Goal: Task Accomplishment & Management: Complete application form

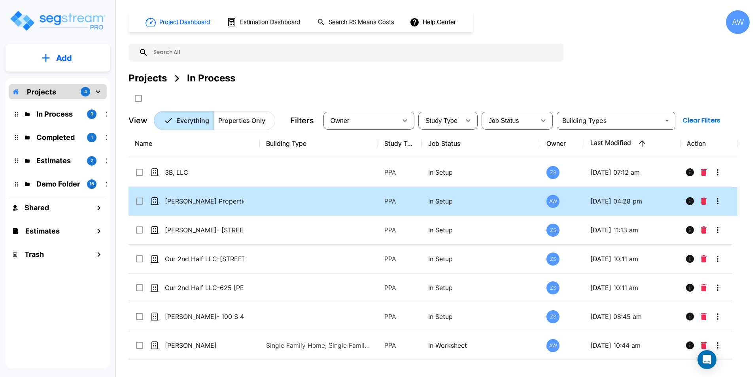
click at [250, 199] on div "[PERSON_NAME] Properties" at bounding box center [194, 201] width 119 height 9
click at [262, 204] on td at bounding box center [319, 201] width 118 height 29
checkbox input "false"
click at [262, 204] on td at bounding box center [319, 201] width 118 height 29
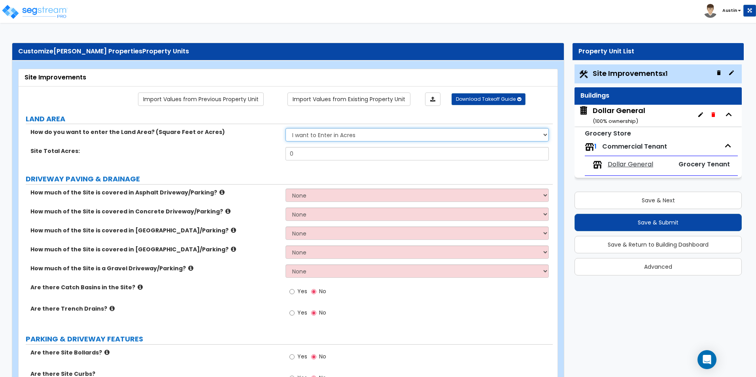
click at [378, 136] on select "I want to Enter in Acres I want to Enter in Square Feet" at bounding box center [416, 134] width 263 height 13
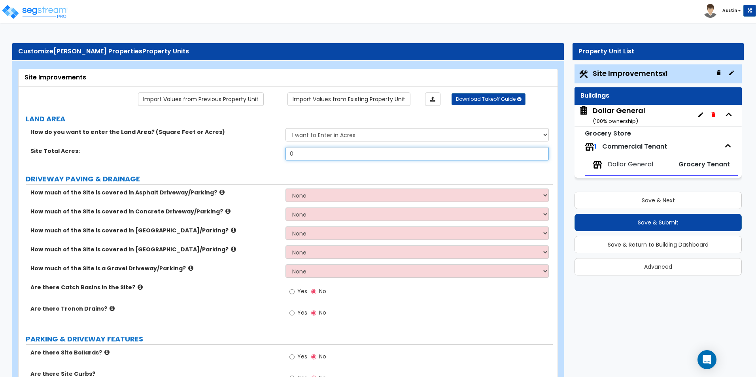
click at [366, 153] on input "0" at bounding box center [416, 153] width 263 height 13
type input "1.13"
click at [210, 148] on label "Site Total Acres:" at bounding box center [154, 151] width 249 height 8
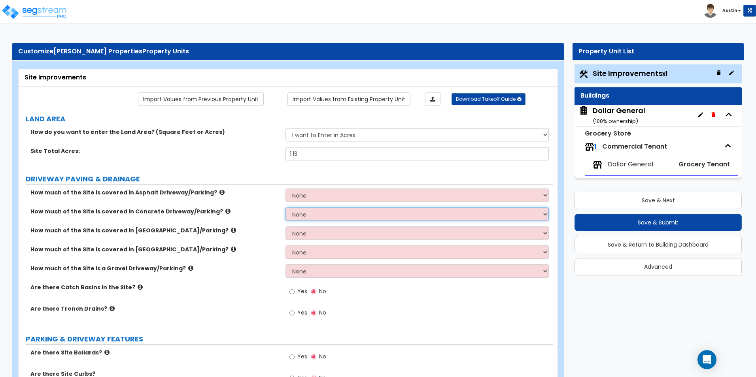
click at [320, 214] on select "None I want to Enter an Approximate Percentage I want to Enter the Square Foota…" at bounding box center [416, 214] width 263 height 13
select select "2"
click at [285, 208] on select "None I want to Enter an Approximate Percentage I want to Enter the Square Foota…" at bounding box center [416, 214] width 263 height 13
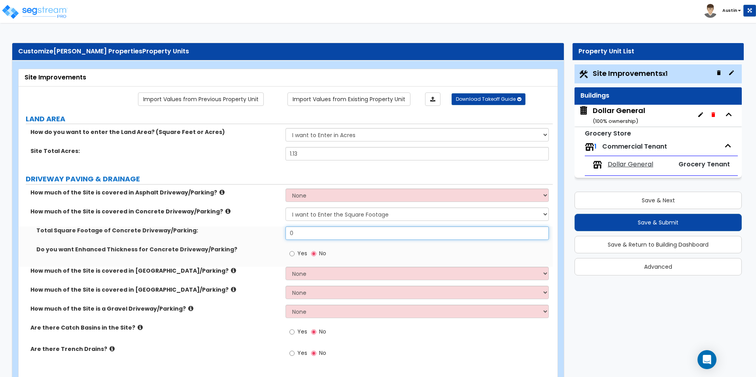
click at [322, 233] on input "0" at bounding box center [416, 233] width 263 height 13
type input "24,705"
click at [242, 227] on label "Total Square Footage of Concrete Driveway/Parking:" at bounding box center [157, 231] width 243 height 8
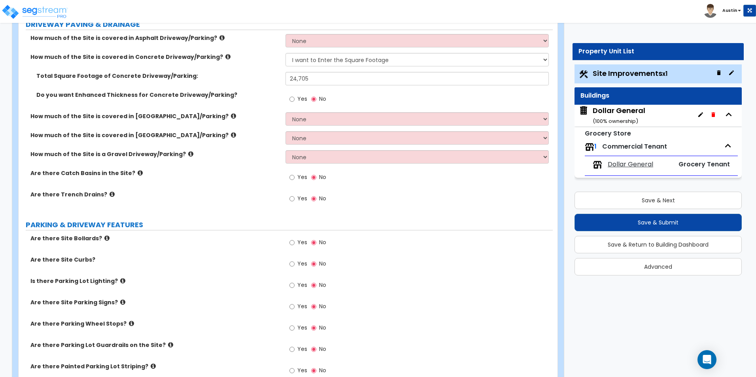
scroll to position [158, 0]
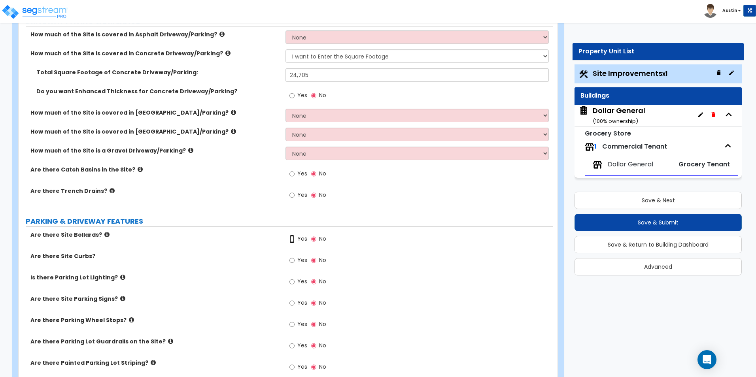
click at [291, 239] on input "Yes" at bounding box center [291, 239] width 5 height 9
radio input "true"
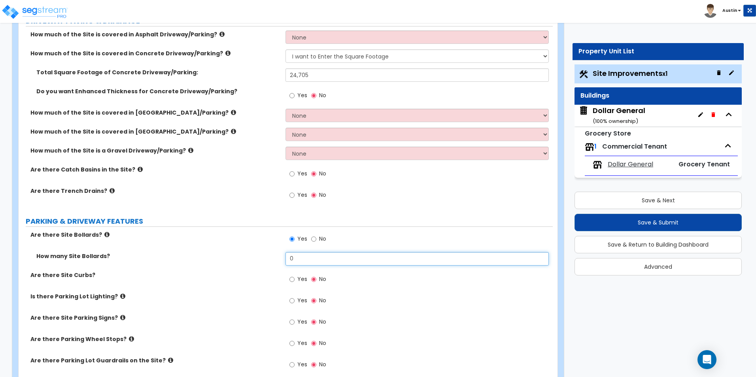
click at [302, 261] on input "0" at bounding box center [416, 258] width 263 height 13
type input "6"
click at [293, 280] on input "Yes" at bounding box center [291, 279] width 5 height 9
radio input "true"
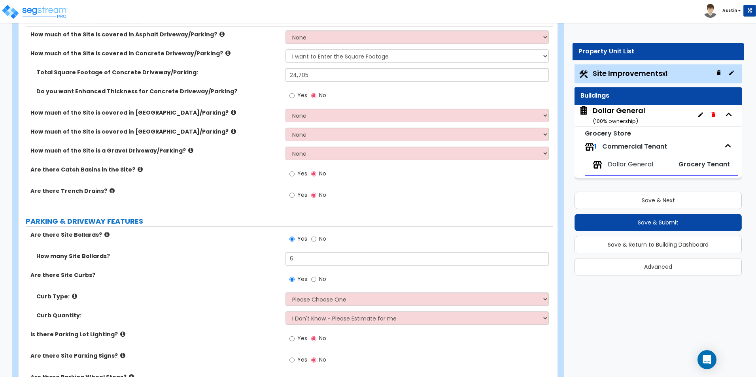
drag, startPoint x: 163, startPoint y: 251, endPoint x: 160, endPoint y: 243, distance: 8.4
click at [160, 243] on div "Are there Site Bollards? Yes No" at bounding box center [286, 241] width 534 height 21
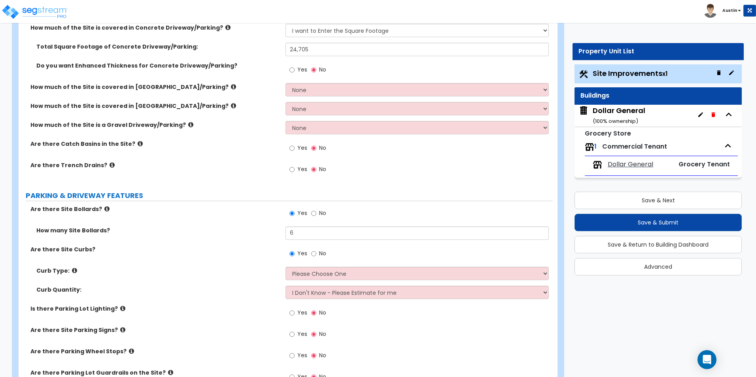
scroll to position [198, 0]
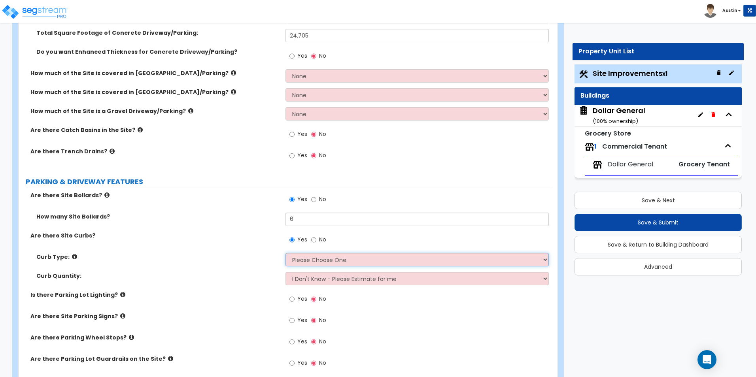
click at [305, 266] on select "Please Choose One Curb (Only) Curb & Gutter Asphalt Berm" at bounding box center [416, 259] width 263 height 13
drag, startPoint x: 219, startPoint y: 280, endPoint x: 215, endPoint y: 280, distance: 4.3
click at [219, 280] on div "Curb Quantity: I Don't Know - Please Estimate for me I want to Enter the Linear…" at bounding box center [286, 281] width 534 height 19
click at [72, 257] on icon at bounding box center [74, 257] width 5 height 6
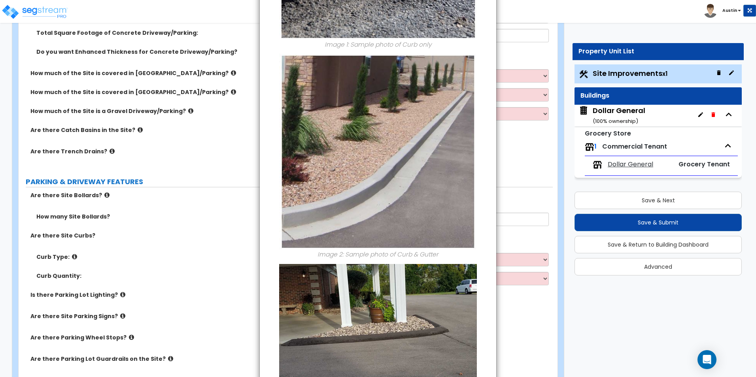
click at [196, 223] on div "× Information of Curb Type: Image 1: Sample photo of Curb only Image 2: Sample …" at bounding box center [378, 188] width 756 height 377
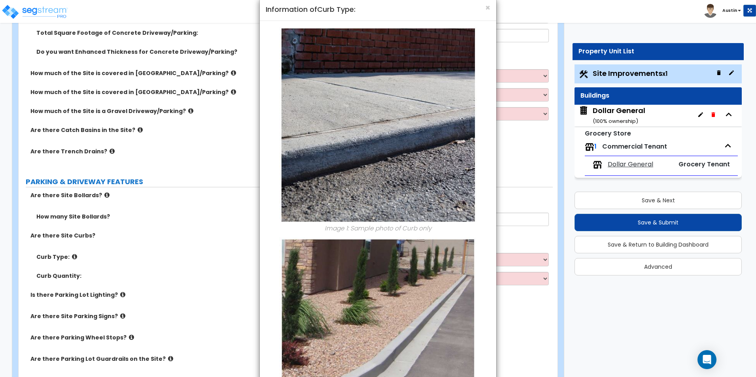
scroll to position [0, 0]
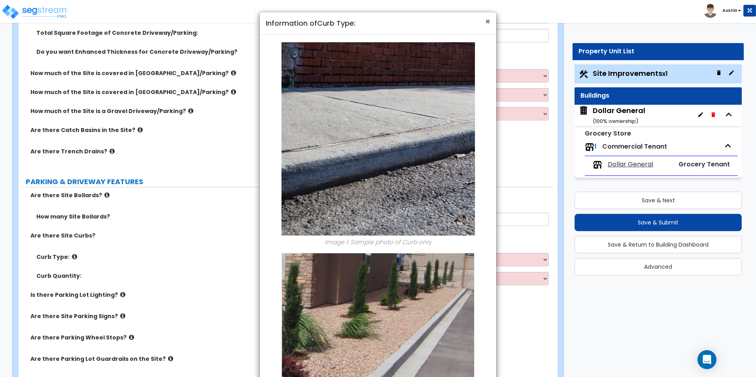
click at [489, 21] on span "×" at bounding box center [487, 21] width 5 height 11
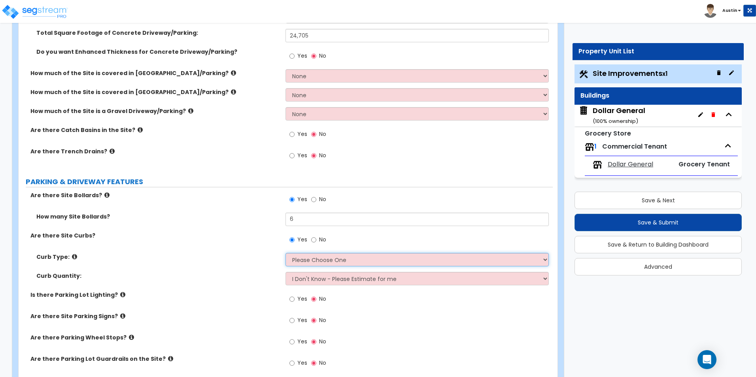
click at [348, 260] on select "Please Choose One Curb (Only) Curb & Gutter Asphalt Berm" at bounding box center [416, 259] width 263 height 13
click at [375, 259] on select "Please Choose One Curb (Only) Curb & Gutter Asphalt Berm" at bounding box center [416, 259] width 263 height 13
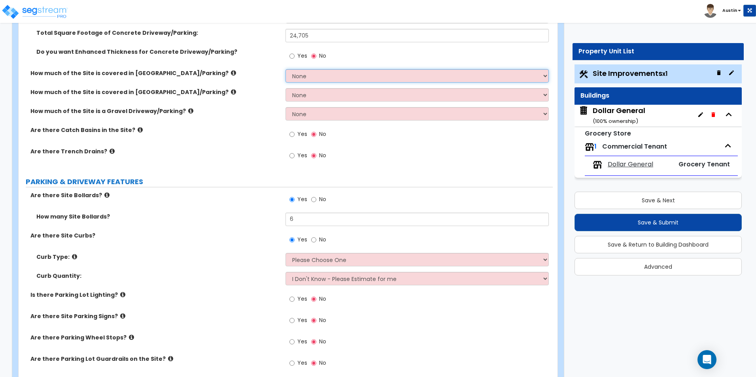
click at [334, 75] on select "None I want to Enter an Approximate Percentage I want to Enter the Square Foota…" at bounding box center [416, 75] width 263 height 13
click at [329, 81] on select "None I want to Enter an Approximate Percentage I want to Enter the Square Foota…" at bounding box center [416, 75] width 263 height 13
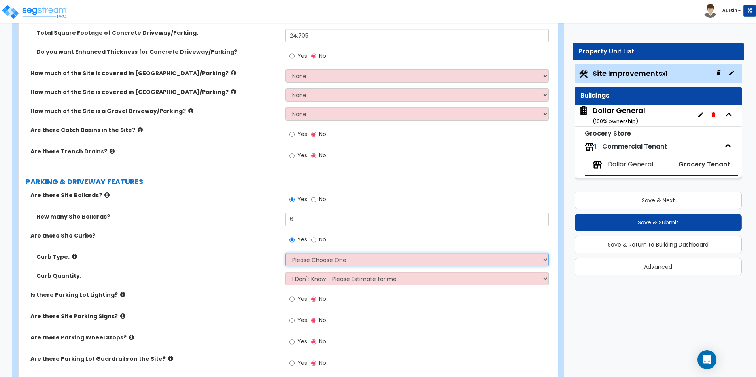
click at [327, 261] on select "Please Choose One Curb (Only) Curb & Gutter Asphalt Berm" at bounding box center [416, 259] width 263 height 13
select select "1"
click at [285, 253] on select "Please Choose One Curb (Only) Curb & Gutter Asphalt Berm" at bounding box center [416, 259] width 263 height 13
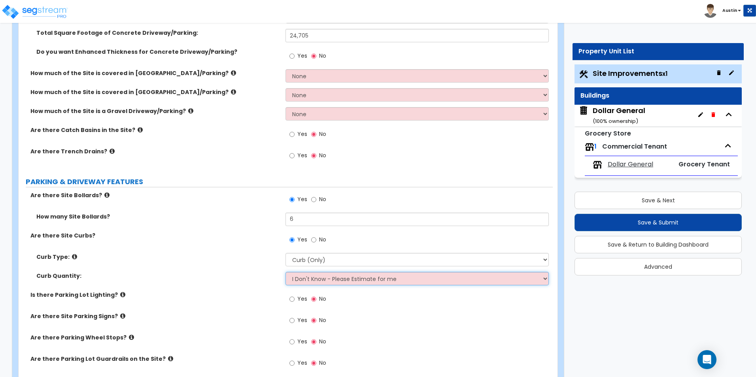
click at [333, 275] on select "I Don't Know - Please Estimate for me I want to Enter the Linear Footage" at bounding box center [416, 278] width 263 height 13
select select "1"
click at [285, 272] on select "I Don't Know - Please Estimate for me I want to Enter the Linear Footage" at bounding box center [416, 278] width 263 height 13
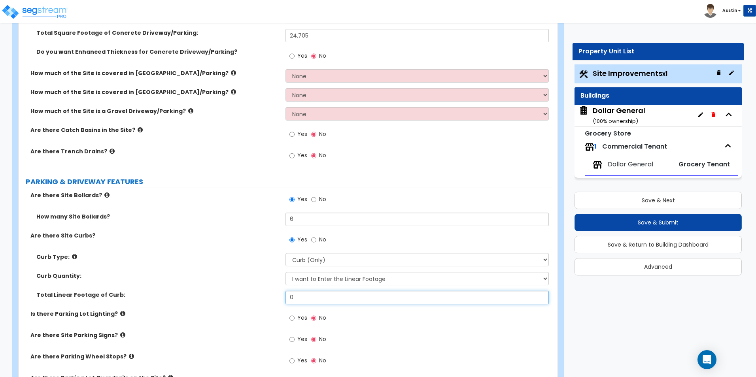
click at [312, 303] on input "0" at bounding box center [416, 297] width 263 height 13
type input "1,200"
click at [178, 263] on div "Curb Type: Please Choose One Curb (Only) Curb & Gutter Asphalt Berm" at bounding box center [286, 262] width 534 height 19
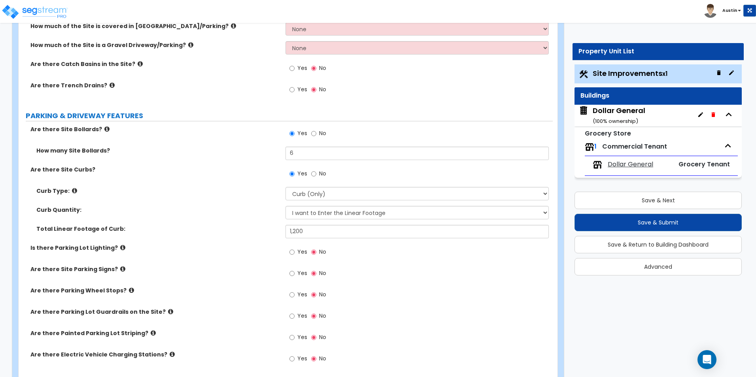
scroll to position [277, 0]
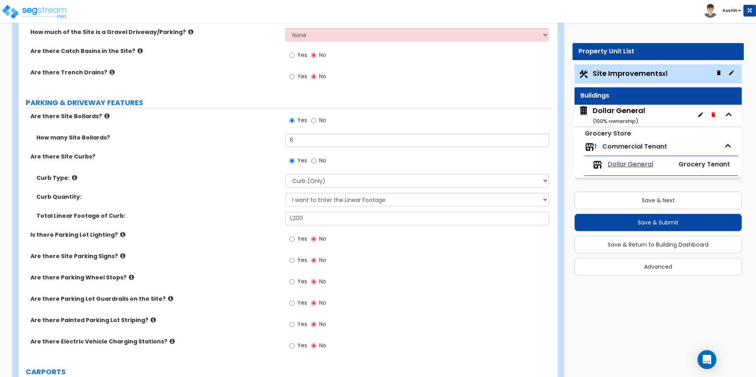
click at [298, 239] on span "Yes" at bounding box center [302, 239] width 10 height 8
click at [295, 239] on input "Yes" at bounding box center [291, 239] width 5 height 9
radio input "true"
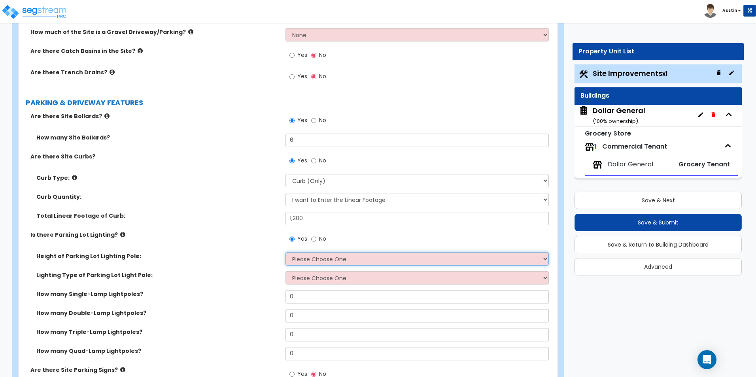
click at [355, 262] on select "Please Choose One 20' high 30' high 40' high" at bounding box center [416, 258] width 263 height 13
select select "2"
click at [285, 252] on select "Please Choose One 20' high 30' high 40' high" at bounding box center [416, 258] width 263 height 13
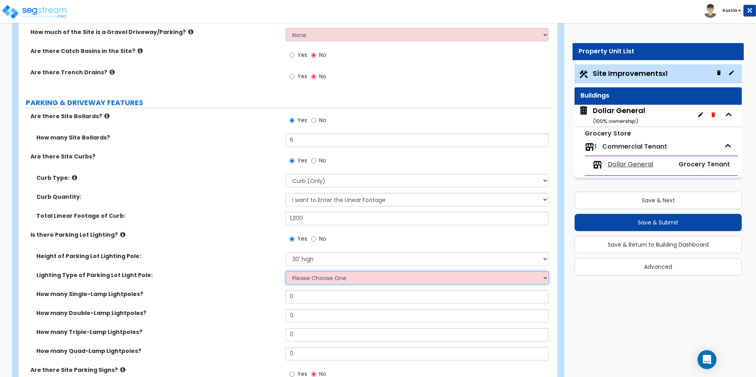
click at [323, 280] on select "Please Choose One LED Metal Halide High Pressure Sodium Please Choose for me" at bounding box center [416, 277] width 263 height 13
click at [314, 276] on select "Please Choose One LED Metal Halide High Pressure Sodium Please Choose for me" at bounding box center [416, 277] width 263 height 13
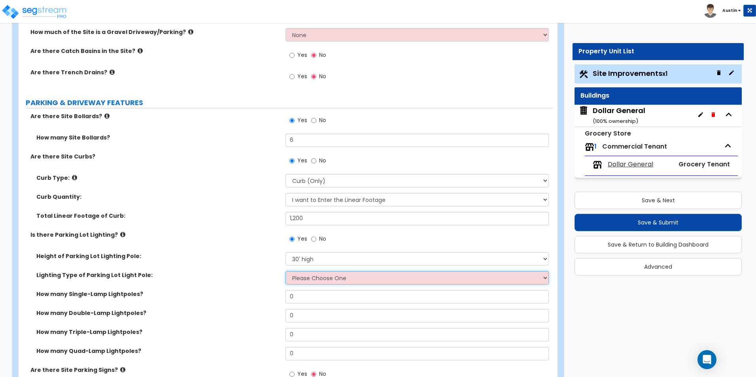
click at [372, 278] on select "Please Choose One LED Metal Halide High Pressure Sodium Please Choose for me" at bounding box center [416, 277] width 263 height 13
click at [303, 280] on select "Please Choose One LED Metal Halide High Pressure Sodium Please Choose for me" at bounding box center [416, 277] width 263 height 13
select select "1"
click at [285, 271] on select "Please Choose One LED Metal Halide High Pressure Sodium Please Choose for me" at bounding box center [416, 277] width 263 height 13
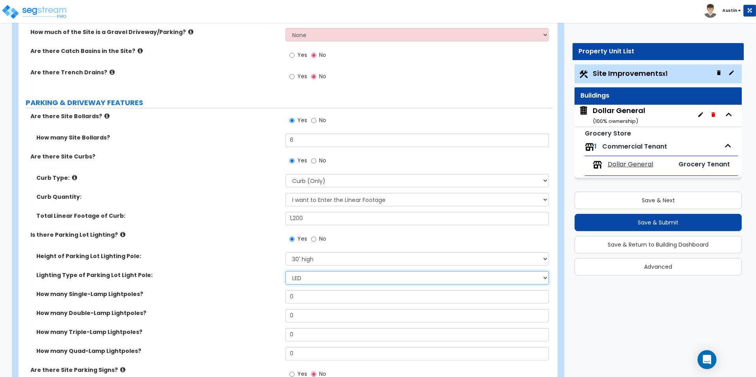
scroll to position [316, 0]
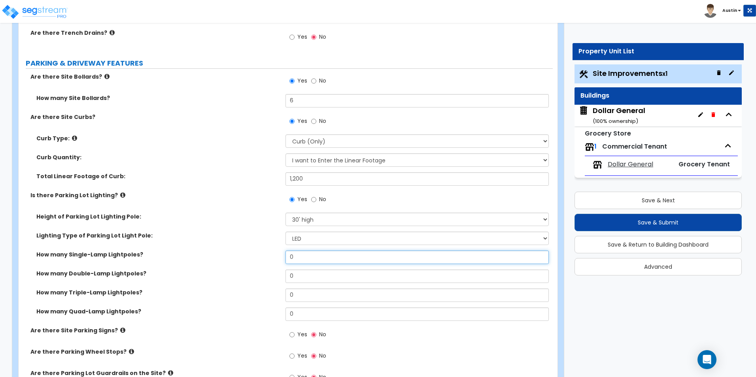
click at [299, 257] on input "0" at bounding box center [416, 257] width 263 height 13
type input "2"
click at [225, 250] on div "Lighting Type of Parking Lot Light Pole: Please Choose One LED Metal Halide Hig…" at bounding box center [286, 241] width 534 height 19
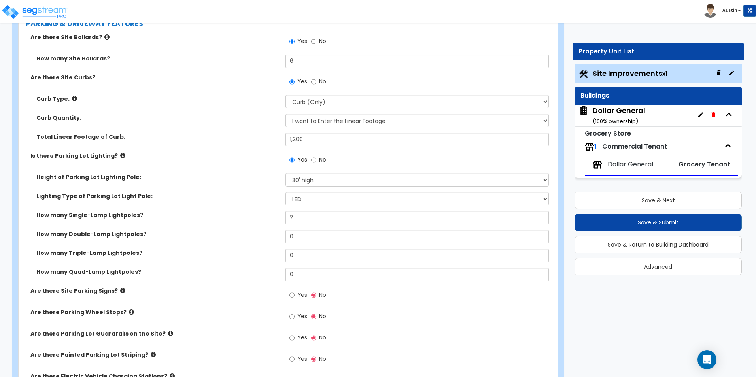
scroll to position [395, 0]
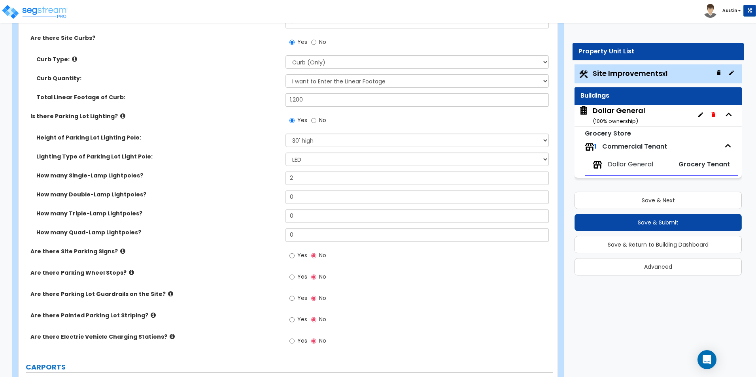
click at [295, 256] on label "Yes" at bounding box center [298, 256] width 18 height 13
click at [295, 256] on input "Yes" at bounding box center [291, 255] width 5 height 9
radio input "true"
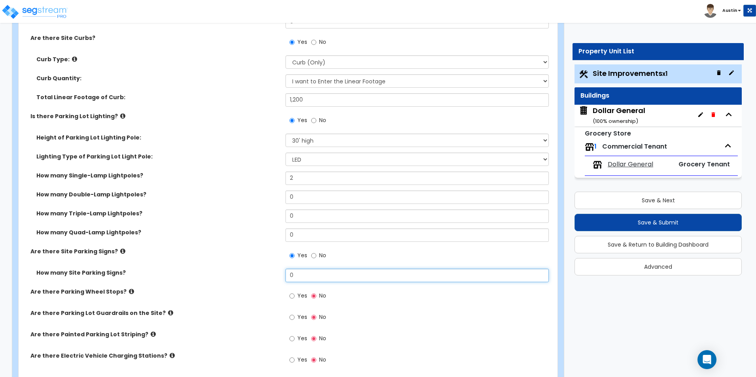
click at [310, 278] on input "0" at bounding box center [416, 275] width 263 height 13
type input "2"
click at [291, 294] on input "Yes" at bounding box center [291, 296] width 5 height 9
radio input "true"
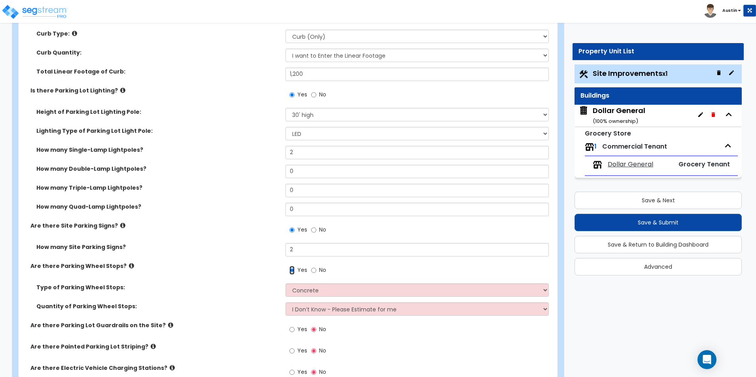
scroll to position [435, 0]
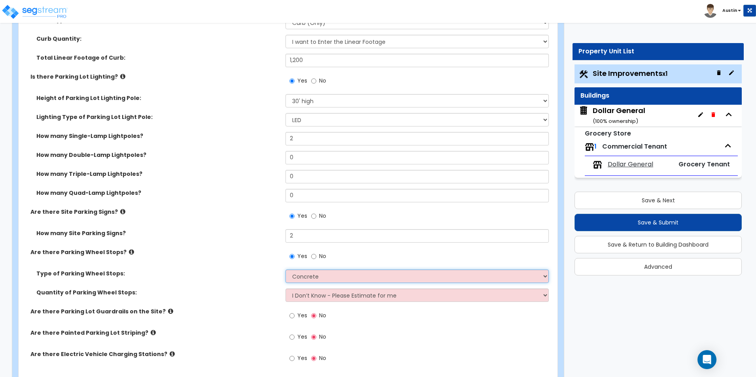
click at [310, 277] on select "Concrete Rubber/Plastic" at bounding box center [416, 276] width 263 height 13
click at [285, 270] on select "Concrete Rubber/Plastic" at bounding box center [416, 276] width 263 height 13
click at [310, 300] on select "I Don’t Know - Please Estimate for me I Want to Enter the Number of Wheel Stops" at bounding box center [416, 295] width 263 height 13
select select "1"
click at [285, 289] on select "I Don’t Know - Please Estimate for me I Want to Enter the Number of Wheel Stops" at bounding box center [416, 295] width 263 height 13
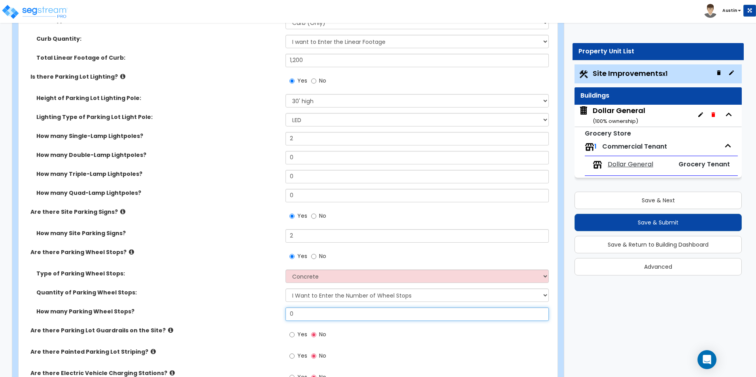
click at [316, 313] on input "0" at bounding box center [416, 314] width 263 height 13
click at [323, 309] on input "0" at bounding box center [416, 314] width 263 height 13
type input "3"
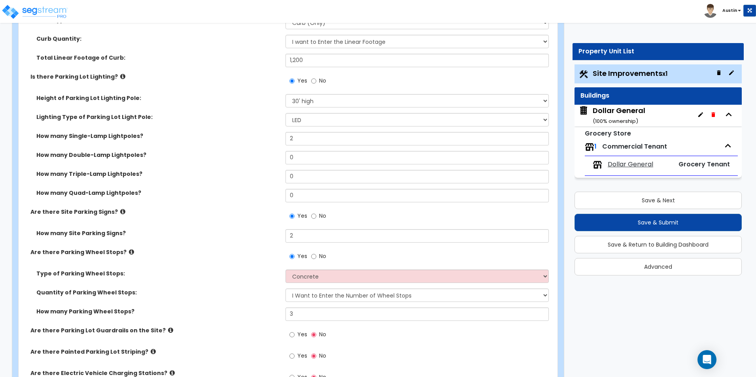
click at [156, 306] on div "Quantity of Parking Wheel Stops: I Don’t Know - Please Estimate for me I Want t…" at bounding box center [286, 298] width 534 height 19
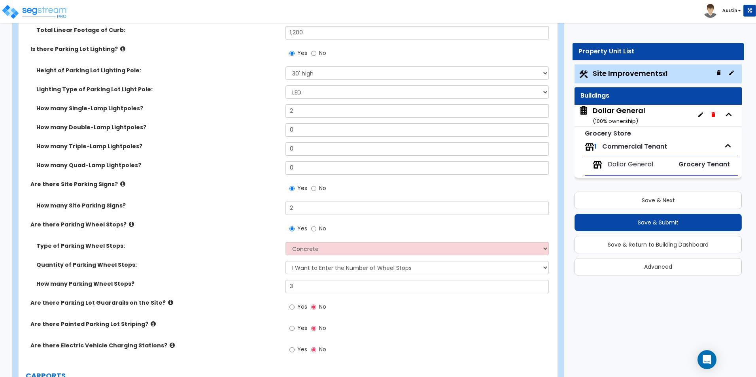
scroll to position [474, 0]
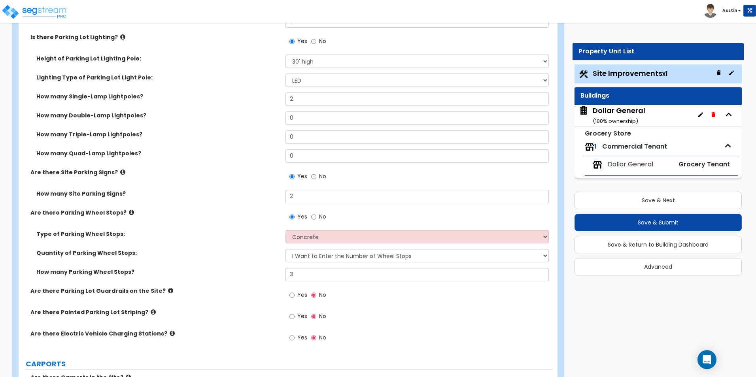
click at [168, 290] on icon at bounding box center [170, 291] width 5 height 6
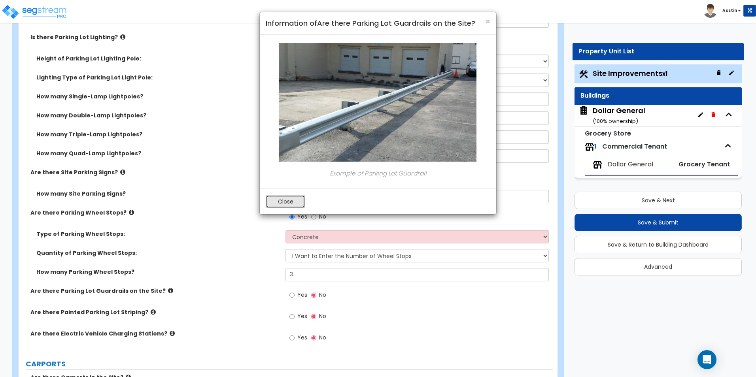
click at [285, 198] on button "Close" at bounding box center [286, 201] width 40 height 13
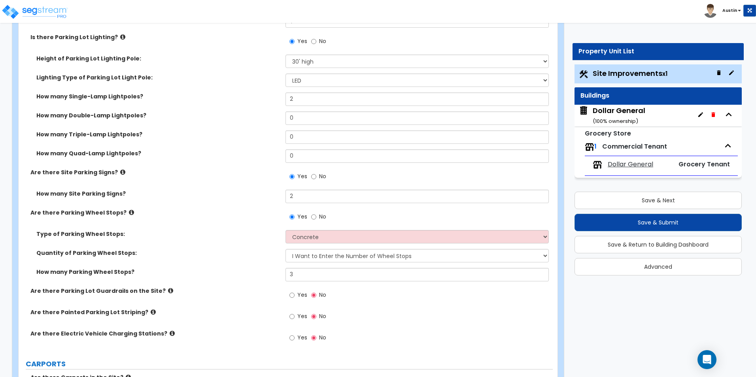
click at [168, 291] on icon at bounding box center [170, 291] width 5 height 6
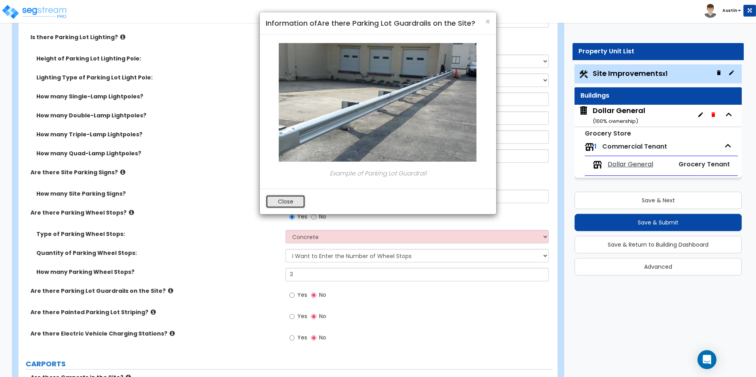
click at [280, 201] on button "Close" at bounding box center [286, 201] width 40 height 13
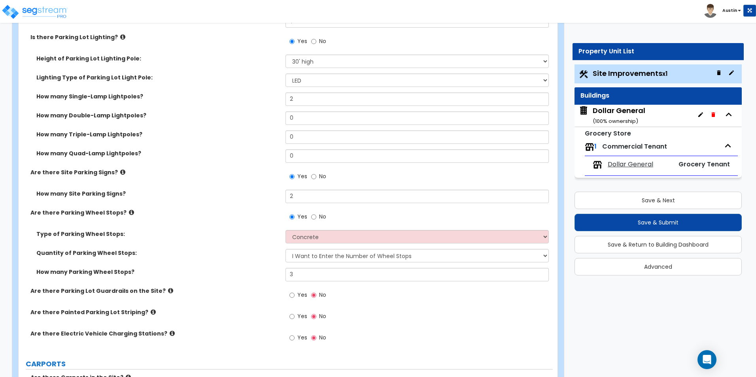
click at [299, 295] on span "Yes" at bounding box center [302, 295] width 10 height 8
click at [295, 295] on input "Yes" at bounding box center [291, 295] width 5 height 9
radio input "true"
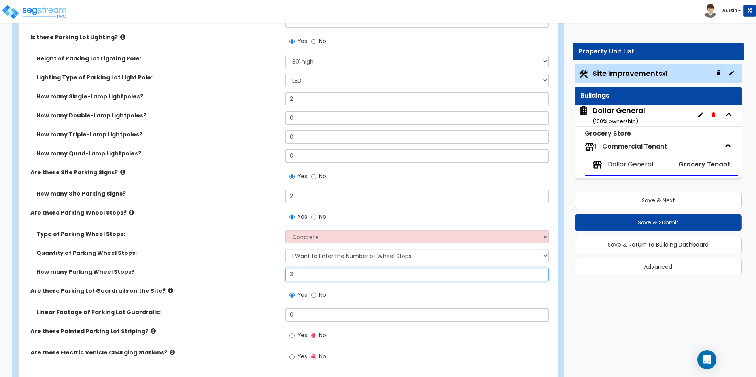
click at [306, 276] on input "3" at bounding box center [416, 274] width 263 height 13
type input "12"
click at [214, 264] on div "Quantity of Parking Wheel Stops: I Don’t Know - Please Estimate for me I Want t…" at bounding box center [286, 258] width 534 height 19
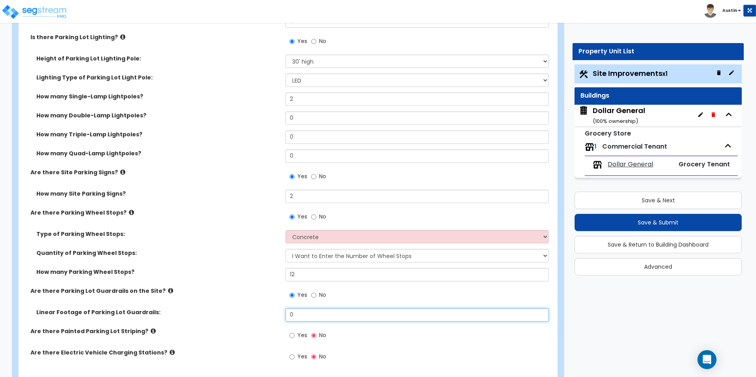
click at [310, 316] on input "0" at bounding box center [416, 314] width 263 height 13
click at [310, 315] on input "0" at bounding box center [416, 314] width 263 height 13
type input "80"
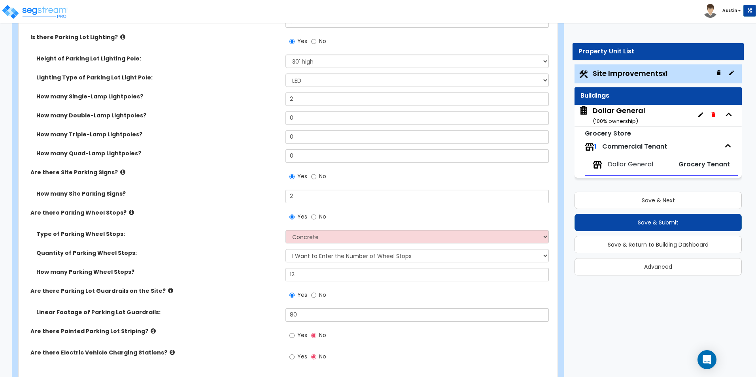
click at [219, 273] on label "How many Parking Wheel Stops?" at bounding box center [157, 272] width 243 height 8
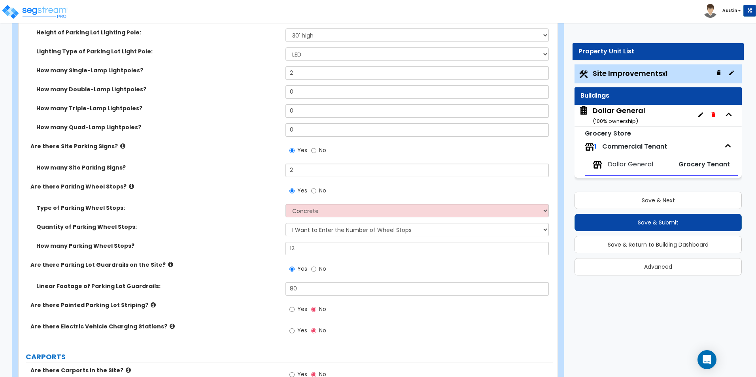
scroll to position [514, 0]
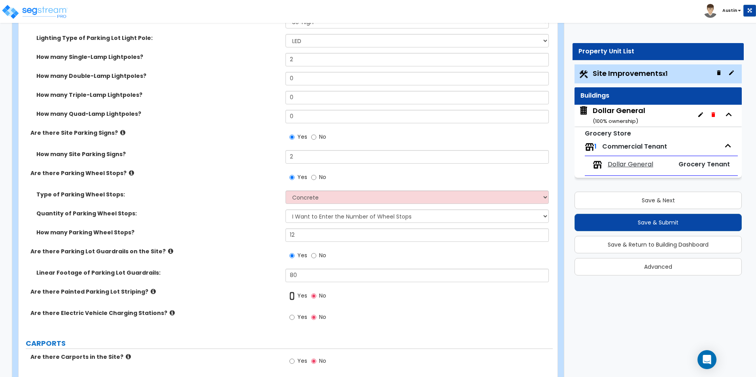
click at [291, 297] on input "Yes" at bounding box center [291, 296] width 5 height 9
radio input "true"
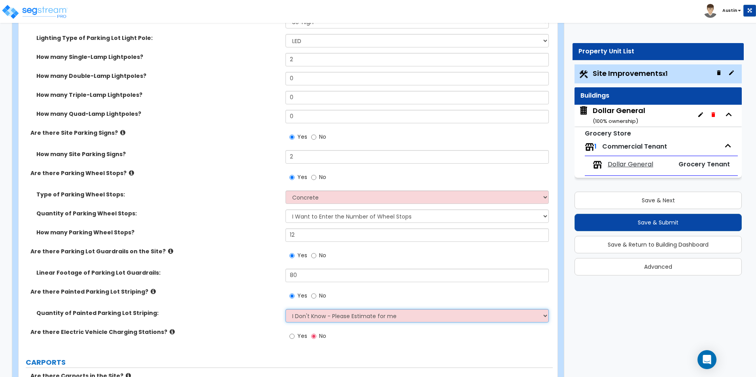
click at [322, 320] on select "I Don't Know - Please Estimate for me I Want to Enter the Number of Parking Spa…" at bounding box center [416, 315] width 263 height 13
select select "1"
click at [285, 309] on select "I Don't Know - Please Estimate for me I Want to Enter the Number of Parking Spa…" at bounding box center [416, 315] width 263 height 13
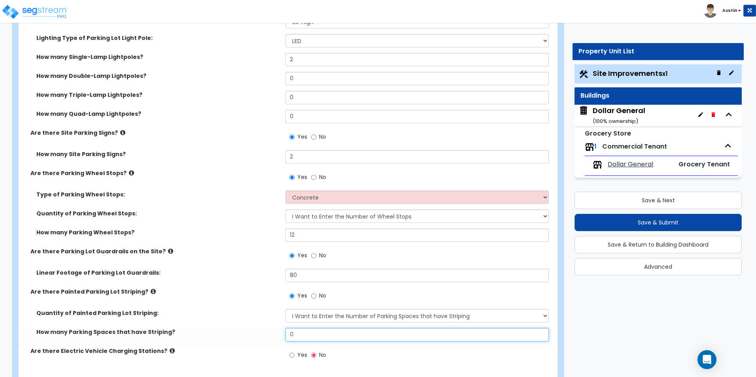
click at [317, 339] on input "0" at bounding box center [416, 334] width 263 height 13
click at [200, 289] on label "Are there Painted Parking Lot Striping?" at bounding box center [154, 292] width 249 height 8
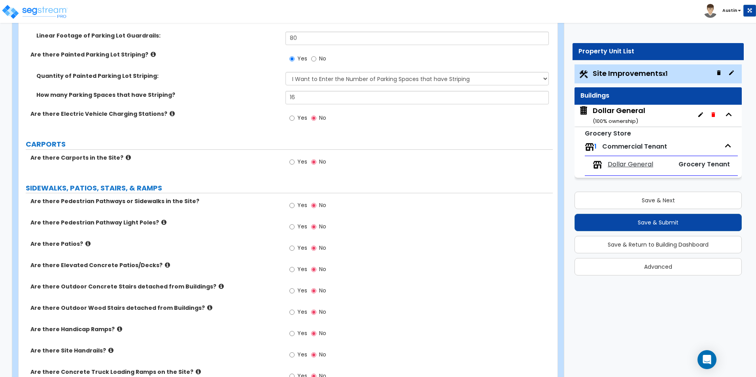
scroll to position [712, 0]
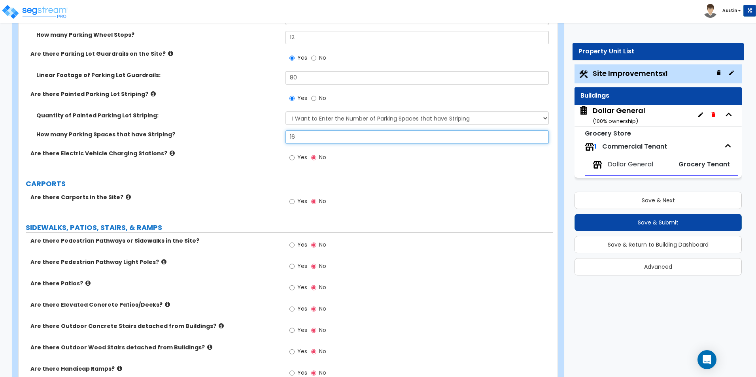
click at [310, 136] on input "16" at bounding box center [416, 136] width 263 height 13
type input "26"
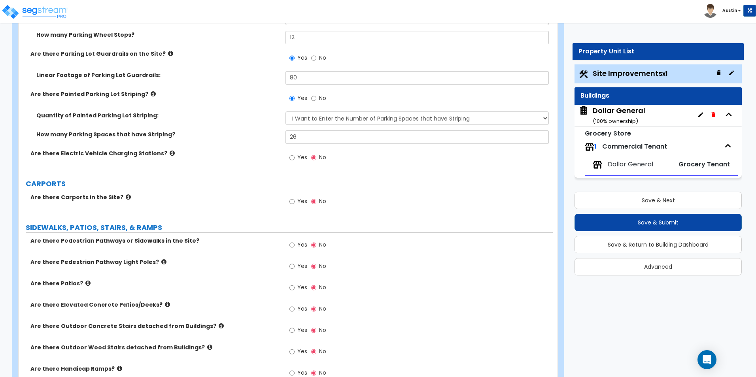
click at [211, 121] on div "Quantity of Painted Parking Lot Striping: I Don't Know - Please Estimate for me…" at bounding box center [286, 120] width 534 height 19
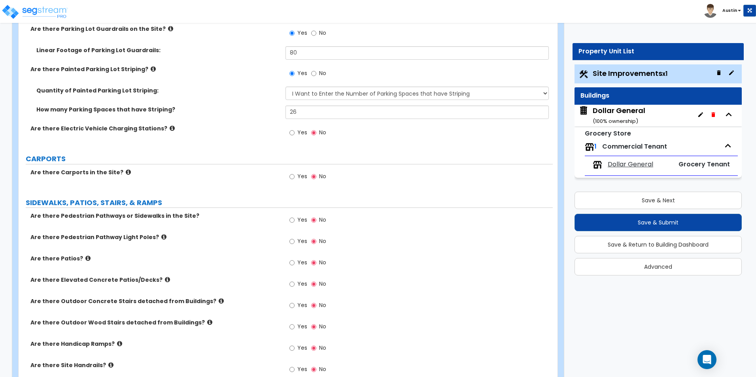
scroll to position [751, 0]
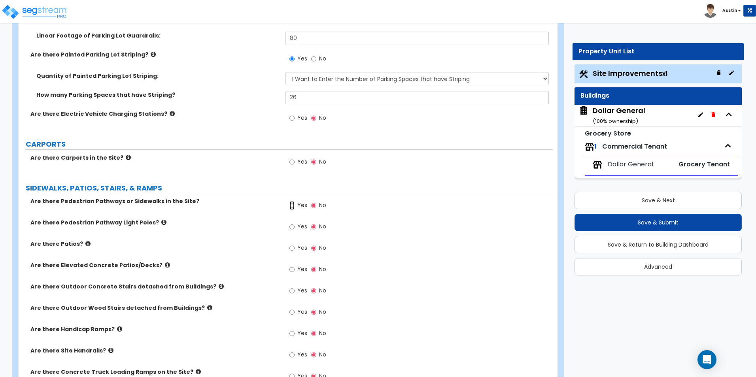
click at [293, 207] on input "Yes" at bounding box center [291, 205] width 5 height 9
radio input "true"
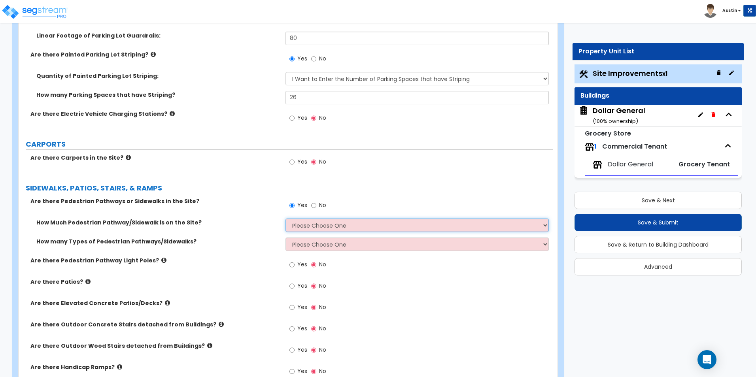
click at [331, 225] on select "Please Choose One I Don't Know, Please Estimate For Me Enter Linear Footage" at bounding box center [416, 225] width 263 height 13
select select "2"
click at [285, 219] on select "Please Choose One I Don't Know, Please Estimate For Me Enter Linear Footage" at bounding box center [416, 225] width 263 height 13
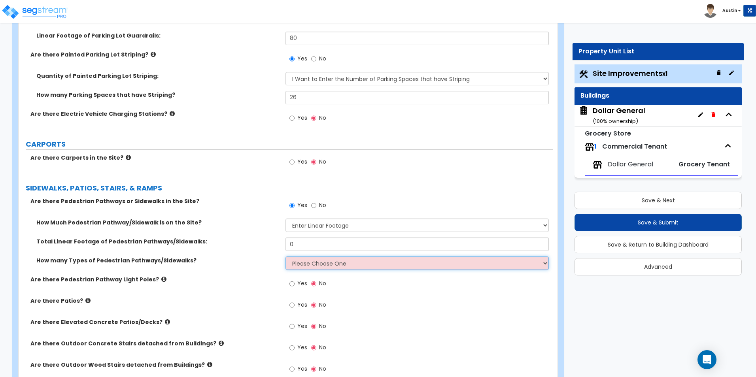
click at [309, 268] on select "Please Choose One 1 2 3" at bounding box center [416, 263] width 263 height 13
select select "1"
click at [285, 257] on select "Please Choose One 1 2 3" at bounding box center [416, 263] width 263 height 13
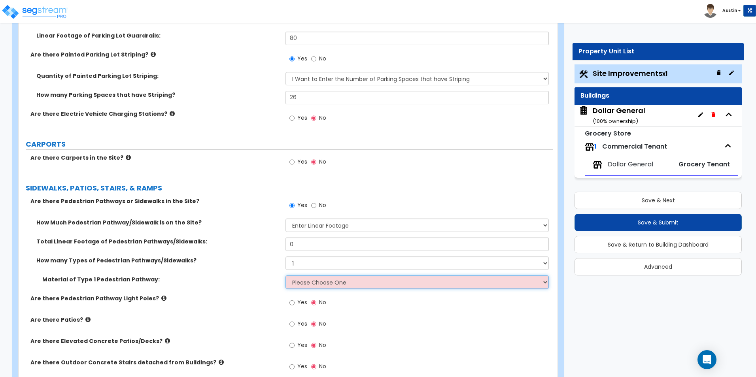
click at [311, 288] on select "Please Choose One Bare Concrete Stamped Concrete Brick Pavers Stone Pavers Wood…" at bounding box center [416, 282] width 263 height 13
select select "1"
click at [285, 276] on select "Please Choose One Bare Concrete Stamped Concrete Brick Pavers Stone Pavers Wood…" at bounding box center [416, 282] width 263 height 13
click at [301, 288] on select "Please Choose One Bare Concrete Stamped Concrete Brick Pavers Stone Pavers Wood…" at bounding box center [416, 282] width 263 height 13
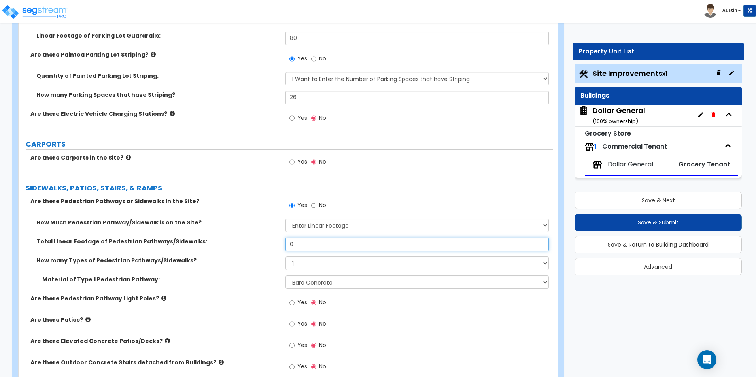
click at [308, 247] on input "0" at bounding box center [416, 244] width 263 height 13
type input "270"
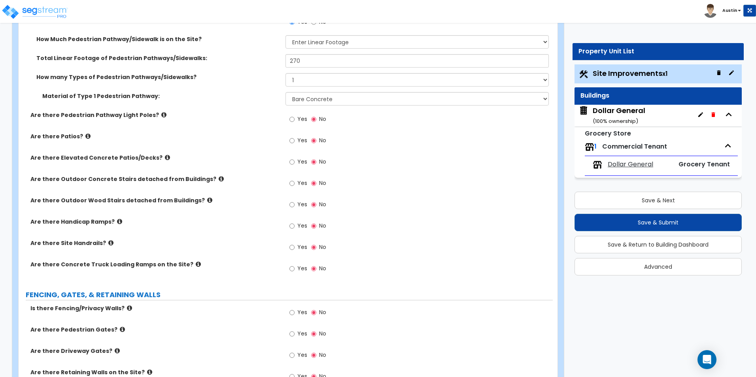
scroll to position [949, 0]
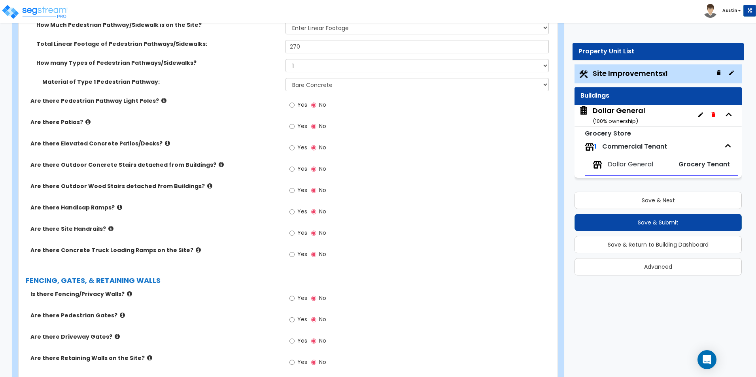
click at [117, 208] on icon at bounding box center [119, 207] width 5 height 6
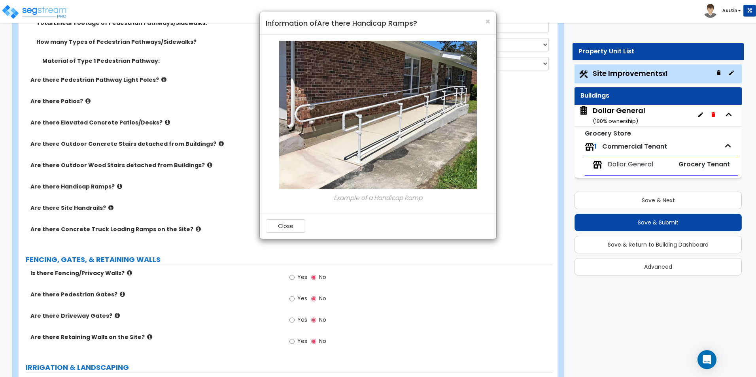
scroll to position [988, 0]
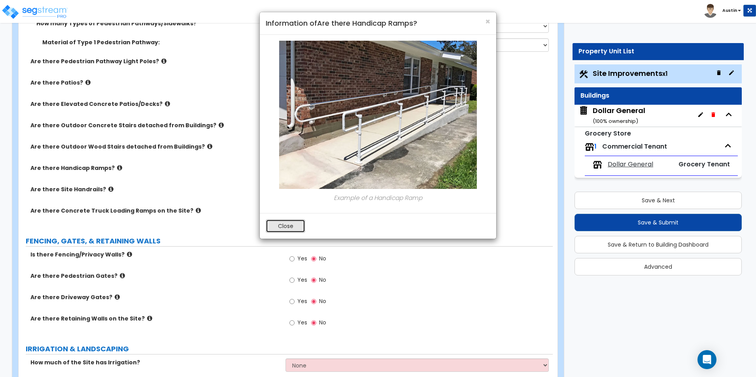
click at [288, 226] on button "Close" at bounding box center [286, 225] width 40 height 13
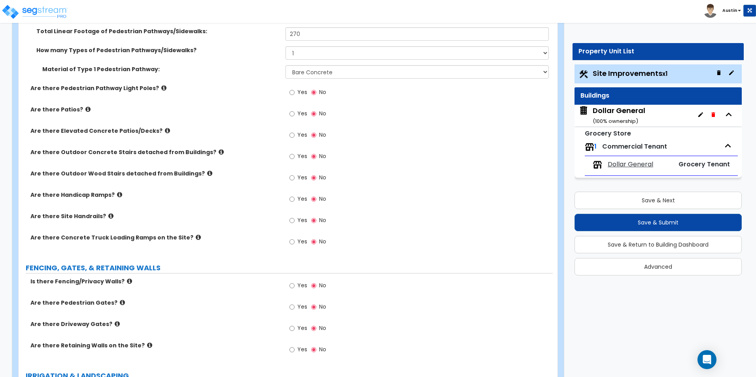
scroll to position [949, 0]
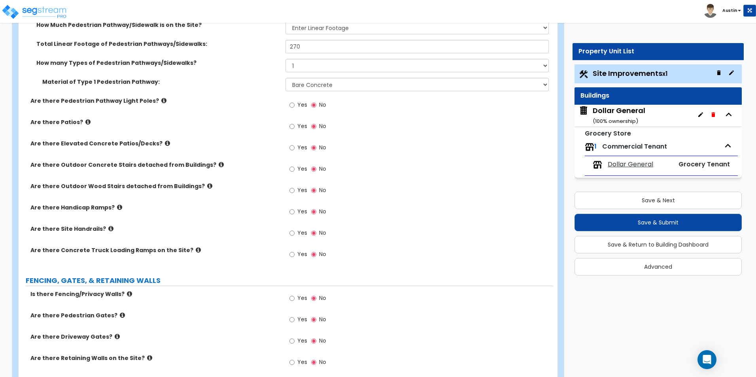
click at [108, 229] on icon at bounding box center [110, 229] width 5 height 6
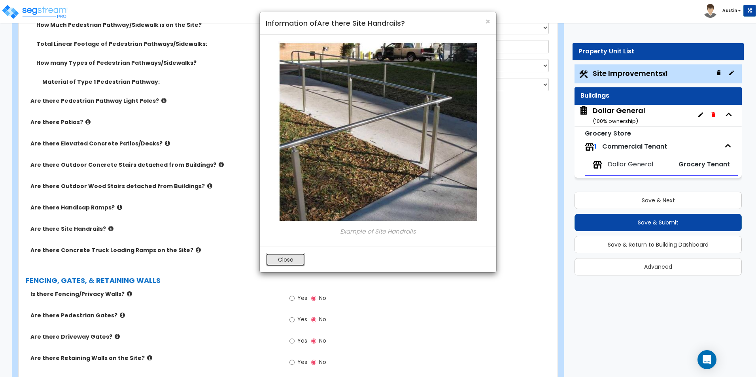
click at [280, 260] on button "Close" at bounding box center [286, 259] width 40 height 13
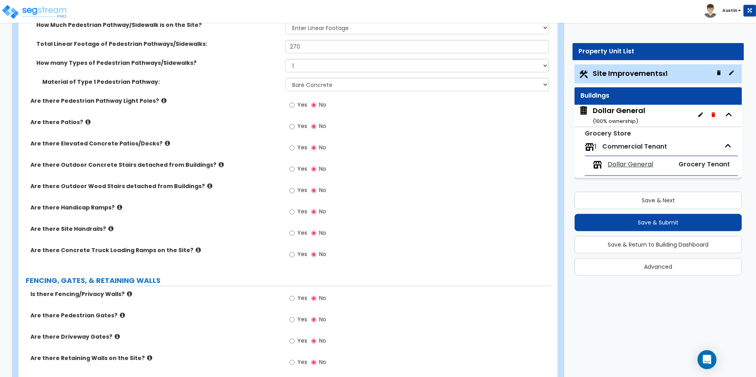
click at [196, 251] on icon at bounding box center [198, 250] width 5 height 6
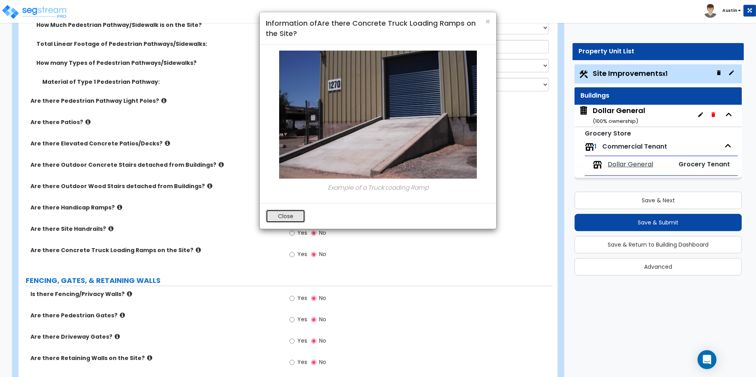
click at [282, 223] on button "Close" at bounding box center [286, 216] width 40 height 13
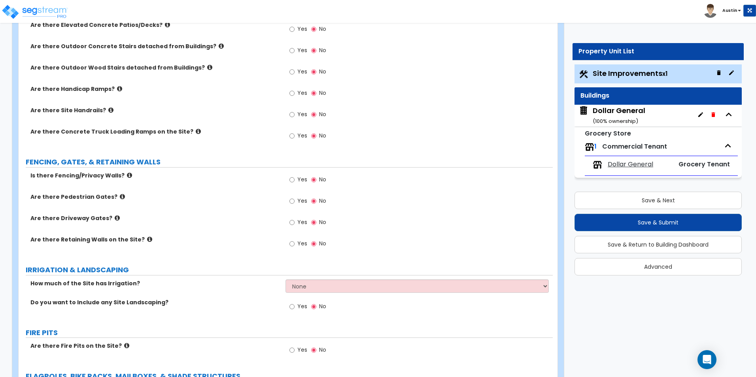
scroll to position [1107, 0]
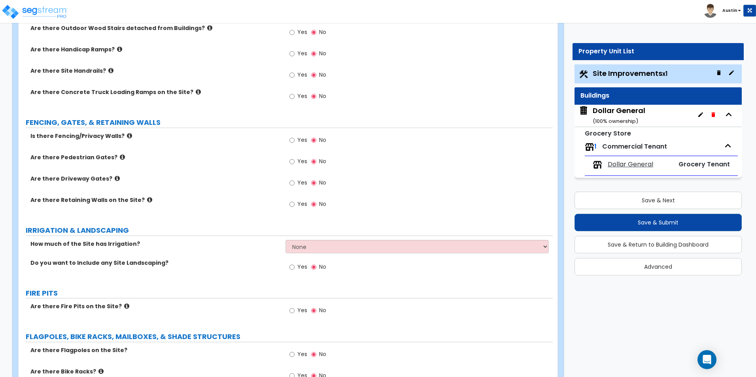
click at [141, 203] on label "Are there Retaining Walls on the Site?" at bounding box center [154, 200] width 249 height 8
click at [147, 200] on icon at bounding box center [149, 200] width 5 height 6
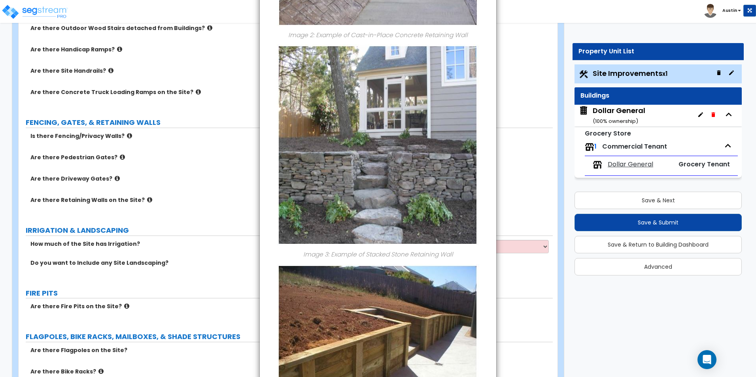
scroll to position [571, 0]
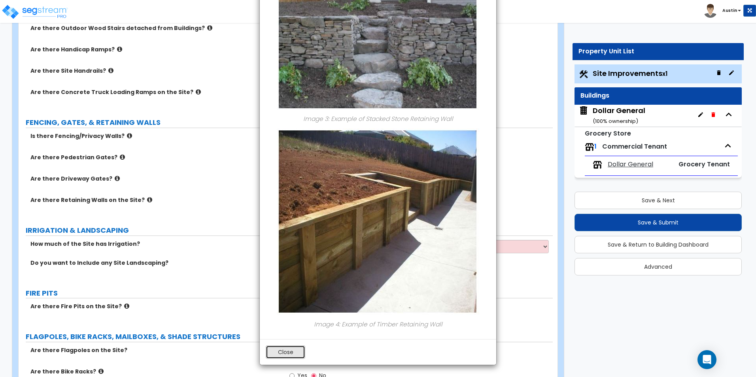
click at [292, 350] on button "Close" at bounding box center [286, 352] width 40 height 13
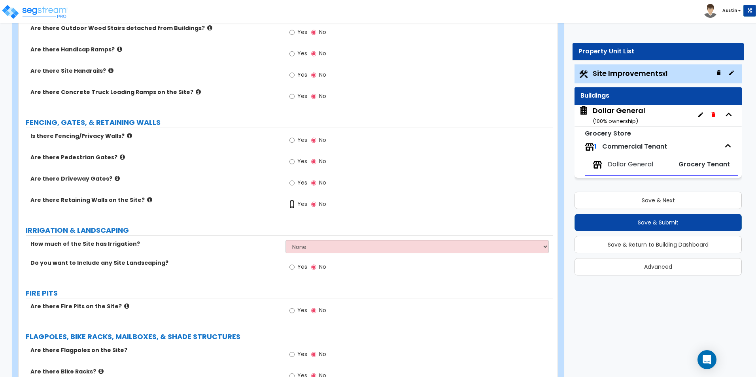
click at [290, 205] on input "Yes" at bounding box center [291, 204] width 5 height 9
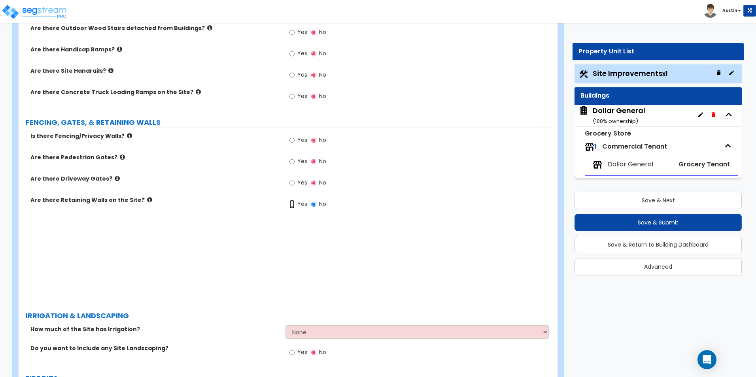
radio input "true"
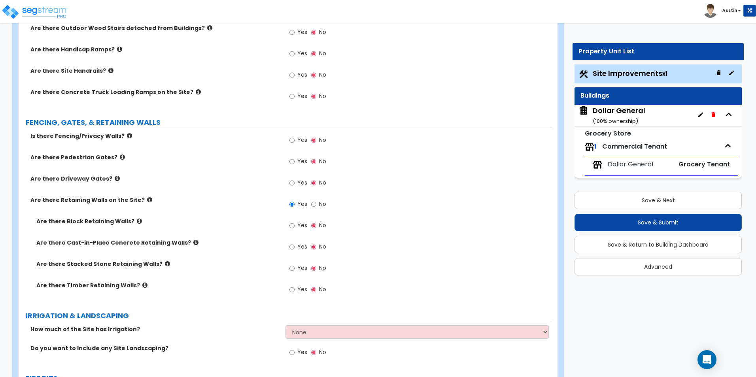
click at [137, 222] on icon at bounding box center [139, 221] width 5 height 6
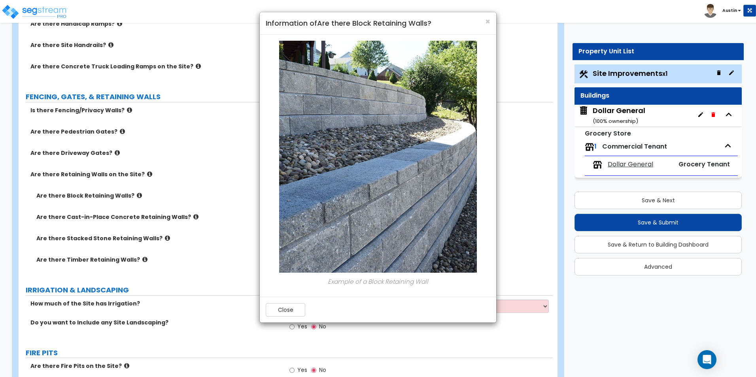
scroll to position [1147, 0]
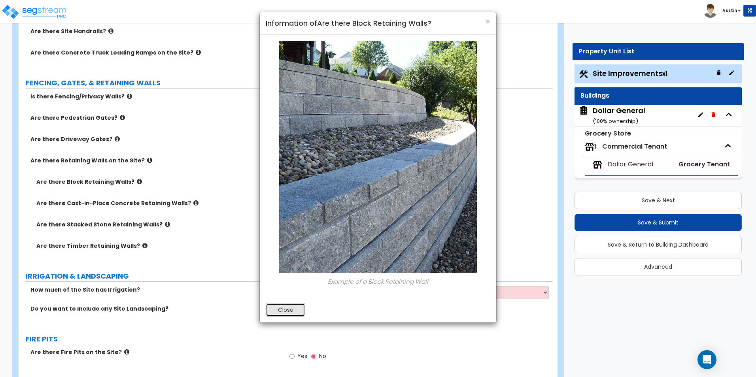
click at [288, 309] on button "Close" at bounding box center [286, 309] width 40 height 13
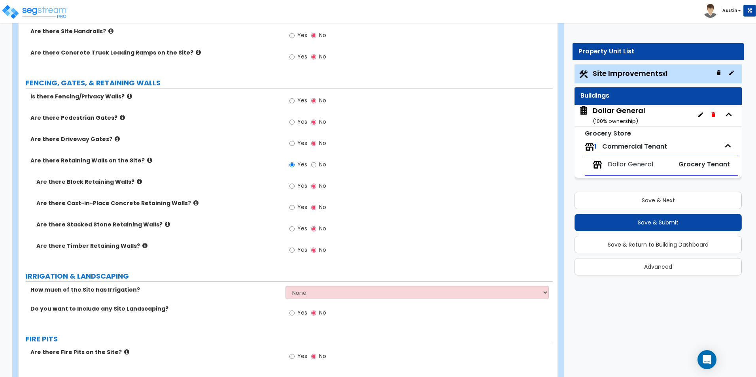
click at [193, 203] on icon at bounding box center [195, 203] width 5 height 6
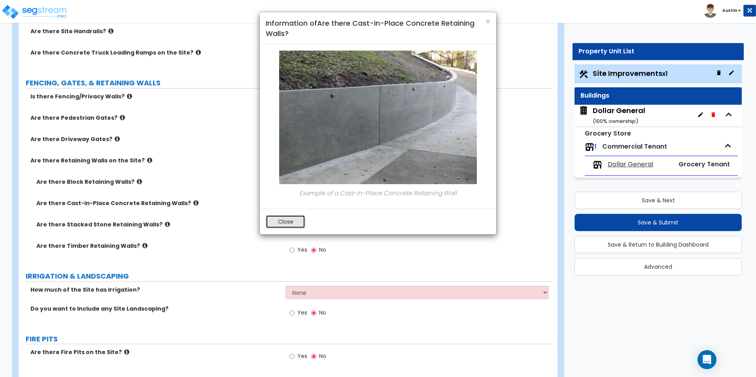
click at [280, 222] on button "Close" at bounding box center [286, 221] width 40 height 13
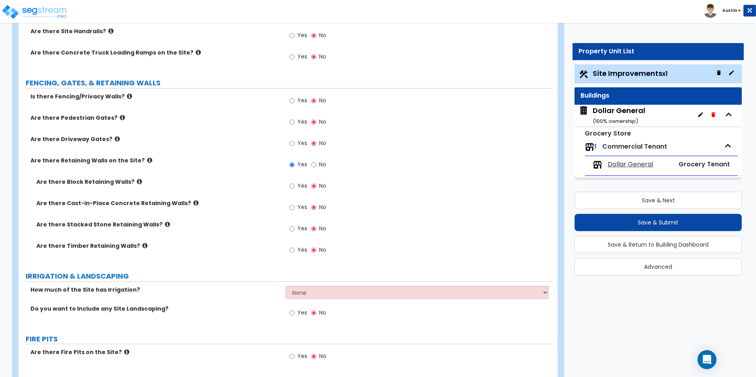
click at [165, 225] on icon at bounding box center [167, 224] width 5 height 6
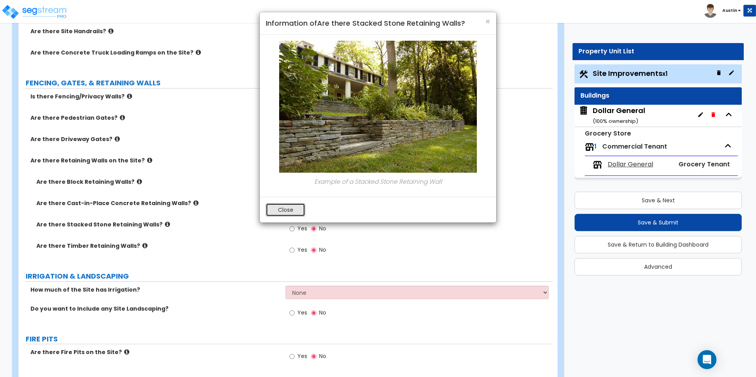
click at [285, 206] on button "Close" at bounding box center [286, 209] width 40 height 13
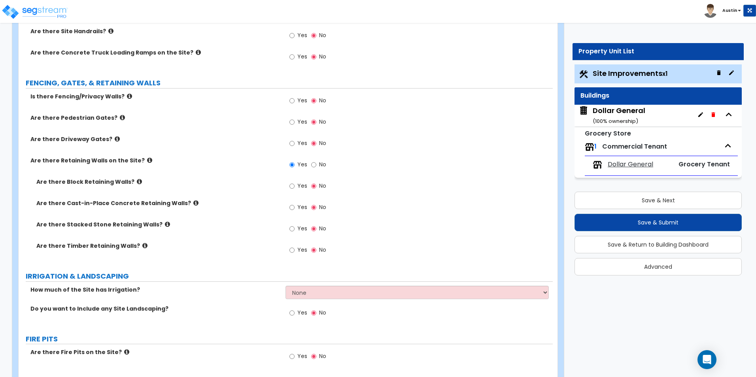
click at [142, 245] on icon at bounding box center [144, 246] width 5 height 6
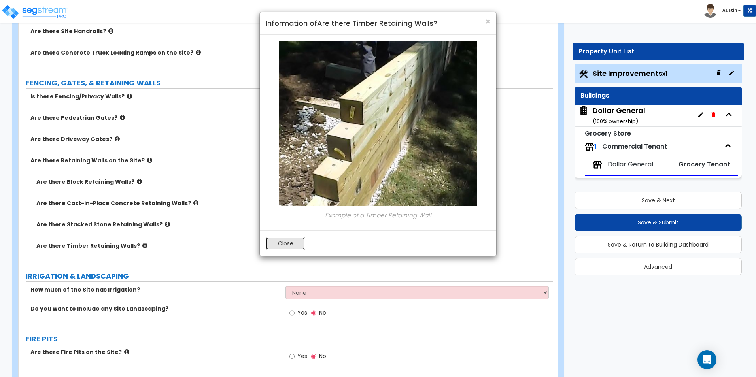
click at [282, 246] on button "Close" at bounding box center [286, 243] width 40 height 13
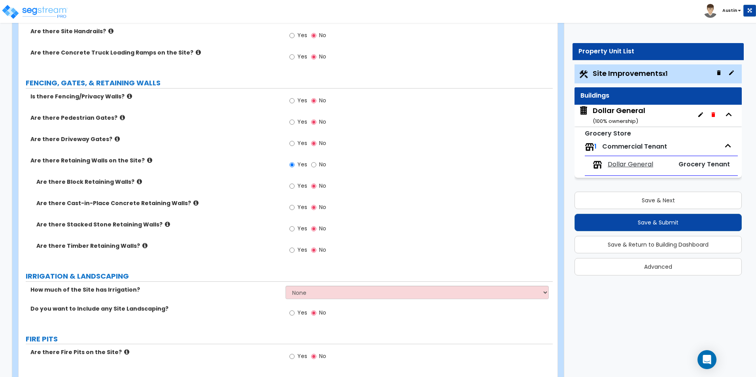
click at [137, 183] on icon at bounding box center [139, 182] width 5 height 6
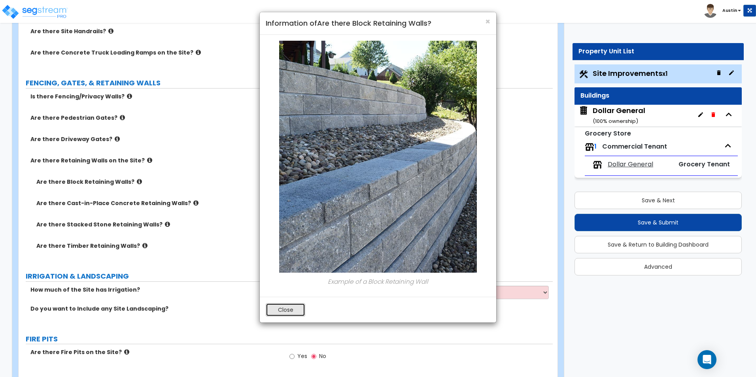
click at [271, 308] on button "Close" at bounding box center [286, 309] width 40 height 13
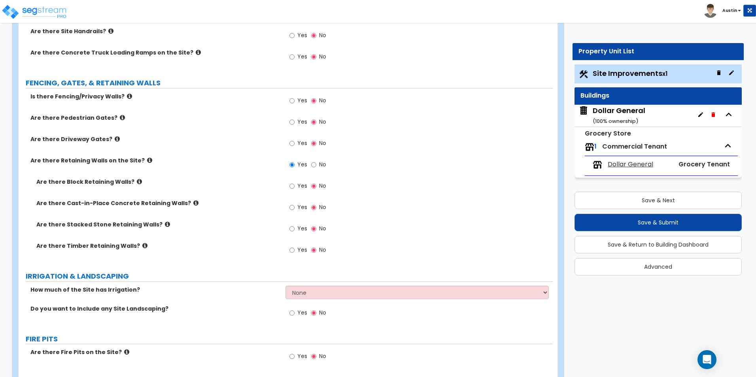
click at [193, 201] on icon at bounding box center [195, 203] width 5 height 6
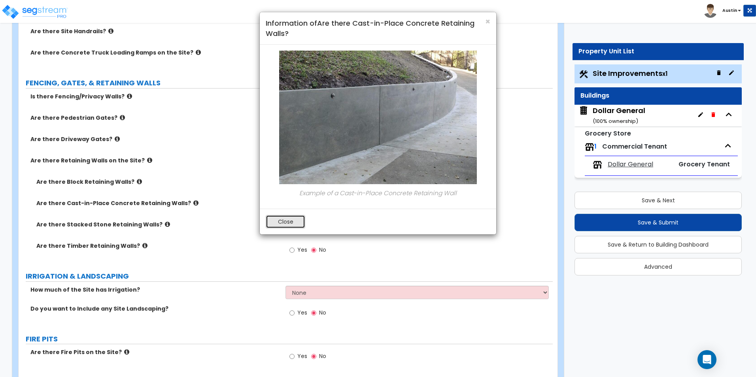
click at [272, 224] on button "Close" at bounding box center [286, 221] width 40 height 13
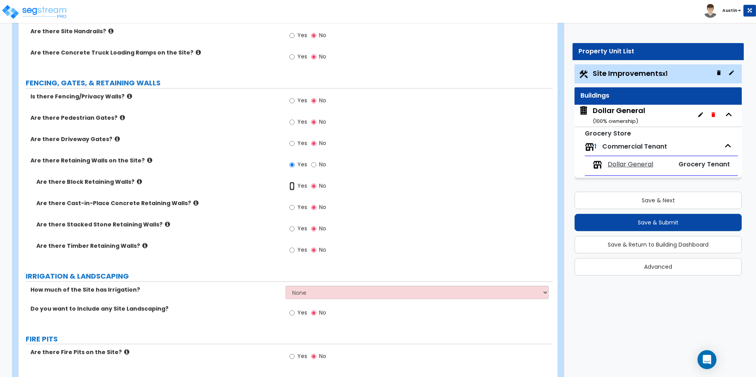
click at [291, 188] on input "Yes" at bounding box center [291, 186] width 5 height 9
radio input "true"
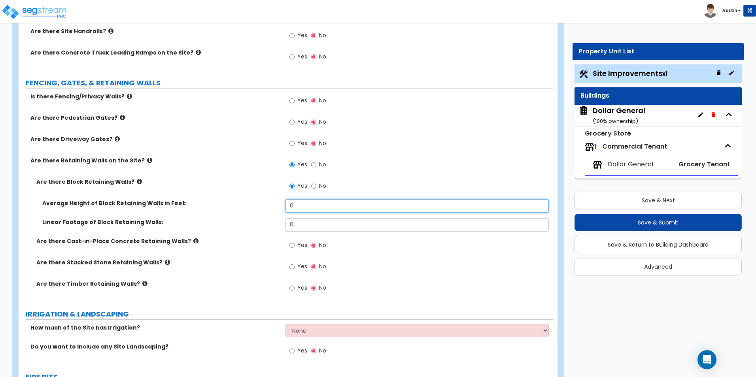
click at [301, 201] on input "0" at bounding box center [416, 205] width 263 height 13
type input "3"
click at [192, 195] on div "Are there Block Retaining Walls? Yes No" at bounding box center [286, 188] width 534 height 21
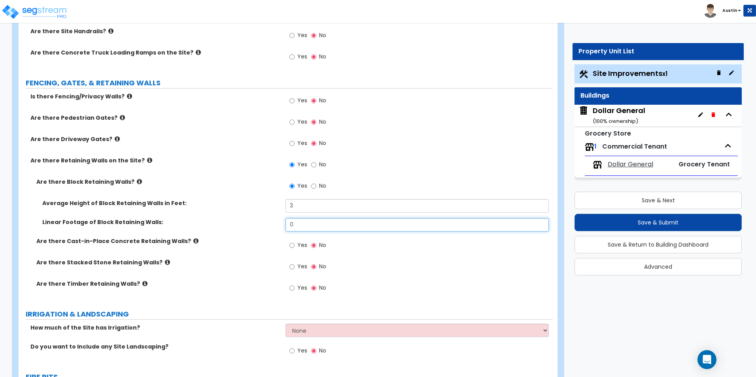
click at [316, 227] on input "0" at bounding box center [416, 224] width 263 height 13
type input "270"
click at [241, 219] on label "Linear Footage of Block Retaining Walls:" at bounding box center [160, 222] width 237 height 8
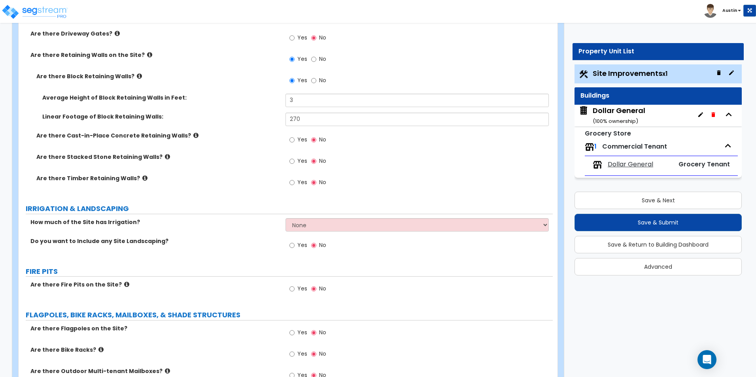
scroll to position [1265, 0]
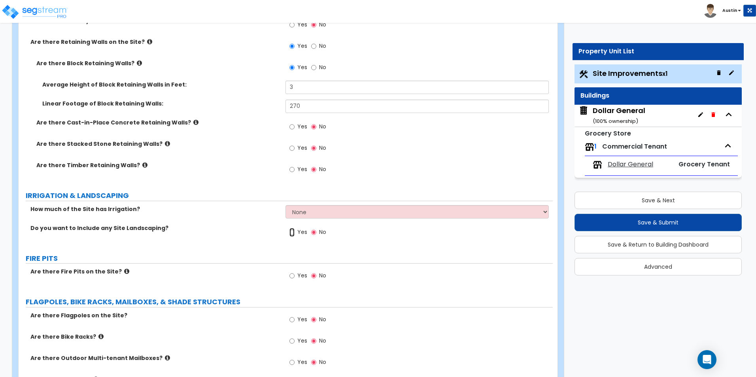
click at [290, 232] on input "Yes" at bounding box center [291, 232] width 5 height 9
radio input "true"
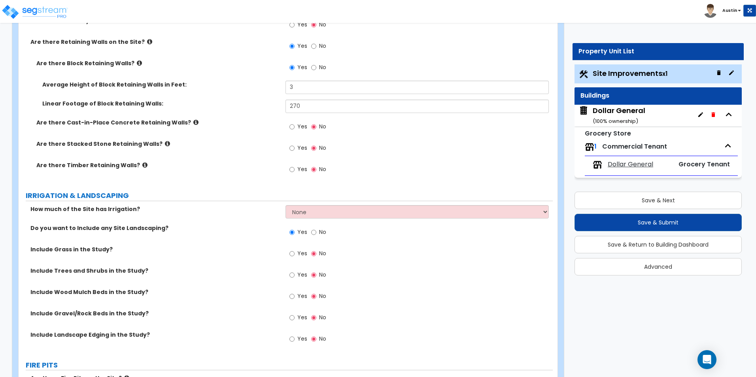
click at [296, 253] on label "Yes" at bounding box center [298, 254] width 18 height 13
click at [295, 253] on input "Yes" at bounding box center [291, 253] width 5 height 9
radio input "true"
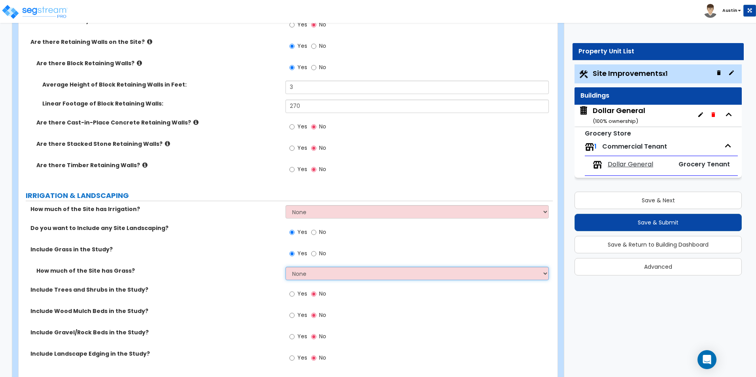
click at [316, 272] on select "None I want to Enter an Approximate Percentage I want to Enter the Square Foota…" at bounding box center [416, 273] width 263 height 13
select select "2"
click at [285, 267] on select "None I want to Enter an Approximate Percentage I want to Enter the Square Foota…" at bounding box center [416, 273] width 263 height 13
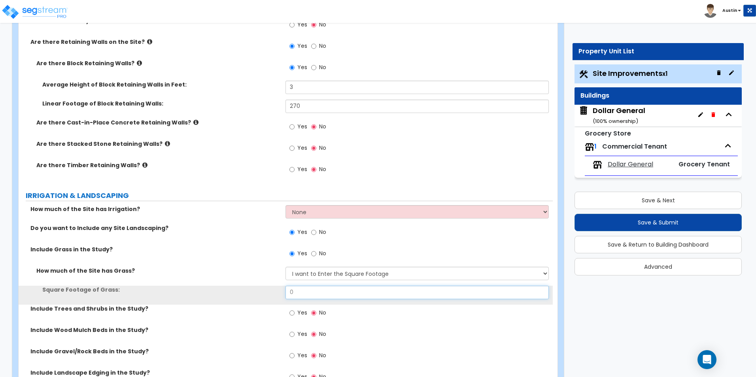
click at [330, 295] on input "0" at bounding box center [416, 292] width 263 height 13
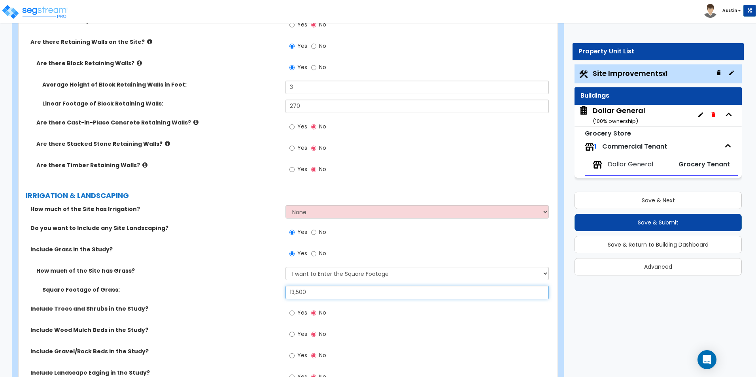
type input "13,500"
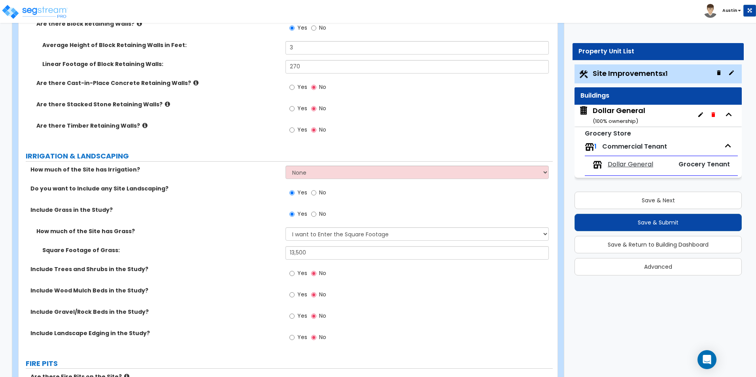
scroll to position [1344, 0]
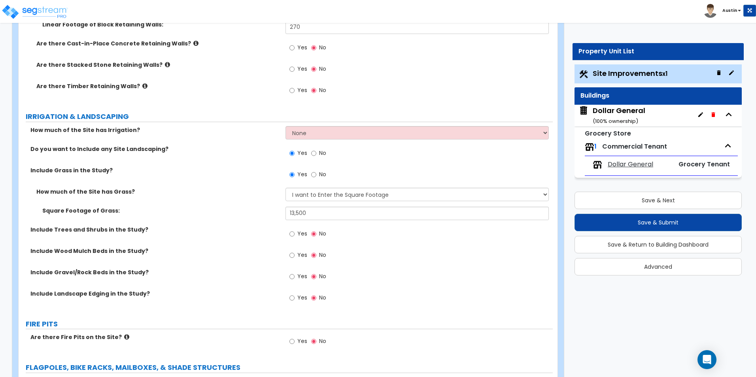
click at [296, 235] on label "Yes" at bounding box center [298, 234] width 18 height 13
click at [295, 235] on input "Yes" at bounding box center [291, 234] width 5 height 9
radio input "true"
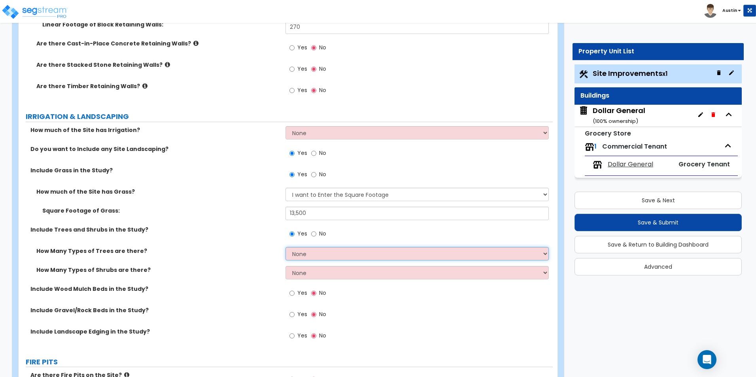
click at [315, 257] on select "None 1 2 3" at bounding box center [416, 253] width 263 height 13
select select "1"
click at [285, 247] on select "None 1 2 3" at bounding box center [416, 253] width 263 height 13
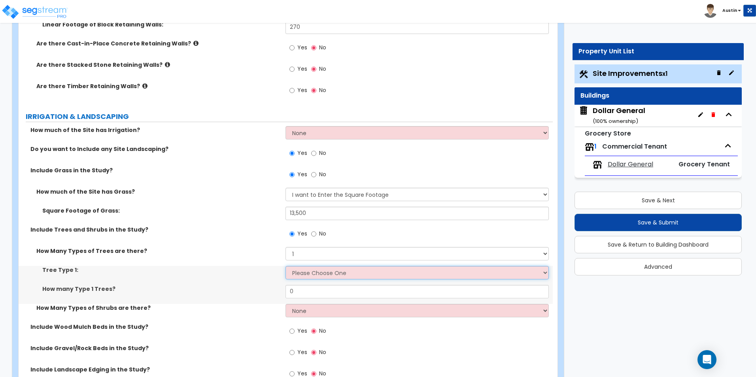
click at [308, 271] on select "Please Choose One Honey Locust Planetree Poplar Elm Hawthorn Linden Maple Red M…" at bounding box center [416, 272] width 263 height 13
click at [326, 274] on select "Please Choose One Honey Locust Planetree Poplar Elm Hawthorn Linden Maple Red M…" at bounding box center [416, 272] width 263 height 13
select select "7"
click at [285, 266] on select "Please Choose One Honey Locust Planetree Poplar Elm Hawthorn Linden Maple Red M…" at bounding box center [416, 272] width 263 height 13
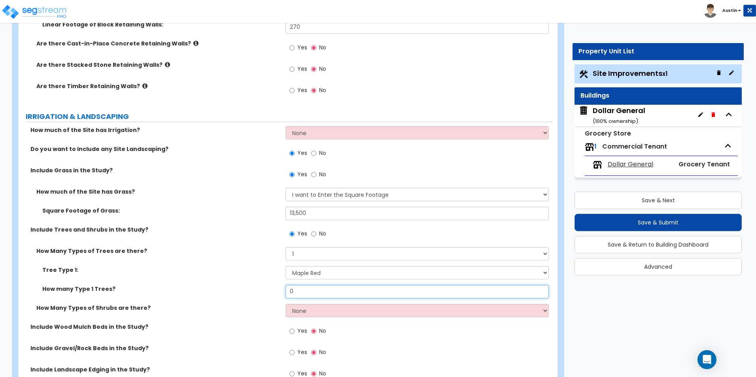
click at [321, 297] on input "0" at bounding box center [416, 291] width 263 height 13
click at [238, 275] on div "Tree Type 1: Please Choose One Honey Locust Planetree Poplar Elm Hawthorn Linde…" at bounding box center [286, 275] width 534 height 19
click at [302, 295] on input "10" at bounding box center [416, 291] width 263 height 13
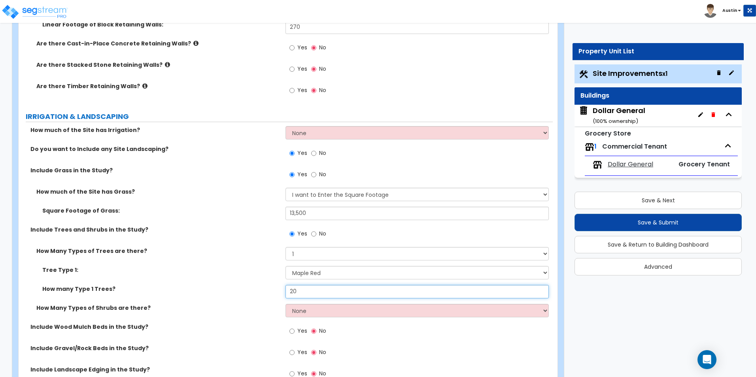
type input "20"
click at [227, 278] on div "Tree Type 1: Please Choose One Honey Locust Planetree Poplar Elm Hawthorn Linde…" at bounding box center [286, 275] width 534 height 19
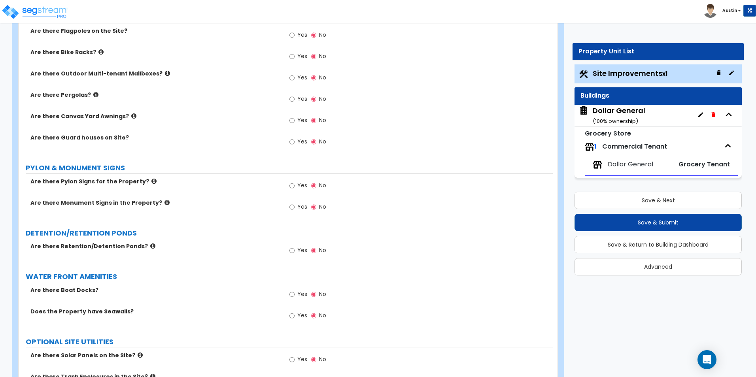
scroll to position [1779, 0]
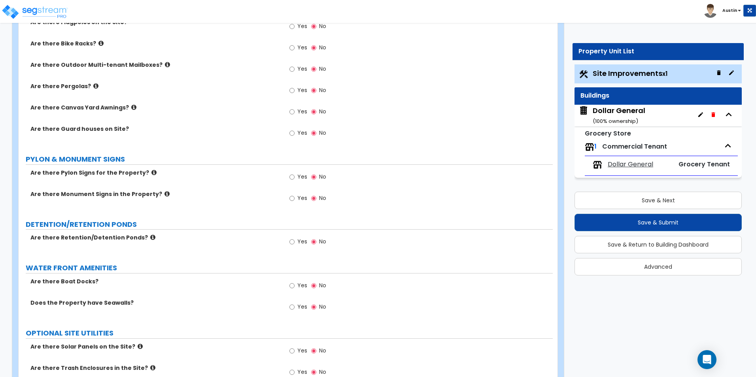
click at [151, 173] on icon at bounding box center [153, 173] width 5 height 6
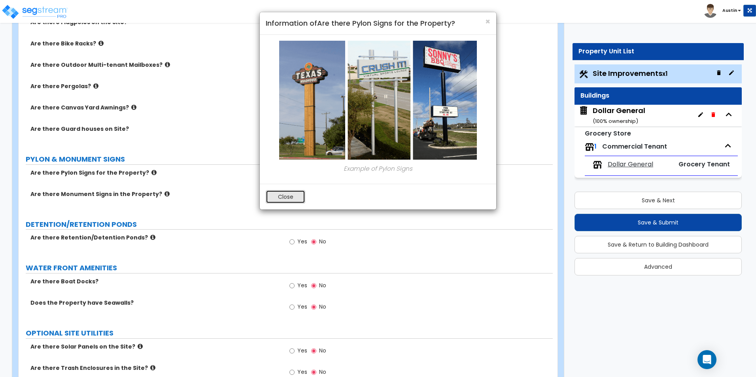
click at [292, 199] on button "Close" at bounding box center [286, 196] width 40 height 13
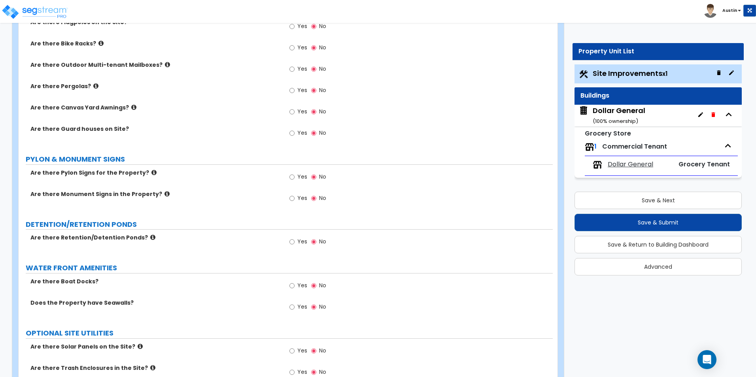
click at [164, 193] on icon at bounding box center [166, 194] width 5 height 6
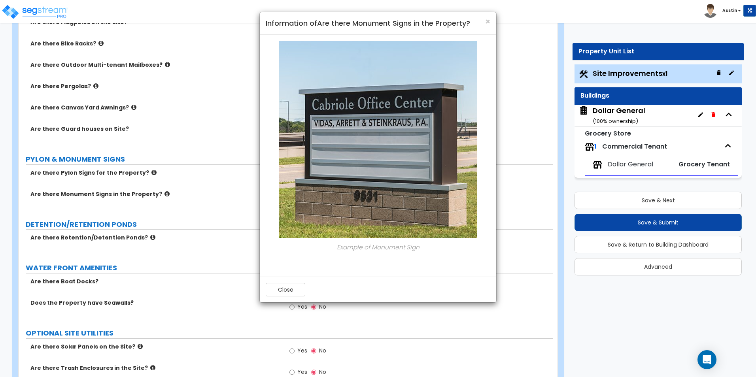
scroll to position [1819, 0]
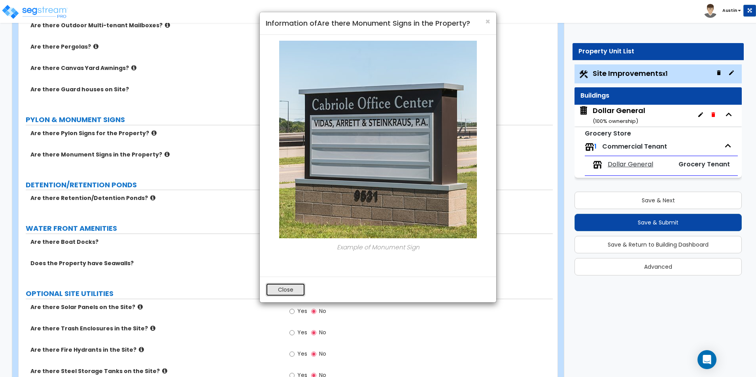
click at [291, 291] on button "Close" at bounding box center [286, 289] width 40 height 13
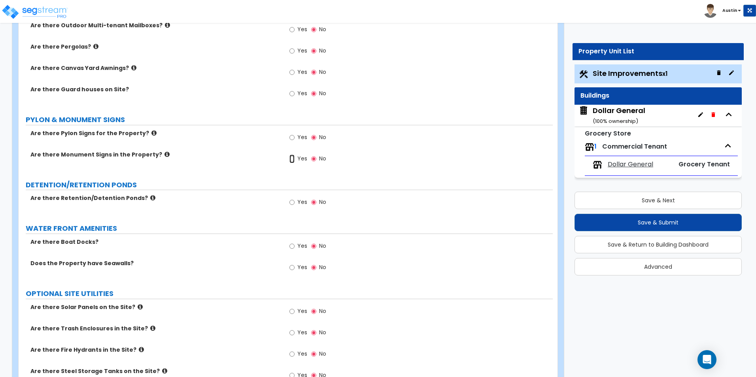
click at [292, 158] on input "Yes" at bounding box center [291, 159] width 5 height 9
radio input "true"
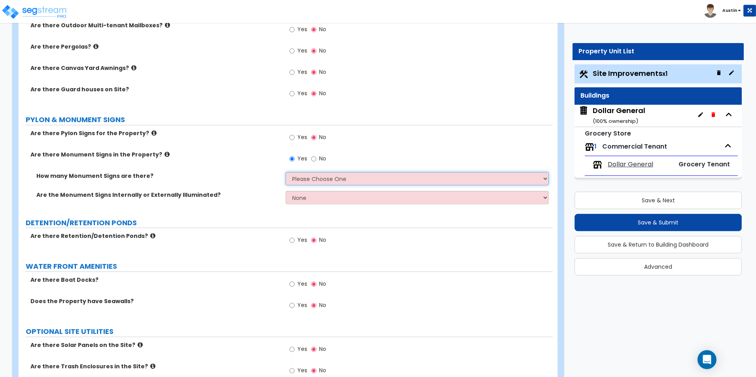
click at [310, 178] on select "Please Choose One 1 2 3" at bounding box center [416, 178] width 263 height 13
select select "1"
click at [285, 172] on select "Please Choose One 1 2 3" at bounding box center [416, 178] width 263 height 13
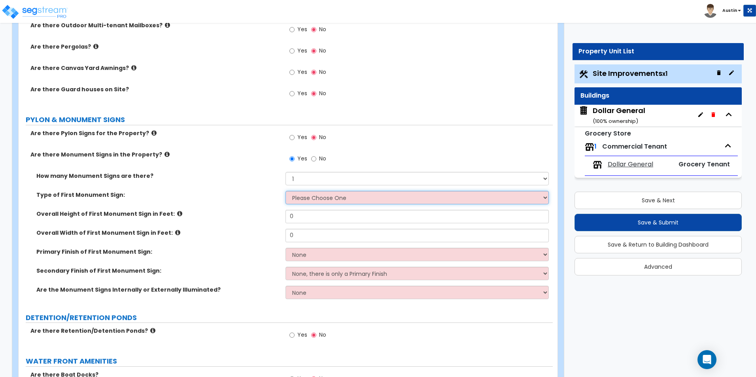
click at [310, 201] on select "Please Choose One Flat Signboard on top of a Base Flat Signboard attached to a …" at bounding box center [416, 197] width 263 height 13
click at [308, 199] on select "Please Choose One Flat Signboard on top of a Base Flat Signboard attached to a …" at bounding box center [416, 197] width 263 height 13
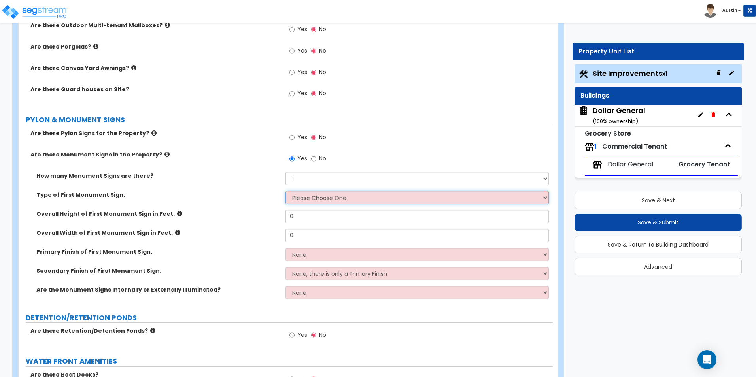
click at [308, 199] on select "Please Choose One Flat Signboard on top of a Base Flat Signboard attached to a …" at bounding box center [416, 197] width 263 height 13
click at [321, 199] on select "Please Choose One Flat Signboard on top of a Base Flat Signboard attached to a …" at bounding box center [416, 197] width 263 height 13
click at [315, 200] on select "Please Choose One Flat Signboard on top of a Base Flat Signboard attached to a …" at bounding box center [416, 197] width 263 height 13
click at [342, 197] on select "Please Choose One Flat Signboard on top of a Base Flat Signboard attached to a …" at bounding box center [416, 197] width 263 height 13
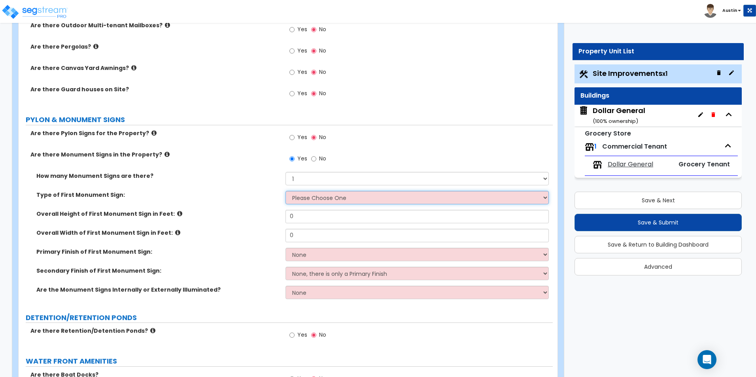
select select "1"
click at [285, 191] on select "Please Choose One Flat Signboard on top of a Base Flat Signboard attached to a …" at bounding box center [416, 197] width 263 height 13
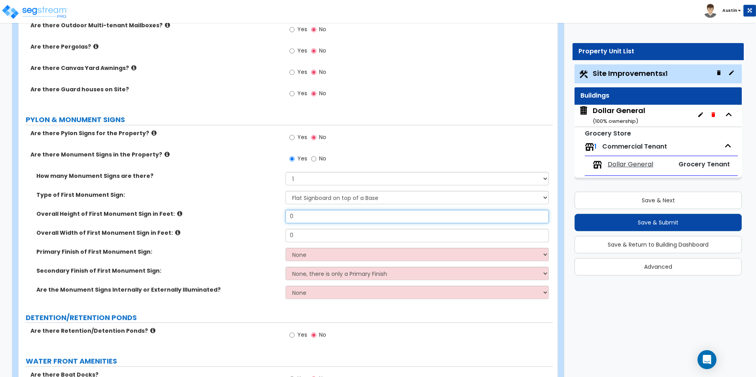
click at [319, 214] on input "0" at bounding box center [416, 216] width 263 height 13
click at [305, 234] on input "0" at bounding box center [416, 235] width 263 height 13
click at [309, 220] on input "4" at bounding box center [416, 216] width 263 height 13
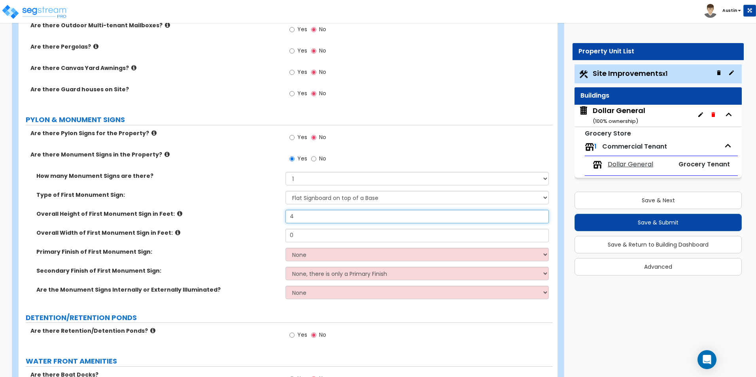
click at [309, 220] on input "4" at bounding box center [416, 216] width 263 height 13
click at [318, 217] on input "7" at bounding box center [416, 216] width 263 height 13
type input "8"
click at [323, 235] on input "0" at bounding box center [416, 235] width 263 height 13
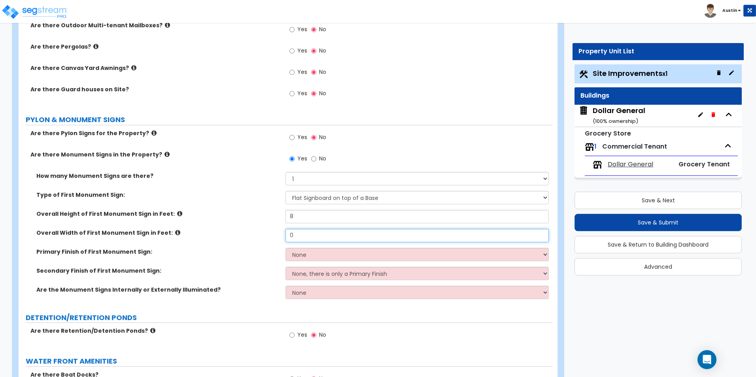
click at [323, 235] on input "0" at bounding box center [416, 235] width 263 height 13
click at [303, 233] on input "1" at bounding box center [416, 235] width 263 height 13
type input "1"
click at [234, 232] on label "Overall Width of First Monument Sign in Feet:" at bounding box center [157, 233] width 243 height 8
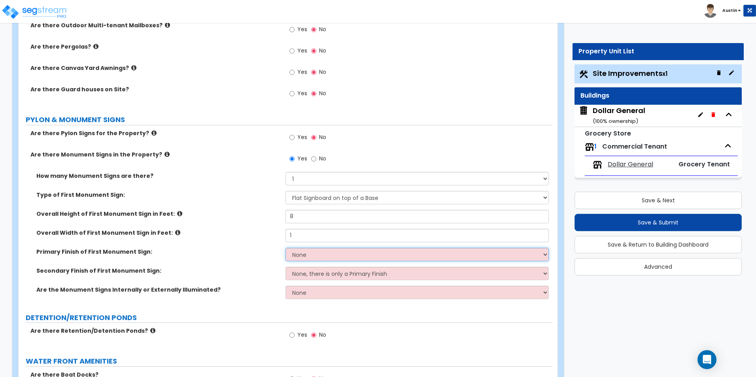
click at [319, 250] on select "None Paint/Stucco Finish Brick Finish Stone Finish Metal Composite Finish Vinyl…" at bounding box center [416, 254] width 263 height 13
click at [314, 251] on select "None Paint/Stucco Finish Brick Finish Stone Finish Metal Composite Finish Vinyl…" at bounding box center [416, 254] width 263 height 13
click at [321, 257] on select "None Paint/Stucco Finish Brick Finish Stone Finish Metal Composite Finish Vinyl…" at bounding box center [416, 254] width 263 height 13
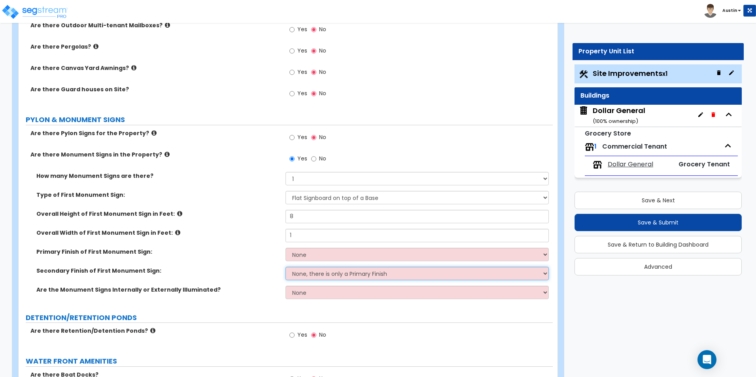
click at [316, 279] on select "None, there is only a Primary Finish Paint/Stucco Finish Brick Finish Stone Fin…" at bounding box center [416, 273] width 263 height 13
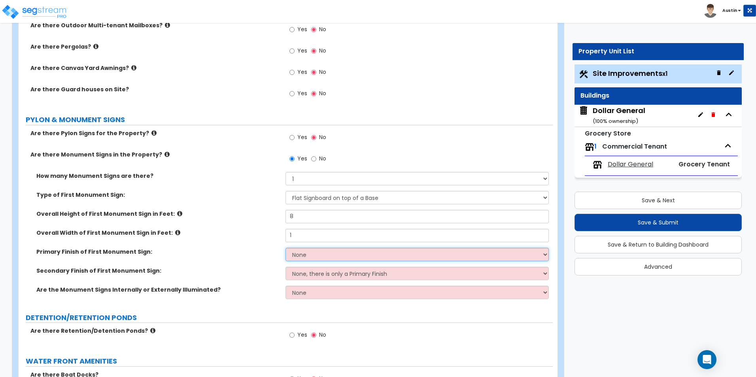
click at [313, 255] on select "None Paint/Stucco Finish Brick Finish Stone Finish Metal Composite Finish Vinyl…" at bounding box center [416, 254] width 263 height 13
click at [285, 248] on select "None Paint/Stucco Finish Brick Finish Stone Finish Metal Composite Finish Vinyl…" at bounding box center [416, 254] width 263 height 13
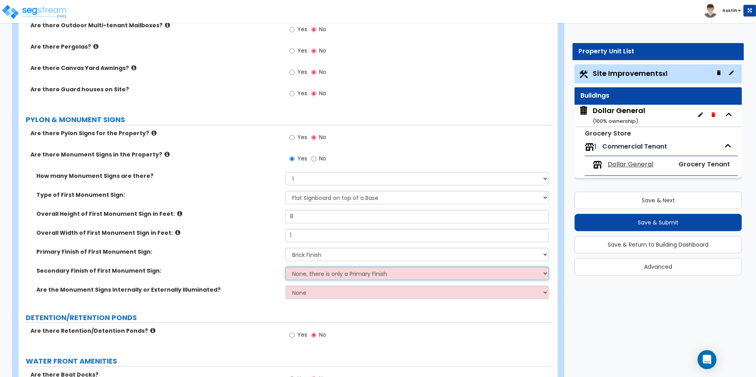
click at [312, 273] on select "None, there is only a Primary Finish Paint/Stucco Finish Brick Finish Stone Fin…" at bounding box center [416, 273] width 263 height 13
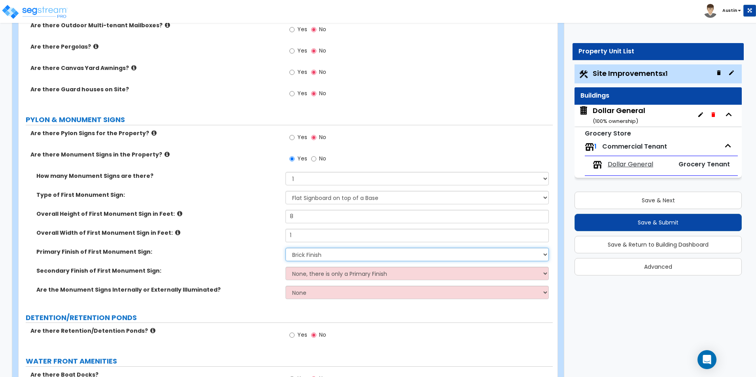
click at [313, 254] on select "None Paint/Stucco Finish Brick Finish Stone Finish Metal Composite Finish Vinyl…" at bounding box center [416, 254] width 263 height 13
select select "0"
click at [285, 248] on select "None Paint/Stucco Finish Brick Finish Stone Finish Metal Composite Finish Vinyl…" at bounding box center [416, 254] width 263 height 13
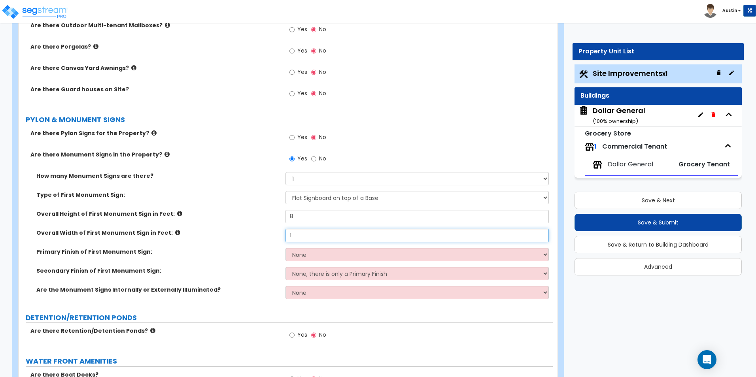
click at [308, 238] on input "1" at bounding box center [416, 235] width 263 height 13
click at [175, 232] on icon at bounding box center [177, 233] width 5 height 6
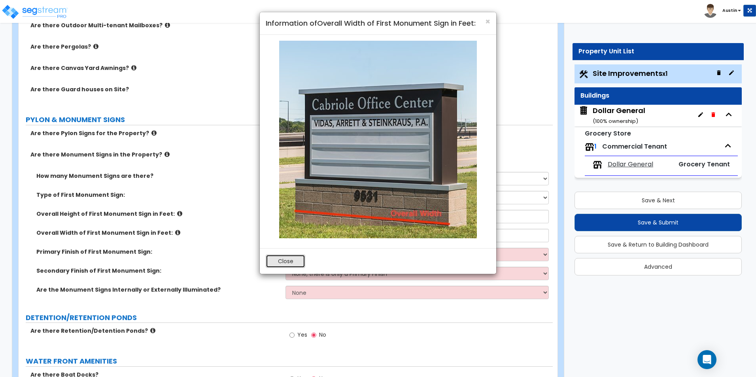
click at [282, 257] on button "Close" at bounding box center [286, 261] width 40 height 13
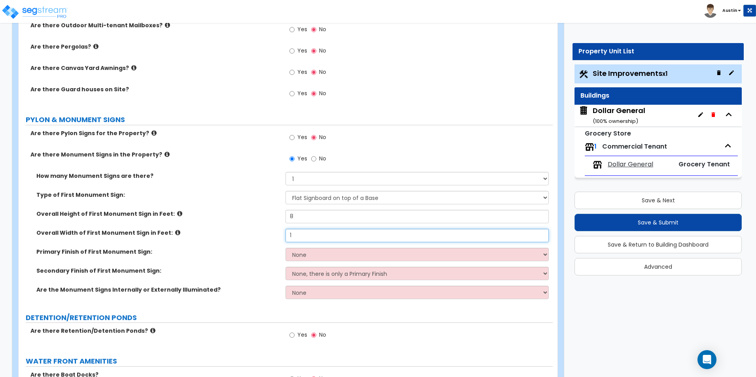
click at [306, 239] on input "1" at bounding box center [416, 235] width 263 height 13
type input "7"
click at [240, 236] on label "Overall Width of First Monument Sign in Feet:" at bounding box center [157, 233] width 243 height 8
click at [345, 257] on select "None Paint/Stucco Finish Brick Finish Stone Finish Metal Composite Finish Vinyl…" at bounding box center [416, 254] width 263 height 13
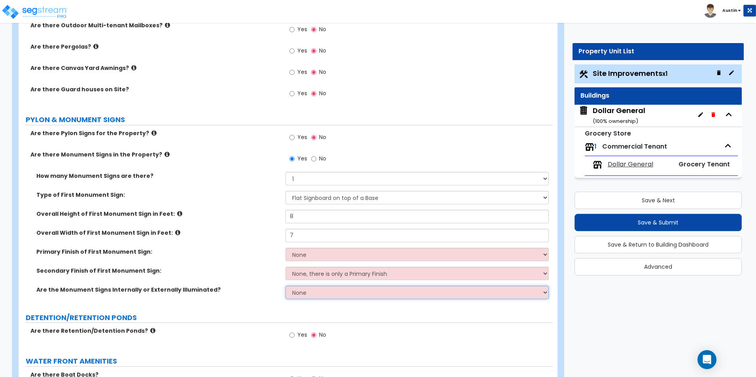
click at [346, 296] on select "None Internally Illuminated Externally Illuminated" at bounding box center [416, 292] width 263 height 13
select select "1"
click at [285, 286] on select "None Internally Illuminated Externally Illuminated" at bounding box center [416, 292] width 263 height 13
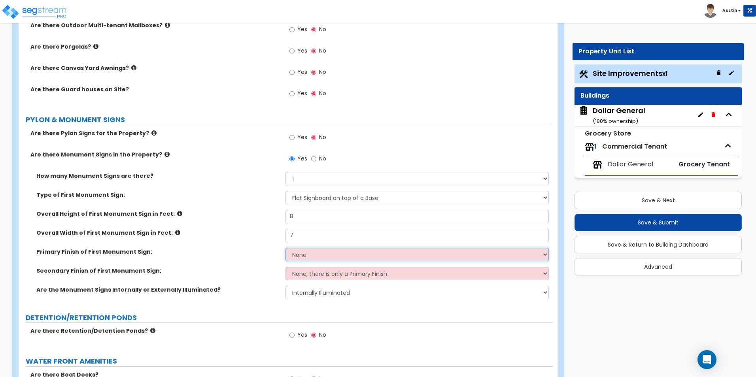
click at [320, 255] on select "None Paint/Stucco Finish Brick Finish Stone Finish Metal Composite Finish Vinyl…" at bounding box center [416, 254] width 263 height 13
select select "2"
click at [285, 248] on select "None Paint/Stucco Finish Brick Finish Stone Finish Metal Composite Finish Vinyl…" at bounding box center [416, 254] width 263 height 13
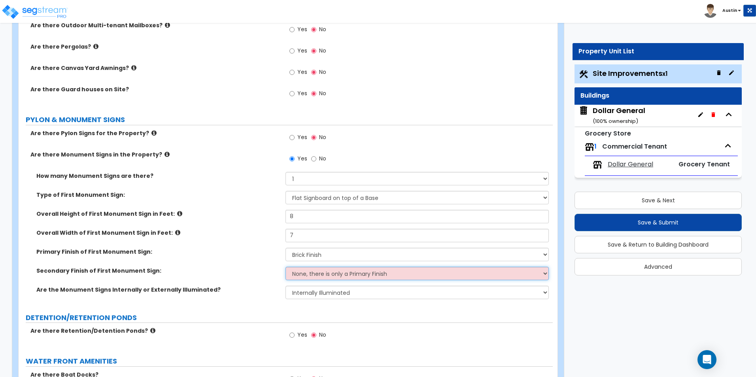
click at [309, 270] on select "None, there is only a Primary Finish Paint/Stucco Finish Brick Finish Stone Fin…" at bounding box center [416, 273] width 263 height 13
select select "4"
click at [285, 267] on select "None, there is only a Primary Finish Paint/Stucco Finish Brick Finish Stone Fin…" at bounding box center [416, 273] width 263 height 13
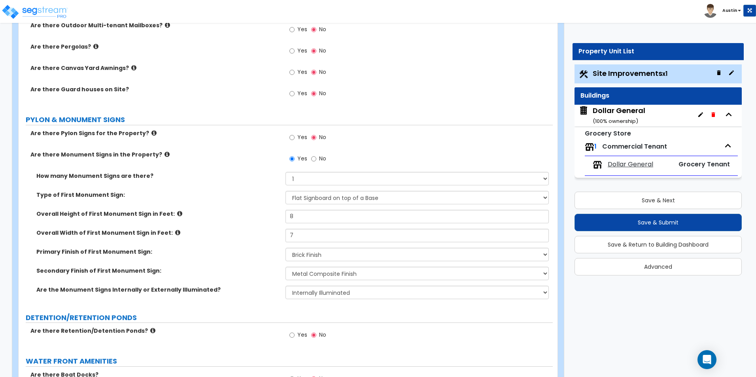
click at [234, 283] on div "Secondary Finish of First Monument Sign: None, there is only a Primary Finish P…" at bounding box center [286, 276] width 534 height 19
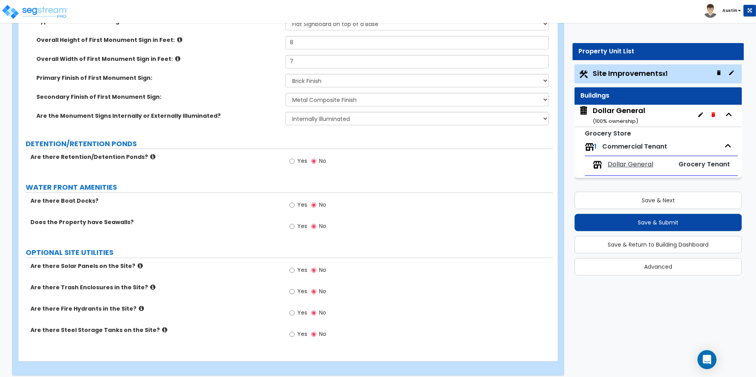
scroll to position [1999, 0]
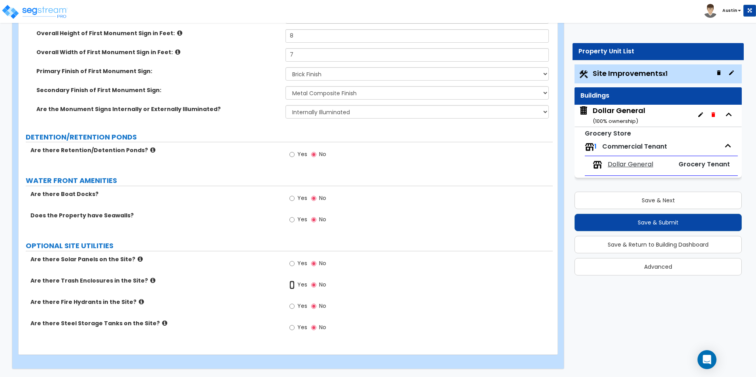
click at [294, 284] on input "Yes" at bounding box center [291, 285] width 5 height 9
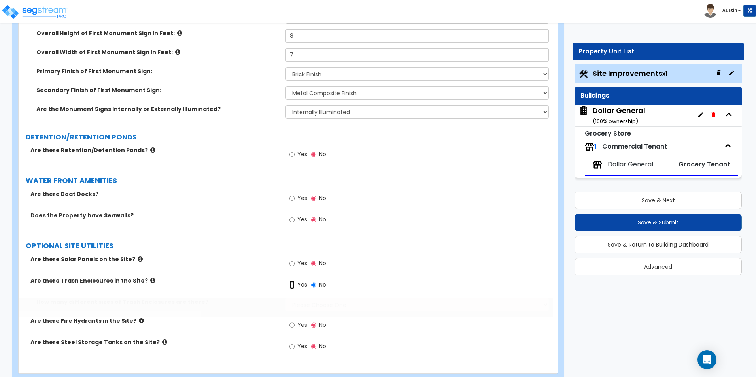
radio input "true"
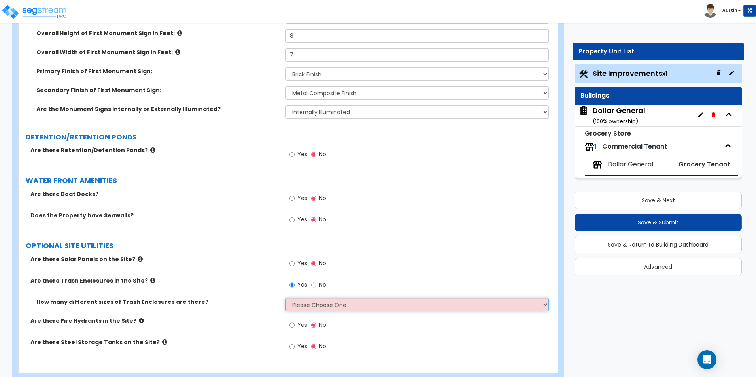
click at [322, 306] on select "Please Choose One 1 2 3" at bounding box center [416, 304] width 263 height 13
select select "1"
click at [285, 298] on select "Please Choose One 1 2 3" at bounding box center [416, 304] width 263 height 13
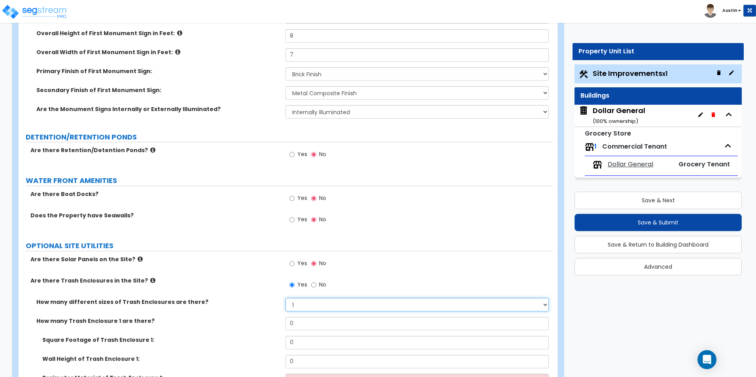
scroll to position [2039, 0]
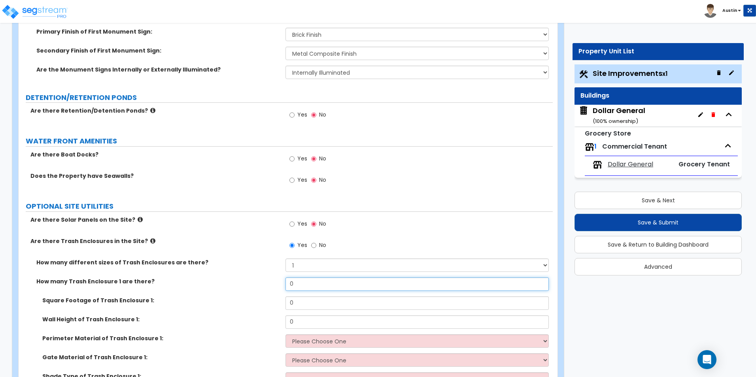
click at [302, 285] on input "0" at bounding box center [416, 284] width 263 height 13
type input "1"
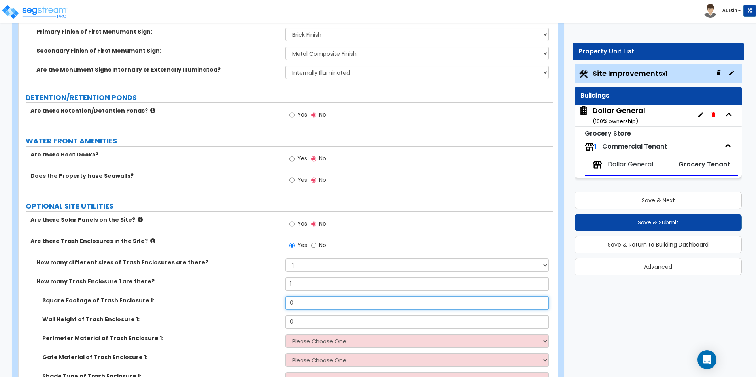
click at [305, 305] on input "0" at bounding box center [416, 303] width 263 height 13
type input "200"
click at [305, 321] on input "0" at bounding box center [416, 322] width 263 height 13
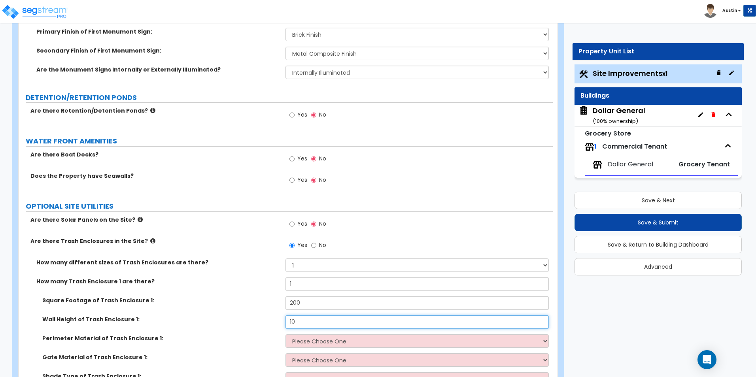
type input "10"
click at [212, 287] on div "How many Trash Enclosure 1 are there? 1" at bounding box center [286, 287] width 534 height 19
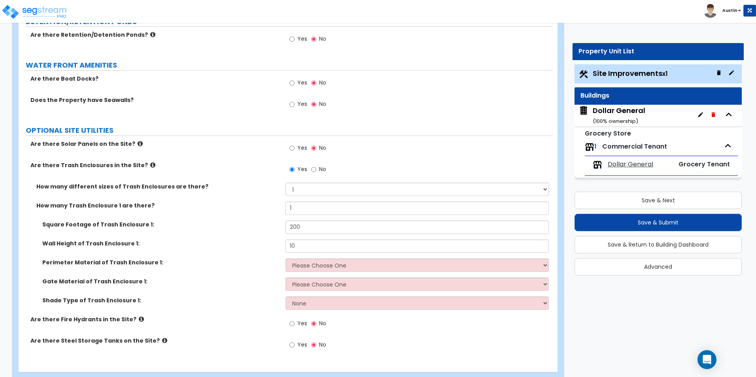
scroll to position [2118, 0]
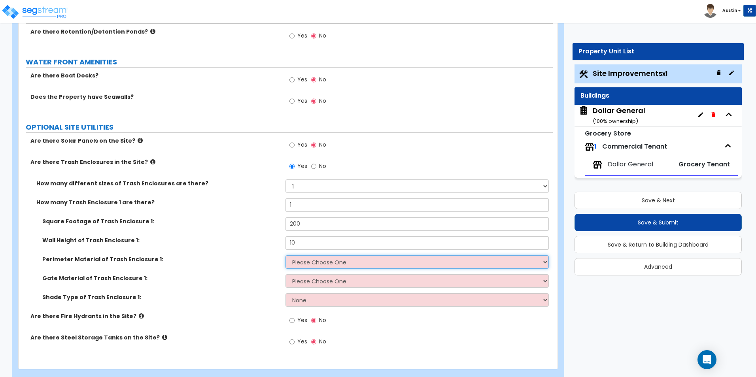
click at [311, 266] on select "Please Choose One Chain Link Wood Metal CMU" at bounding box center [416, 261] width 263 height 13
select select "4"
click at [285, 255] on select "Please Choose One Chain Link Wood Metal CMU" at bounding box center [416, 261] width 263 height 13
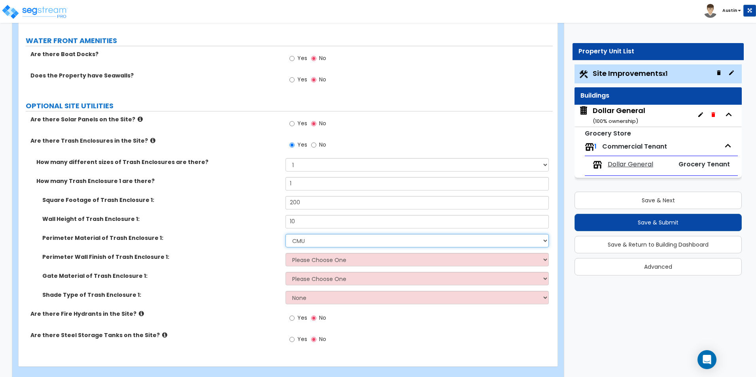
scroll to position [2151, 0]
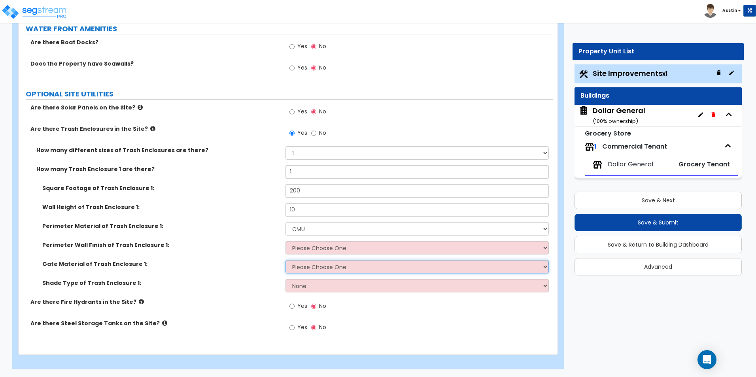
click at [316, 268] on select "Please Choose One Wood Metal" at bounding box center [416, 266] width 263 height 13
select select "1"
click at [285, 260] on select "Please Choose One Wood Metal" at bounding box center [416, 266] width 263 height 13
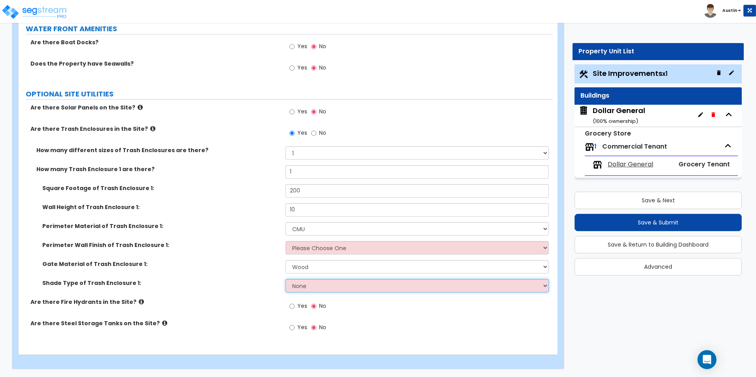
click at [308, 283] on select "None Roof Pergola" at bounding box center [416, 285] width 263 height 13
click at [285, 279] on select "None Roof Pergola" at bounding box center [416, 285] width 263 height 13
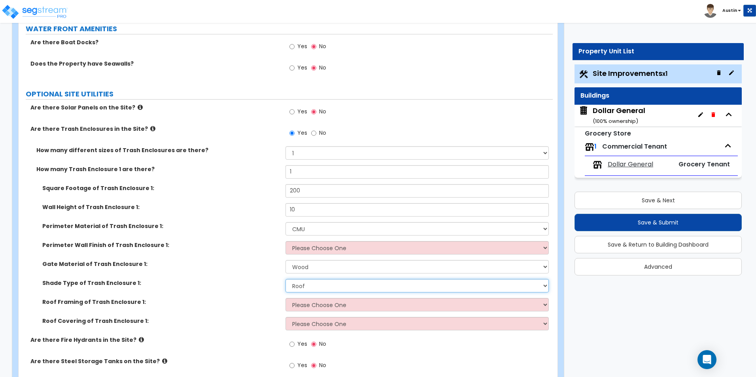
click at [314, 285] on select "None Roof Pergola" at bounding box center [416, 285] width 263 height 13
select select "2"
click at [285, 279] on select "None Roof Pergola" at bounding box center [416, 285] width 263 height 13
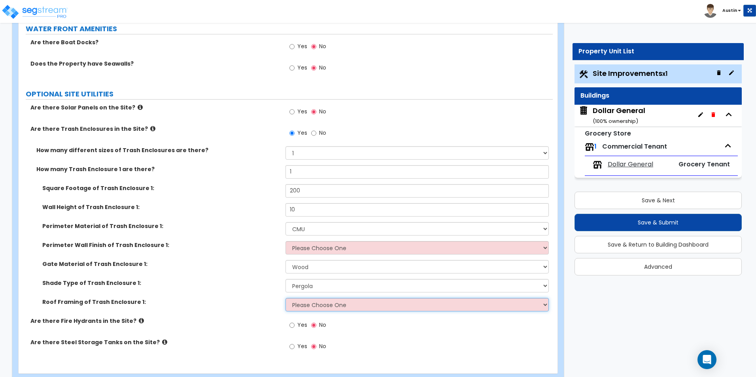
click at [311, 307] on select "Please Choose One Wood Framing Metal Framing" at bounding box center [416, 304] width 263 height 13
select select "1"
click at [285, 298] on select "Please Choose One Wood Framing Metal Framing" at bounding box center [416, 304] width 263 height 13
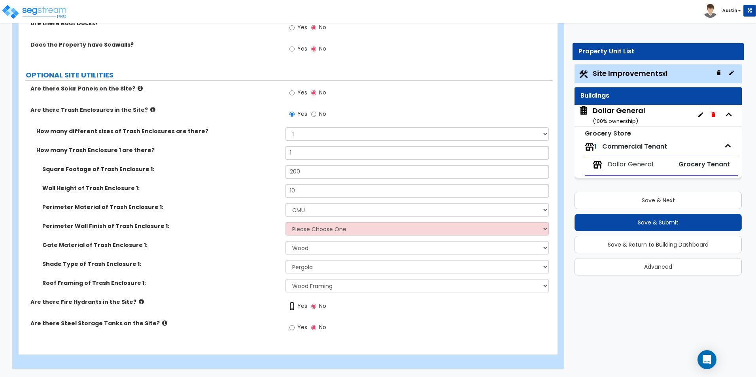
click at [293, 307] on input "Yes" at bounding box center [291, 306] width 5 height 9
radio input "true"
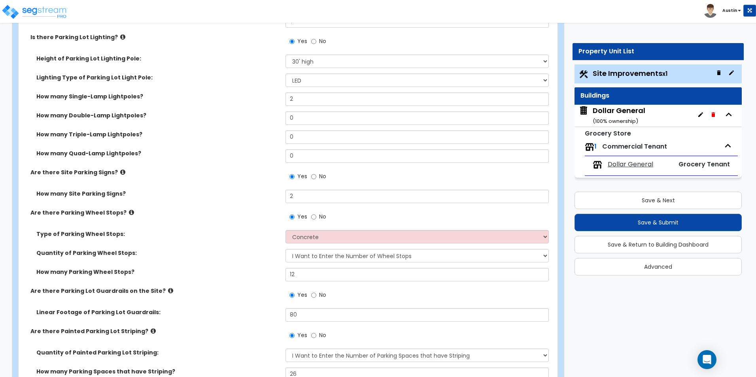
scroll to position [514, 0]
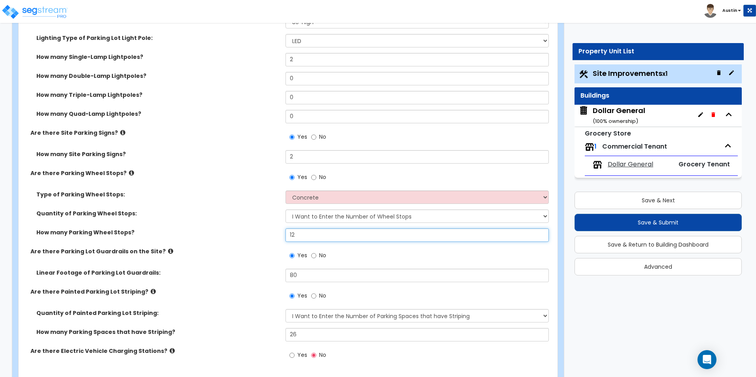
click at [307, 234] on input "12" at bounding box center [416, 235] width 263 height 13
type input "2"
type input "20"
click at [171, 215] on label "Quantity of Parking Wheel Stops:" at bounding box center [157, 214] width 243 height 8
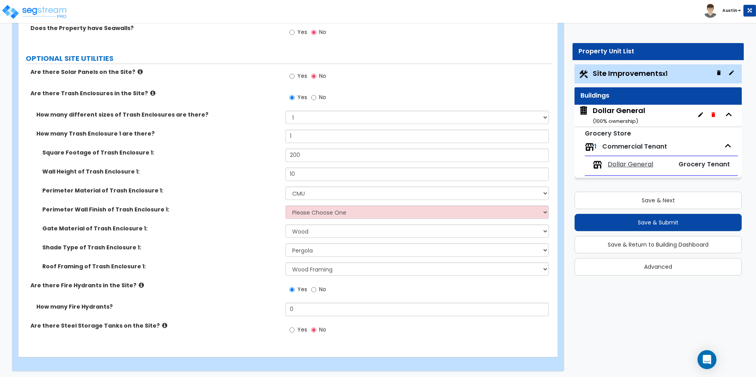
scroll to position [2189, 0]
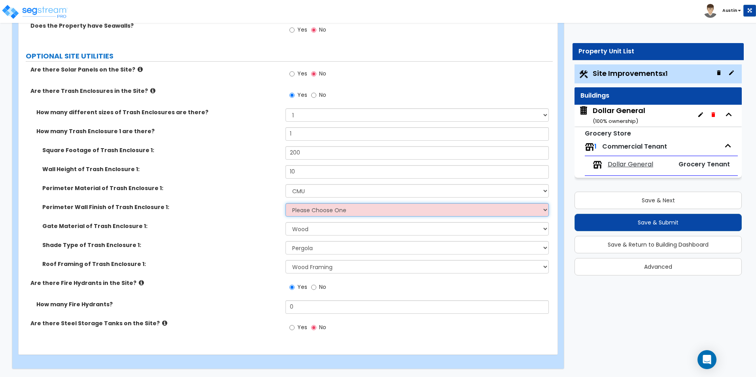
click at [318, 214] on select "Please Choose One Stone Veneer Brick Veneer Stucco Paint" at bounding box center [416, 209] width 263 height 13
click at [173, 211] on div "Perimeter Wall Finish of Trash Enclosure 1: Please Choose One Stone Veneer Bric…" at bounding box center [286, 212] width 534 height 19
click at [319, 211] on select "Please Choose One Stone Veneer Brick Veneer Stucco Paint" at bounding box center [416, 209] width 263 height 13
select select "2"
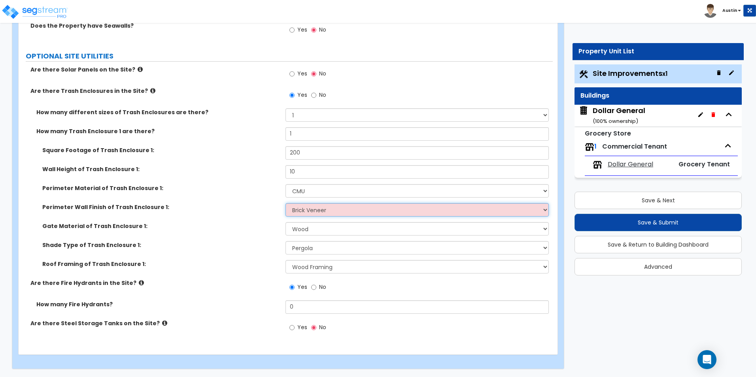
click at [285, 203] on select "Please Choose One Stone Veneer Brick Veneer Stucco Paint" at bounding box center [416, 209] width 263 height 13
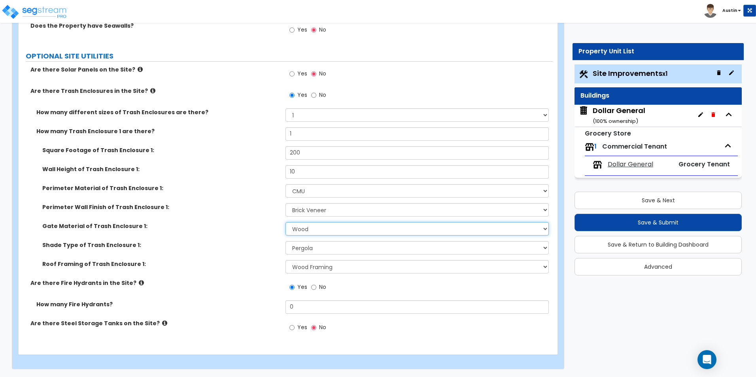
click at [308, 233] on select "Please Choose One Wood Metal" at bounding box center [416, 228] width 263 height 13
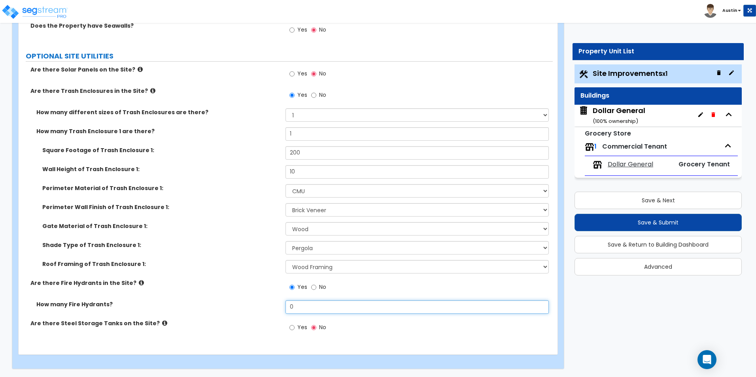
click at [311, 310] on input "0" at bounding box center [416, 306] width 263 height 13
type input "1"
click at [193, 267] on label "Roof Framing of Trash Enclosure 1:" at bounding box center [160, 264] width 237 height 8
click at [162, 322] on icon at bounding box center [164, 323] width 5 height 6
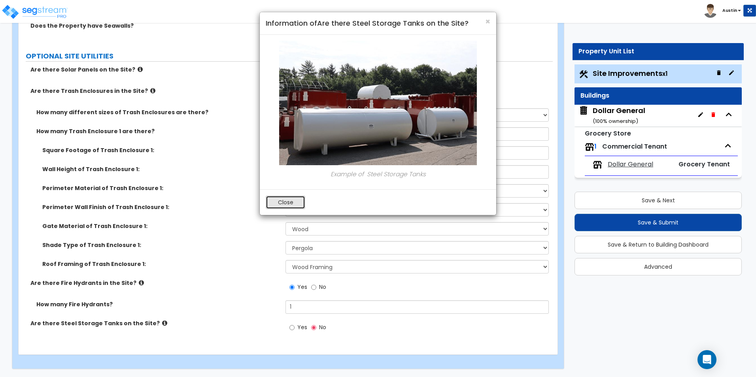
click at [289, 198] on button "Close" at bounding box center [286, 202] width 40 height 13
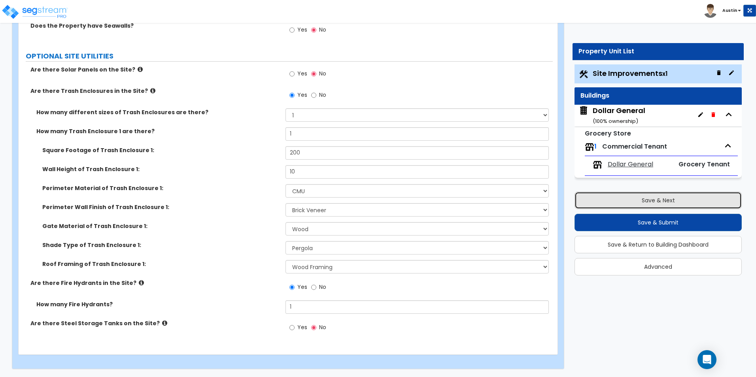
click at [638, 203] on button "Save & Next" at bounding box center [657, 200] width 167 height 17
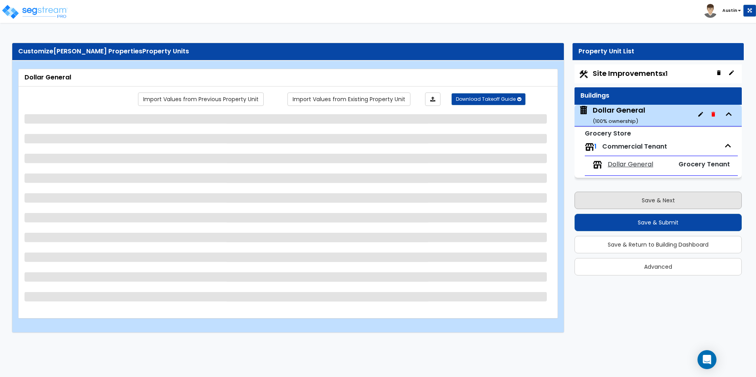
scroll to position [0, 0]
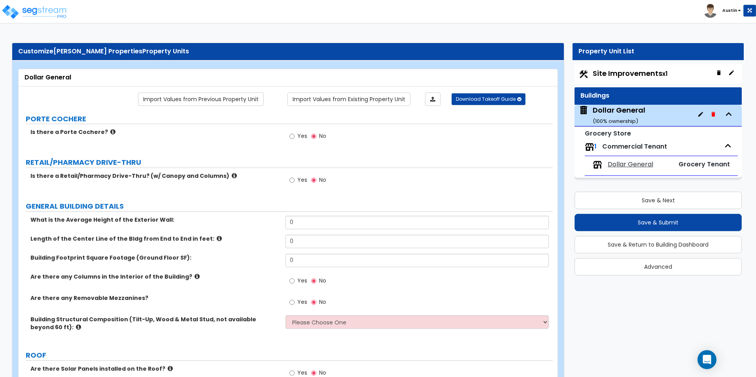
click at [110, 132] on icon at bounding box center [112, 132] width 5 height 6
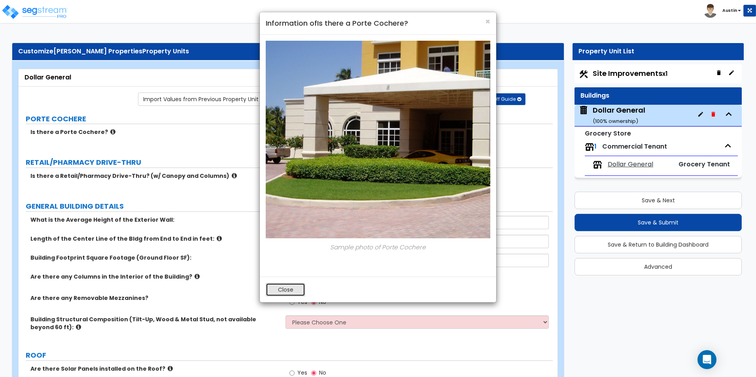
click at [285, 290] on button "Close" at bounding box center [286, 289] width 40 height 13
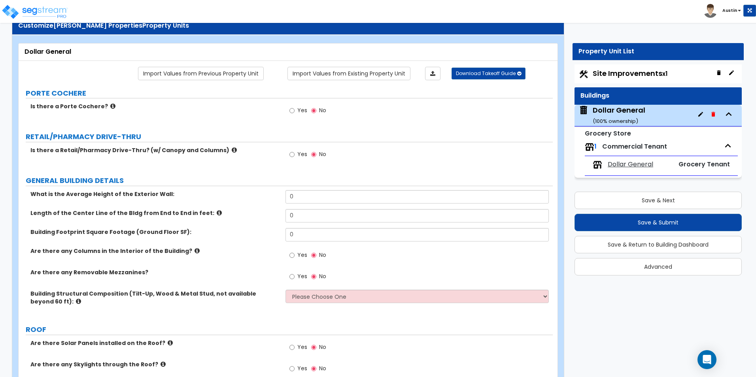
scroll to position [40, 0]
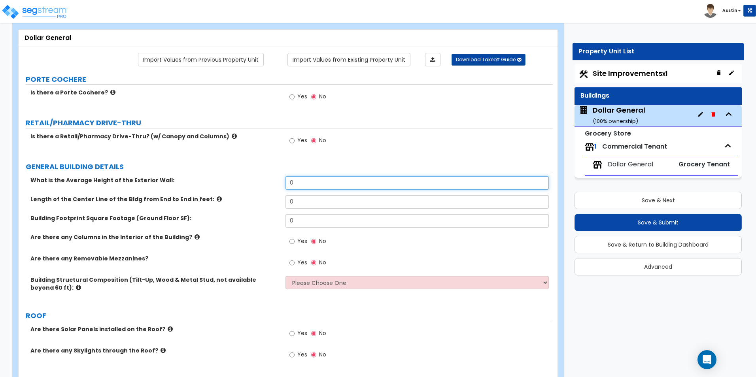
click at [318, 184] on input "0" at bounding box center [416, 182] width 263 height 13
type input "20"
click at [260, 204] on div "Length of the Center Line of the Bldg from End to End in feet: 0" at bounding box center [286, 204] width 534 height 19
click at [217, 198] on icon at bounding box center [219, 199] width 5 height 6
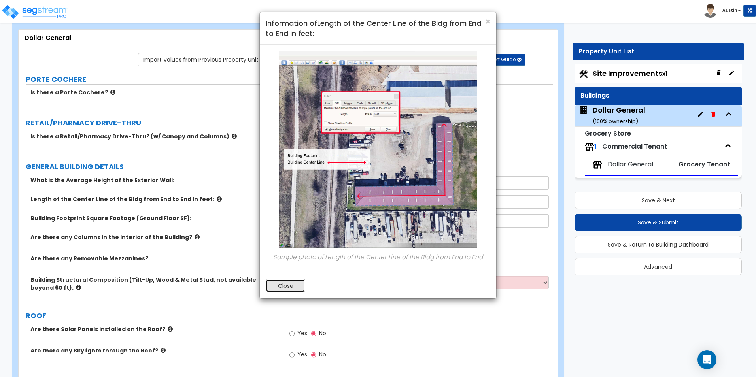
click at [277, 284] on button "Close" at bounding box center [286, 285] width 40 height 13
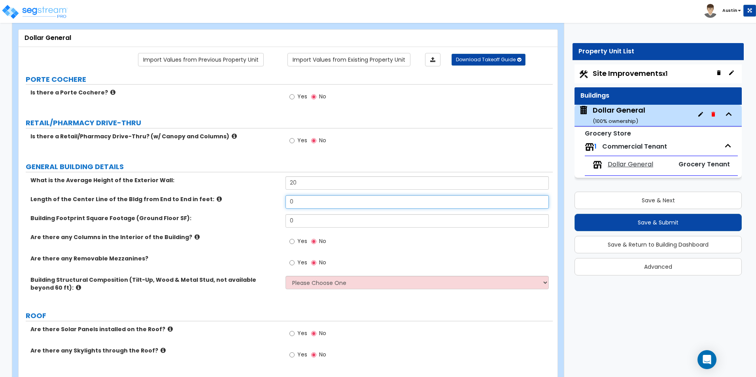
click at [314, 201] on input "0" at bounding box center [416, 201] width 263 height 13
type input "130"
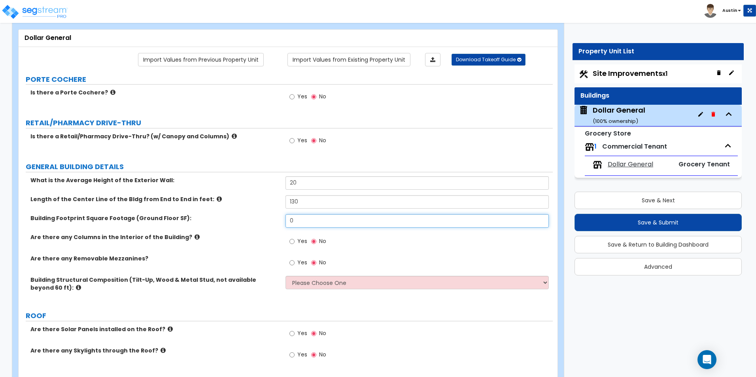
click at [311, 221] on input "0" at bounding box center [416, 220] width 263 height 13
type input "8,880"
click at [239, 215] on label "Building Footprint Square Footage (Ground Floor SF):" at bounding box center [154, 218] width 249 height 8
click at [195, 238] on icon at bounding box center [197, 237] width 5 height 6
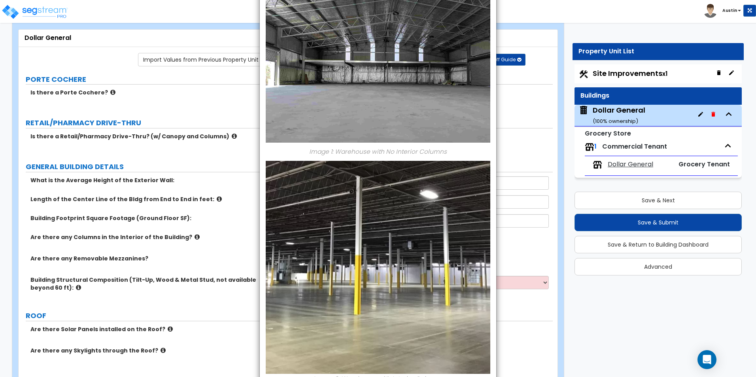
scroll to position [0, 0]
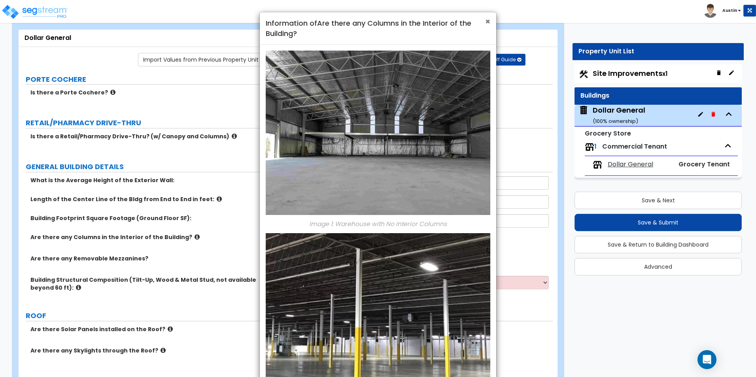
click at [486, 21] on span "×" at bounding box center [487, 21] width 5 height 11
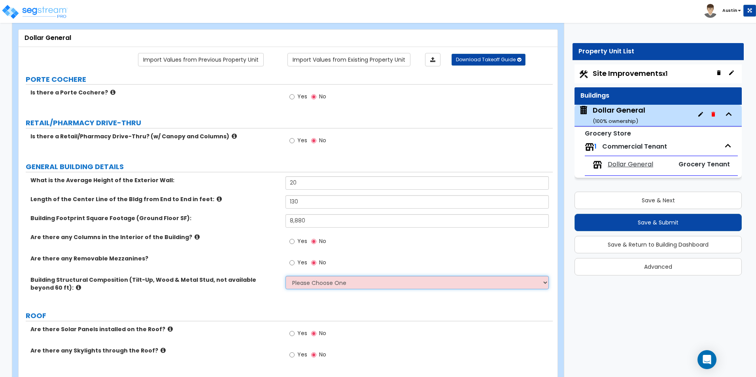
click at [305, 283] on select "Please Choose One Pre-Engineered Metal Building Tilt-up Wall Construction Reinf…" at bounding box center [416, 282] width 263 height 13
click at [304, 282] on select "Please Choose One Pre-Engineered Metal Building Tilt-up Wall Construction Reinf…" at bounding box center [416, 282] width 263 height 13
click at [304, 281] on select "Please Choose One Pre-Engineered Metal Building Tilt-up Wall Construction Reinf…" at bounding box center [416, 282] width 263 height 13
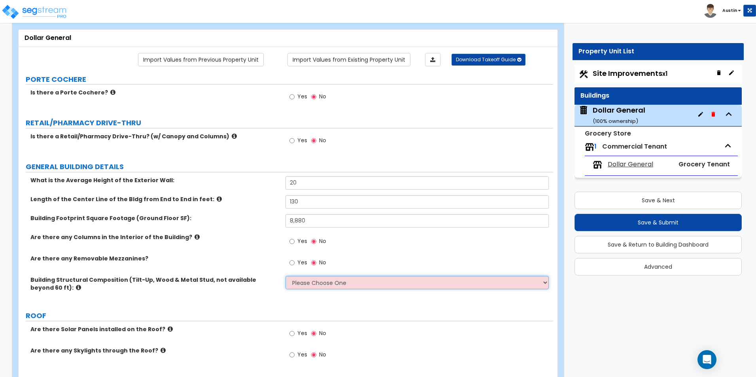
click at [303, 281] on select "Please Choose One Pre-Engineered Metal Building Tilt-up Wall Construction Reinf…" at bounding box center [416, 282] width 263 height 13
click at [320, 283] on select "Please Choose One Pre-Engineered Metal Building Tilt-up Wall Construction Reinf…" at bounding box center [416, 282] width 263 height 13
click at [359, 283] on select "Please Choose One Pre-Engineered Metal Building Tilt-up Wall Construction Reinf…" at bounding box center [416, 282] width 263 height 13
select select "6"
click at [285, 276] on select "Please Choose One Pre-Engineered Metal Building Tilt-up Wall Construction Reinf…" at bounding box center [416, 282] width 263 height 13
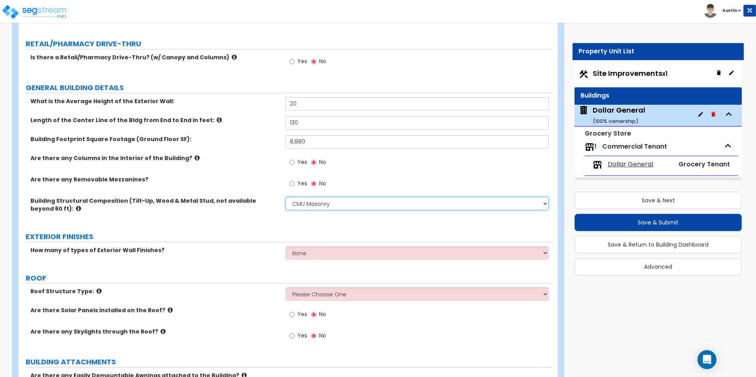
scroll to position [158, 0]
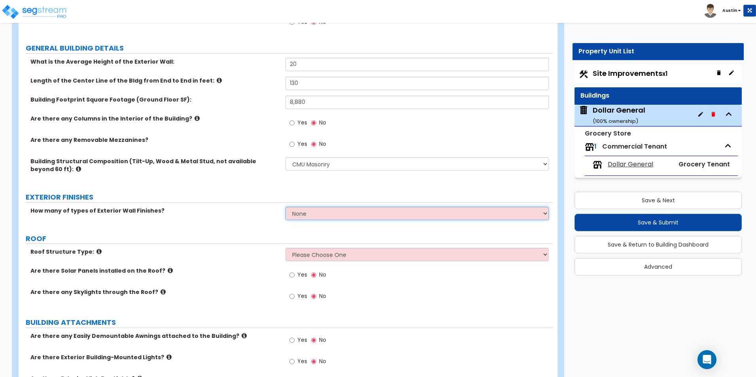
click at [330, 216] on select "None 1 2 3" at bounding box center [416, 213] width 263 height 13
click at [333, 216] on select "None 1 2 3" at bounding box center [416, 213] width 263 height 13
select select "1"
click at [285, 207] on select "None 1 2 3" at bounding box center [416, 213] width 263 height 13
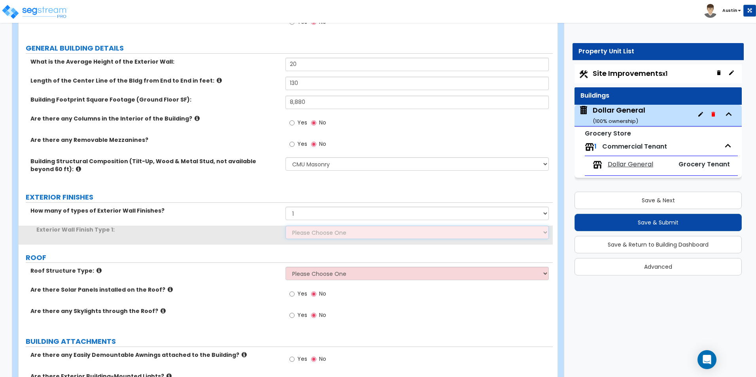
click at [310, 236] on select "Please Choose One No Finish/Shared Wall No Wall Brick Veneer Stone Veneer Wood …" at bounding box center [416, 232] width 263 height 13
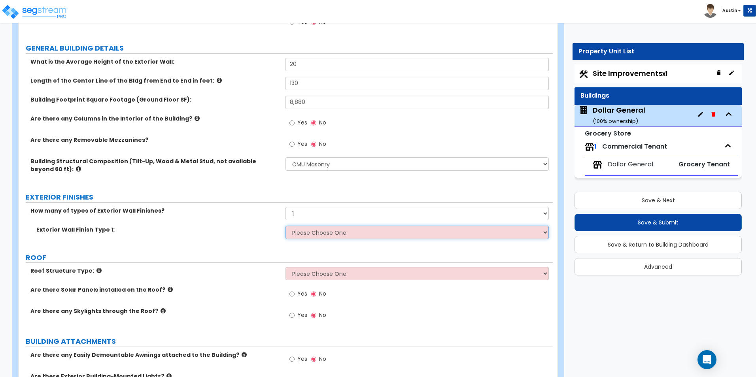
select select "2"
click at [285, 226] on select "Please Choose One No Finish/Shared Wall No Wall Brick Veneer Stone Veneer Wood …" at bounding box center [416, 232] width 263 height 13
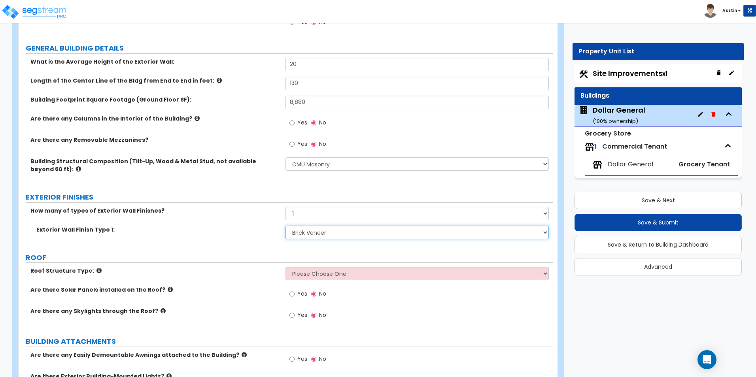
scroll to position [198, 0]
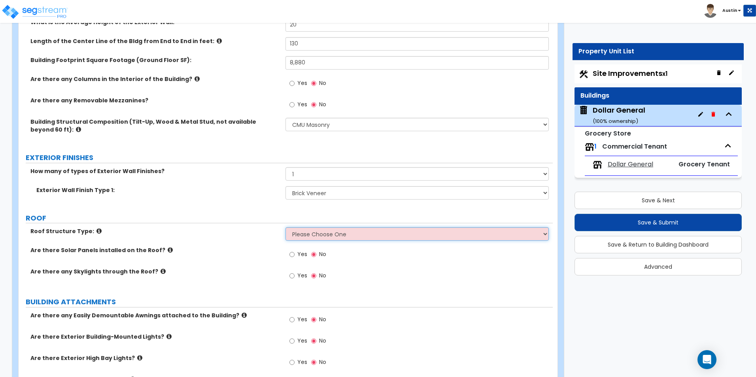
click at [333, 232] on select "Please Choose One Gable Roof Flat Roof Hybrid Gable & Flat Roof" at bounding box center [416, 233] width 263 height 13
select select "2"
click at [285, 227] on select "Please Choose One Gable Roof Flat Roof Hybrid Gable & Flat Roof" at bounding box center [416, 233] width 263 height 13
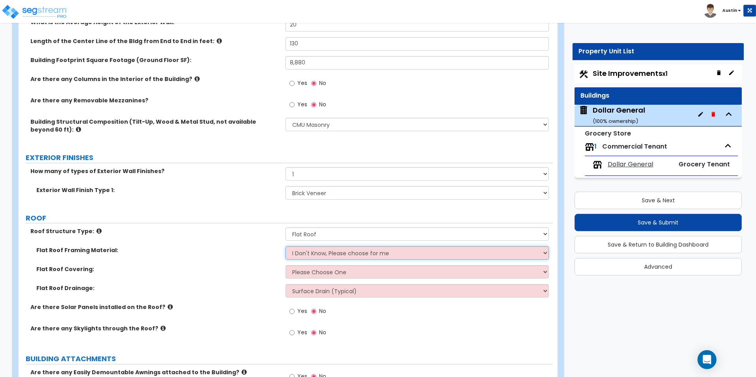
click at [335, 255] on select "I Don't Know, Please choose for me Metal Wood" at bounding box center [416, 252] width 263 height 13
click at [330, 253] on select "I Don't Know, Please choose for me Metal Wood" at bounding box center [416, 252] width 263 height 13
select select "1"
click at [285, 246] on select "I Don't Know, Please choose for me Metal Wood" at bounding box center [416, 252] width 263 height 13
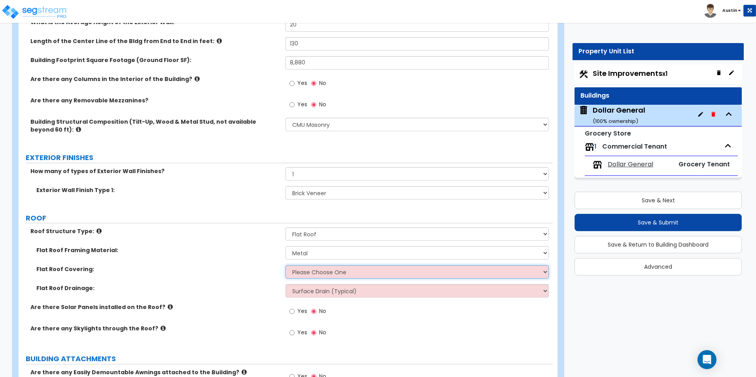
click at [317, 272] on select "Please Choose One Rolled Asphalt PVC Membrane Plastic (EPDM) Membrane Asphalt F…" at bounding box center [416, 271] width 263 height 13
click at [344, 277] on select "Please Choose One Rolled Asphalt PVC Membrane Plastic (EPDM) Membrane Asphalt F…" at bounding box center [416, 271] width 263 height 13
click at [346, 275] on select "Please Choose One Rolled Asphalt PVC Membrane Plastic (EPDM) Membrane Asphalt F…" at bounding box center [416, 271] width 263 height 13
click at [340, 268] on select "Please Choose One Rolled Asphalt PVC Membrane Plastic (EPDM) Membrane Asphalt F…" at bounding box center [416, 271] width 263 height 13
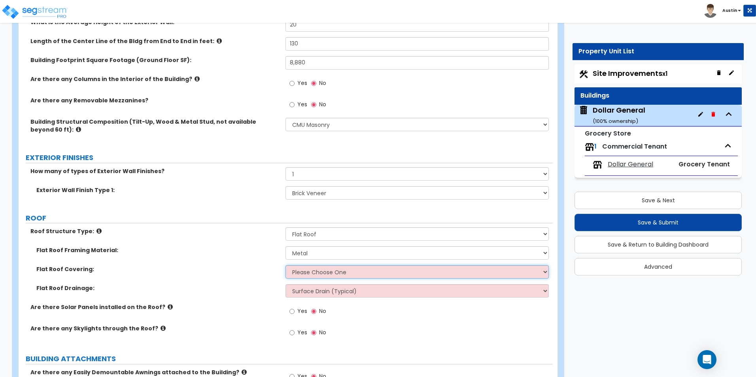
click at [329, 274] on select "Please Choose One Rolled Asphalt PVC Membrane Plastic (EPDM) Membrane Asphalt F…" at bounding box center [416, 271] width 263 height 13
click at [350, 272] on select "Please Choose One Rolled Asphalt PVC Membrane Plastic (EPDM) Membrane Asphalt F…" at bounding box center [416, 271] width 263 height 13
click at [332, 276] on select "Please Choose One Rolled Asphalt PVC Membrane Plastic (EPDM) Membrane Asphalt F…" at bounding box center [416, 271] width 263 height 13
select select "2"
click at [285, 265] on select "Please Choose One Rolled Asphalt PVC Membrane Plastic (EPDM) Membrane Asphalt F…" at bounding box center [416, 271] width 263 height 13
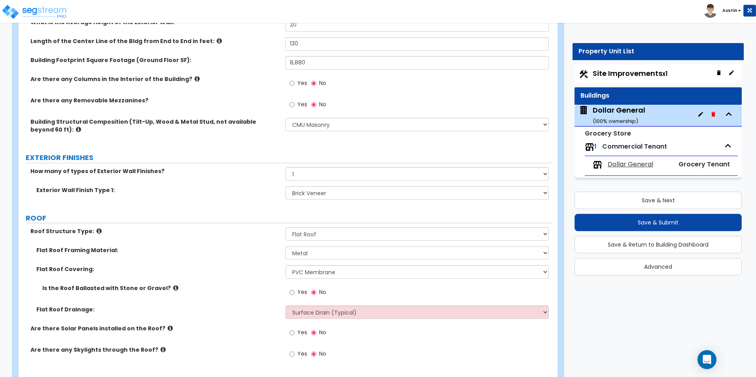
click at [173, 287] on icon at bounding box center [175, 288] width 5 height 6
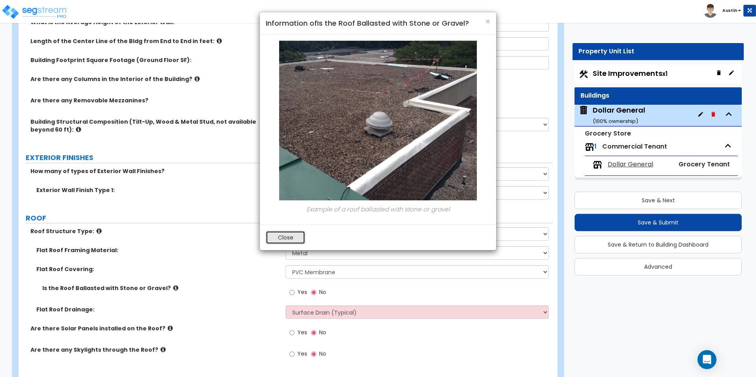
click at [287, 241] on button "Close" at bounding box center [286, 237] width 40 height 13
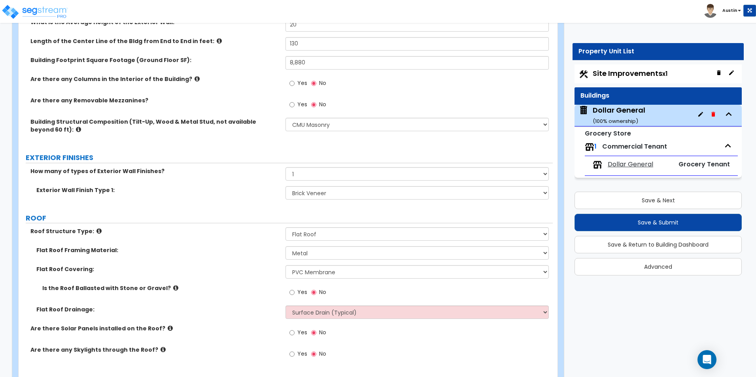
scroll to position [237, 0]
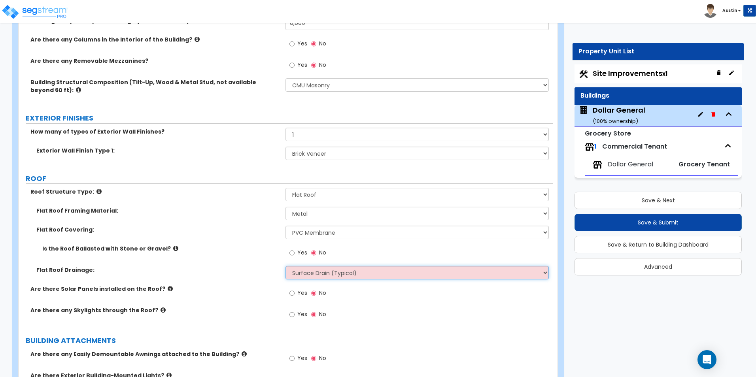
click at [303, 271] on select "Surface Drain (Typical) Gutters Downspout Only" at bounding box center [416, 272] width 263 height 13
click at [285, 266] on select "Surface Drain (Typical) Gutters Downspout Only" at bounding box center [416, 272] width 263 height 13
click at [312, 276] on select "Surface Drain (Typical) Gutters Downspout Only" at bounding box center [416, 272] width 263 height 13
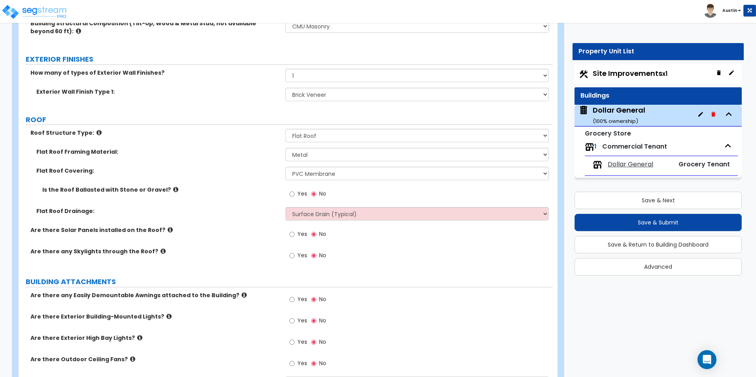
scroll to position [316, 0]
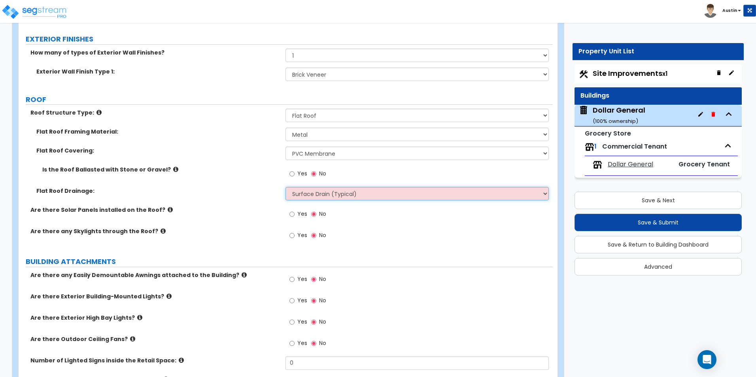
click at [323, 197] on select "Surface Drain (Typical) Gutters Downspout Only" at bounding box center [416, 193] width 263 height 13
click at [317, 189] on select "Surface Drain (Typical) Gutters Downspout Only" at bounding box center [416, 193] width 263 height 13
click at [342, 198] on select "Surface Drain (Typical) Gutters Downspout Only" at bounding box center [416, 193] width 263 height 13
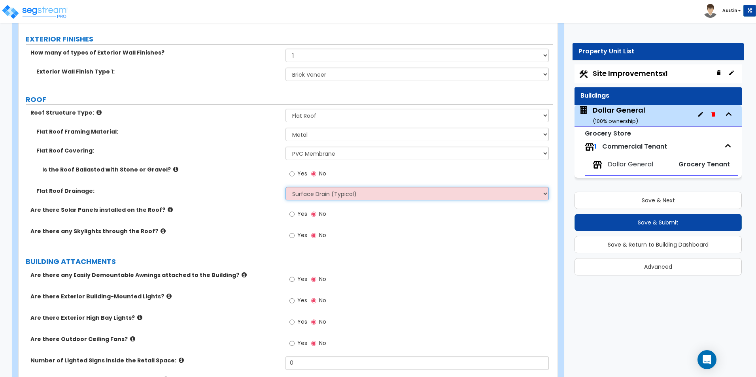
select select "2"
click at [285, 187] on select "Surface Drain (Typical) Gutters Downspout Only" at bounding box center [416, 193] width 263 height 13
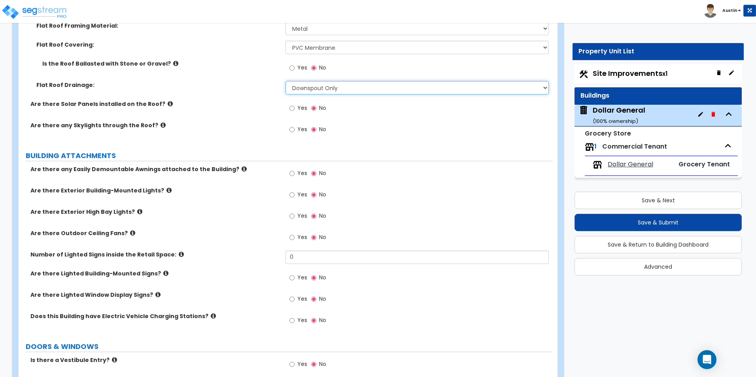
scroll to position [435, 0]
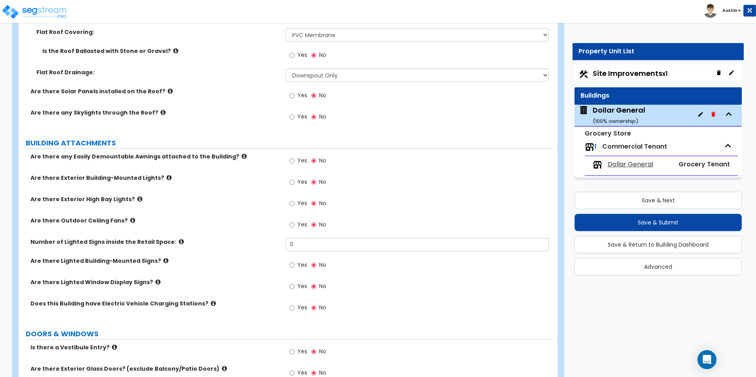
click at [242, 156] on icon at bounding box center [244, 156] width 5 height 6
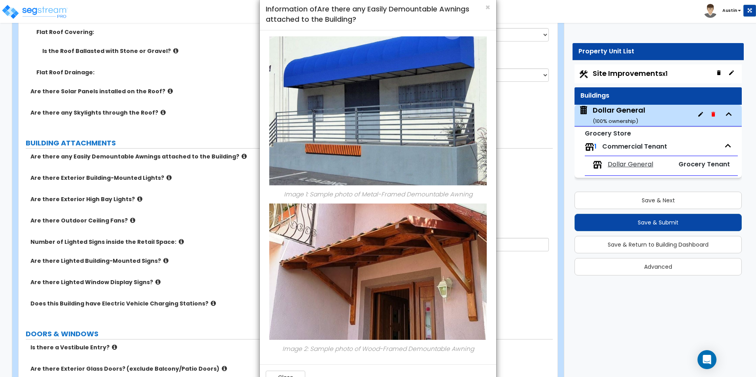
scroll to position [0, 0]
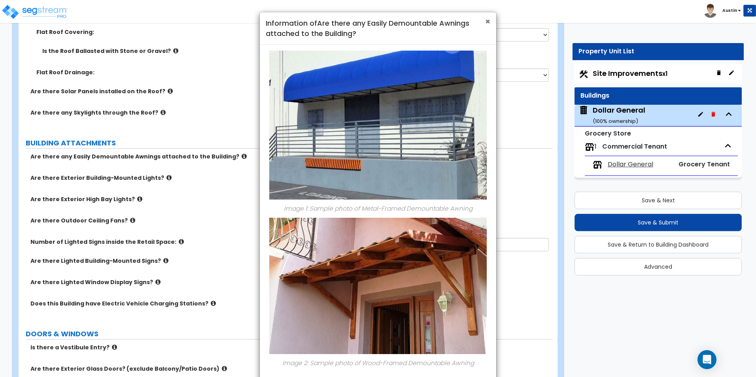
click at [486, 20] on span "×" at bounding box center [487, 21] width 5 height 11
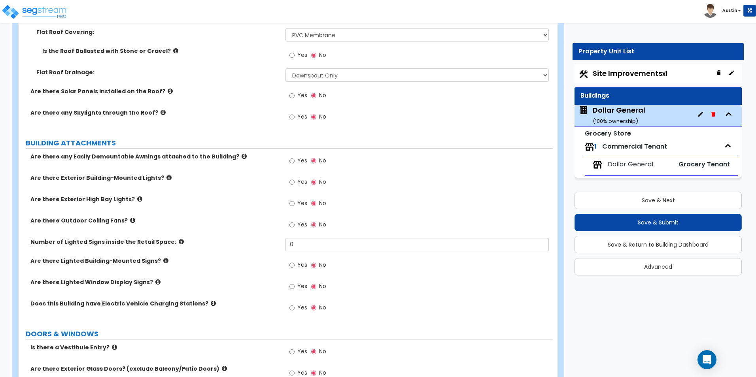
click at [298, 158] on span "Yes" at bounding box center [302, 161] width 10 height 8
click at [295, 158] on input "Yes" at bounding box center [291, 161] width 5 height 9
radio input "true"
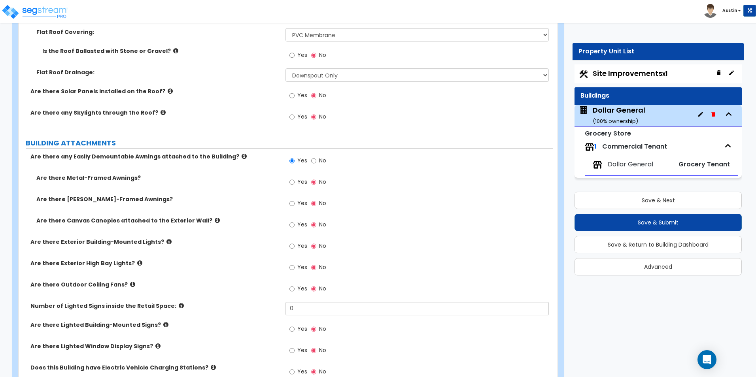
click at [298, 183] on span "Yes" at bounding box center [302, 182] width 10 height 8
click at [295, 183] on input "Yes" at bounding box center [291, 182] width 5 height 9
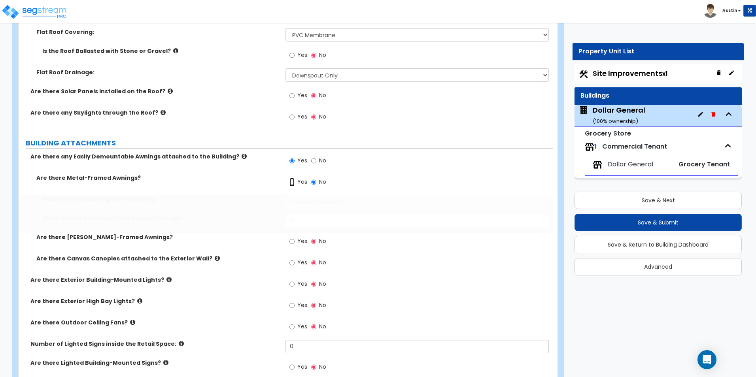
radio input "true"
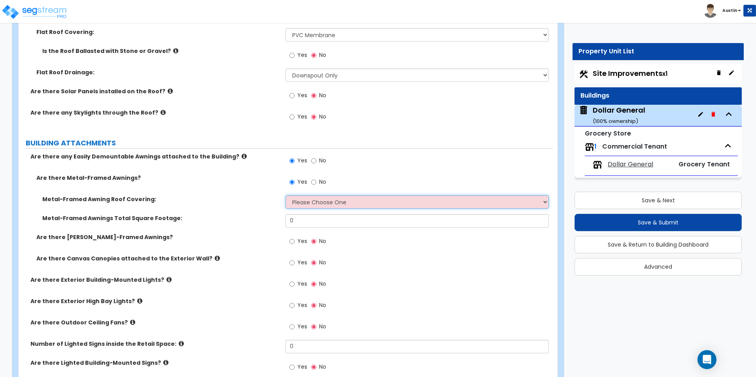
click at [313, 201] on select "Please Choose One Plastic Metal Glass" at bounding box center [416, 201] width 263 height 13
select select "2"
click at [285, 195] on select "Please Choose One Plastic Metal Glass" at bounding box center [416, 201] width 263 height 13
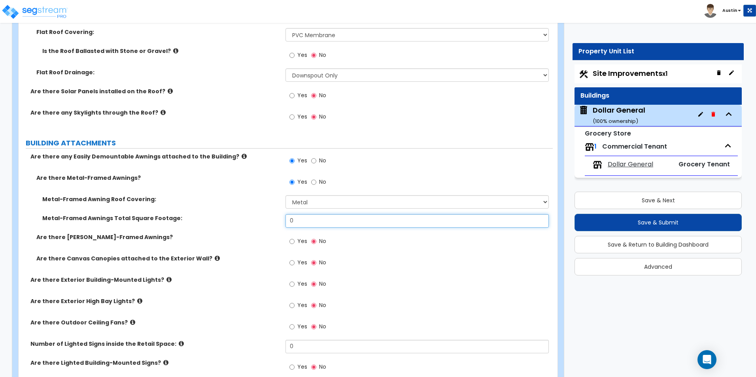
click at [311, 220] on input "0" at bounding box center [416, 220] width 263 height 13
type input "20"
click at [245, 213] on div "Metal-Framed Awning Roof Covering: Please Choose One Plastic Metal Glass" at bounding box center [286, 204] width 534 height 19
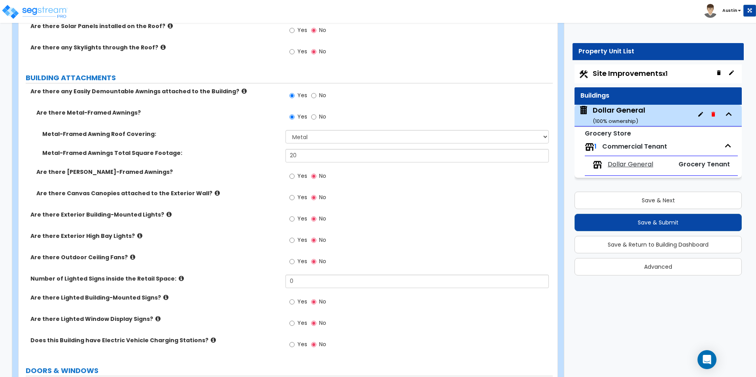
scroll to position [514, 0]
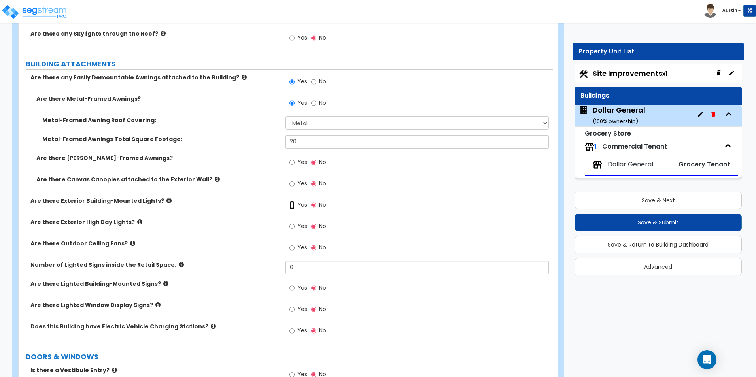
click at [293, 206] on input "Yes" at bounding box center [291, 205] width 5 height 9
radio input "true"
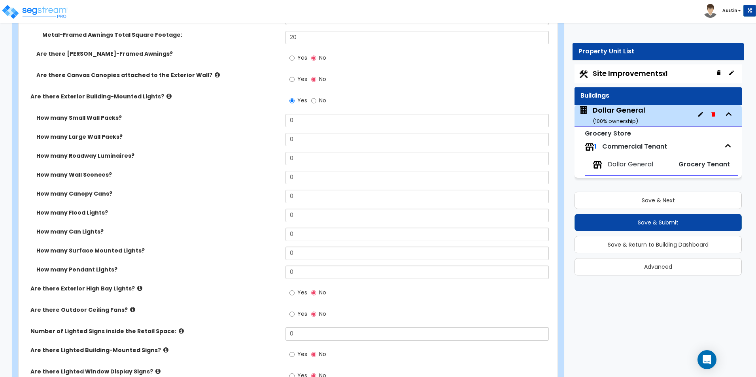
scroll to position [633, 0]
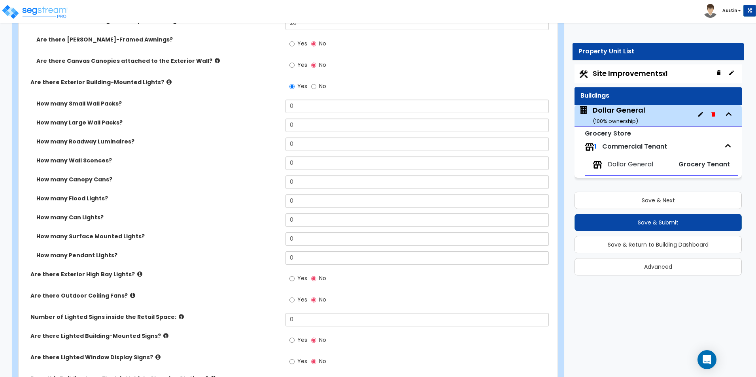
click at [166, 80] on icon at bounding box center [168, 82] width 5 height 6
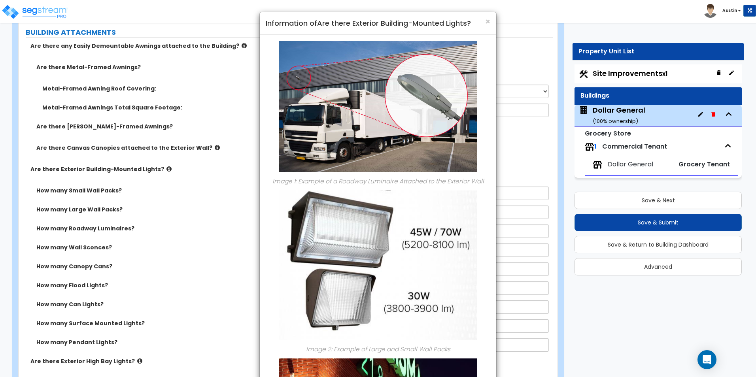
scroll to position [435, 0]
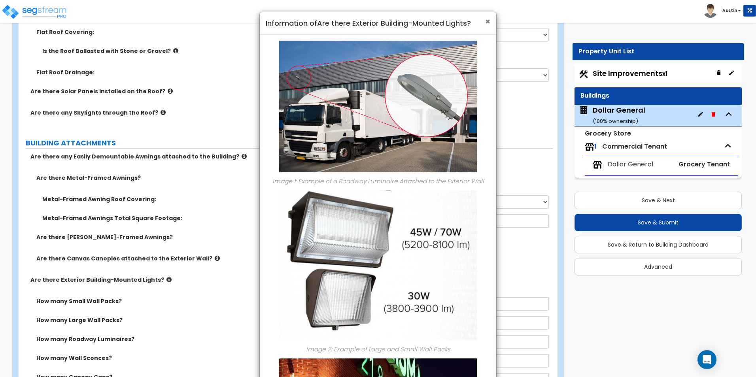
click at [488, 21] on span "×" at bounding box center [487, 21] width 5 height 11
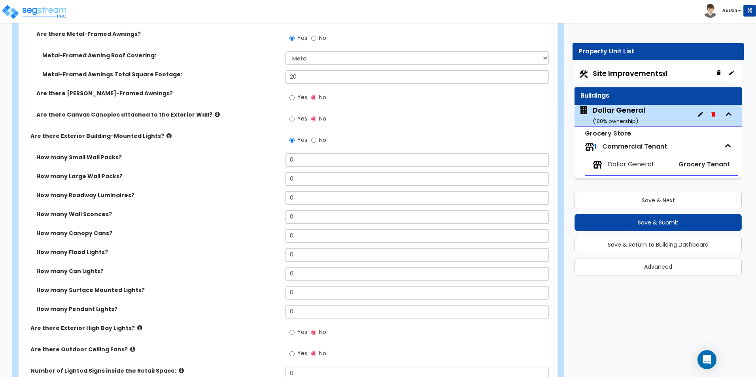
scroll to position [593, 0]
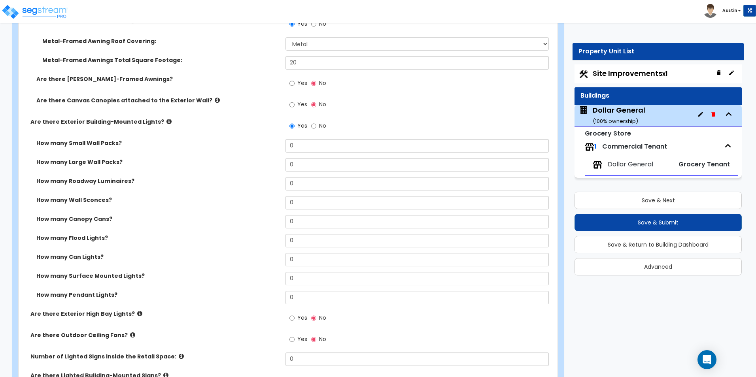
click at [166, 120] on icon at bounding box center [168, 122] width 5 height 6
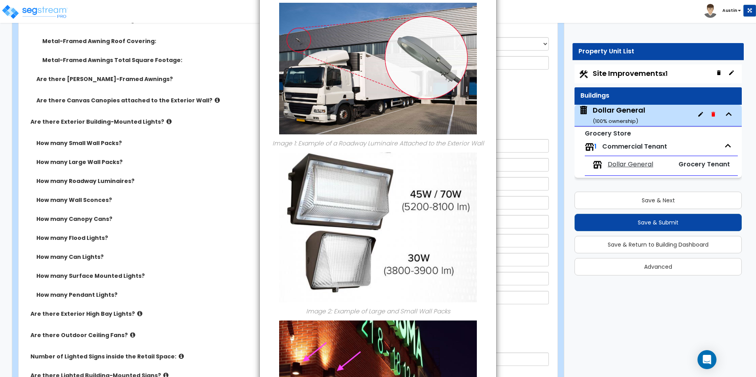
scroll to position [0, 0]
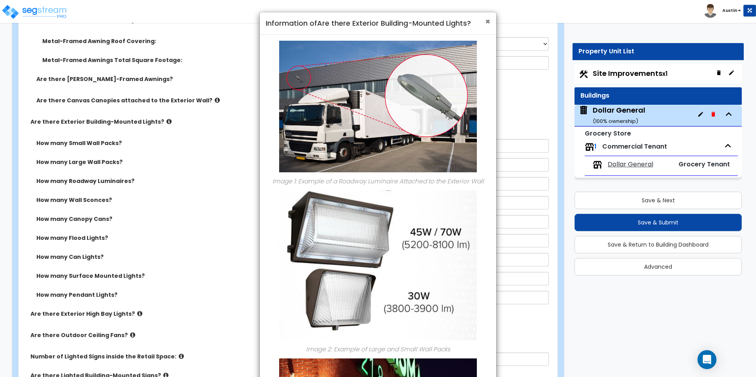
click at [488, 23] on span "×" at bounding box center [487, 21] width 5 height 11
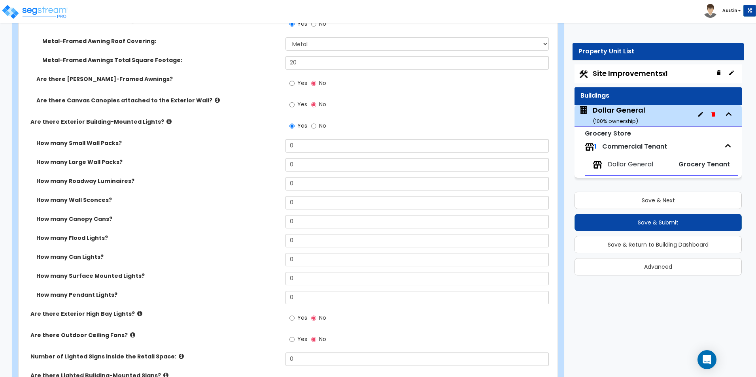
click at [166, 121] on icon at bounding box center [168, 122] width 5 height 6
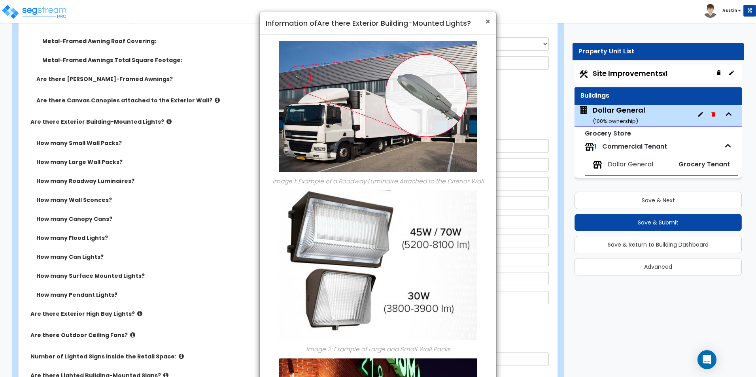
click at [489, 21] on span "×" at bounding box center [487, 21] width 5 height 11
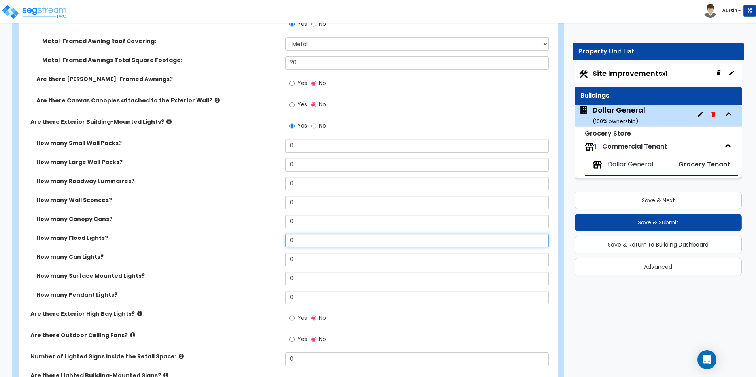
click at [298, 240] on input "0" at bounding box center [416, 240] width 263 height 13
type input "8"
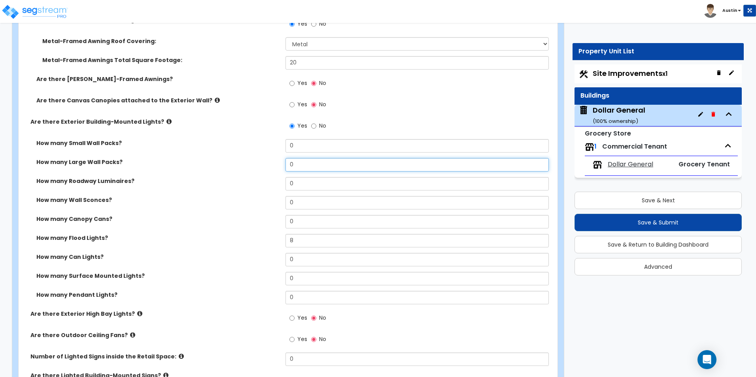
click at [307, 166] on input "0" at bounding box center [416, 164] width 263 height 13
type input "16"
click at [199, 168] on div "How many Large Wall Packs? 16" at bounding box center [286, 167] width 534 height 19
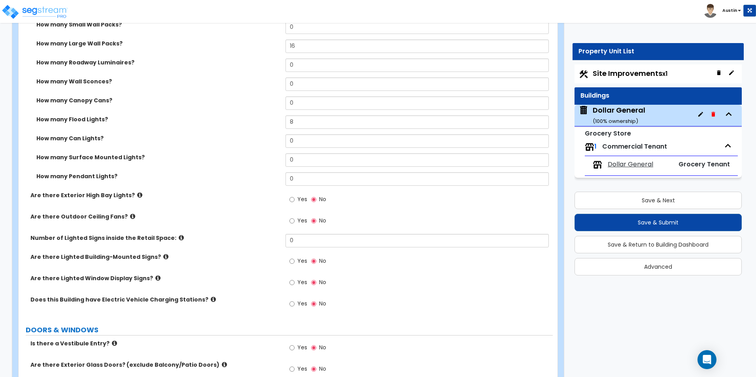
scroll to position [751, 0]
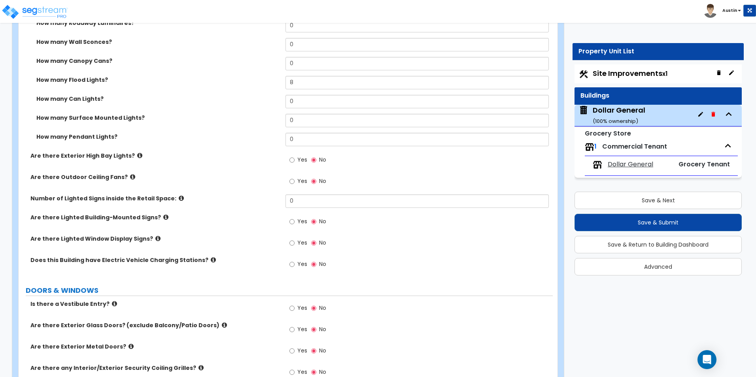
click at [179, 198] on icon at bounding box center [181, 198] width 5 height 6
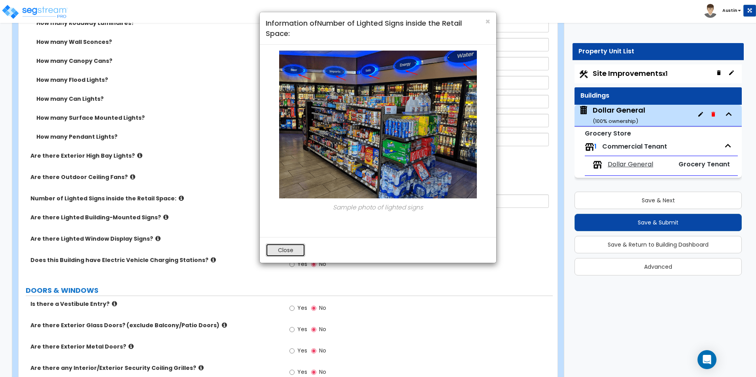
click at [285, 251] on button "Close" at bounding box center [286, 250] width 40 height 13
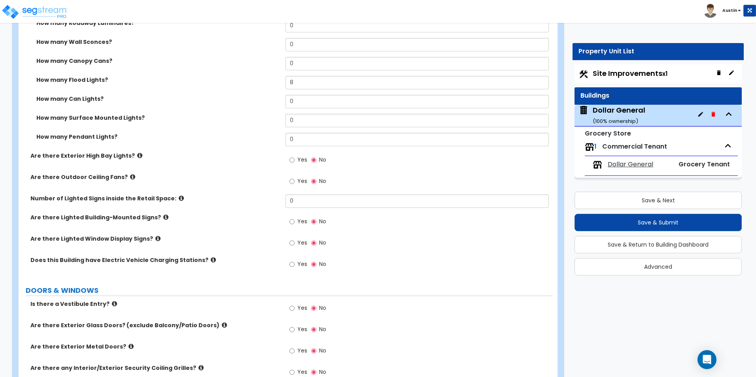
click at [152, 215] on label "Are there Lighted Building-Mounted Signs?" at bounding box center [154, 218] width 249 height 8
click at [163, 216] on icon at bounding box center [165, 217] width 5 height 6
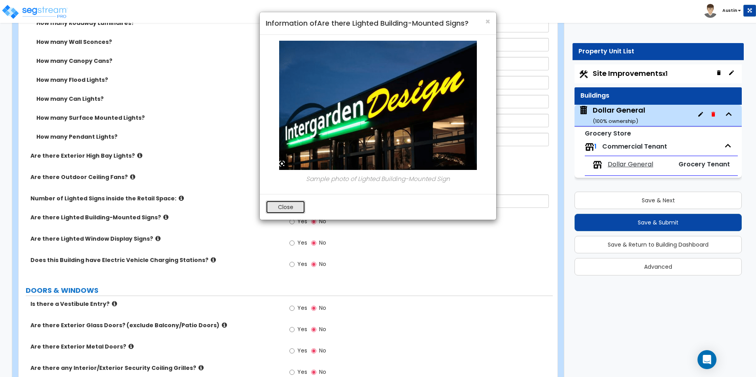
click at [288, 203] on button "Close" at bounding box center [286, 206] width 40 height 13
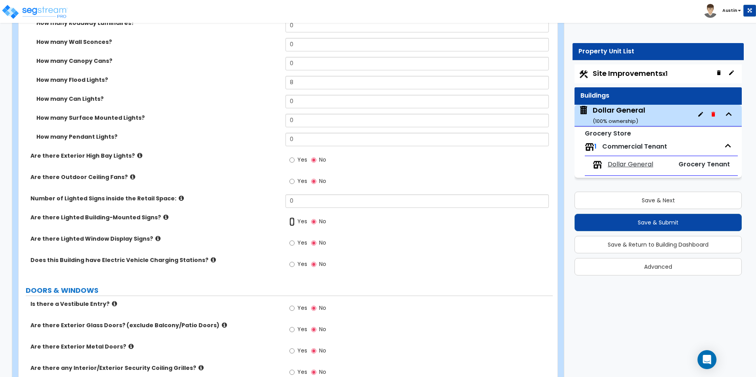
click at [291, 222] on input "Yes" at bounding box center [291, 221] width 5 height 9
radio input "true"
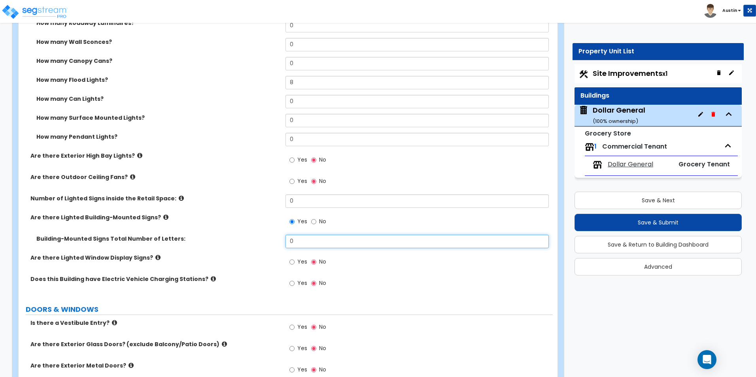
click at [342, 242] on input "0" at bounding box center [416, 241] width 263 height 13
type input "13"
click at [211, 202] on label "Number of Lighted Signs inside the Retail Space:" at bounding box center [154, 199] width 249 height 8
click at [154, 256] on label "Are there Lighted Window Display Signs?" at bounding box center [154, 258] width 249 height 8
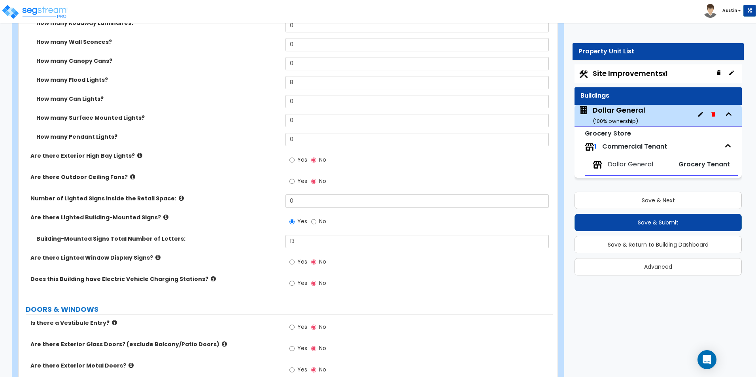
click at [155, 257] on icon at bounding box center [157, 258] width 5 height 6
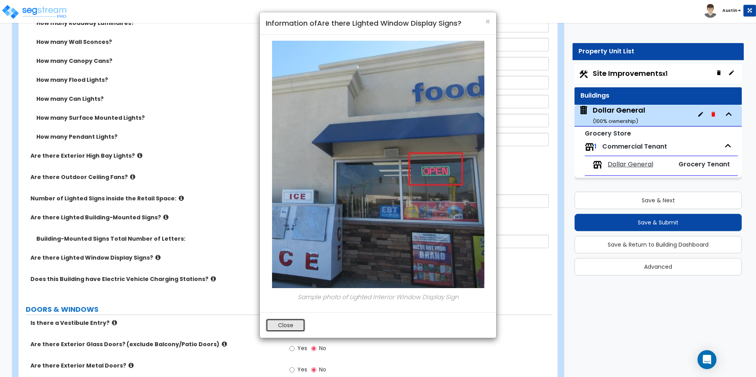
click at [284, 322] on button "Close" at bounding box center [286, 325] width 40 height 13
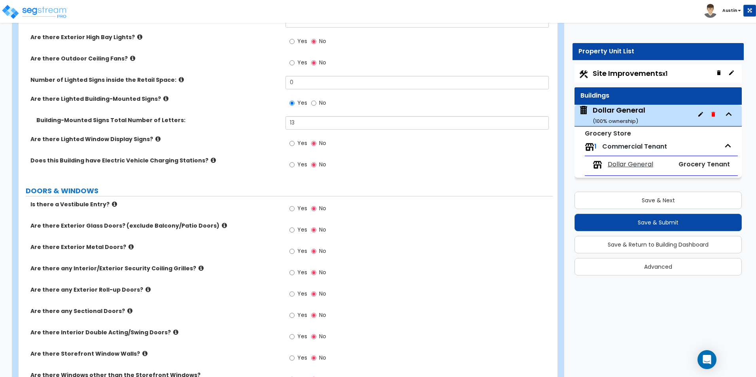
scroll to position [909, 0]
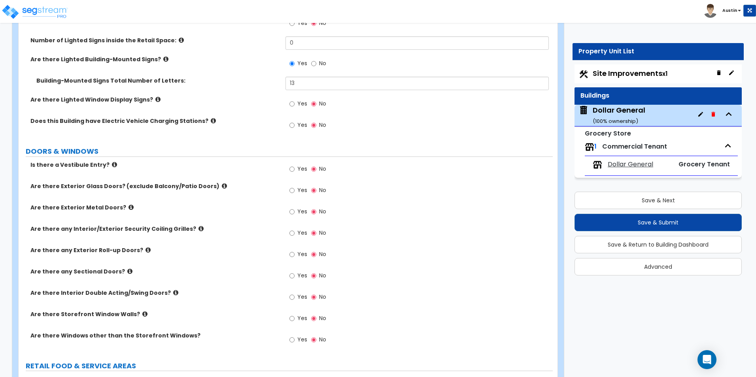
click at [112, 165] on icon at bounding box center [114, 165] width 5 height 6
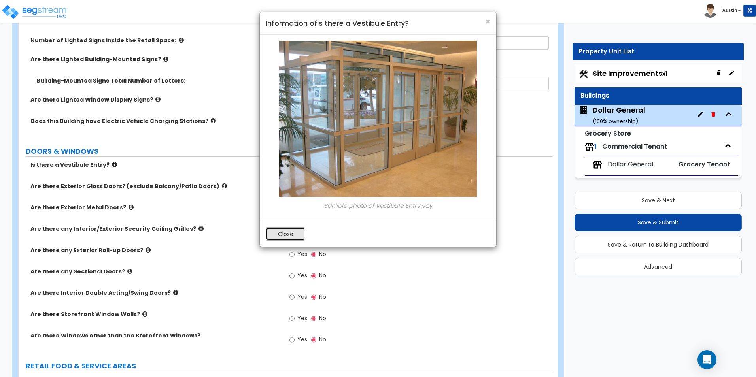
click at [294, 231] on button "Close" at bounding box center [286, 233] width 40 height 13
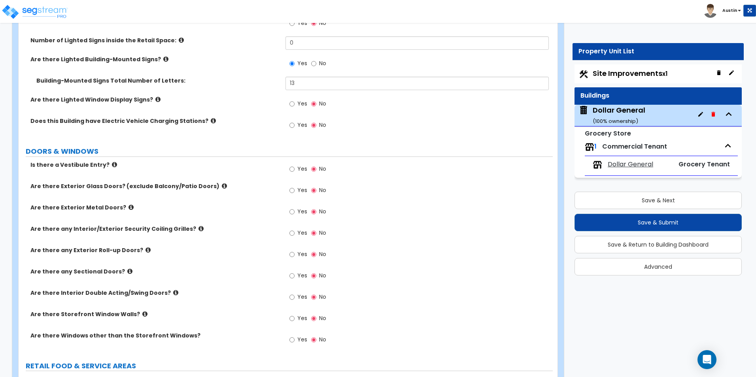
click at [222, 186] on icon at bounding box center [224, 186] width 5 height 6
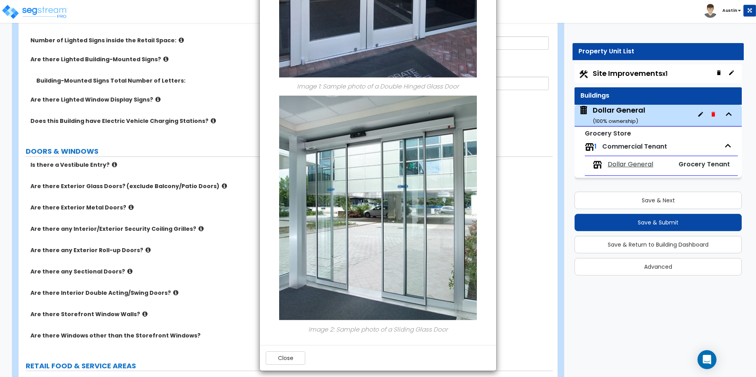
scroll to position [217, 0]
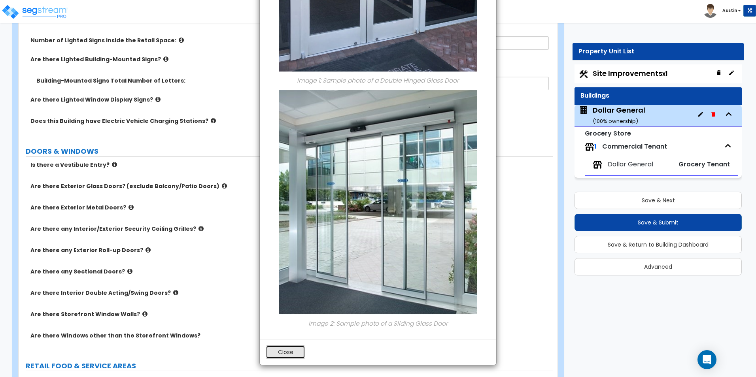
click at [284, 350] on button "Close" at bounding box center [286, 352] width 40 height 13
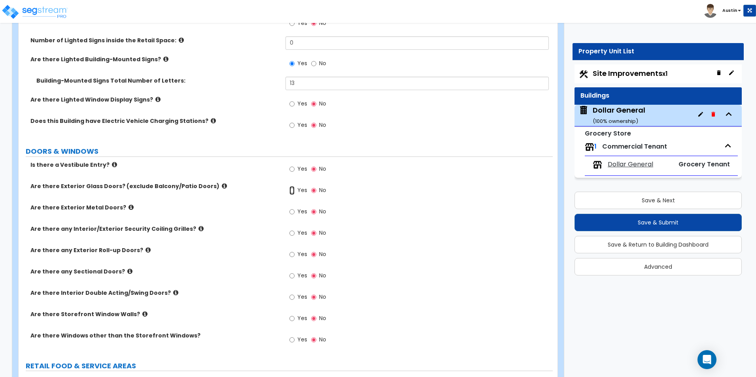
click at [292, 190] on input "Yes" at bounding box center [291, 190] width 5 height 9
radio input "true"
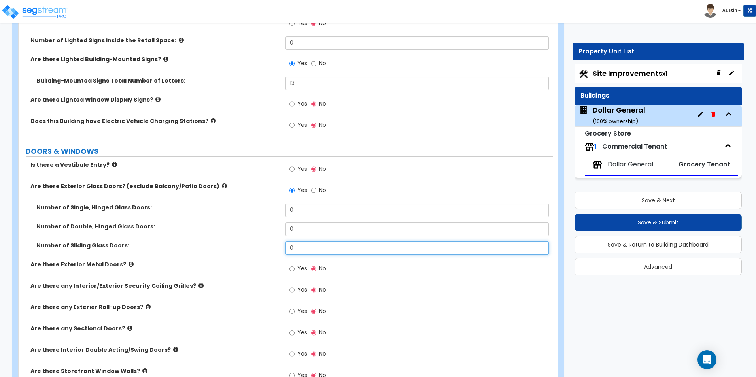
click at [314, 245] on input "0" at bounding box center [416, 248] width 263 height 13
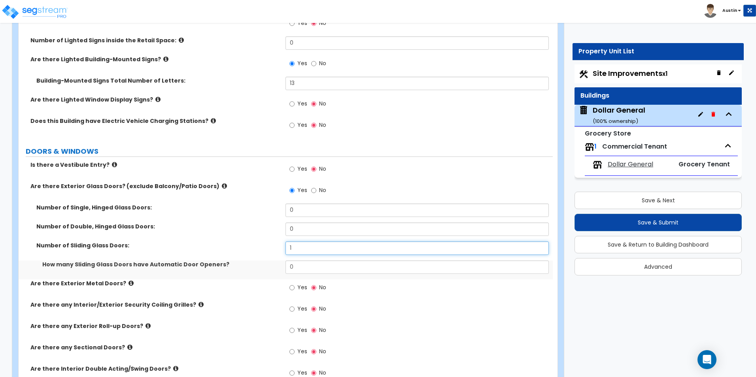
type input "1"
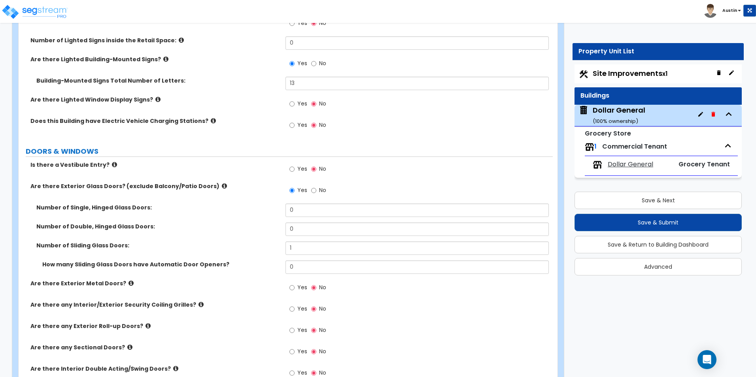
click at [236, 229] on label "Number of Double, Hinged Glass Doors:" at bounding box center [157, 227] width 243 height 8
click at [313, 265] on input "0" at bounding box center [416, 267] width 263 height 13
type input "1"
click at [197, 214] on div "Number of Single, Hinged Glass Doors: 0" at bounding box center [286, 213] width 534 height 19
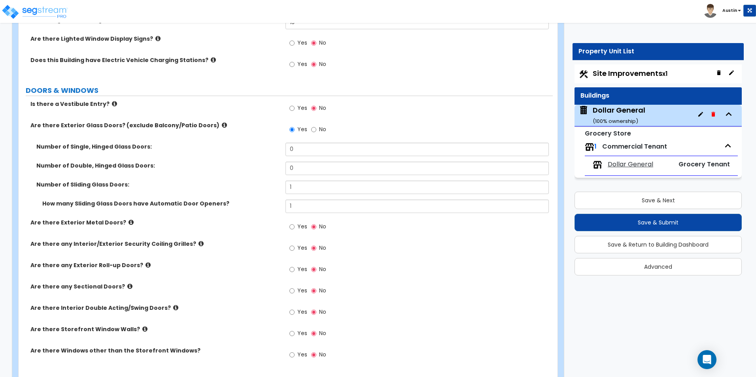
scroll to position [988, 0]
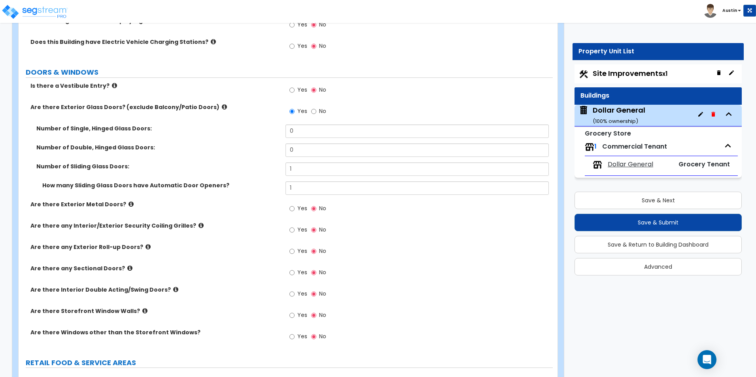
click at [128, 204] on icon at bounding box center [130, 204] width 5 height 6
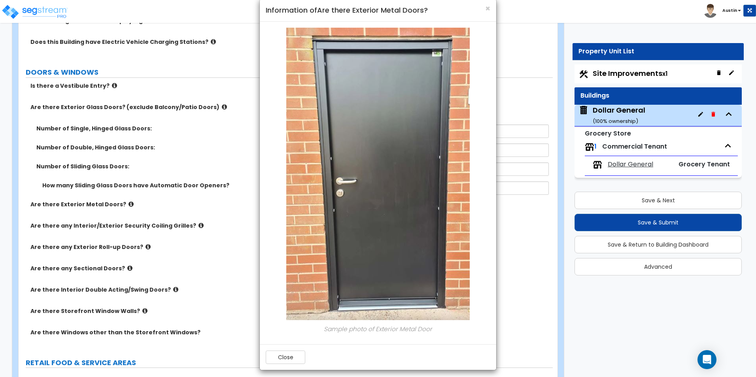
scroll to position [18, 0]
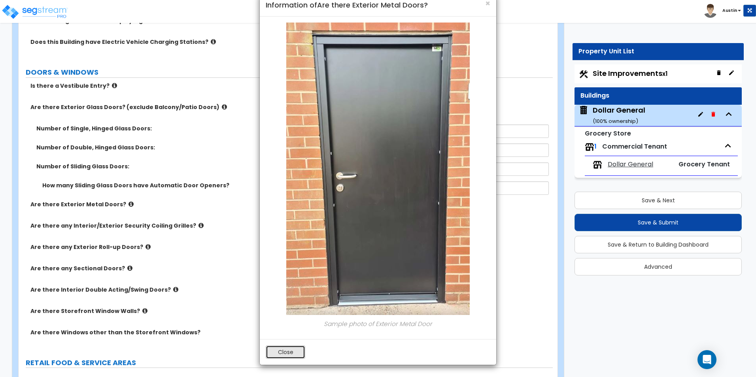
click at [288, 351] on button "Close" at bounding box center [286, 352] width 40 height 13
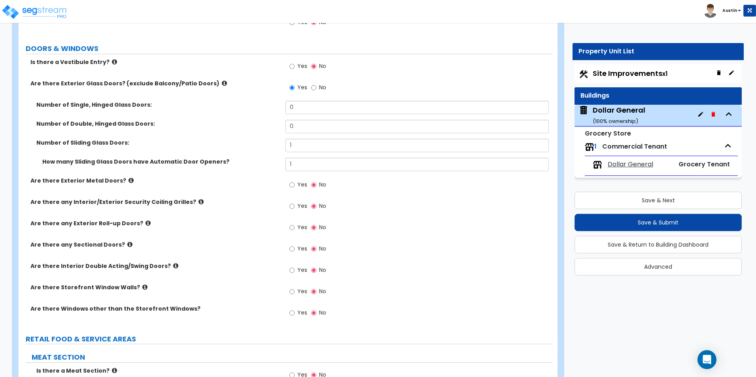
scroll to position [1028, 0]
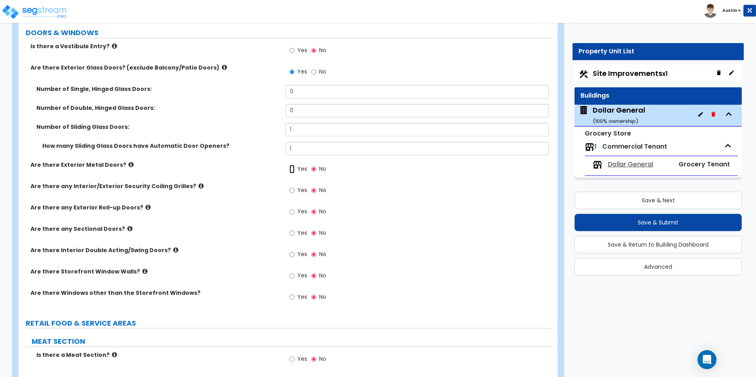
click at [293, 169] on input "Yes" at bounding box center [291, 169] width 5 height 9
radio input "true"
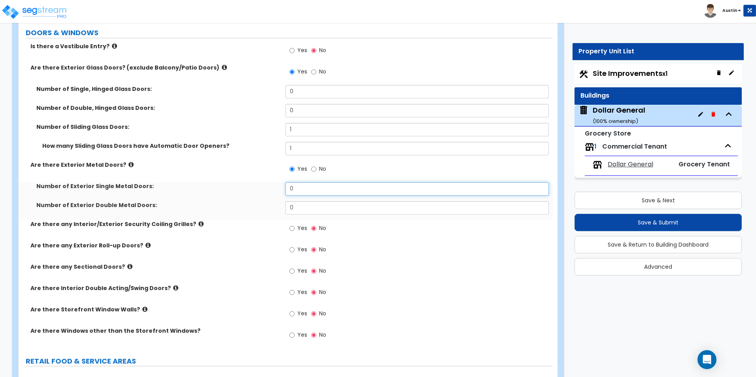
click at [325, 191] on input "0" at bounding box center [416, 188] width 263 height 13
type input "1"
click at [295, 207] on input "0" at bounding box center [416, 207] width 263 height 13
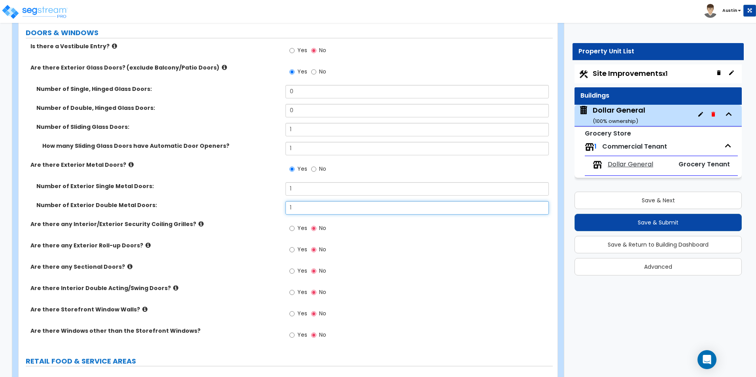
scroll to position [1068, 0]
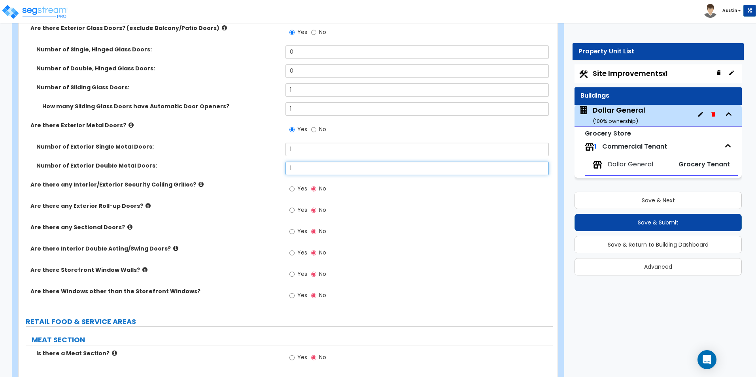
type input "1"
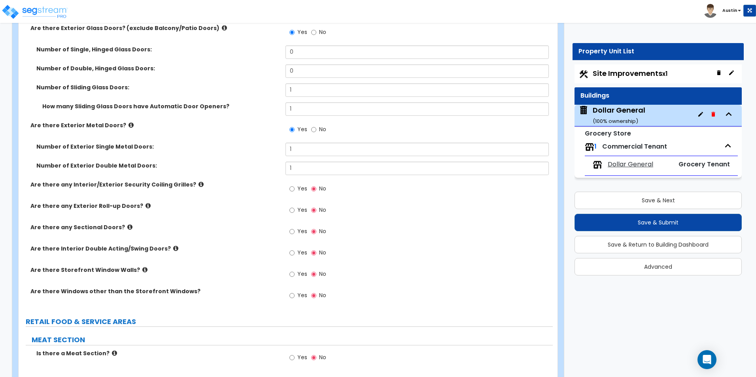
click at [196, 204] on label "Are there any Exterior Roll-up Doors?" at bounding box center [154, 206] width 249 height 8
click at [127, 226] on icon at bounding box center [129, 227] width 5 height 6
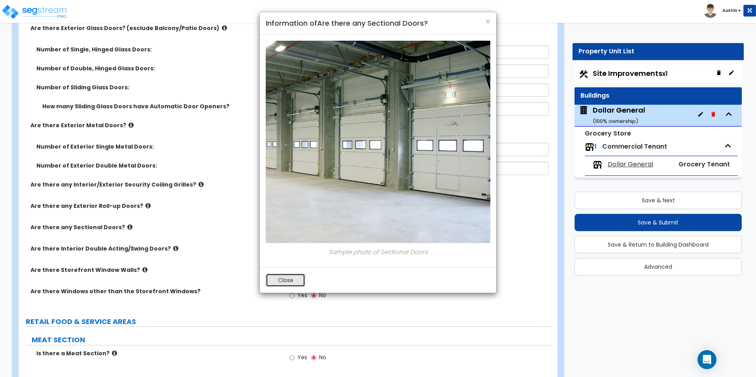
click at [299, 280] on button "Close" at bounding box center [286, 280] width 40 height 13
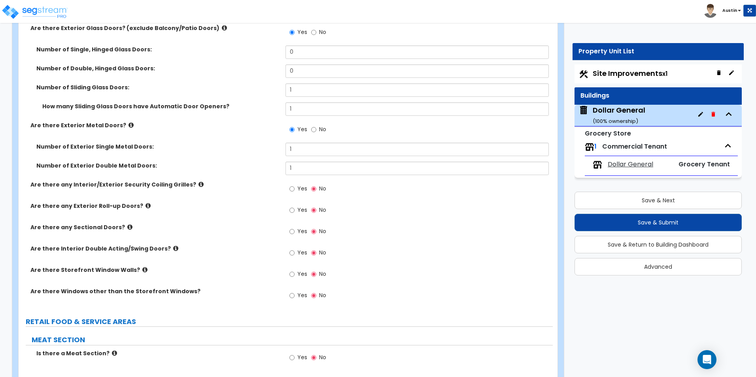
click at [198, 183] on icon at bounding box center [200, 184] width 5 height 6
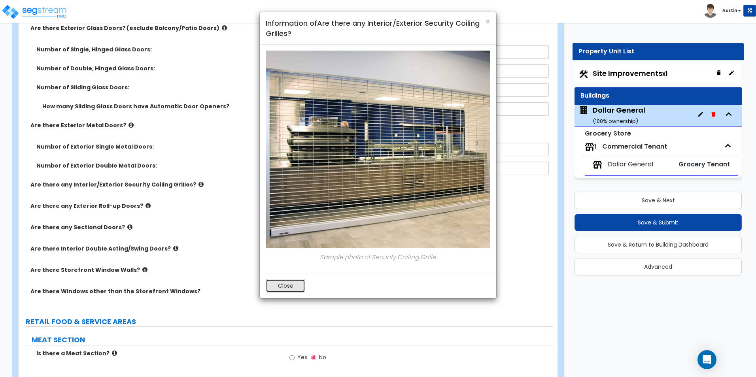
click at [283, 288] on button "Close" at bounding box center [286, 285] width 40 height 13
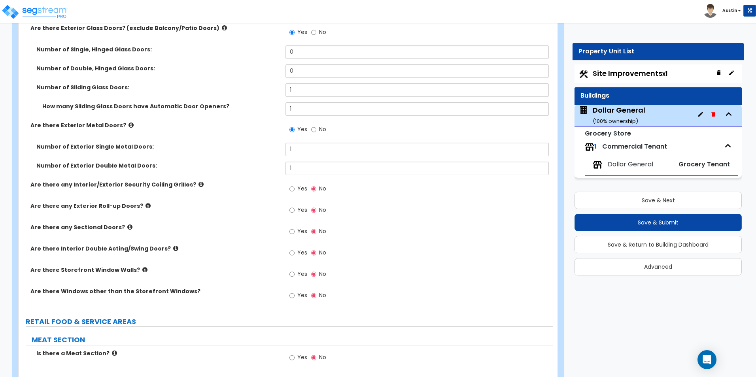
scroll to position [1107, 0]
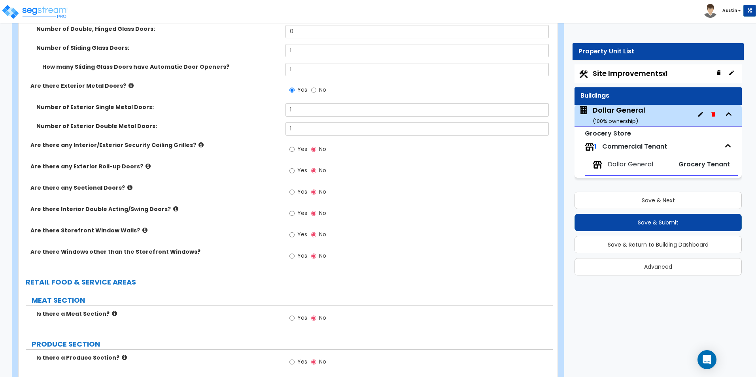
click at [173, 207] on icon at bounding box center [175, 209] width 5 height 6
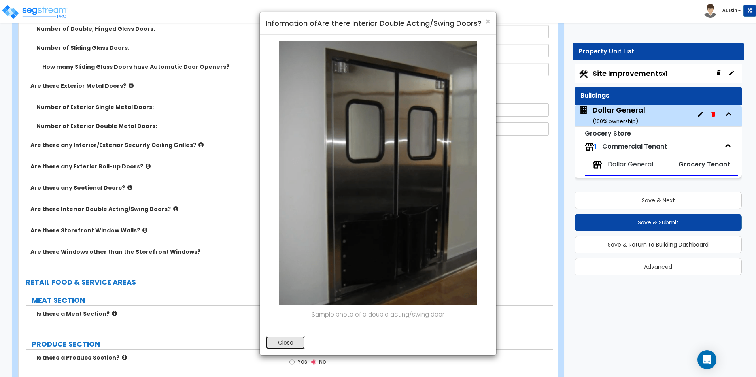
click at [278, 342] on button "Close" at bounding box center [286, 342] width 40 height 13
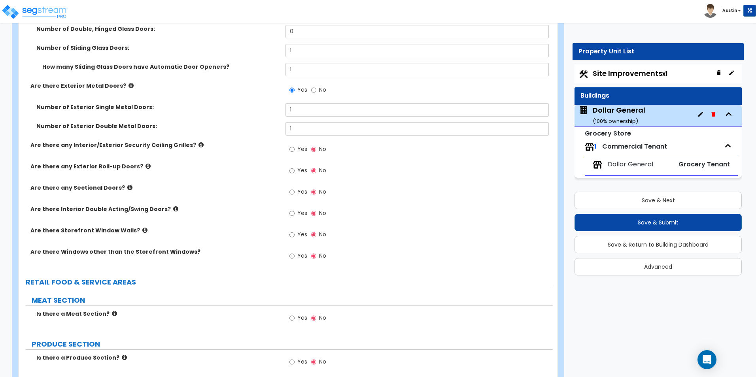
click at [142, 230] on icon at bounding box center [144, 230] width 5 height 6
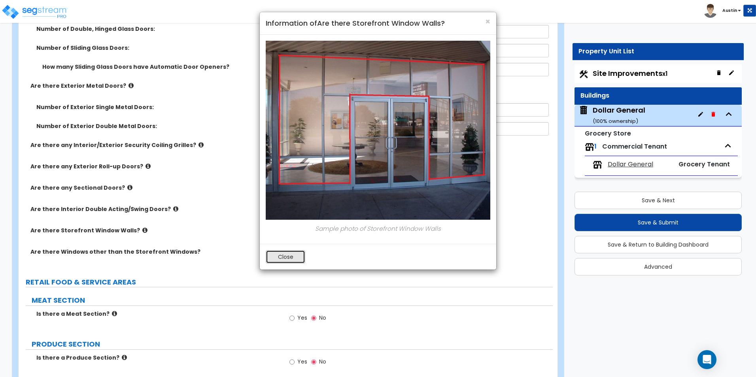
click at [292, 251] on button "Close" at bounding box center [286, 256] width 40 height 13
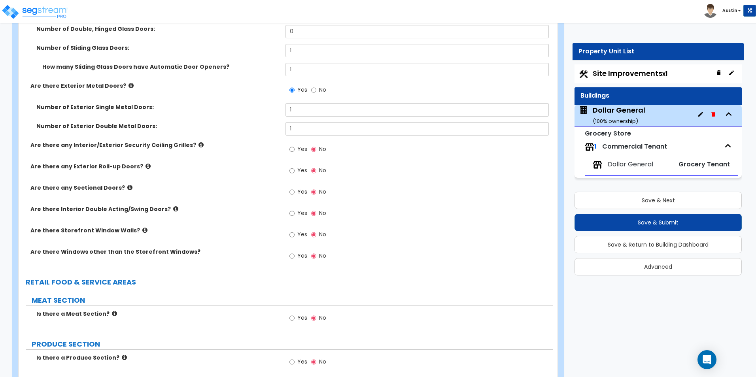
click at [295, 236] on label "Yes" at bounding box center [298, 235] width 18 height 13
click at [295, 236] on input "Yes" at bounding box center [291, 235] width 5 height 9
radio input "true"
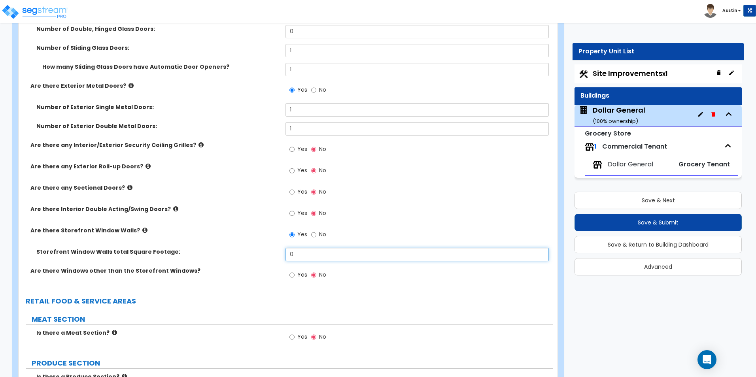
click at [310, 255] on input "0" at bounding box center [416, 254] width 263 height 13
type input "50"
click at [173, 231] on label "Are there Storefront Window Walls?" at bounding box center [154, 231] width 249 height 8
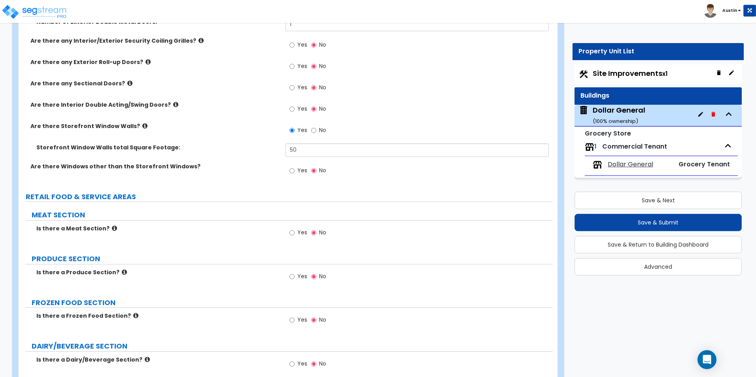
scroll to position [1226, 0]
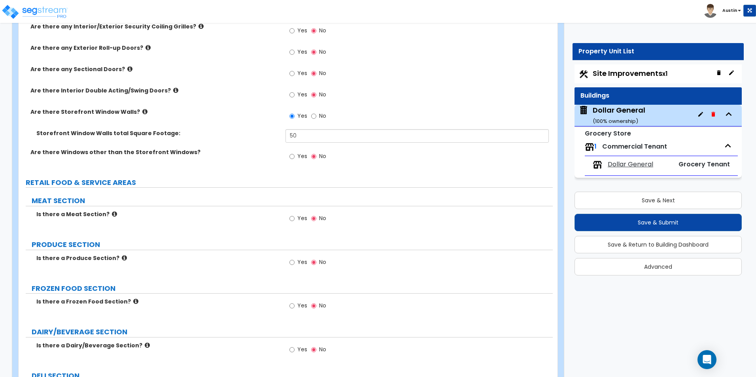
click at [112, 213] on icon at bounding box center [114, 214] width 5 height 6
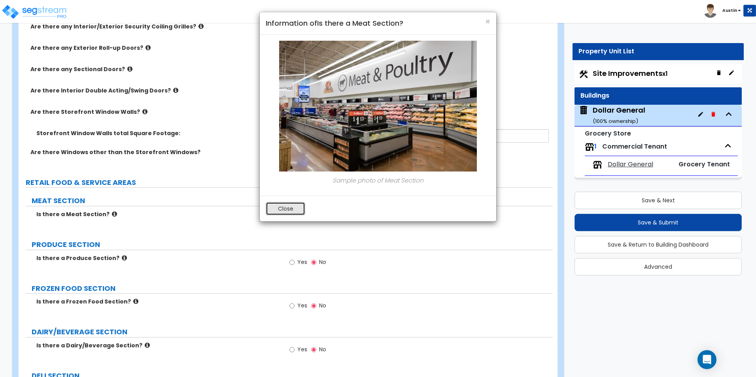
click at [282, 212] on button "Close" at bounding box center [286, 208] width 40 height 13
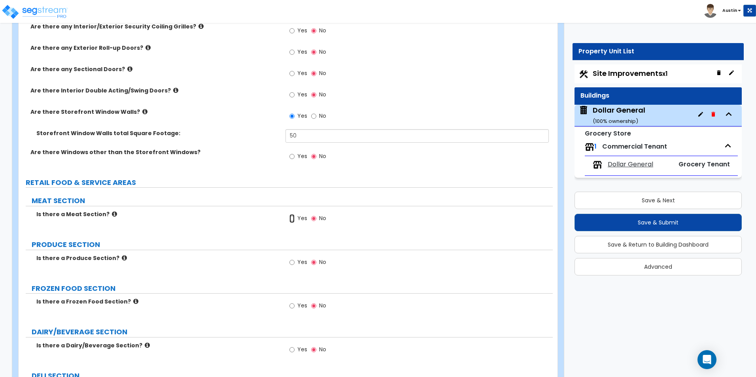
click at [291, 217] on input "Yes" at bounding box center [291, 218] width 5 height 9
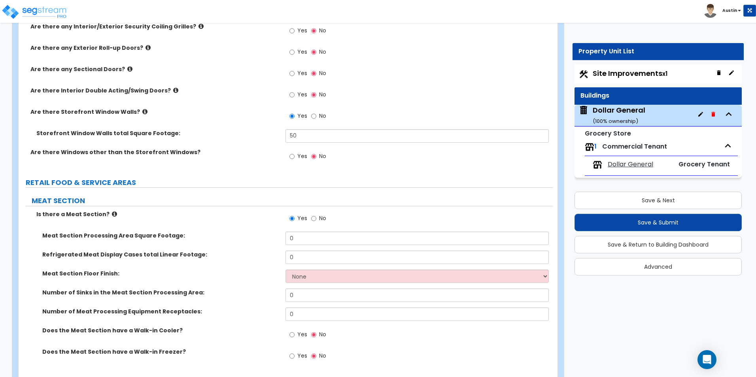
click at [322, 217] on span "No" at bounding box center [322, 218] width 7 height 8
click at [316, 217] on input "No" at bounding box center [313, 218] width 5 height 9
radio input "false"
radio input "true"
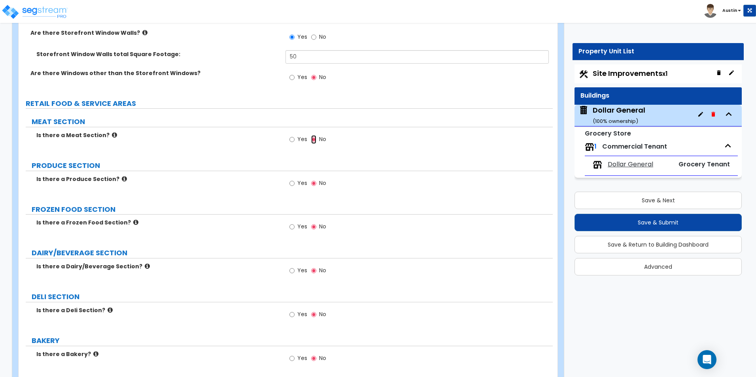
scroll to position [1344, 0]
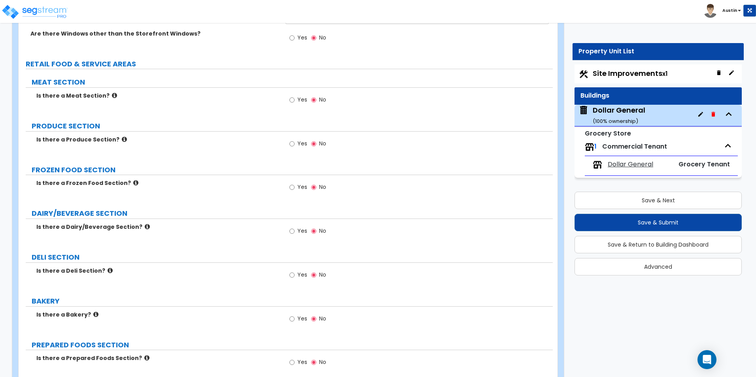
click at [133, 182] on icon at bounding box center [135, 183] width 5 height 6
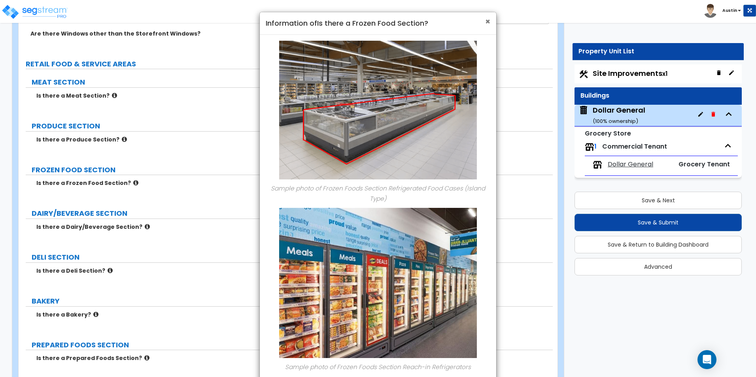
click at [486, 25] on span "×" at bounding box center [487, 21] width 5 height 11
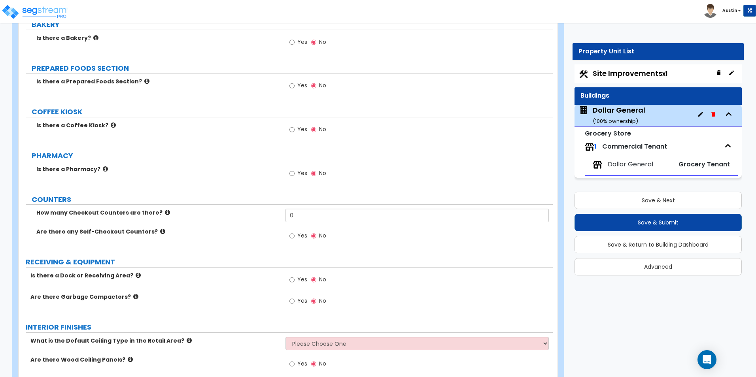
scroll to position [1661, 0]
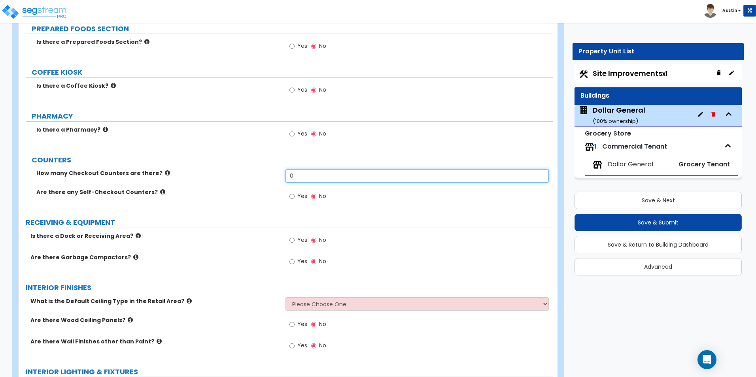
click at [306, 181] on input "0" at bounding box center [416, 175] width 263 height 13
type input "2"
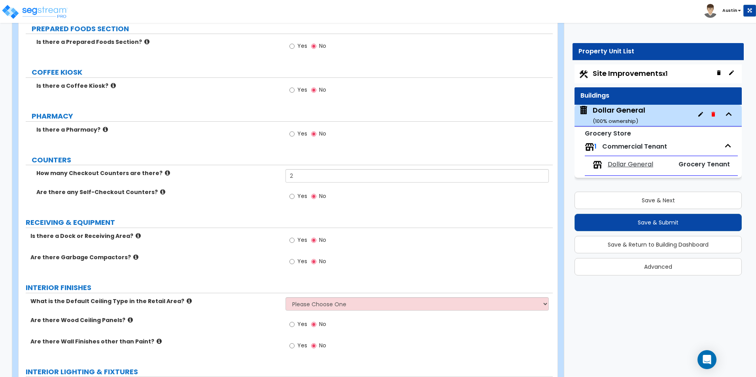
click at [222, 179] on div "How many Checkout Counters are there? 2" at bounding box center [286, 178] width 534 height 19
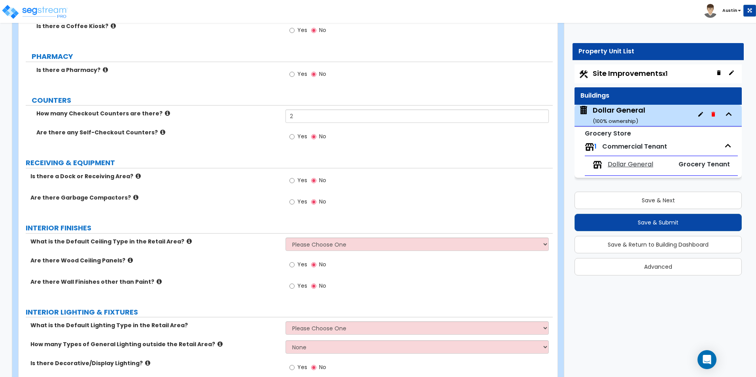
scroll to position [1740, 0]
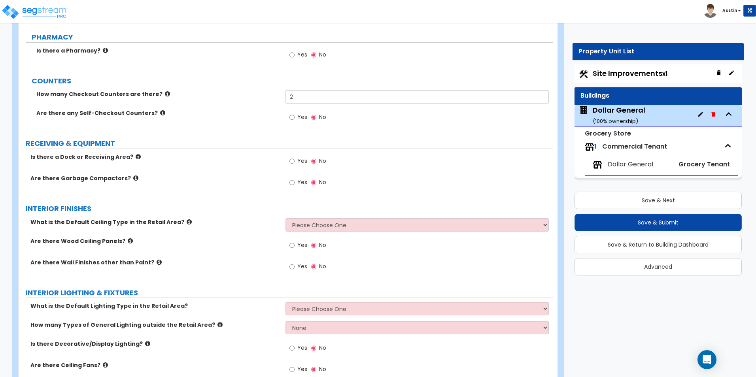
click at [136, 156] on icon at bounding box center [138, 157] width 5 height 6
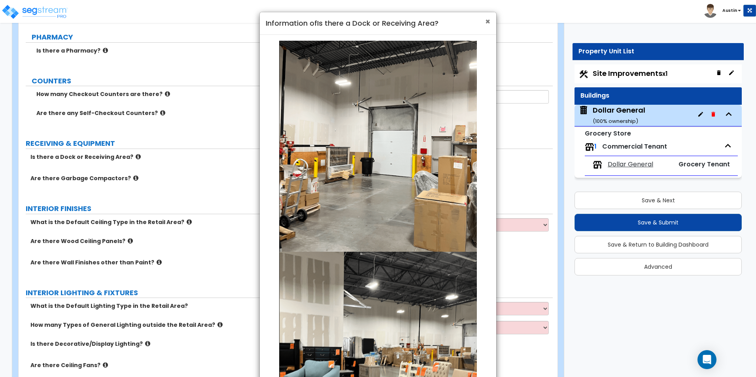
click at [487, 23] on span "×" at bounding box center [487, 21] width 5 height 11
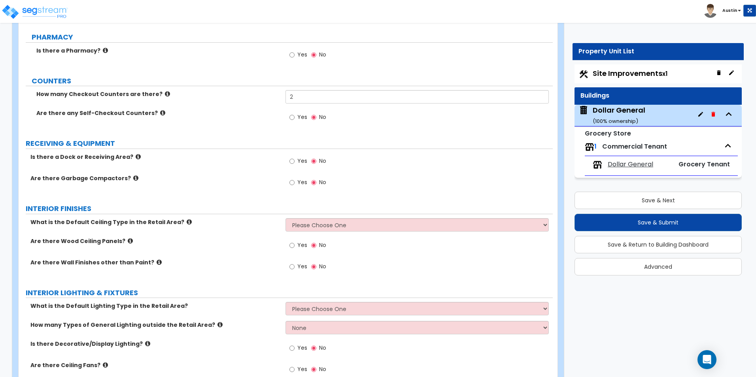
click at [133, 181] on icon at bounding box center [135, 178] width 5 height 6
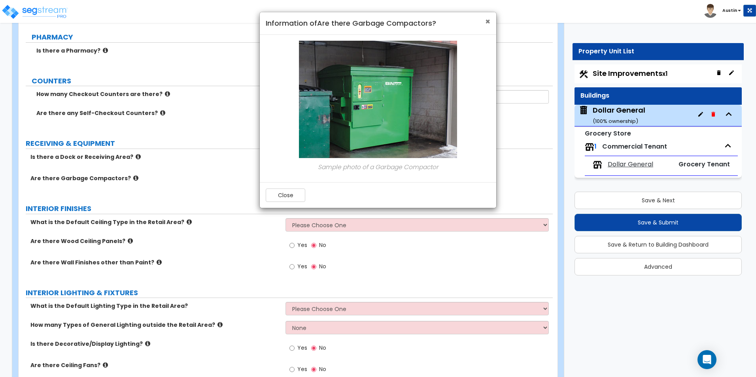
click at [487, 23] on span "×" at bounding box center [487, 21] width 5 height 11
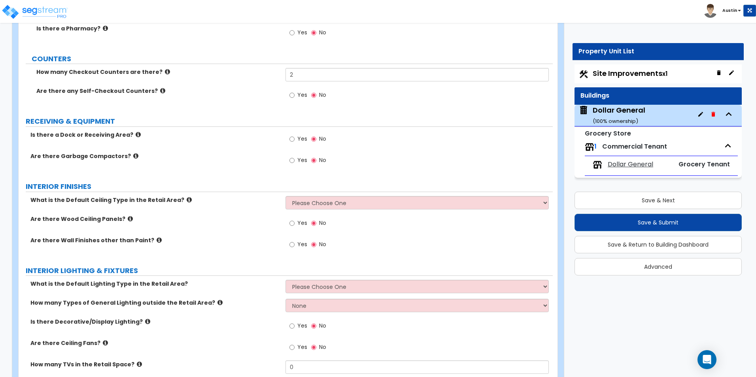
scroll to position [1779, 0]
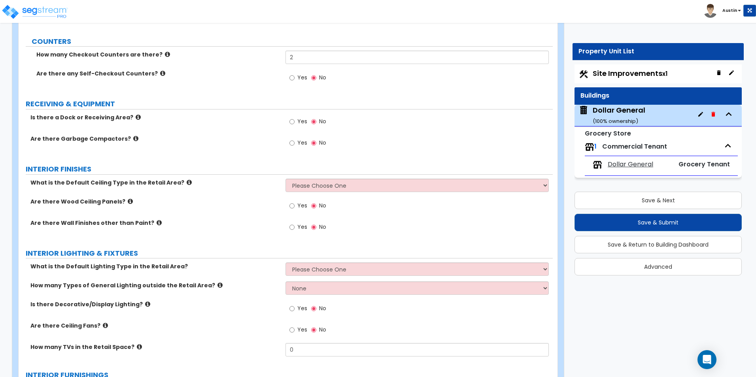
click at [187, 183] on icon at bounding box center [189, 183] width 5 height 6
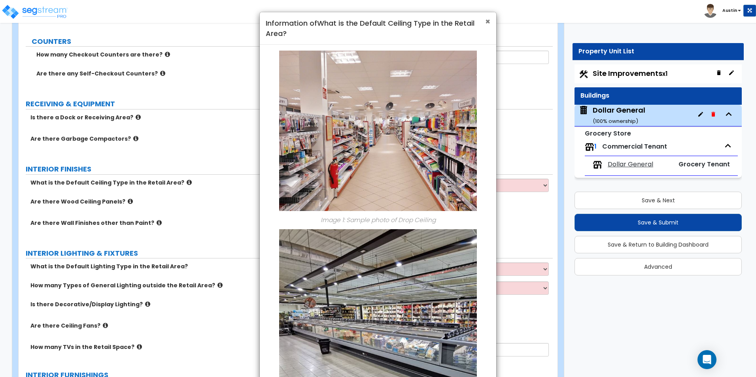
click at [488, 21] on span "×" at bounding box center [487, 21] width 5 height 11
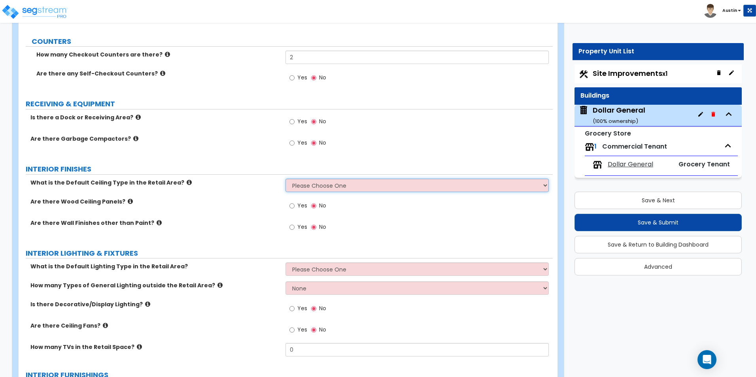
click at [318, 187] on select "Please Choose One Drop Ceiling Open Ceiling Drywall Ceiling" at bounding box center [416, 185] width 263 height 13
select select "1"
click at [285, 179] on select "Please Choose One Drop Ceiling Open Ceiling Drywall Ceiling" at bounding box center [416, 185] width 263 height 13
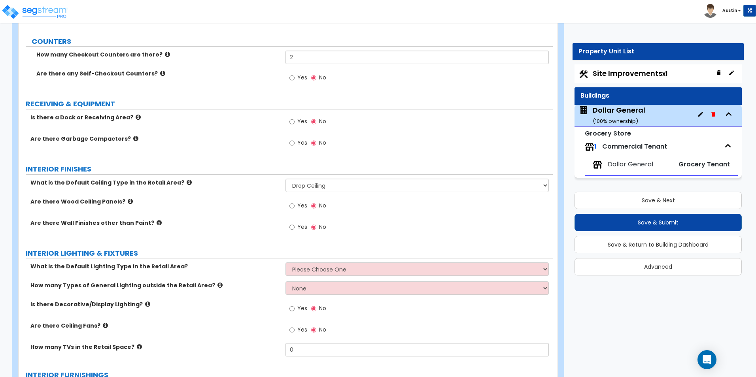
click at [187, 181] on icon at bounding box center [189, 183] width 5 height 6
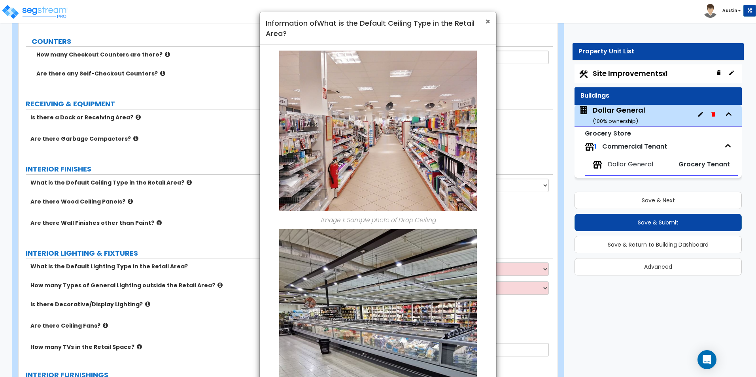
click at [489, 21] on span "×" at bounding box center [487, 21] width 5 height 11
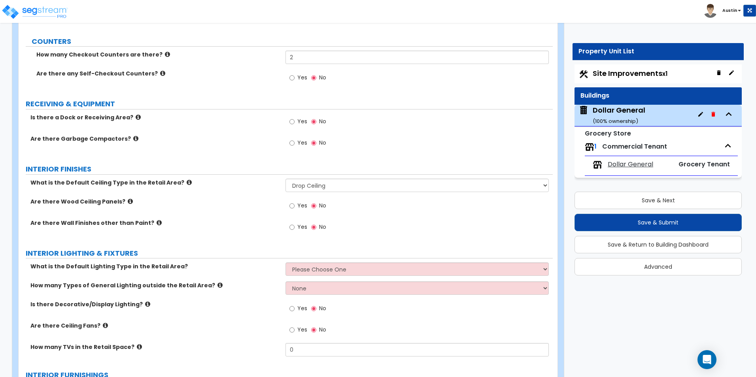
click at [157, 224] on icon at bounding box center [159, 223] width 5 height 6
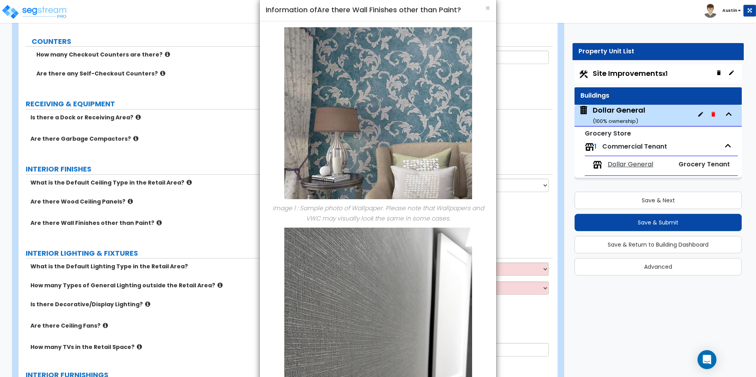
scroll to position [0, 0]
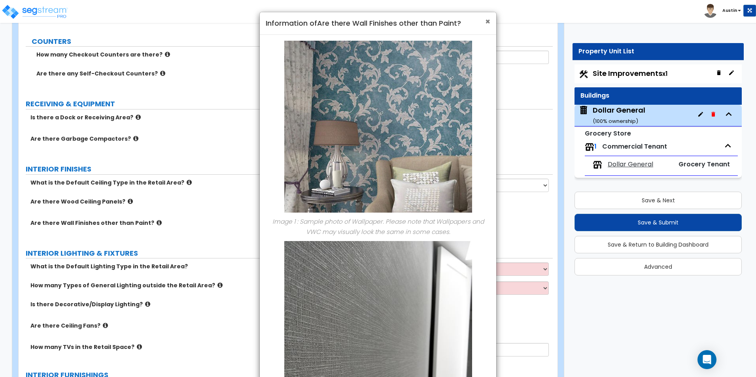
click at [486, 23] on span "×" at bounding box center [487, 21] width 5 height 11
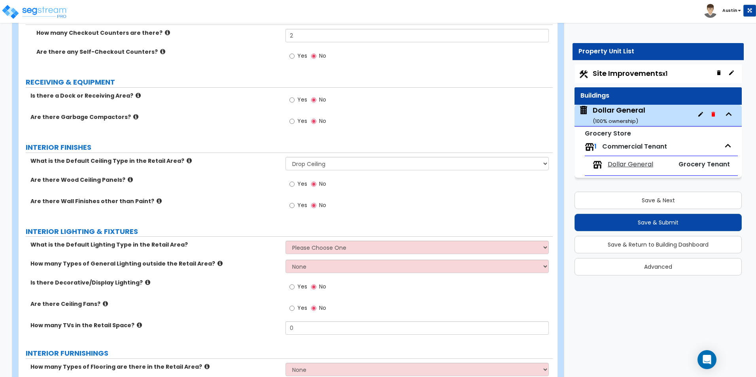
scroll to position [1858, 0]
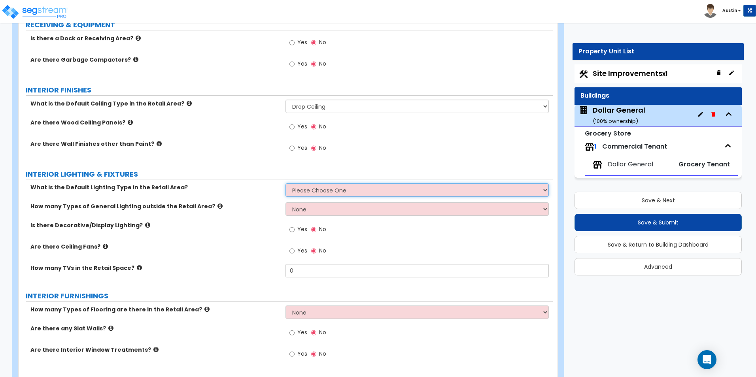
click at [290, 188] on select "Please Choose One Fluorescent LED" at bounding box center [416, 189] width 263 height 13
click at [296, 190] on select "Please Choose One Fluorescent LED" at bounding box center [416, 189] width 263 height 13
select select "2"
click at [285, 183] on select "Please Choose One Fluorescent LED" at bounding box center [416, 189] width 263 height 13
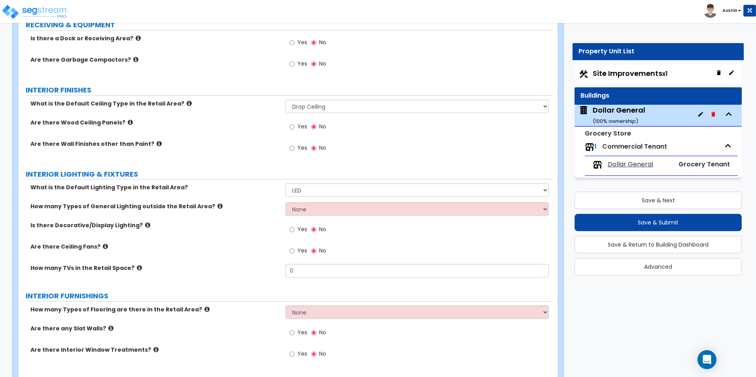
click at [217, 206] on icon at bounding box center [219, 206] width 5 height 6
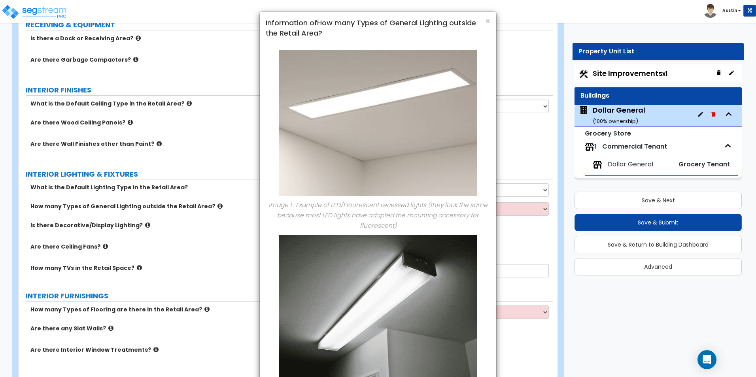
scroll to position [0, 0]
click at [487, 22] on span "×" at bounding box center [487, 21] width 5 height 11
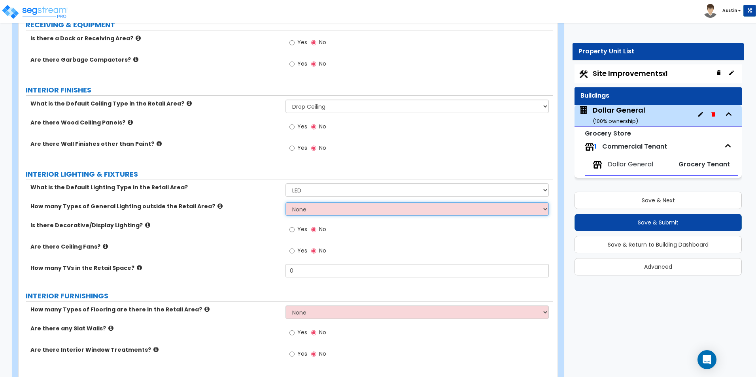
click at [298, 212] on select "None 1 2 3" at bounding box center [416, 208] width 263 height 13
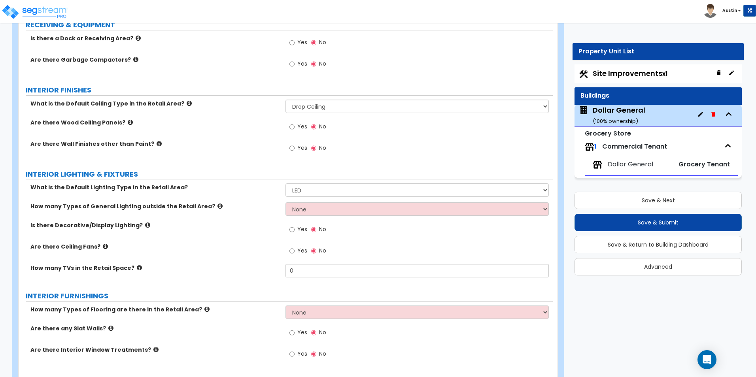
click at [145, 225] on icon at bounding box center [147, 225] width 5 height 6
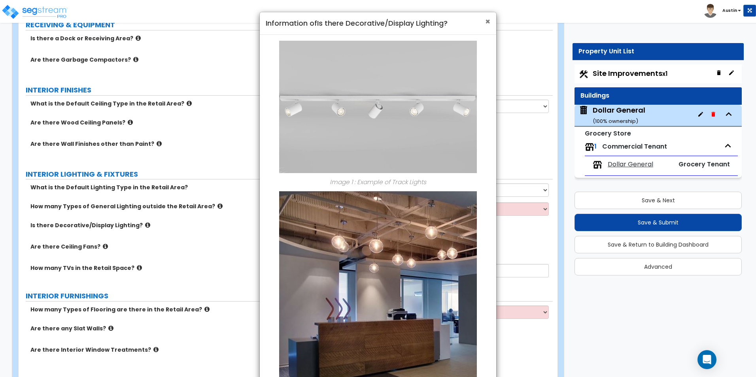
click at [487, 25] on span "×" at bounding box center [487, 21] width 5 height 11
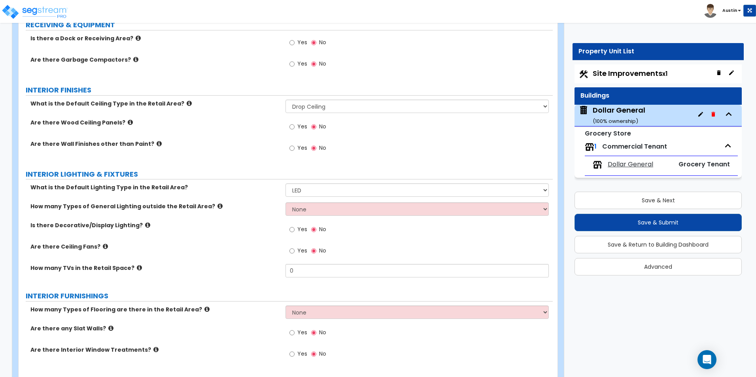
scroll to position [1898, 0]
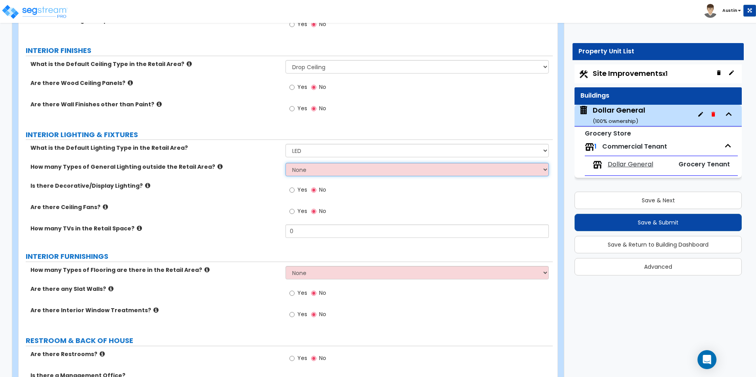
click at [314, 173] on select "None 1 2 3" at bounding box center [416, 169] width 263 height 13
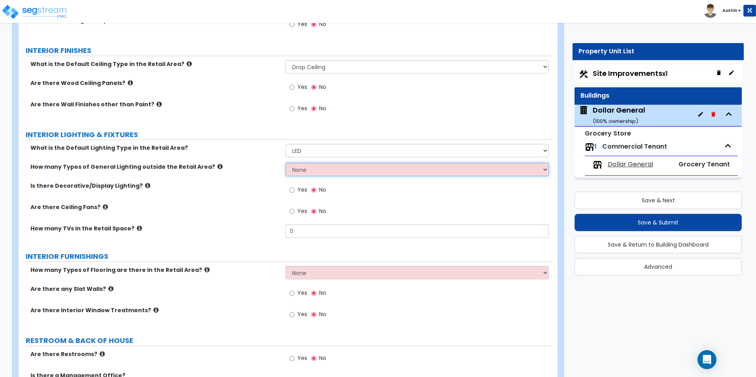
click at [314, 173] on select "None 1 2 3" at bounding box center [416, 169] width 263 height 13
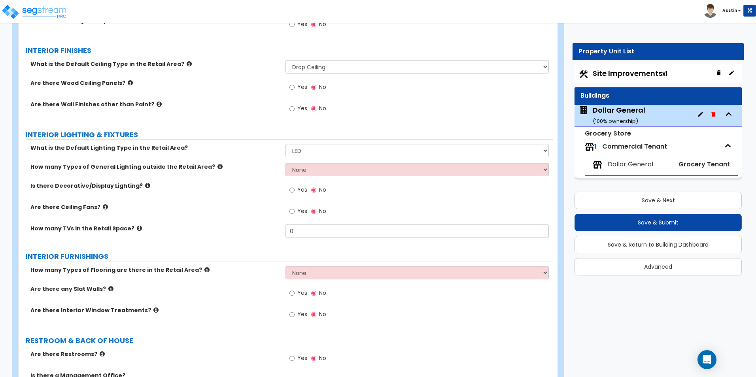
click at [217, 166] on icon at bounding box center [219, 167] width 5 height 6
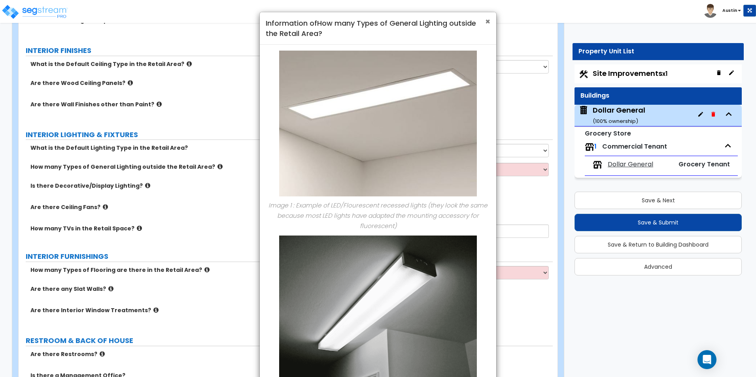
click at [485, 22] on span "×" at bounding box center [487, 21] width 5 height 11
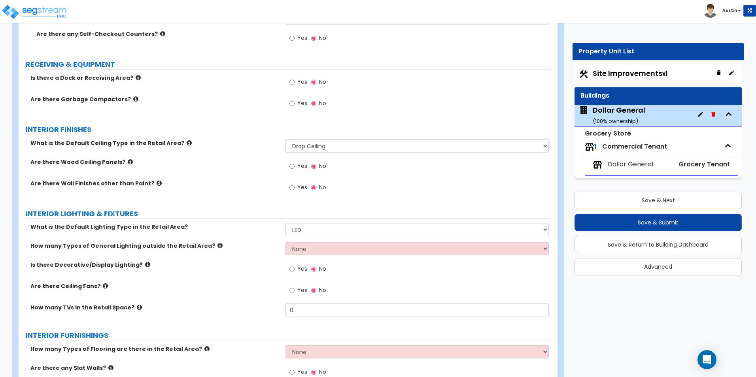
scroll to position [1779, 0]
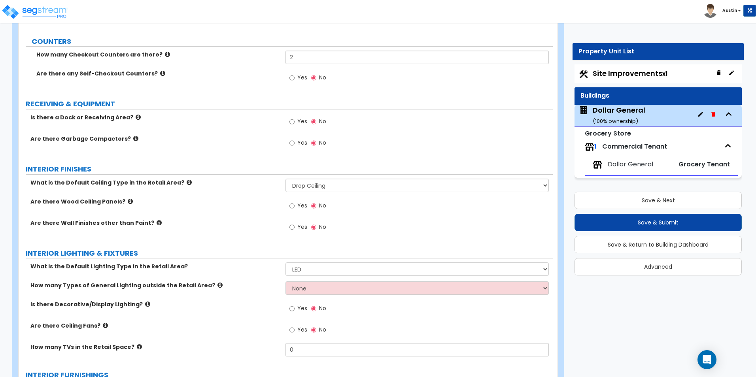
click at [304, 122] on span "Yes" at bounding box center [302, 121] width 10 height 8
click at [295, 122] on input "Yes" at bounding box center [291, 121] width 5 height 9
radio input "true"
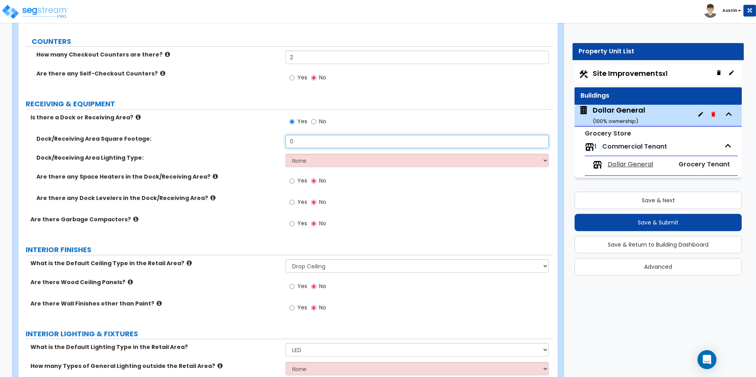
click at [310, 145] on input "0" at bounding box center [416, 141] width 263 height 13
click at [210, 198] on icon at bounding box center [212, 198] width 5 height 6
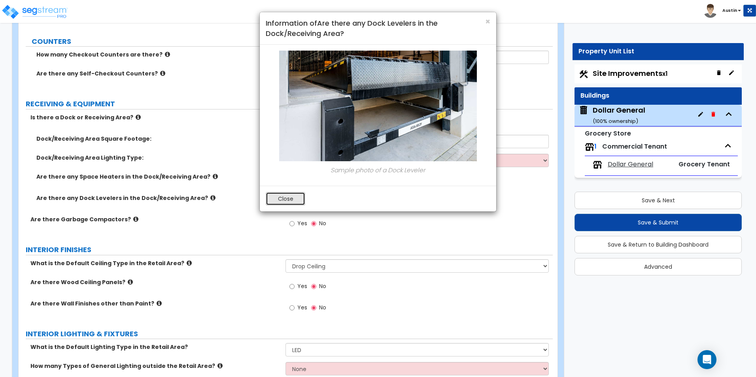
click at [278, 197] on button "Close" at bounding box center [286, 198] width 40 height 13
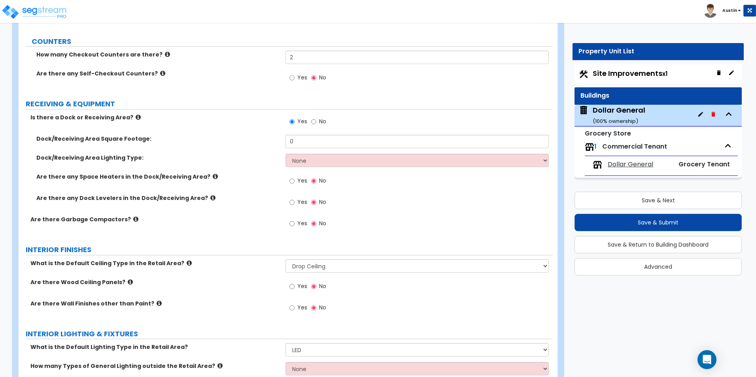
click at [213, 178] on icon at bounding box center [215, 177] width 5 height 6
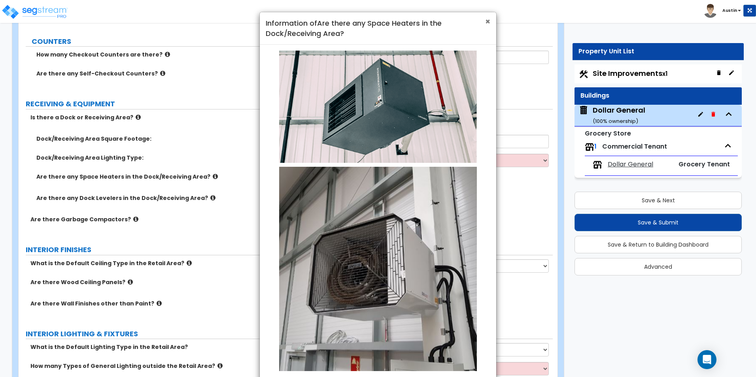
click at [487, 21] on span "×" at bounding box center [487, 21] width 5 height 11
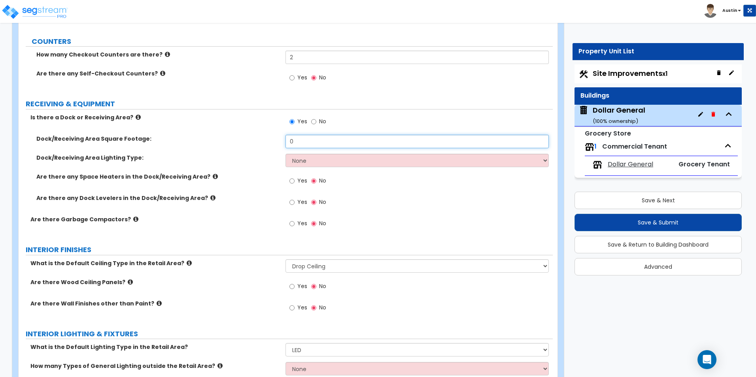
click at [317, 146] on input "0" at bounding box center [416, 141] width 263 height 13
type input "300"
click at [302, 159] on select "None High Bay LED Lighting High Bay Fluorescent Lighting" at bounding box center [416, 160] width 263 height 13
click at [303, 160] on select "None High Bay LED Lighting High Bay Fluorescent Lighting" at bounding box center [416, 160] width 263 height 13
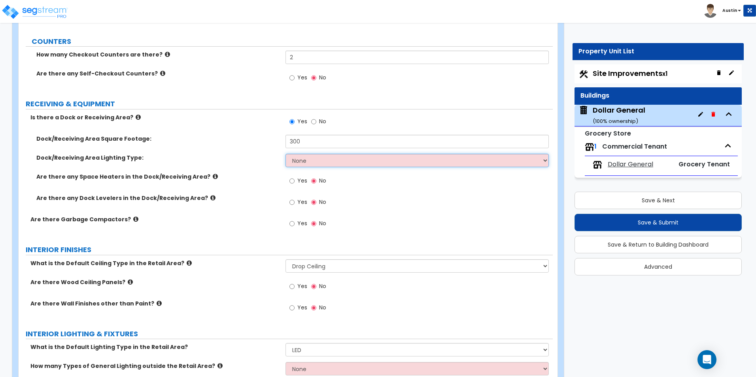
click at [320, 163] on select "None High Bay LED Lighting High Bay Fluorescent Lighting" at bounding box center [416, 160] width 263 height 13
select select "1"
click at [285, 154] on select "None High Bay LED Lighting High Bay Fluorescent Lighting" at bounding box center [416, 160] width 263 height 13
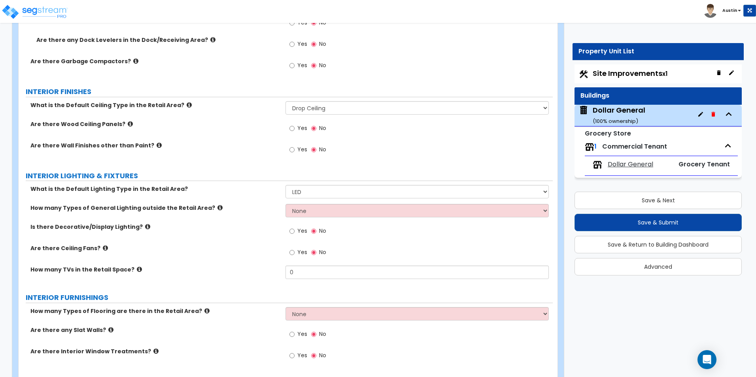
scroll to position [1977, 0]
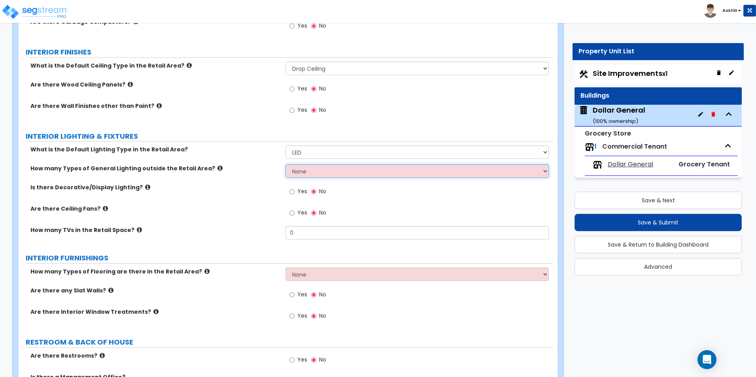
click at [310, 173] on select "None 1 2 3" at bounding box center [416, 170] width 263 height 13
click at [309, 179] on div "How many Types of General Lighting outside the Retail Area? None 1 2 3" at bounding box center [286, 173] width 534 height 19
click at [217, 166] on icon at bounding box center [219, 168] width 5 height 6
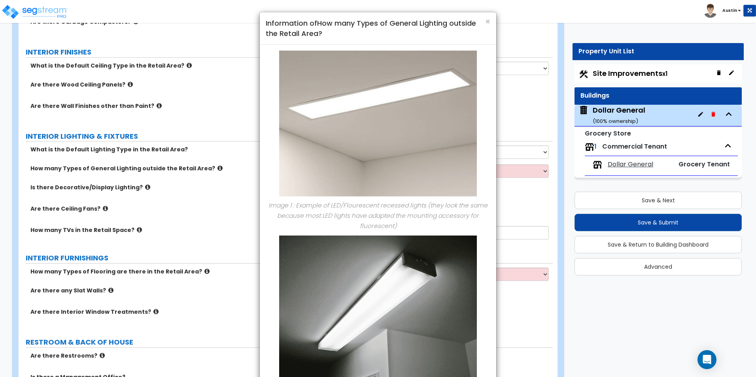
click at [491, 21] on div "× Information of How many Types of General Lighting outside the Retail Area?" at bounding box center [378, 28] width 236 height 32
click at [488, 23] on span "×" at bounding box center [487, 21] width 5 height 11
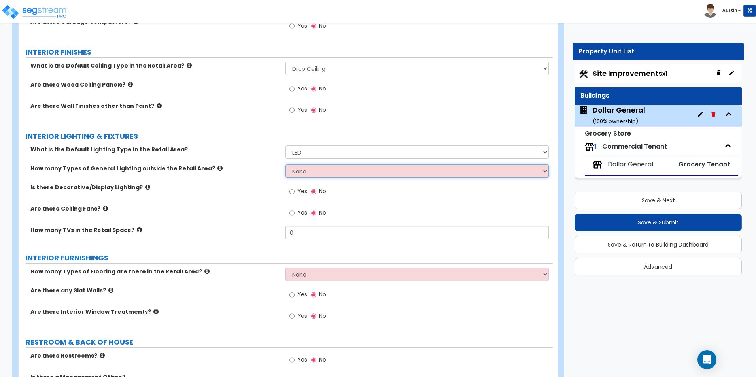
click at [319, 175] on select "None 1 2 3" at bounding box center [416, 170] width 263 height 13
select select "1"
click at [285, 164] on select "None 1 2 3" at bounding box center [416, 170] width 263 height 13
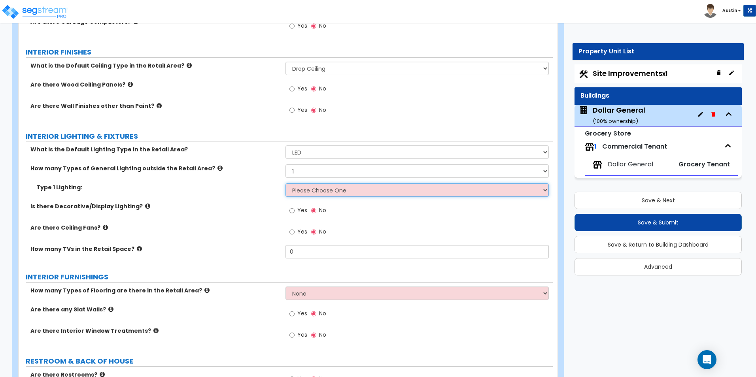
click at [304, 185] on select "Please Choose One LED Surface-Mounted LED Recessed Fluorescent Surface-Mounted …" at bounding box center [416, 189] width 263 height 13
click at [285, 183] on select "Please Choose One LED Surface-Mounted LED Recessed Fluorescent Surface-Mounted …" at bounding box center [416, 189] width 263 height 13
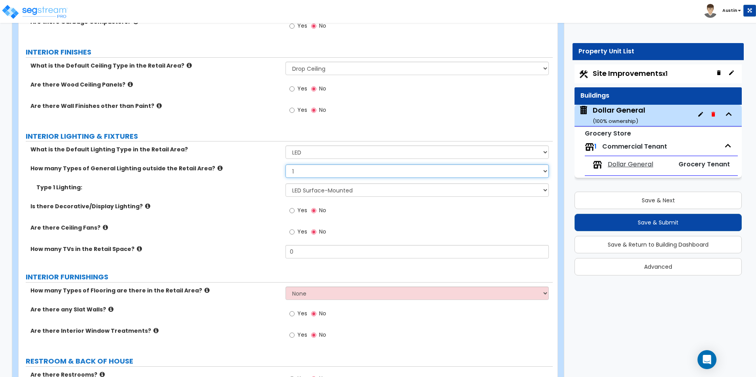
click at [317, 173] on select "None 1 2 3" at bounding box center [416, 170] width 263 height 13
click at [217, 169] on icon at bounding box center [219, 168] width 5 height 6
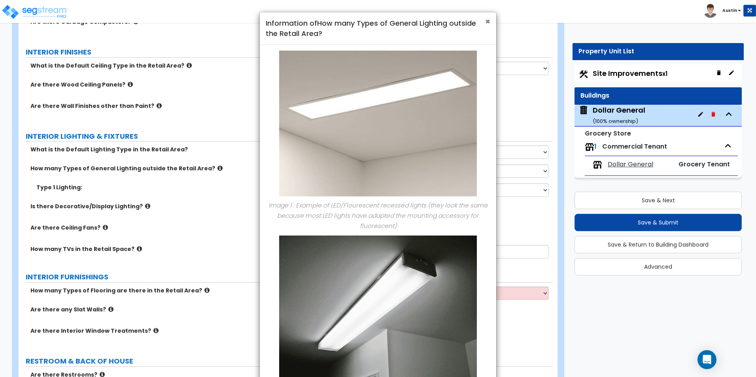
click at [486, 22] on span "×" at bounding box center [487, 21] width 5 height 11
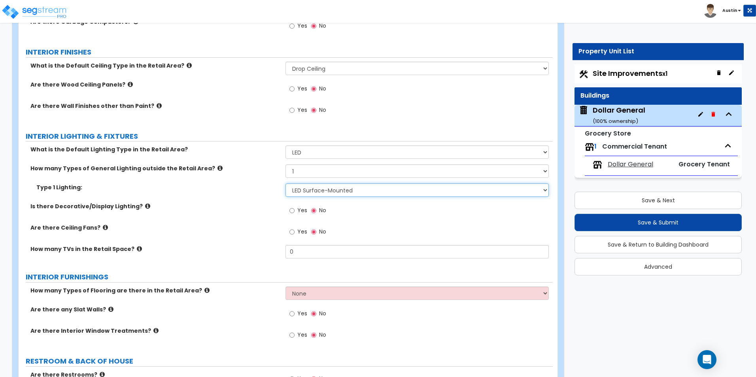
click at [331, 188] on select "Please Choose One LED Surface-Mounted LED Recessed Fluorescent Surface-Mounted …" at bounding box center [416, 189] width 263 height 13
click at [285, 183] on select "Please Choose One LED Surface-Mounted LED Recessed Fluorescent Surface-Mounted …" at bounding box center [416, 189] width 263 height 13
click at [217, 170] on icon at bounding box center [219, 168] width 5 height 6
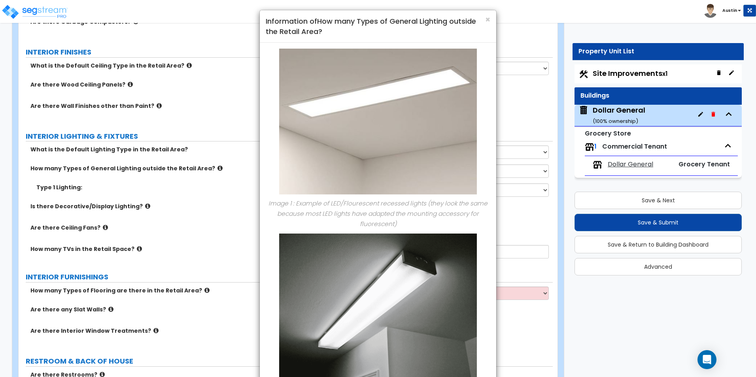
scroll to position [0, 0]
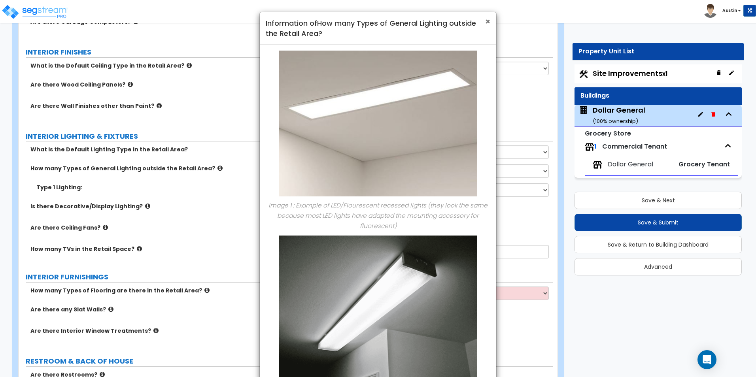
click at [489, 21] on span "×" at bounding box center [487, 21] width 5 height 11
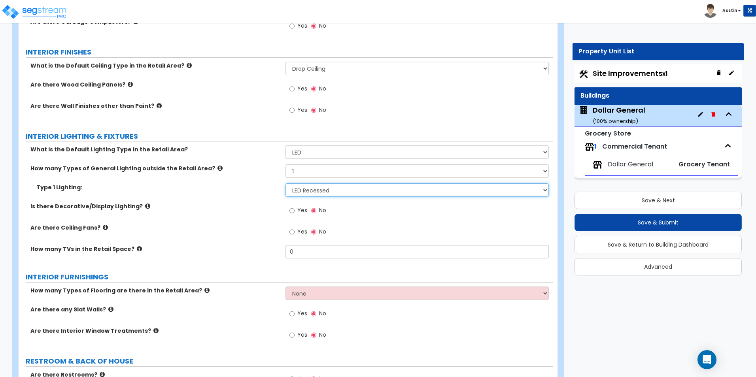
click at [312, 187] on select "Please Choose One LED Surface-Mounted LED Recessed Fluorescent Surface-Mounted …" at bounding box center [416, 189] width 263 height 13
click at [285, 183] on select "Please Choose One LED Surface-Mounted LED Recessed Fluorescent Surface-Mounted …" at bounding box center [416, 189] width 263 height 13
click at [326, 195] on select "Please Choose One LED Surface-Mounted LED Recessed Fluorescent Surface-Mounted …" at bounding box center [416, 189] width 263 height 13
select select "2"
click at [285, 183] on select "Please Choose One LED Surface-Mounted LED Recessed Fluorescent Surface-Mounted …" at bounding box center [416, 189] width 263 height 13
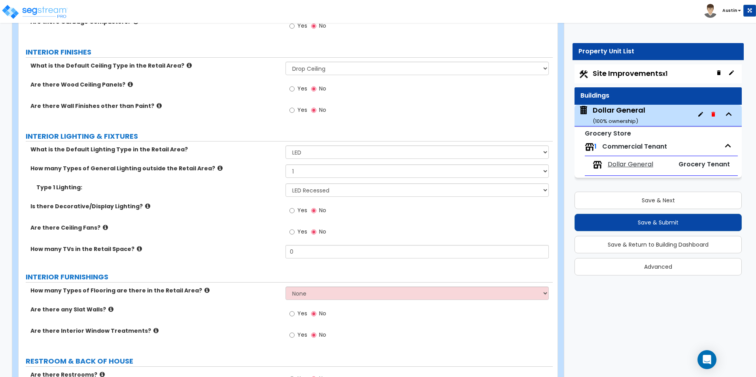
click at [202, 197] on div "Type 1 Lighting: Please Choose One LED Surface-Mounted LED Recessed Fluorescent…" at bounding box center [286, 192] width 534 height 19
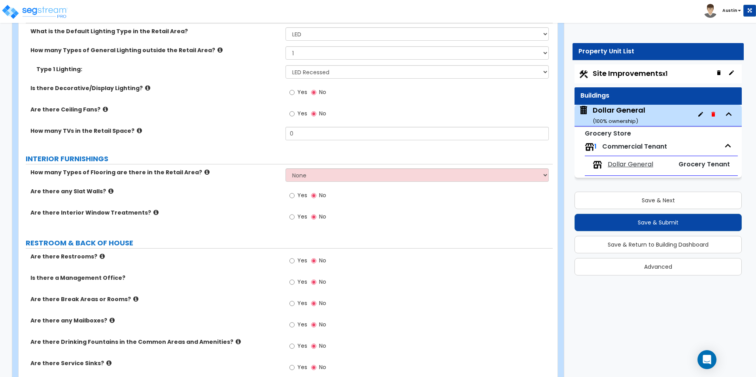
scroll to position [2096, 0]
click at [204, 171] on icon at bounding box center [206, 172] width 5 height 6
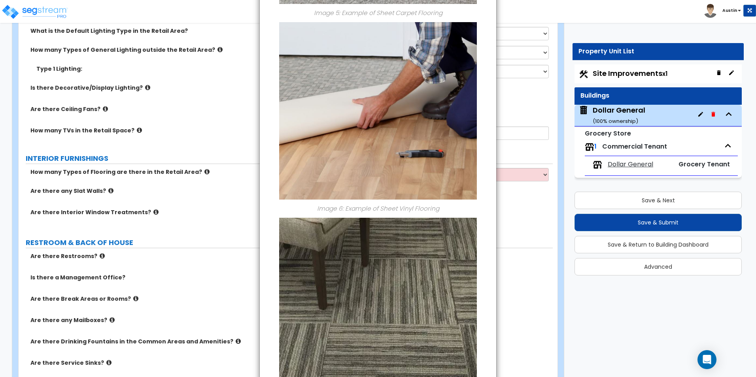
scroll to position [945, 0]
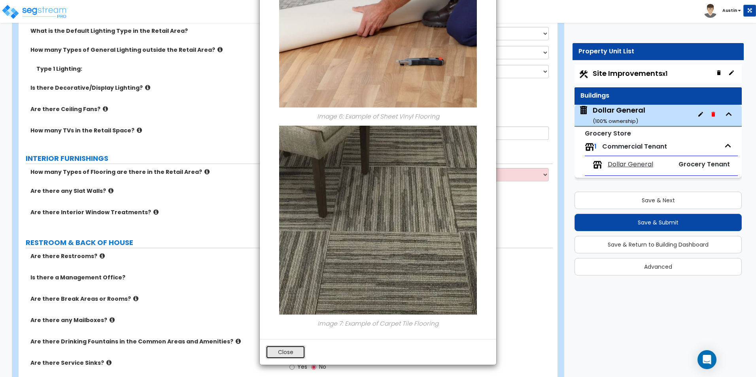
click at [287, 353] on button "Close" at bounding box center [286, 352] width 40 height 13
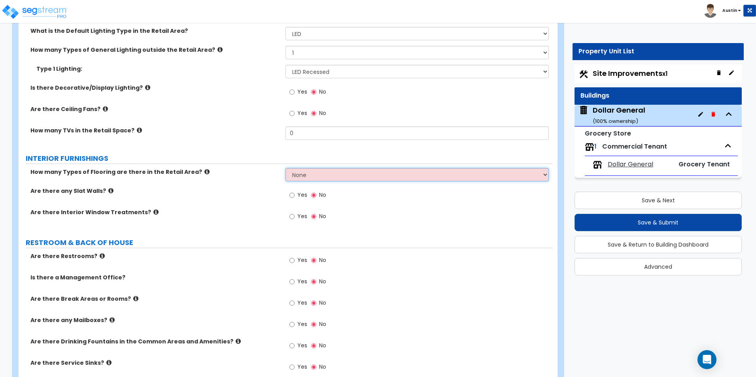
click at [314, 175] on select "None 1 2 3 4" at bounding box center [416, 174] width 263 height 13
select select "1"
click at [285, 168] on select "None 1 2 3 4" at bounding box center [416, 174] width 263 height 13
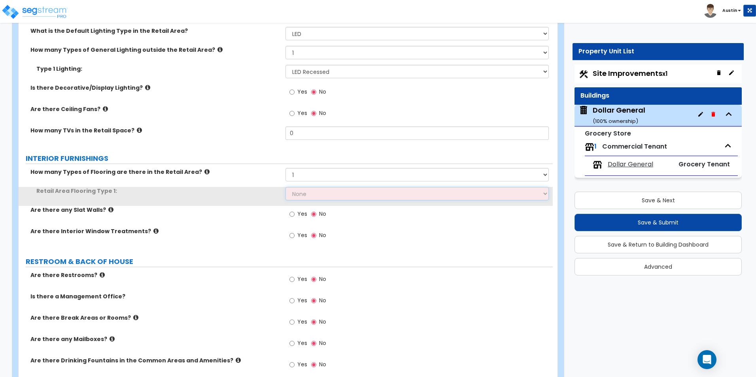
click at [316, 189] on select "None Tile Flooring Hardwood Flooring Resilient Laminate Flooring VCT Flooring S…" at bounding box center [416, 193] width 263 height 13
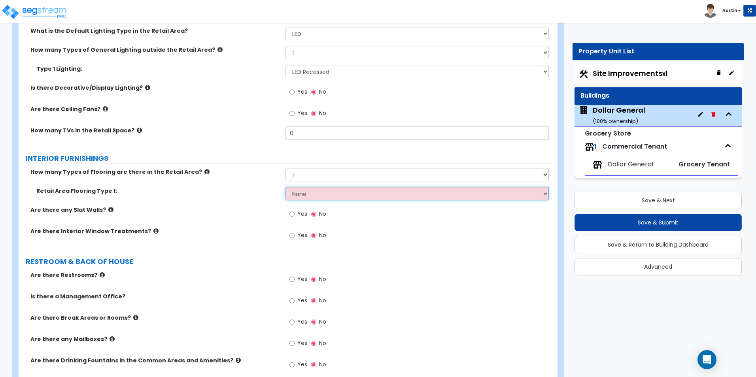
click at [285, 187] on select "None Tile Flooring Hardwood Flooring Resilient Laminate Flooring VCT Flooring S…" at bounding box center [416, 193] width 263 height 13
click at [316, 197] on select "None Tile Flooring Hardwood Flooring Resilient Laminate Flooring VCT Flooring S…" at bounding box center [416, 193] width 263 height 13
select select "1"
click at [285, 187] on select "None Tile Flooring Hardwood Flooring Resilient Laminate Flooring VCT Flooring S…" at bounding box center [416, 193] width 263 height 13
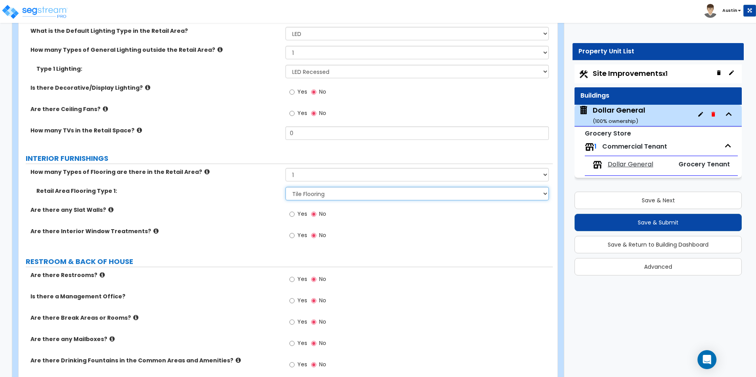
click at [315, 198] on select "None Tile Flooring Hardwood Flooring Resilient Laminate Flooring VCT Flooring S…" at bounding box center [416, 193] width 263 height 13
click at [314, 195] on select "None Tile Flooring Hardwood Flooring Resilient Laminate Flooring VCT Flooring S…" at bounding box center [416, 193] width 263 height 13
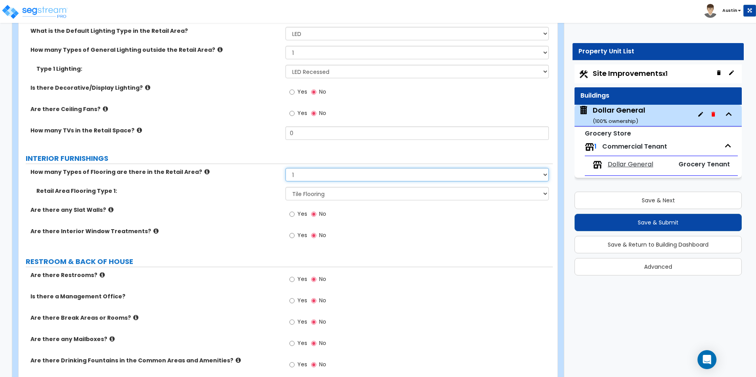
click at [312, 174] on select "None 1 2 3 4" at bounding box center [416, 174] width 263 height 13
select select "0"
click at [285, 168] on select "None 1 2 3 4" at bounding box center [416, 174] width 263 height 13
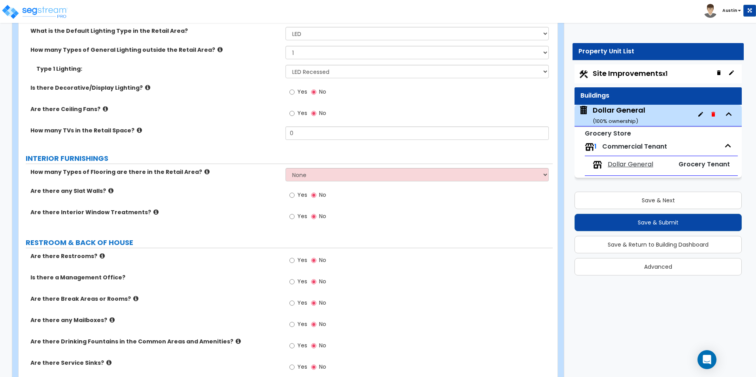
click at [242, 180] on div "How many Types of Flooring are there in the Retail Area? None 1 2 3 4" at bounding box center [286, 177] width 534 height 19
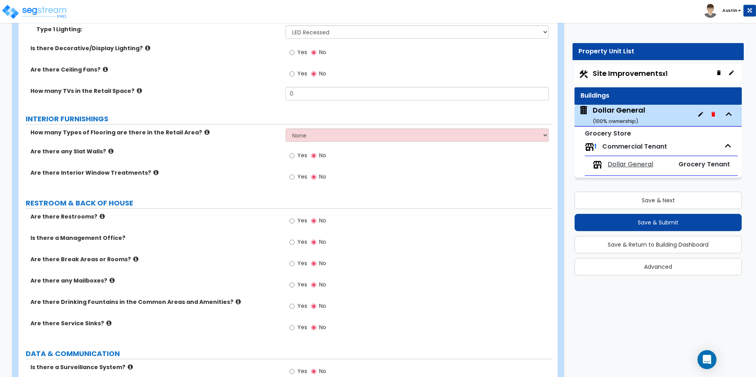
click at [108, 151] on icon at bounding box center [110, 151] width 5 height 6
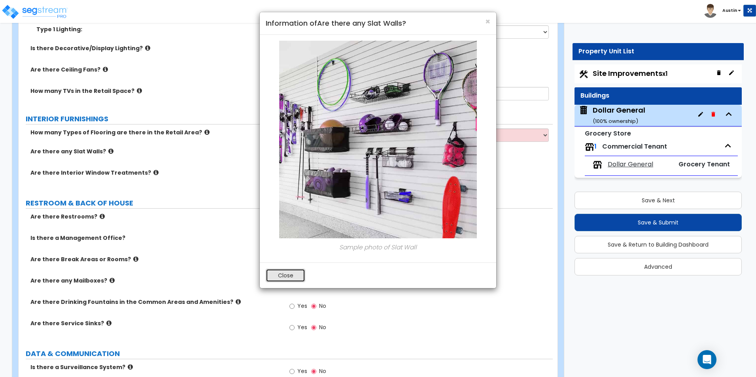
click at [287, 277] on button "Close" at bounding box center [286, 275] width 40 height 13
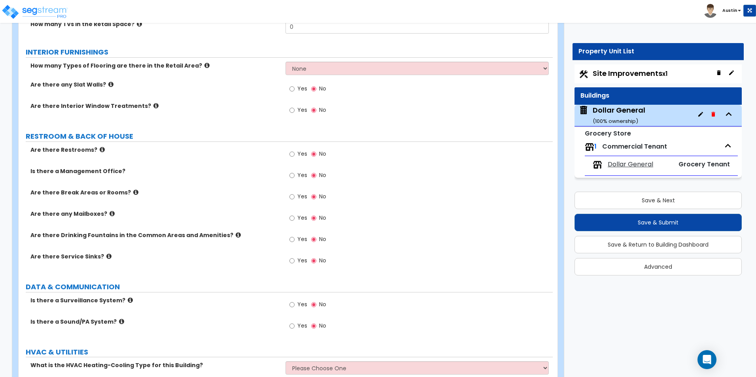
scroll to position [2214, 0]
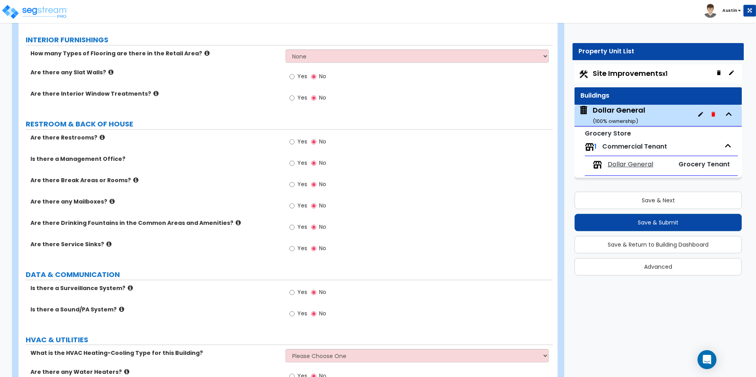
click at [298, 140] on span "Yes" at bounding box center [302, 142] width 10 height 8
click at [295, 140] on input "Yes" at bounding box center [291, 142] width 5 height 9
radio input "true"
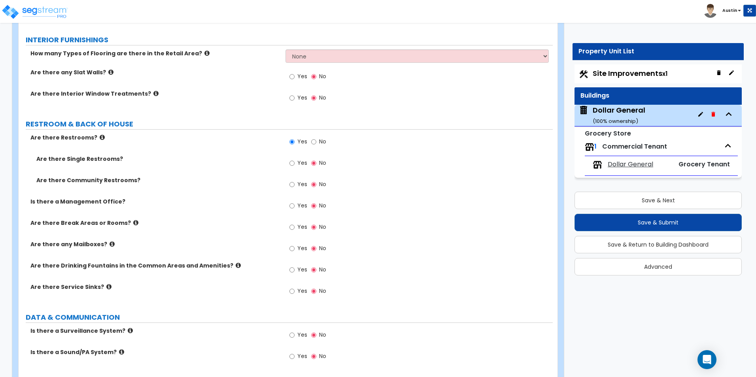
click at [302, 165] on span "Yes" at bounding box center [302, 163] width 10 height 8
click at [295, 165] on input "Yes" at bounding box center [291, 163] width 5 height 9
radio input "true"
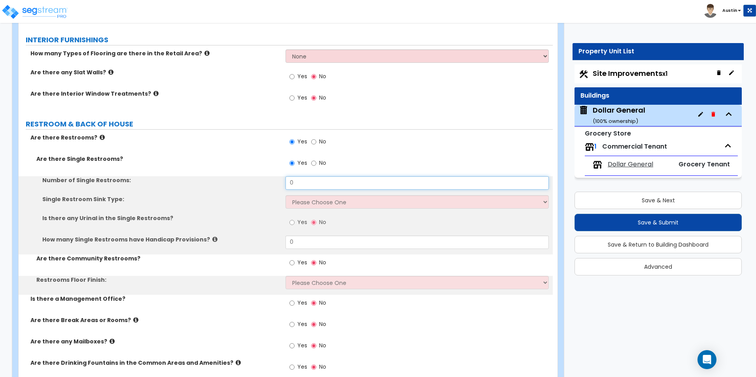
click at [299, 181] on input "0" at bounding box center [416, 182] width 263 height 13
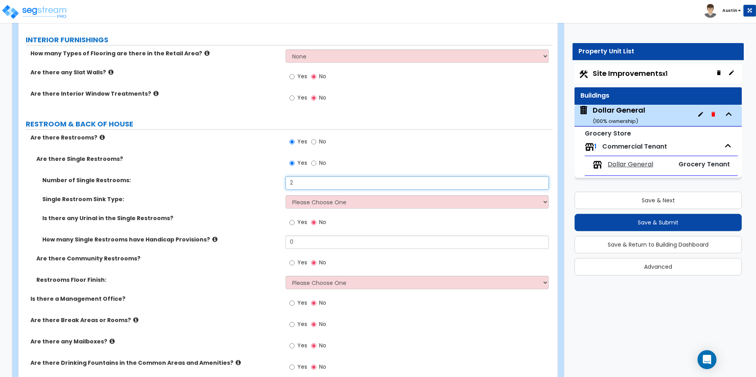
type input "2"
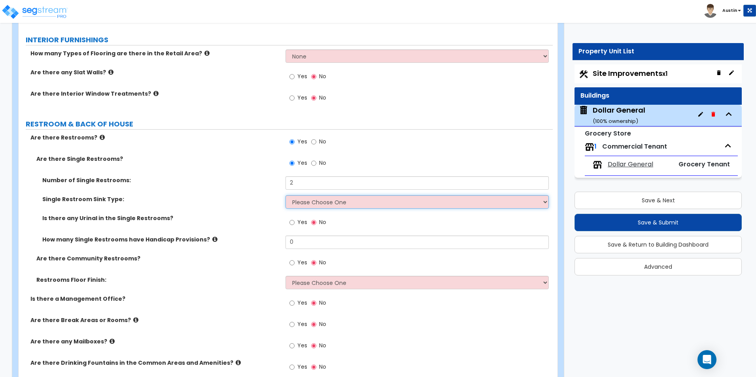
click at [303, 198] on select "Please Choose One Wall-mounted Vanity-mounted" at bounding box center [416, 201] width 263 height 13
click at [285, 195] on select "Please Choose One Wall-mounted Vanity-mounted" at bounding box center [416, 201] width 263 height 13
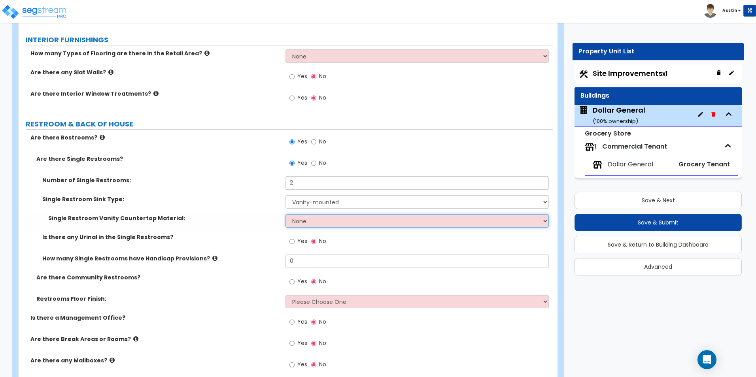
click at [317, 222] on select "None Plastic Laminate Solid Surface Stone Quartz Marble Tile Wood Stainless Ste…" at bounding box center [416, 220] width 263 height 13
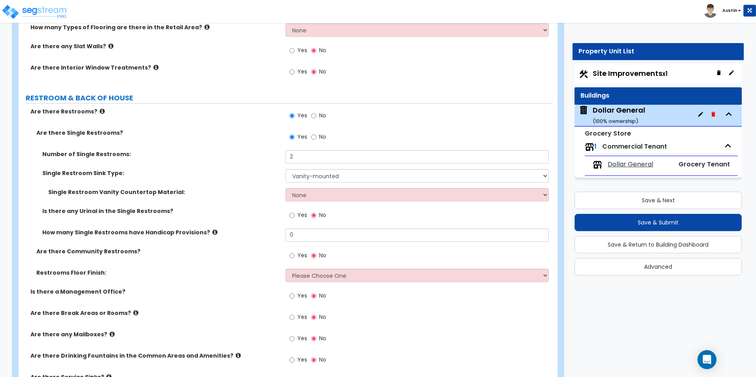
scroll to position [2254, 0]
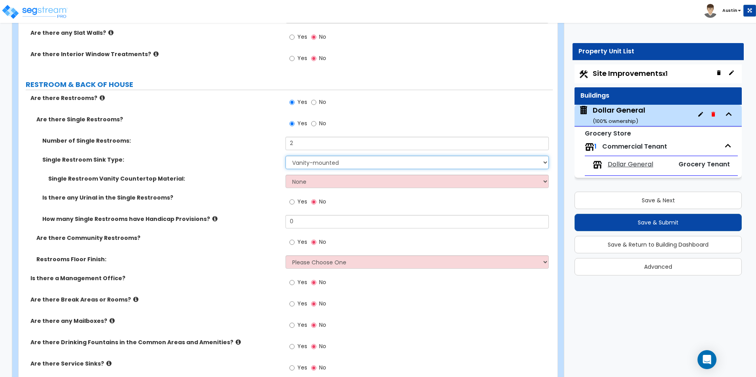
click at [301, 162] on select "Please Choose One Wall-mounted Vanity-mounted" at bounding box center [416, 162] width 263 height 13
click at [285, 156] on select "Please Choose One Wall-mounted Vanity-mounted" at bounding box center [416, 162] width 263 height 13
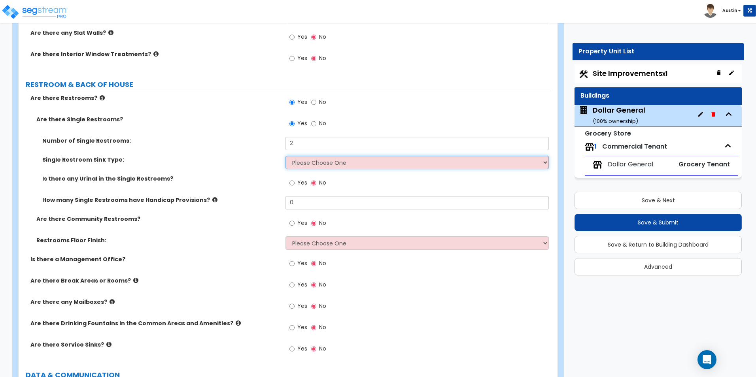
click at [305, 166] on select "Please Choose One Wall-mounted Vanity-mounted" at bounding box center [416, 162] width 263 height 13
click at [285, 156] on select "Please Choose One Wall-mounted Vanity-mounted" at bounding box center [416, 162] width 263 height 13
click at [315, 164] on select "Please Choose One Wall-mounted Vanity-mounted" at bounding box center [416, 162] width 263 height 13
select select "2"
click at [285, 156] on select "Please Choose One Wall-mounted Vanity-mounted" at bounding box center [416, 162] width 263 height 13
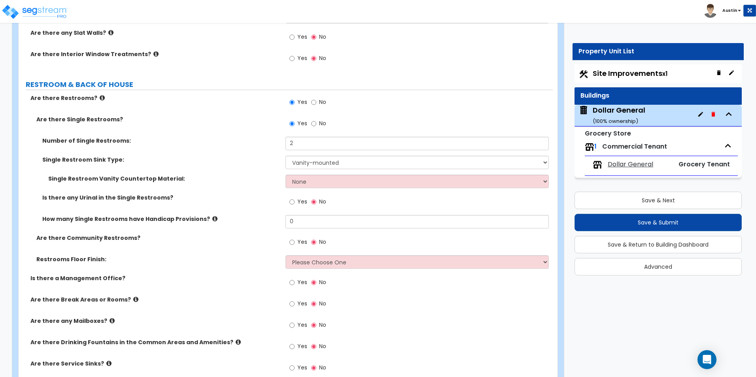
click at [309, 188] on div "Single Restroom Vanity Countertop Material: None Plastic Laminate Solid Surface…" at bounding box center [286, 184] width 534 height 19
click at [311, 182] on select "None Plastic Laminate Solid Surface Stone Quartz Marble Tile Wood Stainless Ste…" at bounding box center [416, 181] width 263 height 13
select select "2"
click at [285, 175] on select "None Plastic Laminate Solid Surface Stone Quartz Marble Tile Wood Stainless Ste…" at bounding box center [416, 181] width 263 height 13
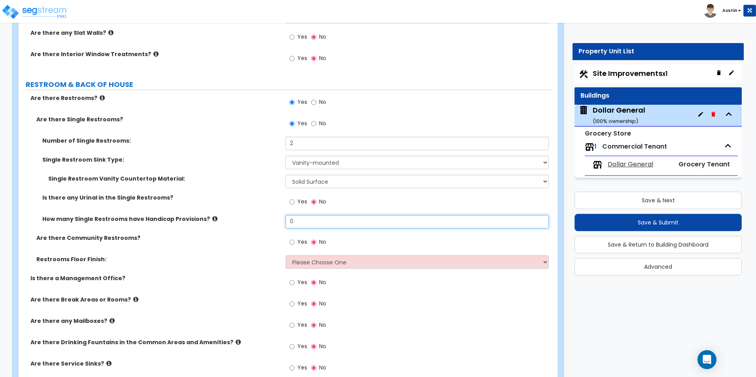
click at [314, 219] on input "0" at bounding box center [416, 221] width 263 height 13
type input "2"
click at [247, 216] on label "How many Single Restrooms have Handicap Provisions?" at bounding box center [160, 219] width 237 height 8
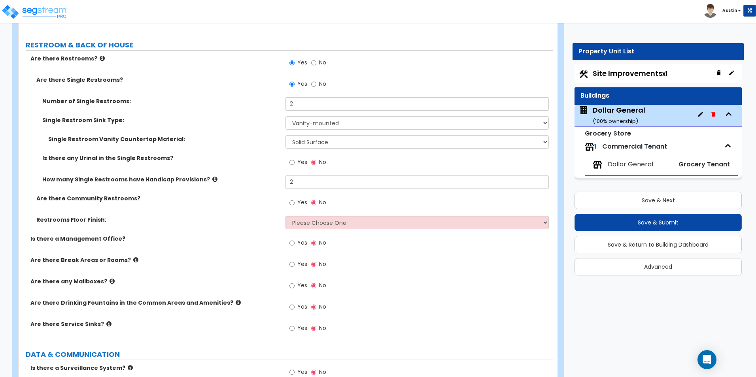
scroll to position [2333, 0]
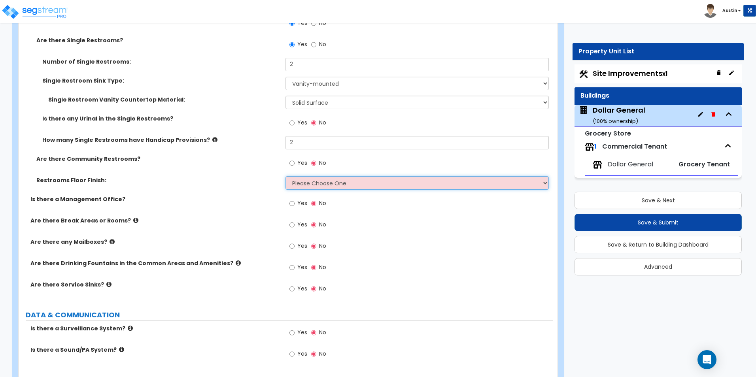
click at [328, 184] on select "Please Choose One Tile Flooring Resilient Laminate Flooring VCT Flooring Sheet …" at bounding box center [416, 182] width 263 height 13
click at [336, 184] on select "Please Choose One Tile Flooring Resilient Laminate Flooring VCT Flooring Sheet …" at bounding box center [416, 182] width 263 height 13
select select "1"
click at [285, 176] on select "Please Choose One Tile Flooring Resilient Laminate Flooring VCT Flooring Sheet …" at bounding box center [416, 182] width 263 height 13
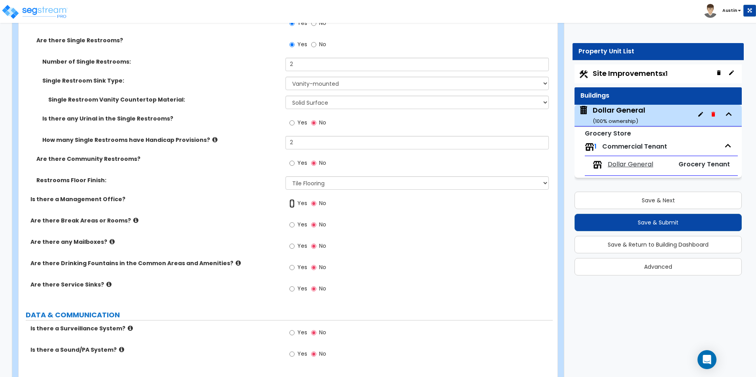
click at [295, 205] on input "Yes" at bounding box center [291, 203] width 5 height 9
radio input "true"
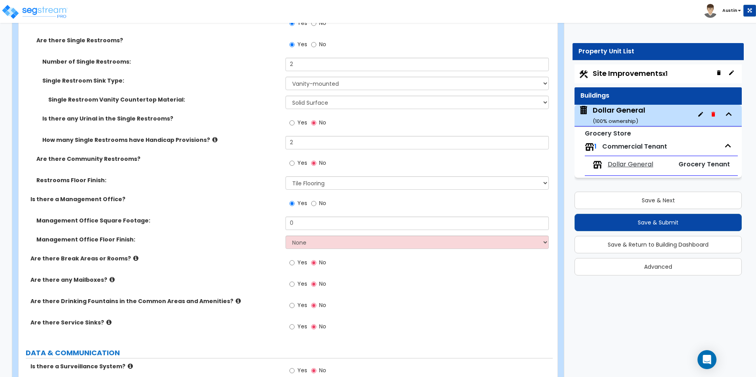
click at [299, 264] on span "Yes" at bounding box center [302, 263] width 10 height 8
click at [295, 264] on input "Yes" at bounding box center [291, 263] width 5 height 9
radio input "true"
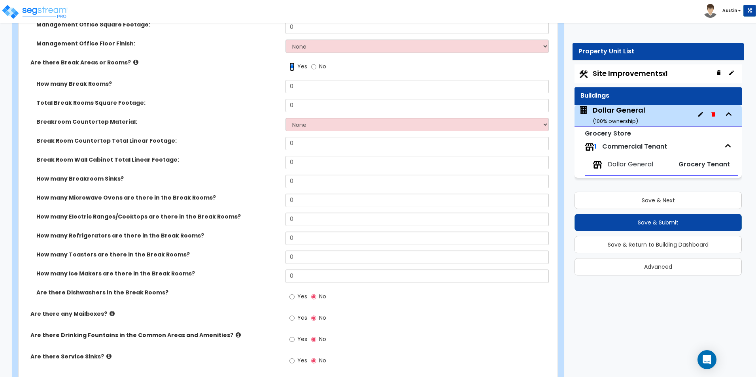
scroll to position [2570, 0]
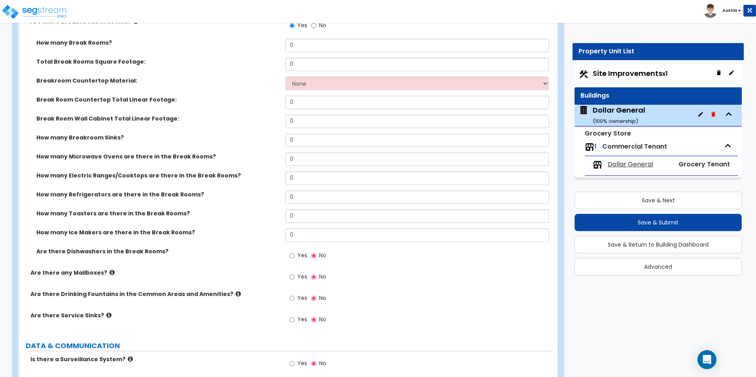
click at [110, 272] on icon at bounding box center [112, 273] width 5 height 6
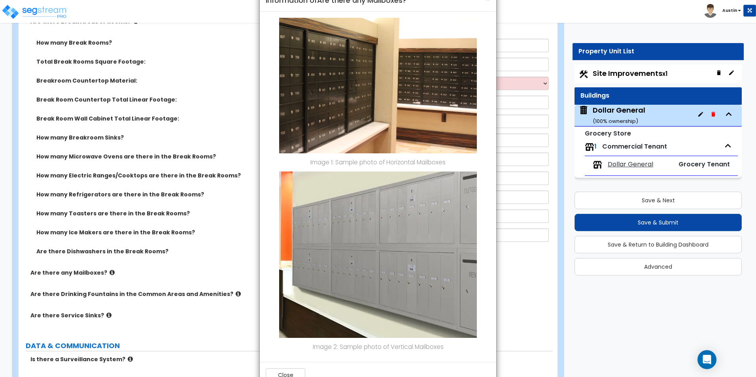
scroll to position [46, 0]
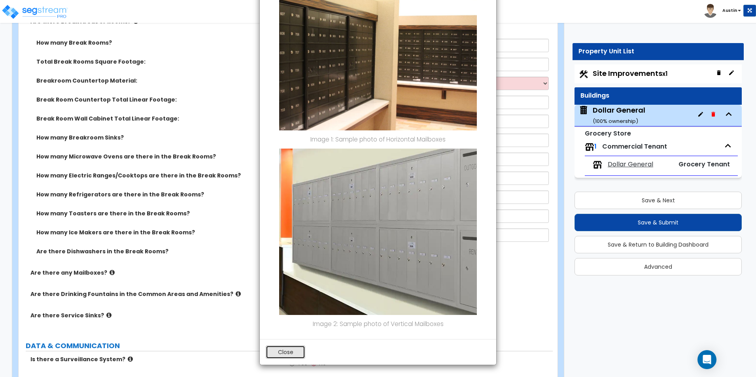
click at [288, 347] on button "Close" at bounding box center [286, 352] width 40 height 13
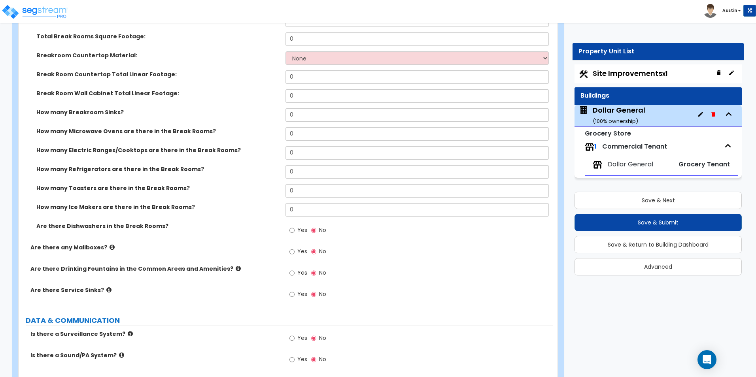
scroll to position [2610, 0]
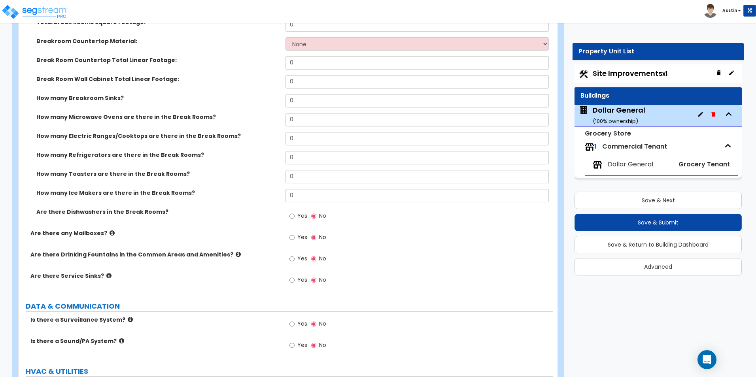
click at [106, 276] on icon at bounding box center [108, 276] width 5 height 6
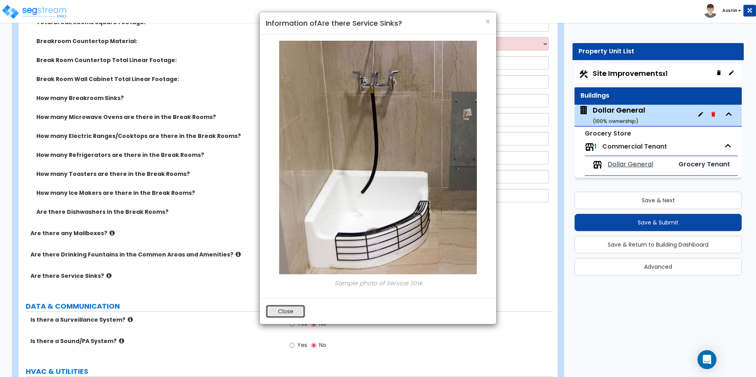
click at [283, 308] on button "Close" at bounding box center [286, 311] width 40 height 13
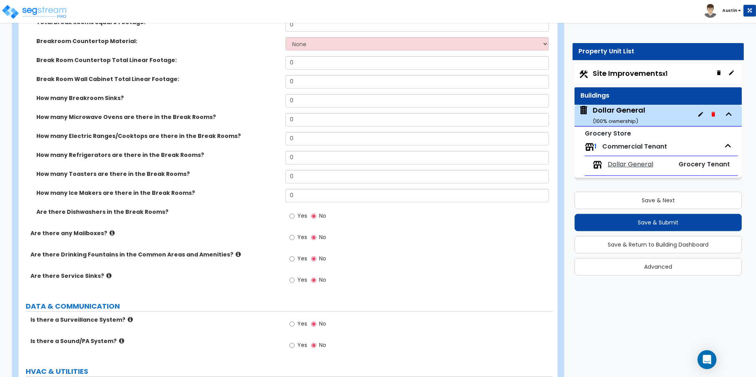
click at [300, 282] on span "Yes" at bounding box center [302, 280] width 10 height 8
click at [295, 282] on input "Yes" at bounding box center [291, 280] width 5 height 9
radio input "true"
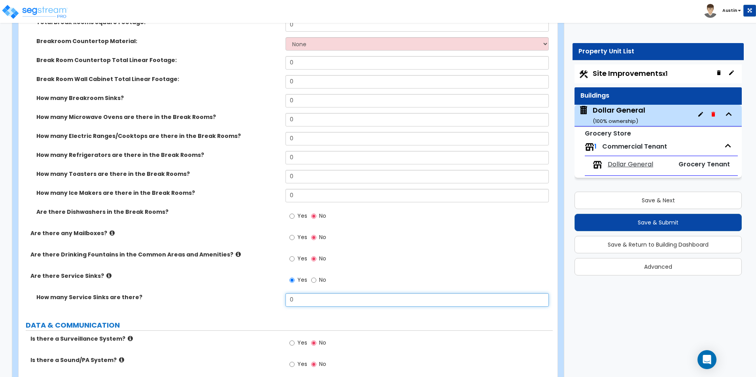
click at [320, 302] on input "0" at bounding box center [416, 299] width 263 height 13
type input "1"
click at [188, 233] on label "Are there any Mailboxes?" at bounding box center [154, 233] width 249 height 8
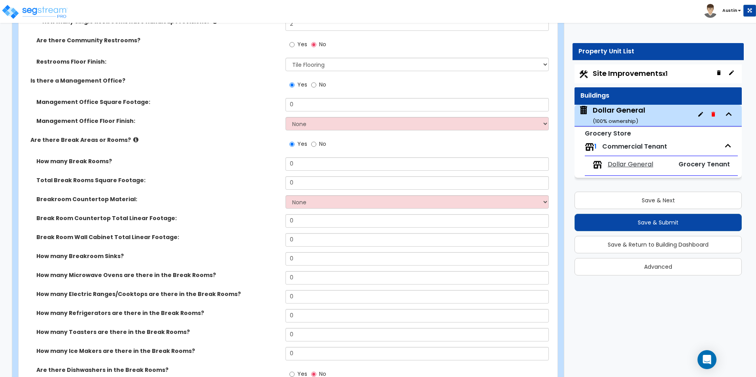
scroll to position [2491, 0]
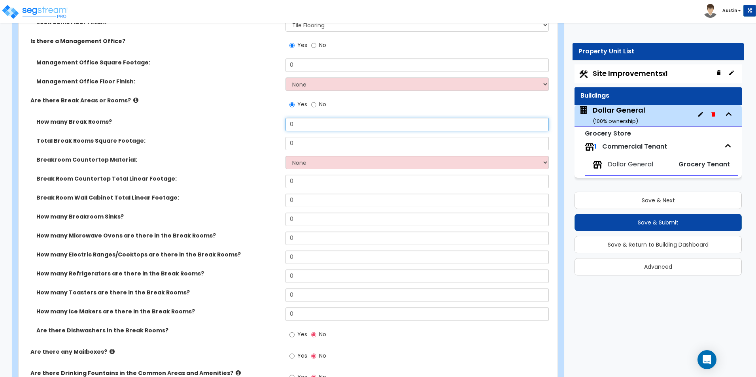
click at [298, 124] on input "0" at bounding box center [416, 124] width 263 height 13
type input "1"
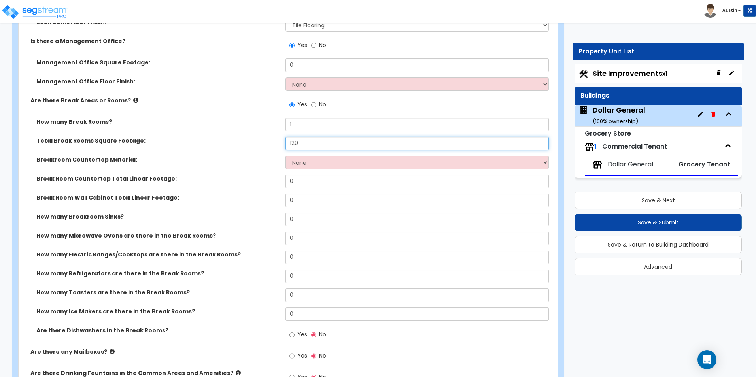
type input "120"
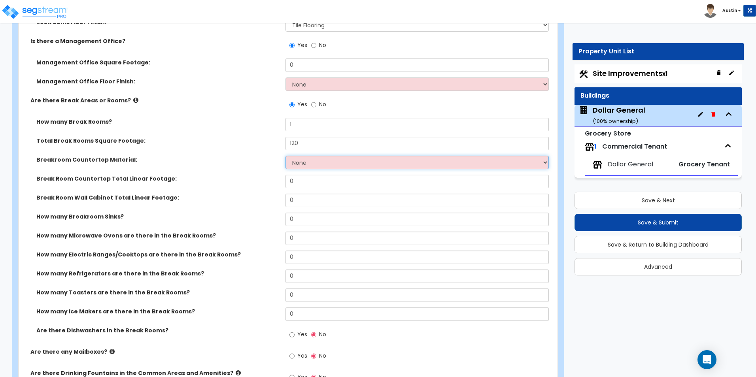
click at [306, 164] on select "None Plastic Laminate Solid Surface Stone Quartz Marble Tile Wood Stainless Ste…" at bounding box center [416, 162] width 263 height 13
select select "1"
click at [285, 156] on select "None Plastic Laminate Solid Surface Stone Quartz Marble Tile Wood Stainless Ste…" at bounding box center [416, 162] width 263 height 13
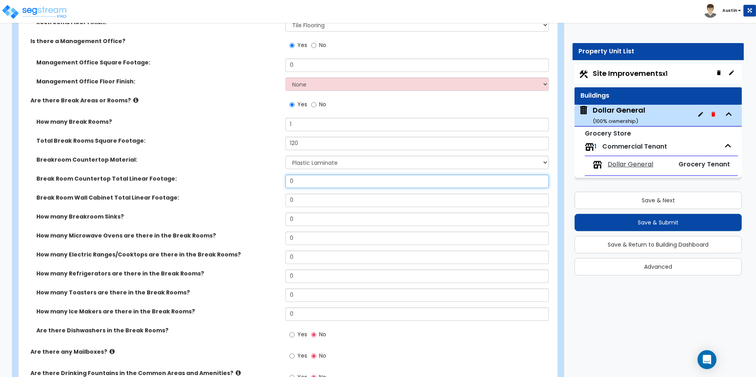
click at [312, 185] on input "0" at bounding box center [416, 181] width 263 height 13
type input "6"
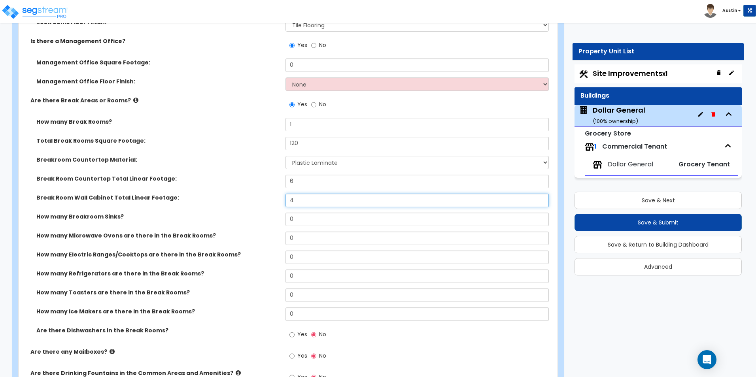
type input "4"
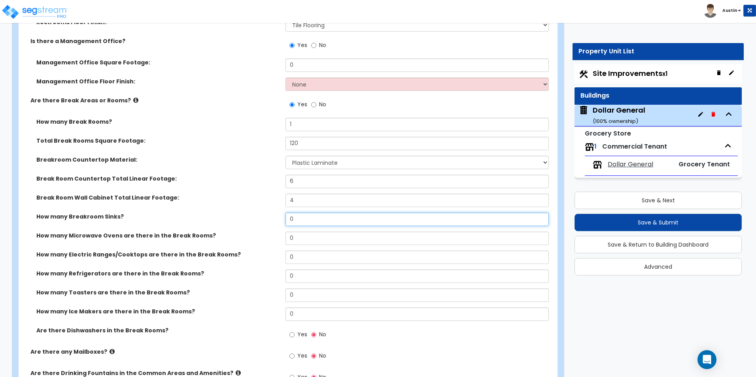
type input "1"
select select "1"
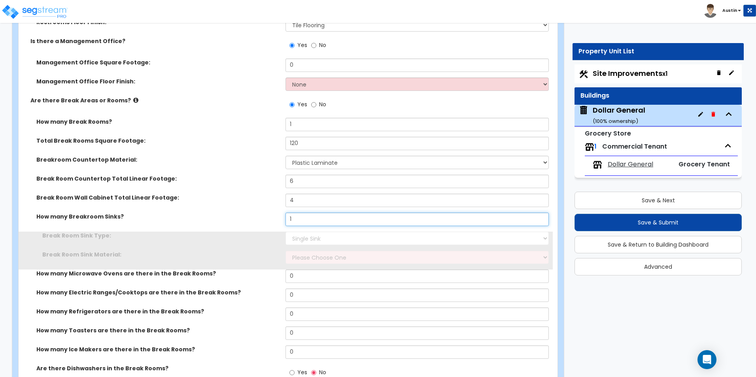
type input "1"
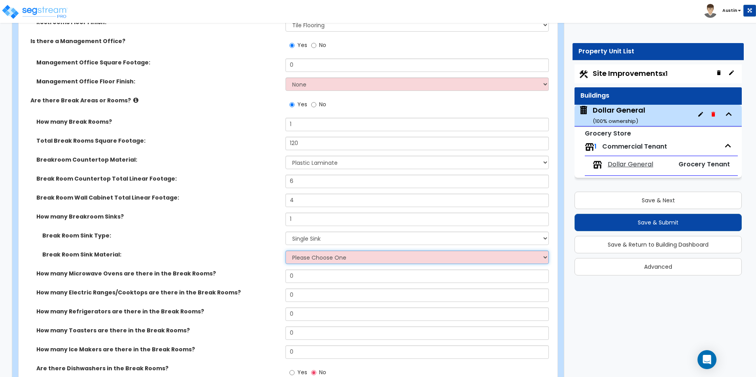
click at [318, 259] on select "Please Choose One Stainless Steel Porcelain Enamel Cast Iron" at bounding box center [416, 257] width 263 height 13
select select "1"
click at [285, 251] on select "Please Choose One Stainless Steel Porcelain Enamel Cast Iron" at bounding box center [416, 257] width 263 height 13
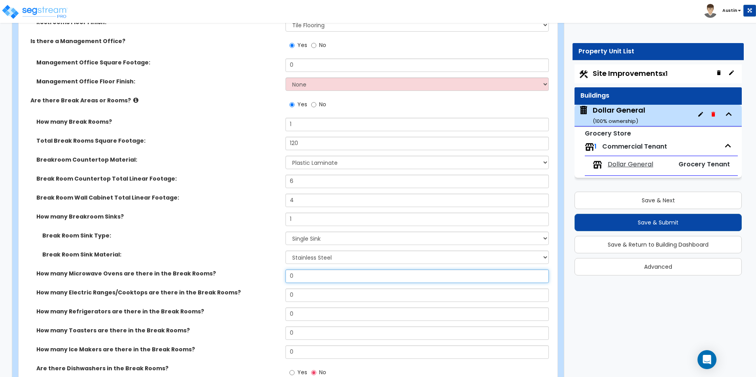
click at [311, 280] on input "0" at bounding box center [416, 276] width 263 height 13
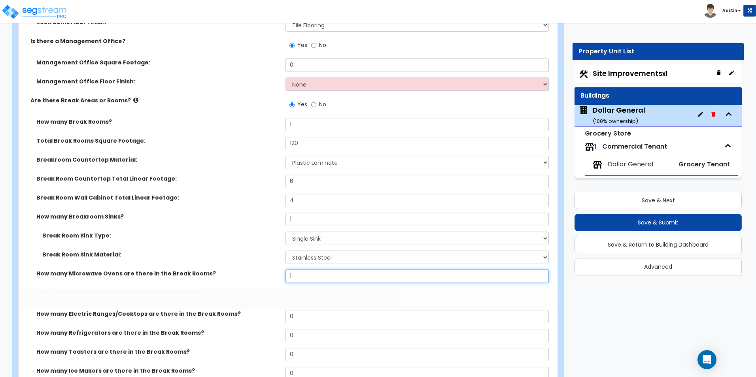
type input "1"
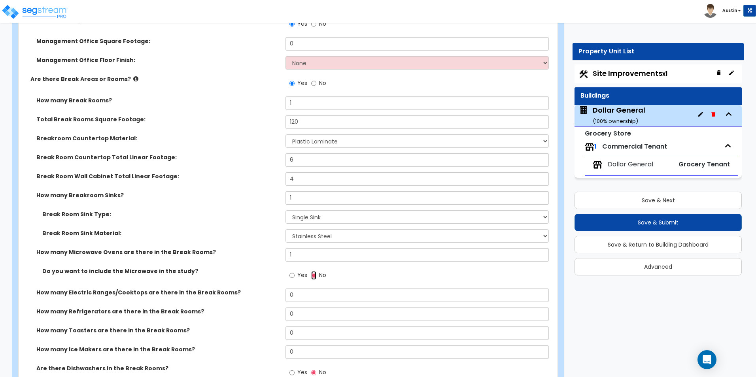
scroll to position [2530, 0]
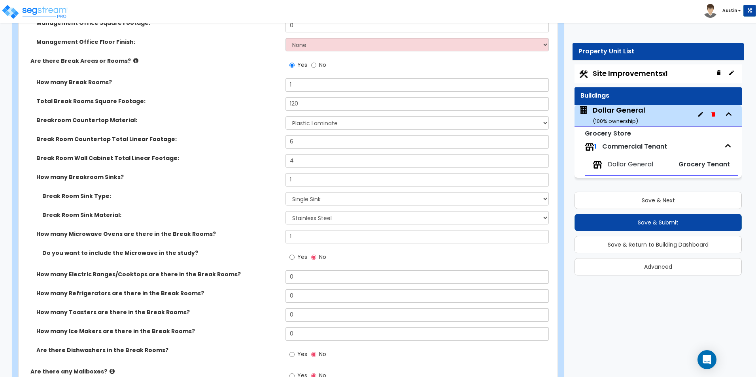
click at [295, 257] on label "Yes" at bounding box center [298, 257] width 18 height 13
click at [295, 257] on input "Yes" at bounding box center [291, 257] width 5 height 9
radio input "true"
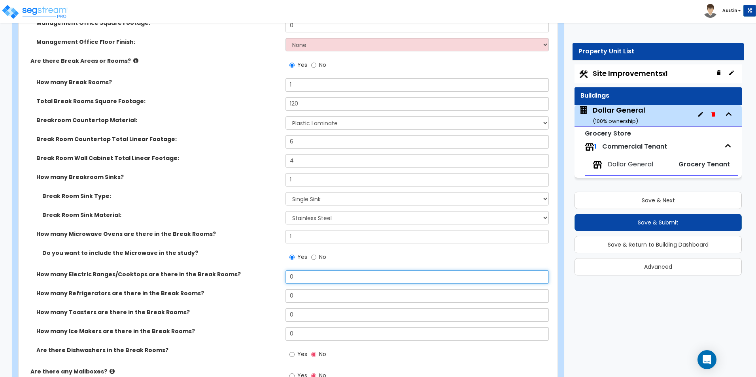
click at [298, 282] on input "0" at bounding box center [416, 276] width 263 height 13
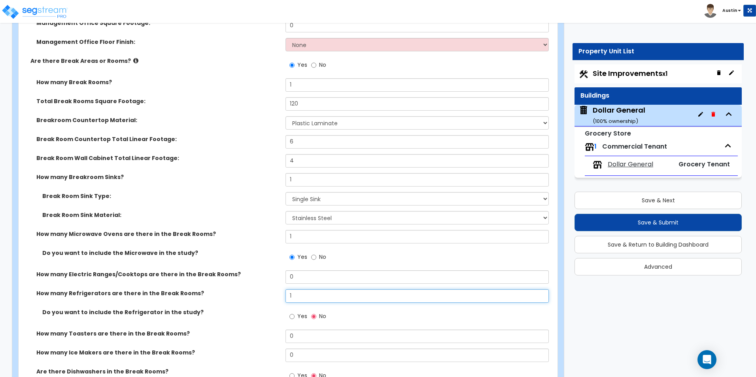
type input "1"
click at [294, 317] on input "Yes" at bounding box center [291, 316] width 5 height 9
radio input "true"
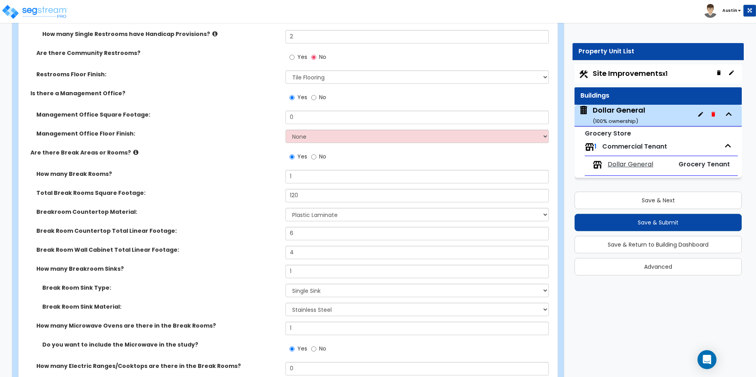
scroll to position [2451, 0]
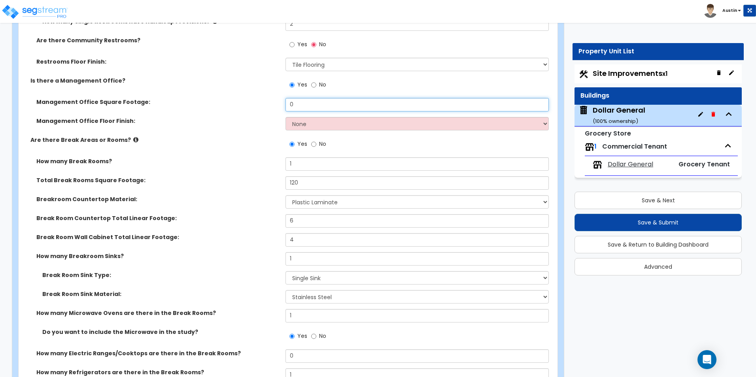
click at [302, 106] on input "0" at bounding box center [416, 104] width 263 height 13
type input "100"
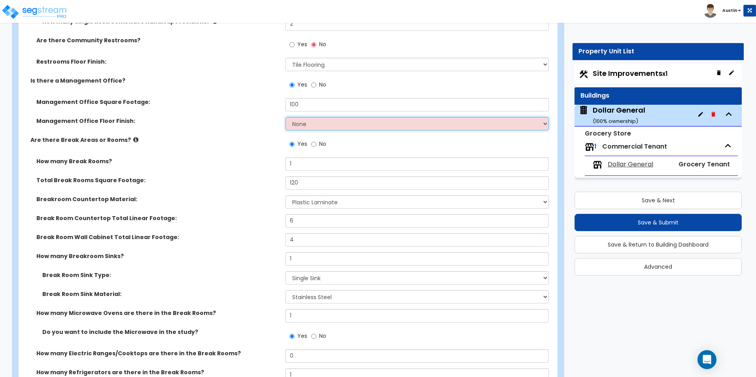
click at [307, 124] on select "None Tile Flooring Hardwood Flooring Resilient Laminate Flooring VCT Flooring S…" at bounding box center [416, 123] width 263 height 13
select select "4"
click at [285, 117] on select "None Tile Flooring Hardwood Flooring Resilient Laminate Flooring VCT Flooring S…" at bounding box center [416, 123] width 263 height 13
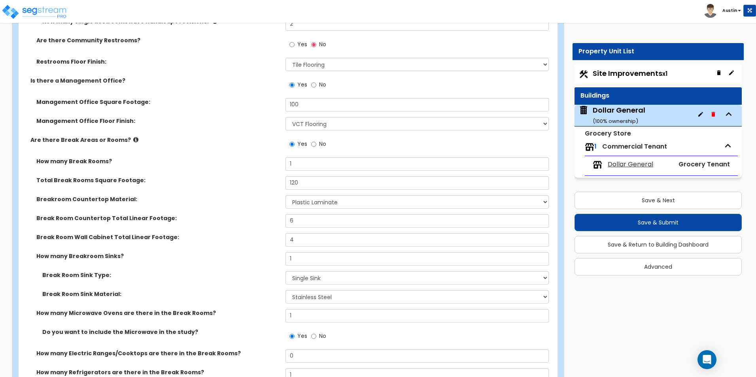
click at [245, 132] on div "Management Office Floor Finish: None Tile Flooring Hardwood Flooring Resilient …" at bounding box center [286, 126] width 534 height 19
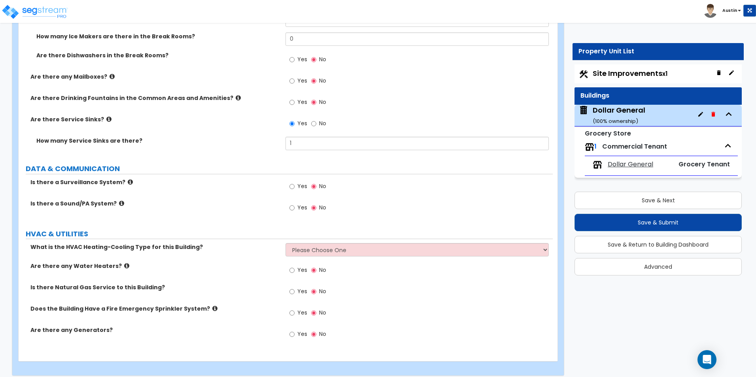
scroll to position [2853, 0]
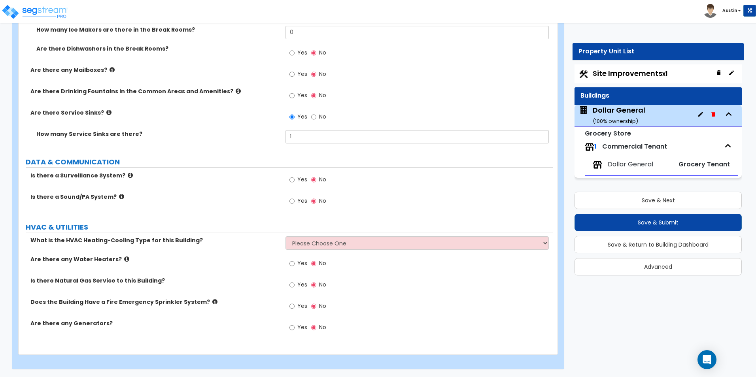
click at [297, 178] on label "Yes" at bounding box center [298, 180] width 18 height 13
click at [295, 178] on input "Yes" at bounding box center [291, 180] width 5 height 9
radio input "true"
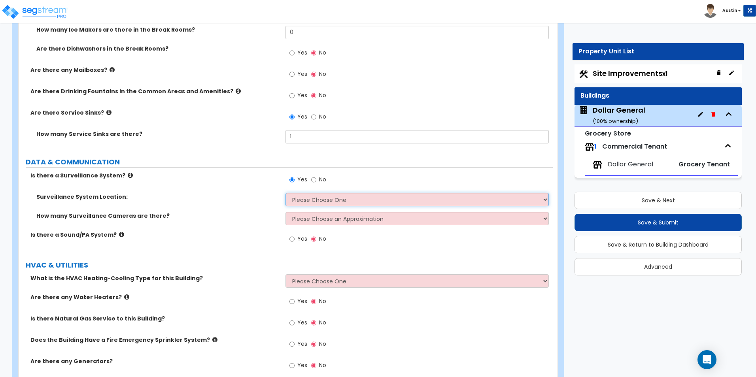
click at [317, 196] on select "Please Choose One Inside the Building Outside the Building Both Inside & Outside" at bounding box center [416, 199] width 263 height 13
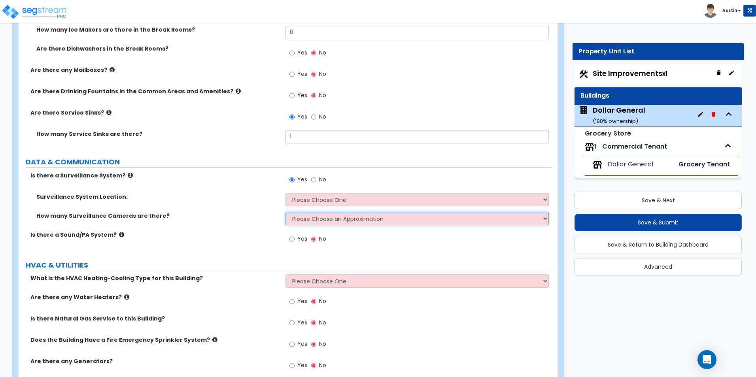
click at [308, 218] on select "Please Choose an Approximation Barely Noticed Any Noticed a Couple Frequently S…" at bounding box center [416, 218] width 263 height 13
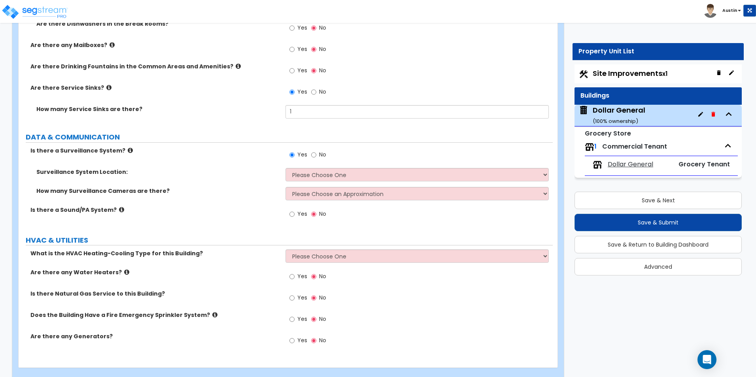
scroll to position [2891, 0]
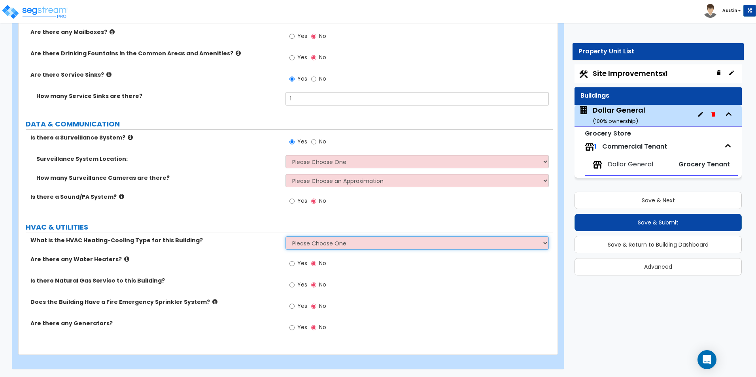
click at [314, 244] on select "Please Choose One Rooftop Unit Furnace-Condenser Forced Air Split Heating/Cooli…" at bounding box center [416, 242] width 263 height 13
click at [333, 246] on select "Please Choose One Rooftop Unit Furnace-Condenser Forced Air Split Heating/Cooli…" at bounding box center [416, 242] width 263 height 13
click at [297, 263] on label "Yes" at bounding box center [298, 264] width 18 height 13
click at [295, 263] on input "Yes" at bounding box center [291, 263] width 5 height 9
radio input "true"
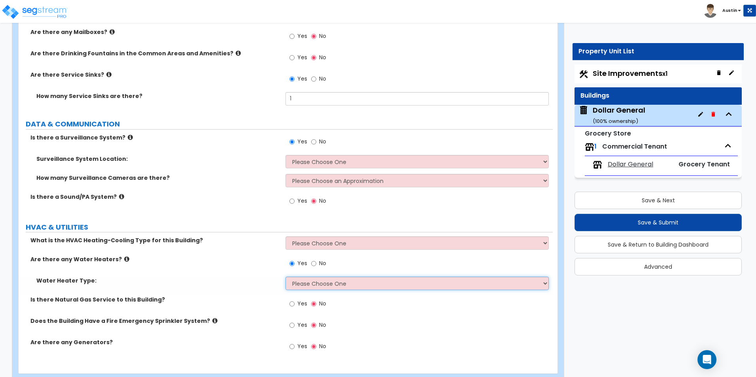
click at [314, 283] on select "Please Choose One Gas Electric" at bounding box center [416, 283] width 263 height 13
select select "2"
click at [285, 277] on select "Please Choose One Gas Electric" at bounding box center [416, 283] width 263 height 13
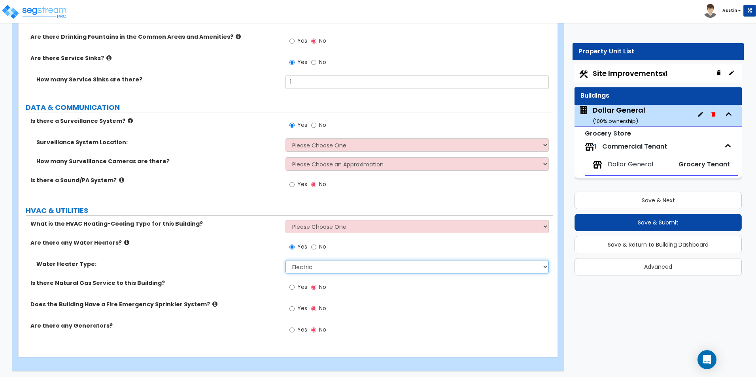
scroll to position [2871, 0]
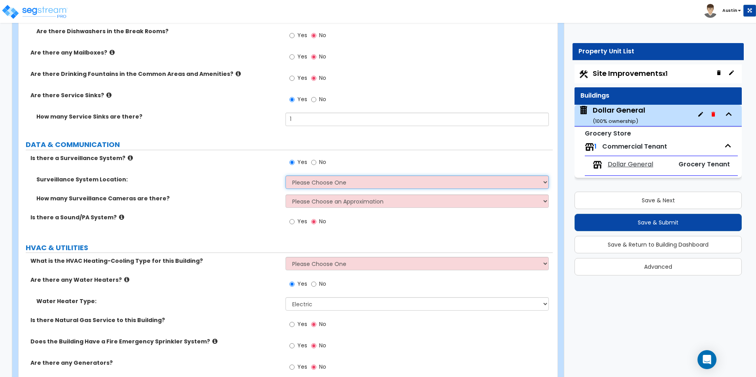
click at [323, 183] on select "Please Choose One Inside the Building Outside the Building Both Inside & Outside" at bounding box center [416, 182] width 263 height 13
select select "1"
click at [285, 176] on select "Please Choose One Inside the Building Outside the Building Both Inside & Outside" at bounding box center [416, 182] width 263 height 13
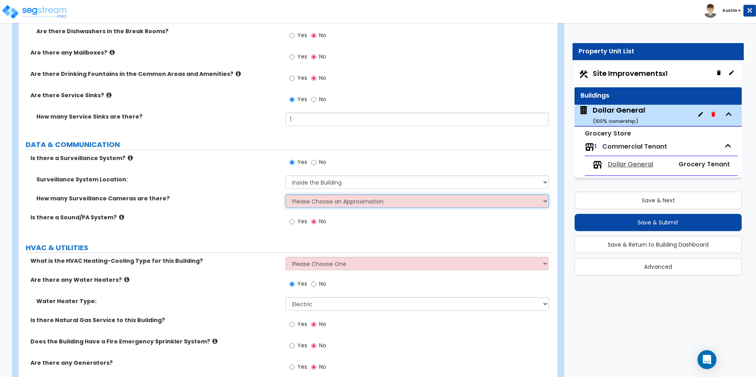
click at [313, 202] on select "Please Choose an Approximation Barely Noticed Any Noticed a Couple Frequently S…" at bounding box center [416, 201] width 263 height 13
select select "4"
click at [285, 195] on select "Please Choose an Approximation Barely Noticed Any Noticed a Couple Frequently S…" at bounding box center [416, 201] width 263 height 13
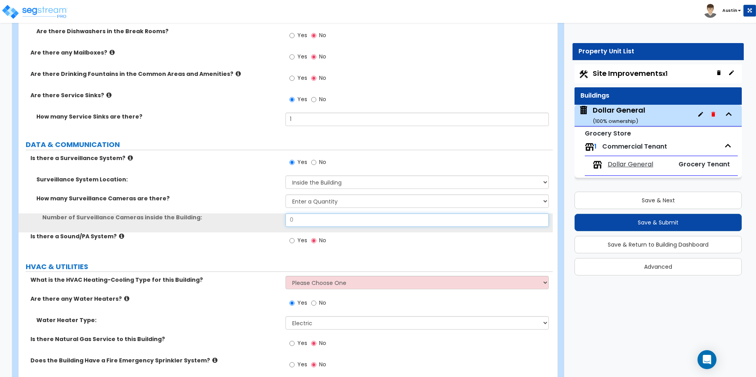
click at [325, 223] on input "0" at bounding box center [416, 220] width 263 height 13
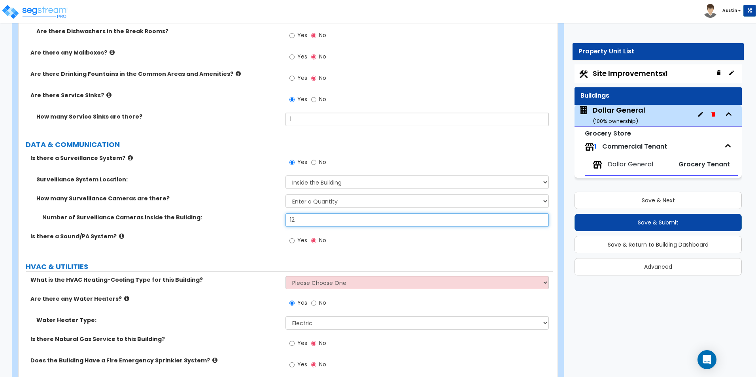
type input "12"
click at [227, 208] on div "How many Surveillance Cameras are there? Please Choose an Approximation Barely …" at bounding box center [286, 204] width 534 height 19
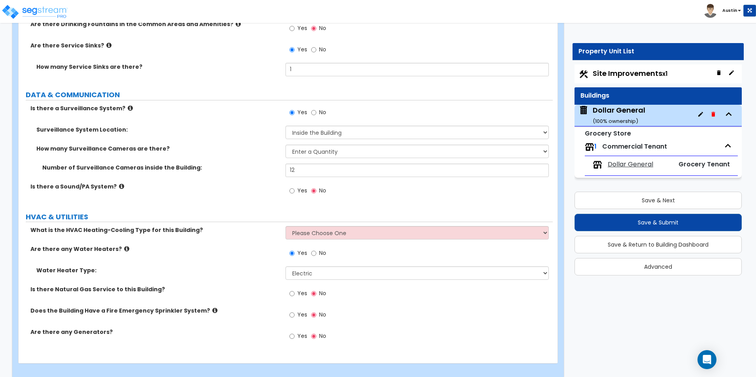
scroll to position [2929, 0]
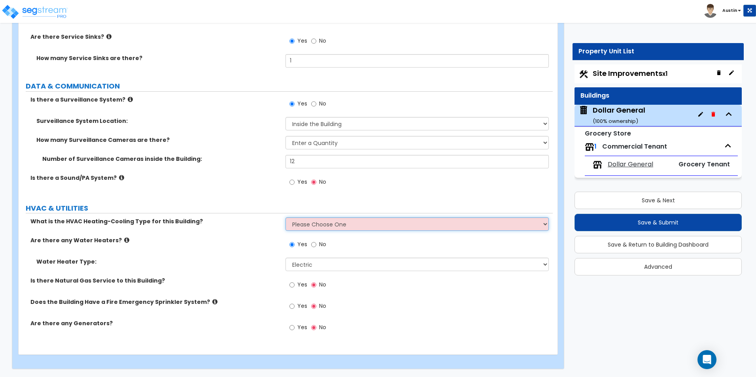
click at [313, 226] on select "Please Choose One Rooftop Unit Furnace-Condenser Forced Air Split Heating/Cooli…" at bounding box center [416, 223] width 263 height 13
click at [317, 225] on select "Please Choose One Rooftop Unit Furnace-Condenser Forced Air Split Heating/Cooli…" at bounding box center [416, 223] width 263 height 13
click at [332, 220] on select "Please Choose One Rooftop Unit Furnace-Condenser Forced Air Split Heating/Cooli…" at bounding box center [416, 223] width 263 height 13
select select "1"
click at [285, 217] on select "Please Choose One Rooftop Unit Furnace-Condenser Forced Air Split Heating/Cooli…" at bounding box center [416, 223] width 263 height 13
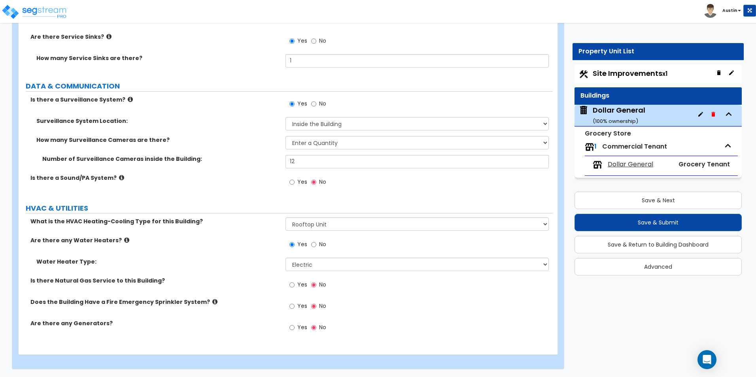
click at [197, 233] on div "What is the HVAC Heating-Cooling Type for this Building? Please Choose One Roof…" at bounding box center [286, 226] width 534 height 19
click at [686, 199] on button "Save & Next" at bounding box center [657, 200] width 167 height 17
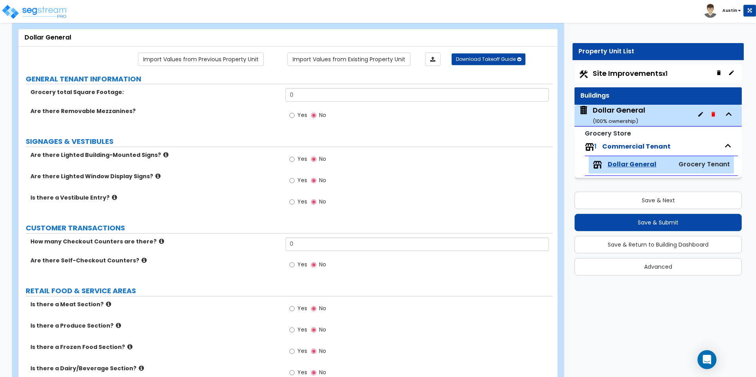
scroll to position [0, 0]
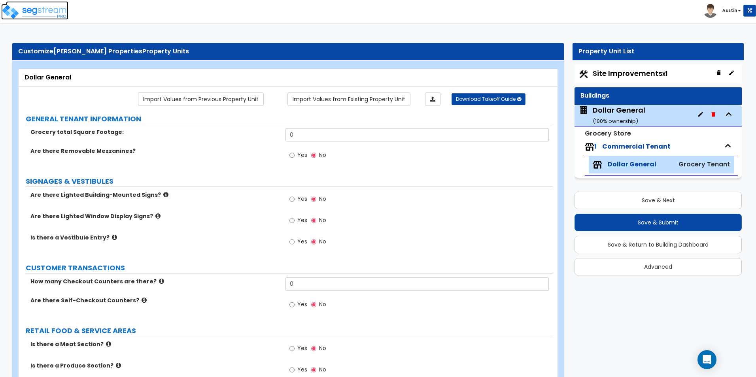
click at [55, 13] on img at bounding box center [34, 12] width 67 height 16
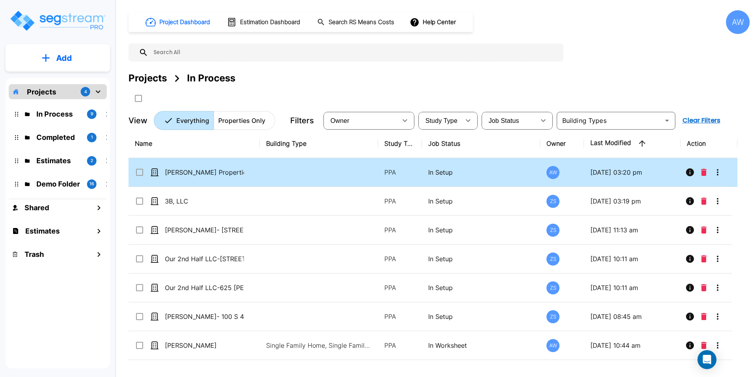
click at [257, 179] on td "[PERSON_NAME] Properties" at bounding box center [193, 172] width 131 height 29
checkbox input "true"
click at [257, 179] on td "[PERSON_NAME] Properties" at bounding box center [193, 172] width 131 height 29
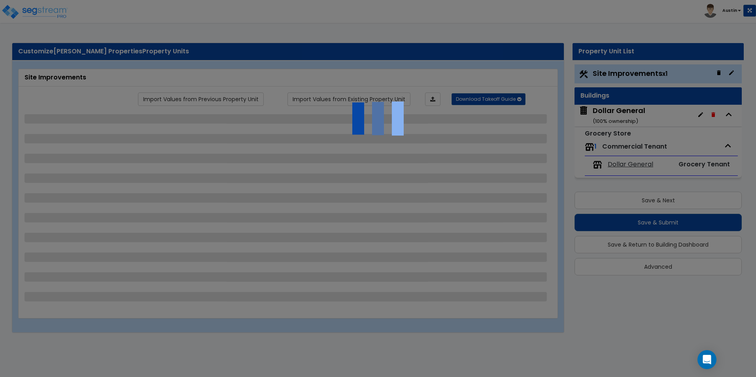
select select "2"
select select "1"
select select "2"
select select "1"
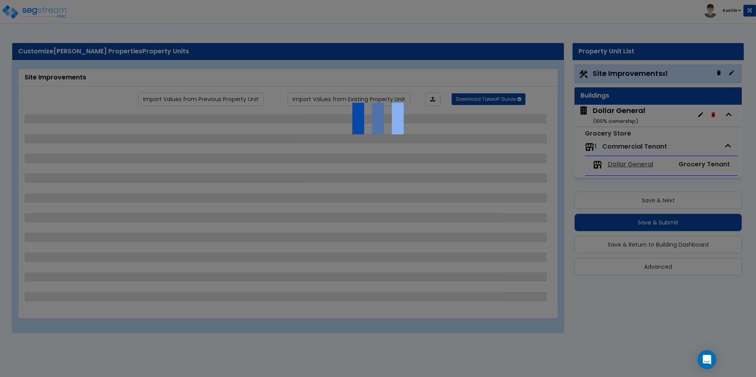
select select "1"
select select "2"
select select "1"
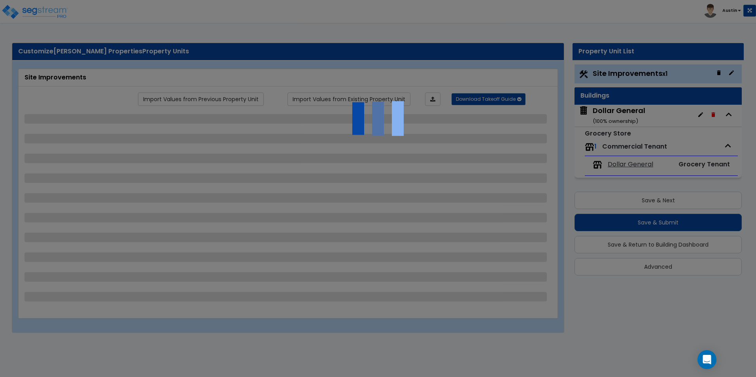
select select "2"
select select "1"
select select "7"
select select "1"
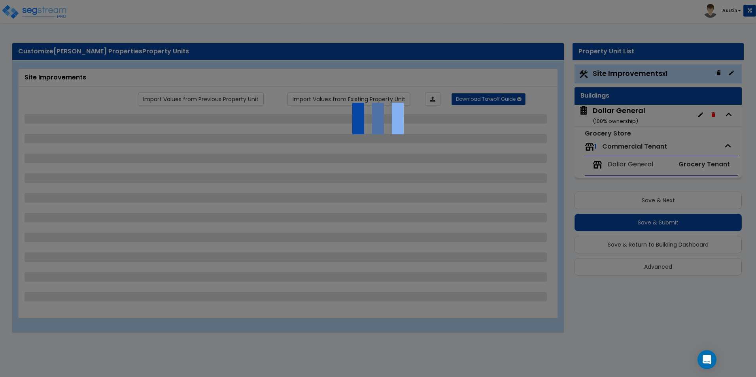
select select "2"
select select "4"
select select "1"
select select "4"
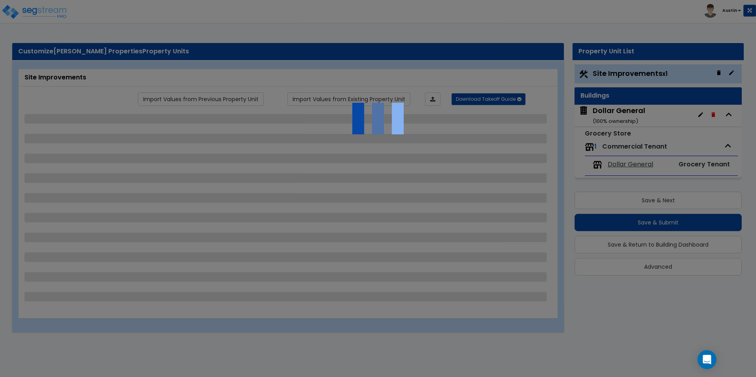
select select "2"
select select "1"
select select "2"
select select "1"
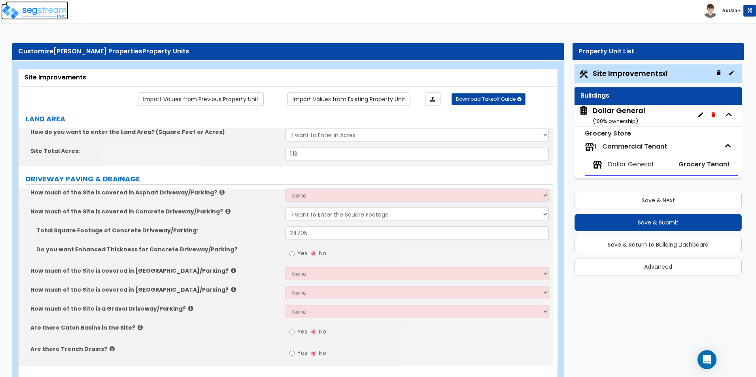
click at [43, 15] on img at bounding box center [34, 12] width 67 height 16
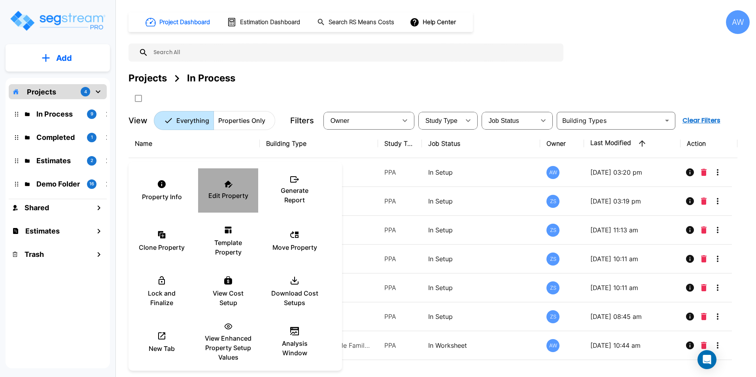
click at [229, 191] on p "Edit Property" at bounding box center [228, 195] width 40 height 9
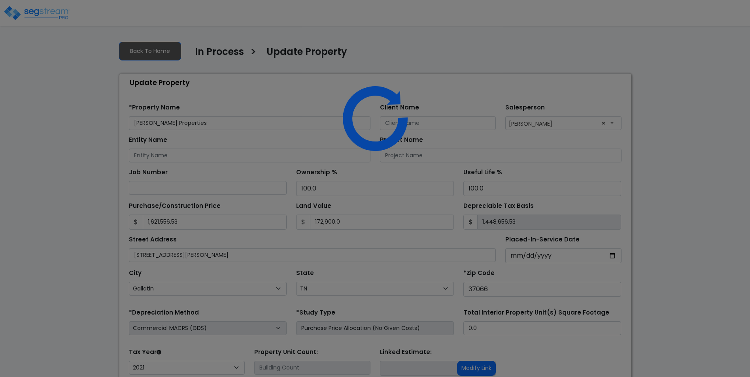
select select "TN"
select select "2021"
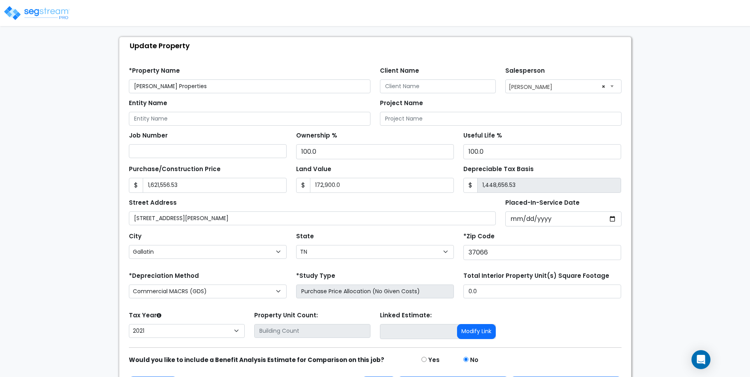
scroll to position [63, 0]
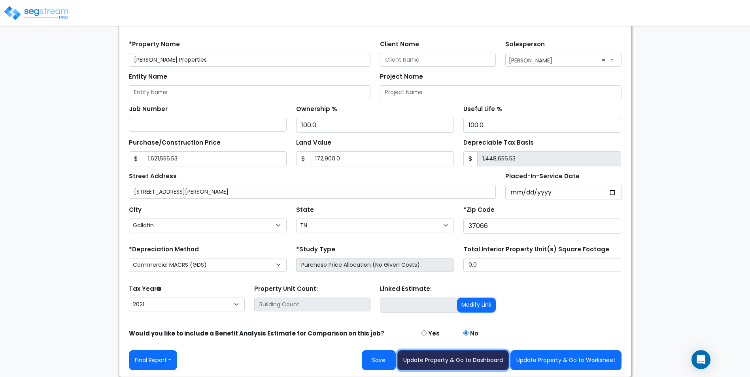
click at [470, 359] on button "Update Property & Go to Dashboard" at bounding box center [452, 360] width 111 height 20
type input "1621556.53"
type input "172900"
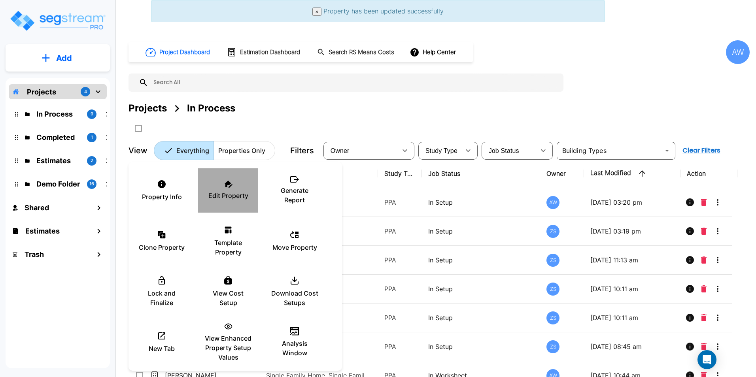
click at [225, 192] on p "Edit Property" at bounding box center [228, 195] width 40 height 9
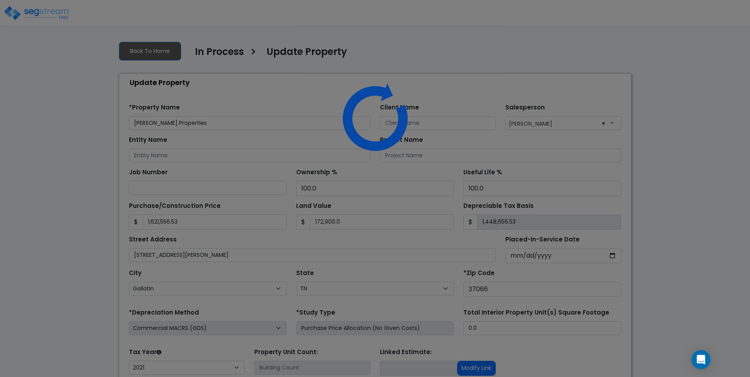
select select "TN"
select select "2021"
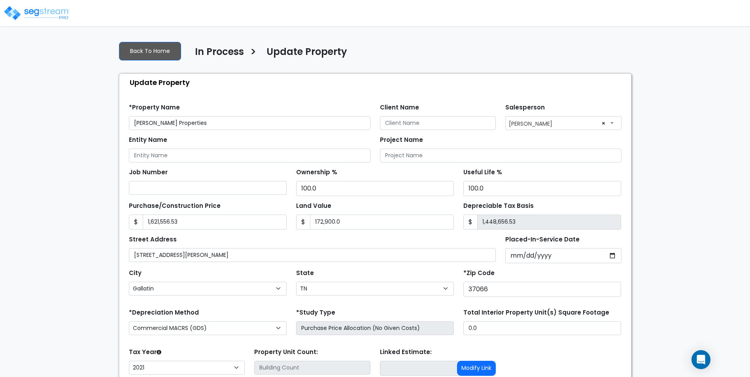
scroll to position [63, 0]
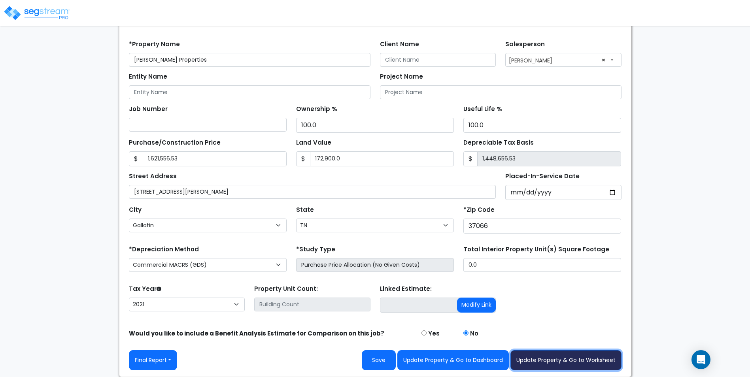
click at [557, 358] on button "Update Property & Go to Worksheet" at bounding box center [565, 360] width 111 height 20
type input "1621556.53"
type input "172900"
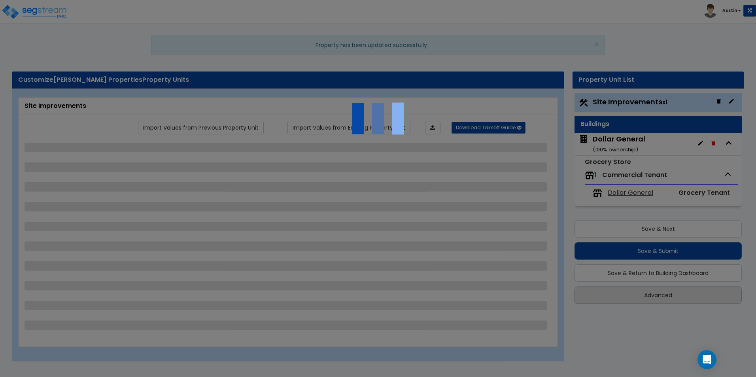
select select "2"
select select "1"
select select "2"
select select "1"
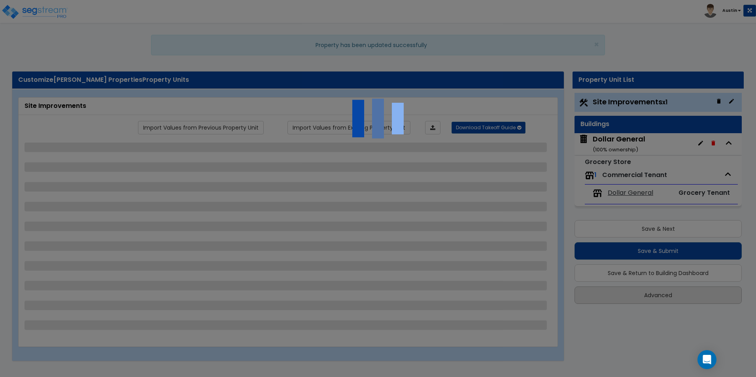
select select "1"
select select "2"
select select "1"
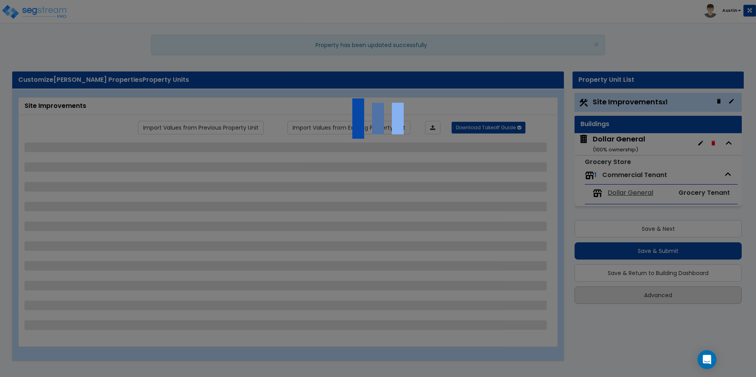
select select "2"
select select "1"
select select "7"
select select "1"
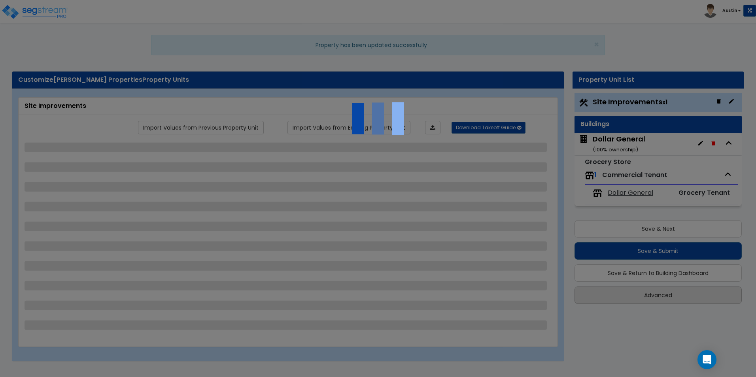
select select "2"
select select "4"
select select "1"
select select "4"
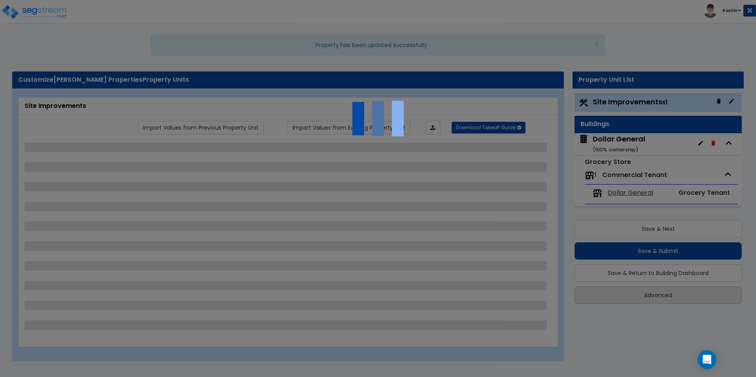
select select "2"
select select "1"
select select "2"
select select "1"
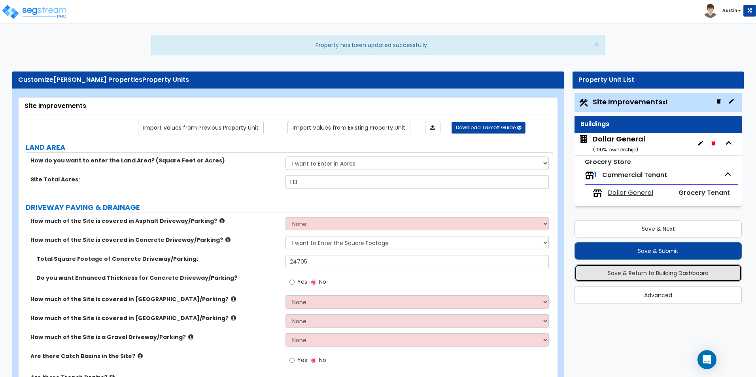
click at [659, 276] on button "Save & Return to Building Dashboard" at bounding box center [657, 273] width 167 height 17
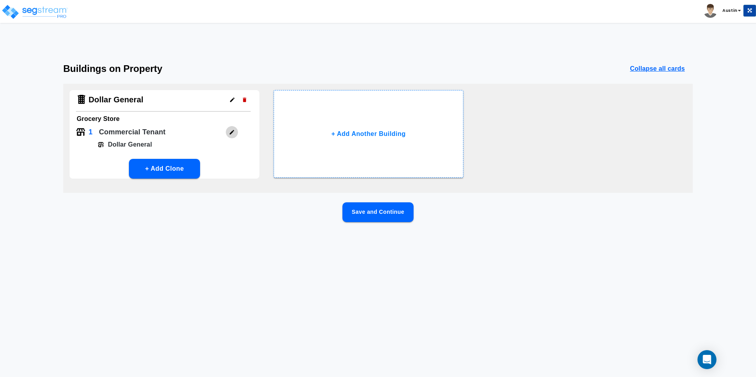
click at [231, 135] on icon "button" at bounding box center [232, 132] width 6 height 6
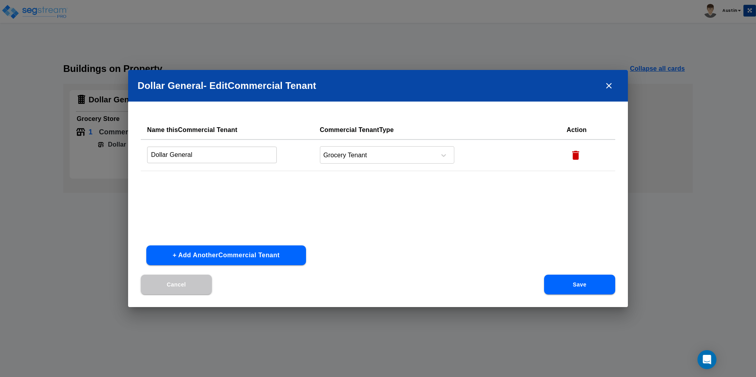
click at [572, 157] on icon "button" at bounding box center [575, 155] width 7 height 9
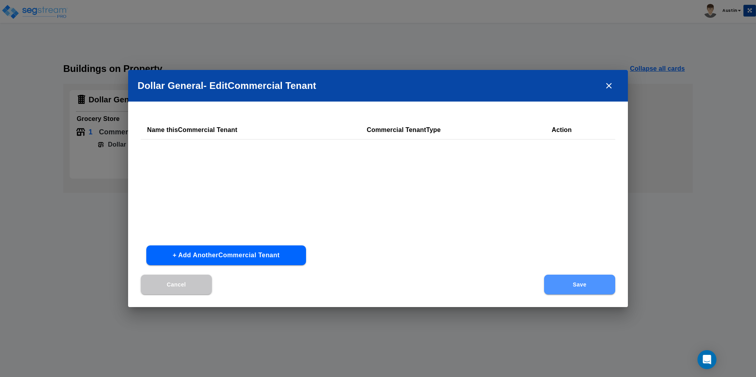
click at [567, 288] on button "Save" at bounding box center [579, 285] width 71 height 20
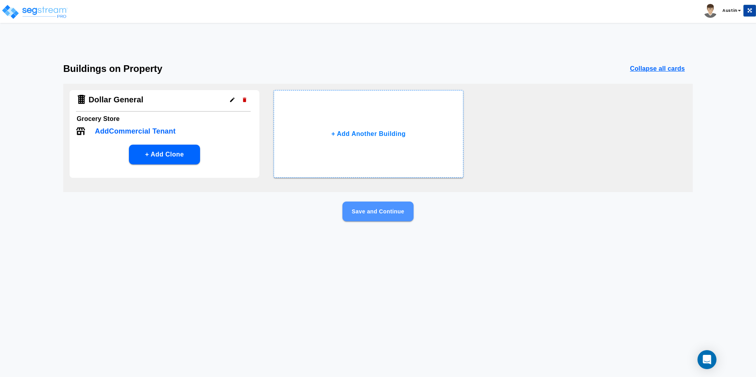
click at [374, 209] on button "Save and Continue" at bounding box center [377, 212] width 71 height 20
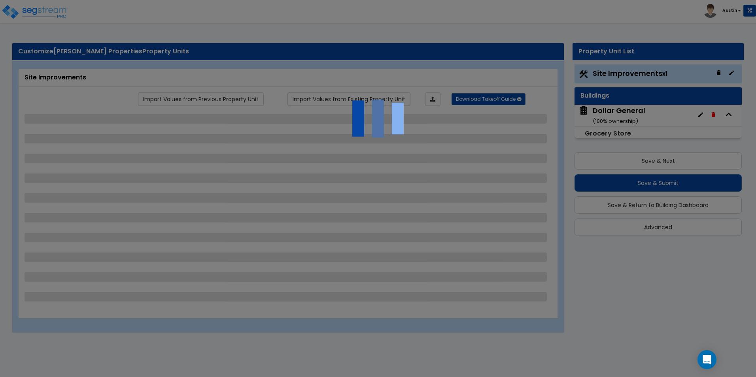
select select "2"
select select "1"
select select "2"
select select "1"
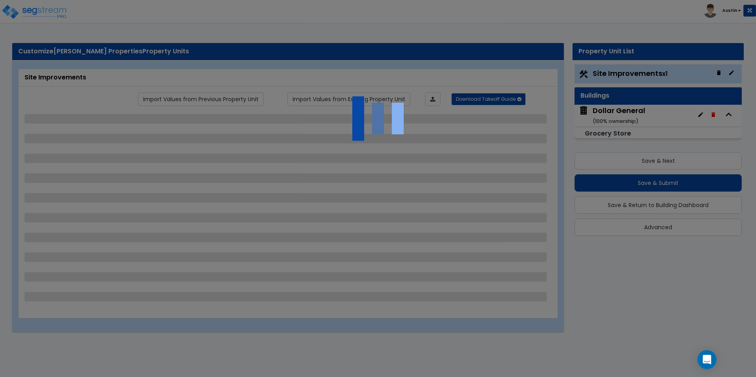
select select "1"
select select "2"
select select "1"
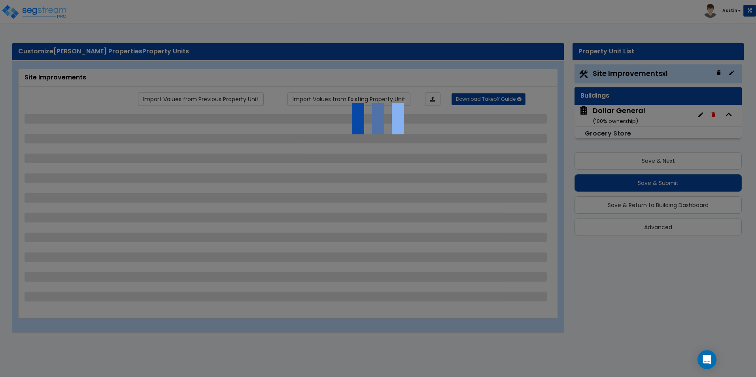
select select "2"
select select "1"
select select "7"
select select "1"
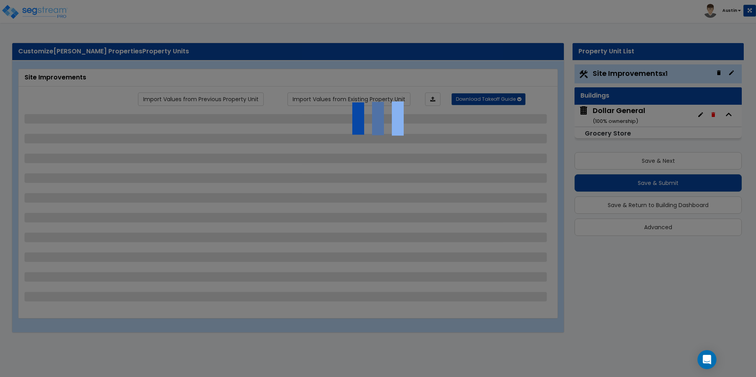
select select "2"
select select "4"
select select "1"
select select "4"
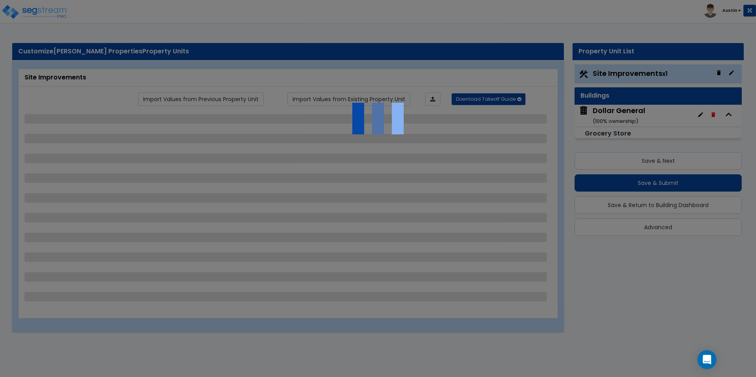
select select "2"
select select "1"
select select "2"
select select "1"
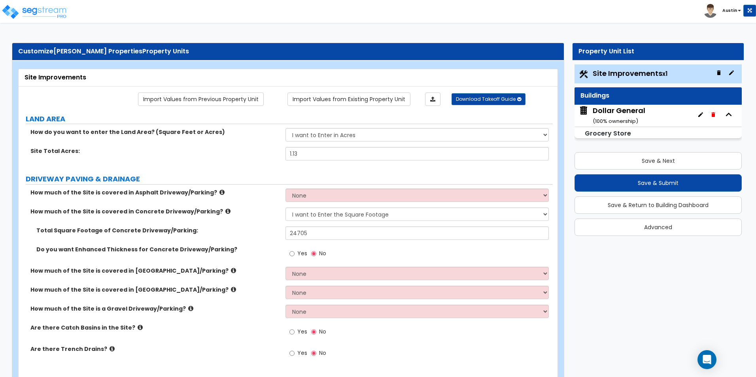
click at [625, 115] on div "Dollar General ( 100 % ownership)" at bounding box center [619, 116] width 53 height 20
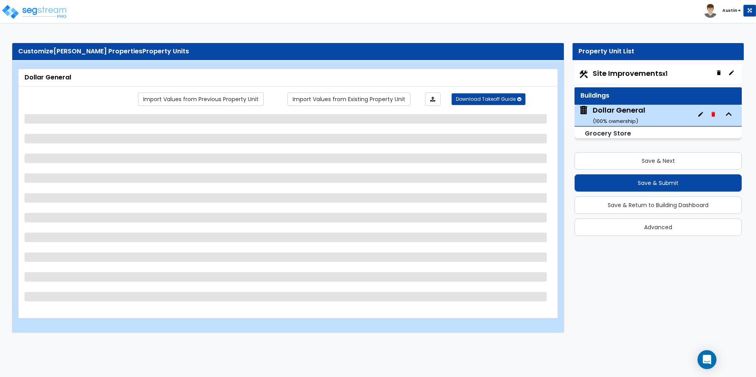
select select "6"
select select "1"
select select "2"
select select "1"
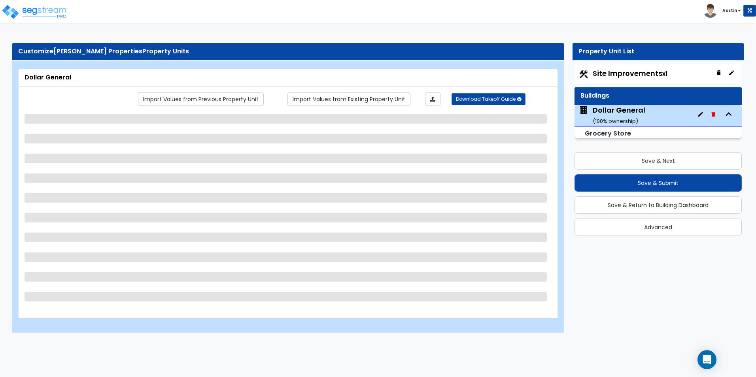
select select "2"
select select "1"
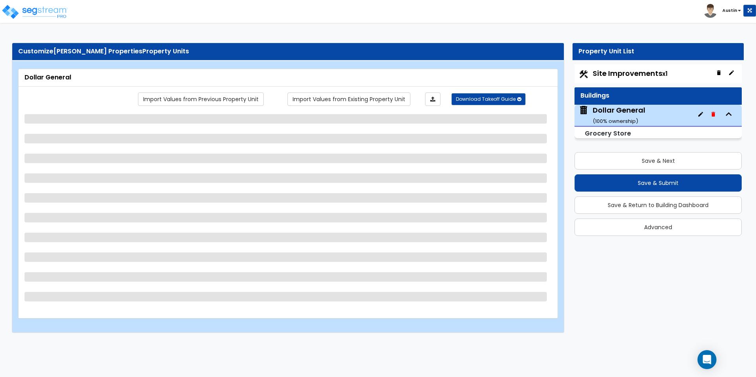
select select "2"
select select "1"
select select "2"
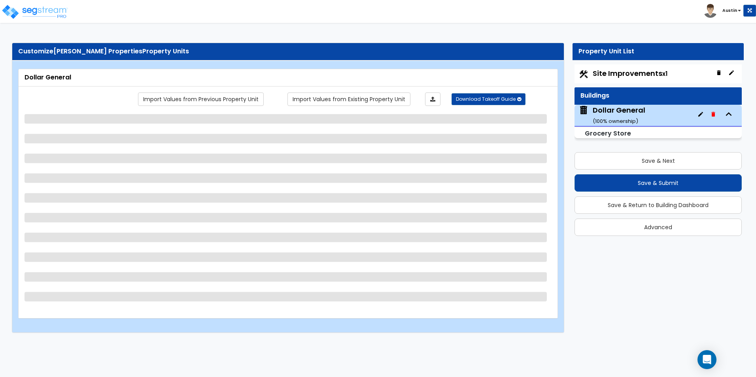
select select "1"
select select "4"
select select "1"
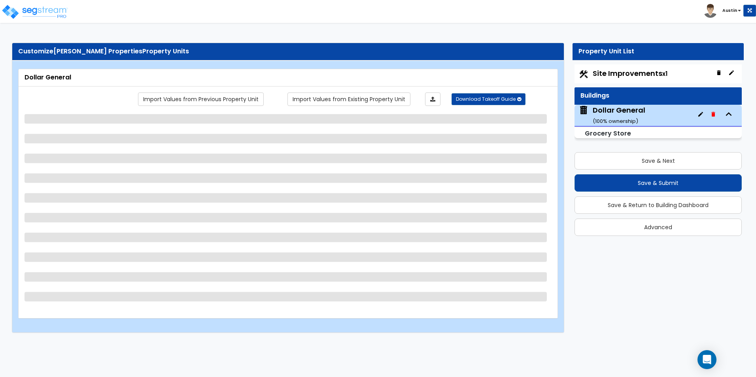
select select "1"
select select "4"
select select "1"
select select "2"
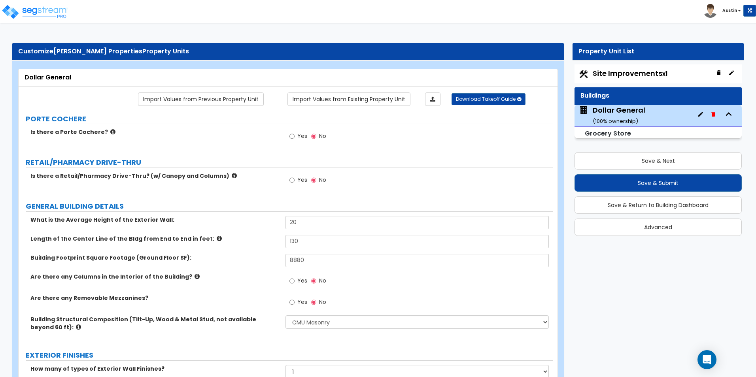
click at [620, 74] on span "Site Improvements x1" at bounding box center [630, 73] width 75 height 10
select select "2"
select select "1"
select select "2"
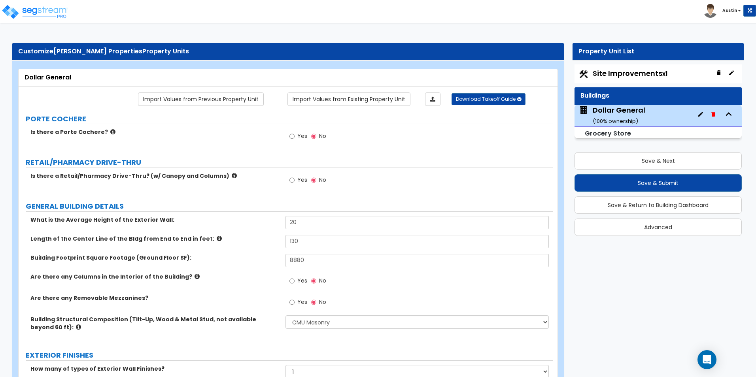
select select "1"
select select "2"
select select "1"
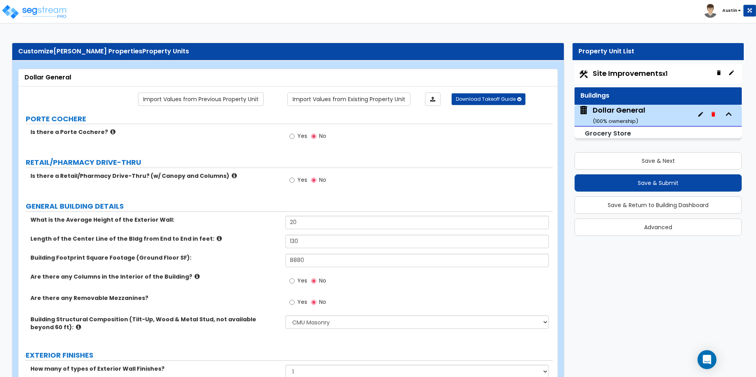
select select "1"
select select "2"
select select "1"
select select "7"
select select "1"
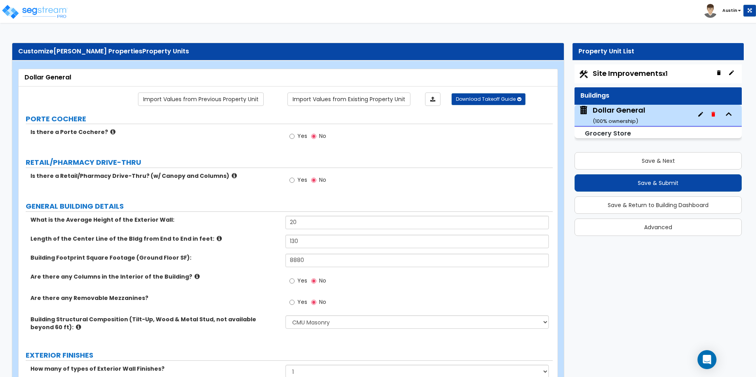
select select "1"
select select "2"
select select "4"
select select "1"
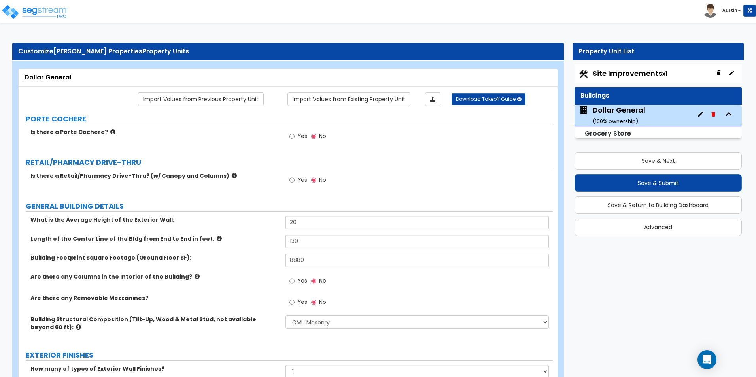
select select "4"
select select "2"
select select "1"
select select "2"
select select "1"
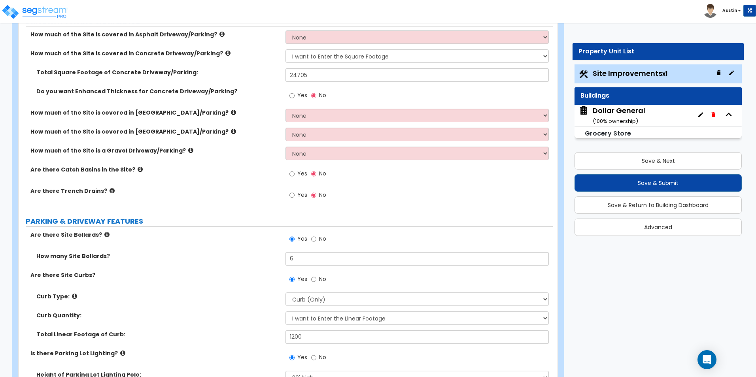
scroll to position [79, 0]
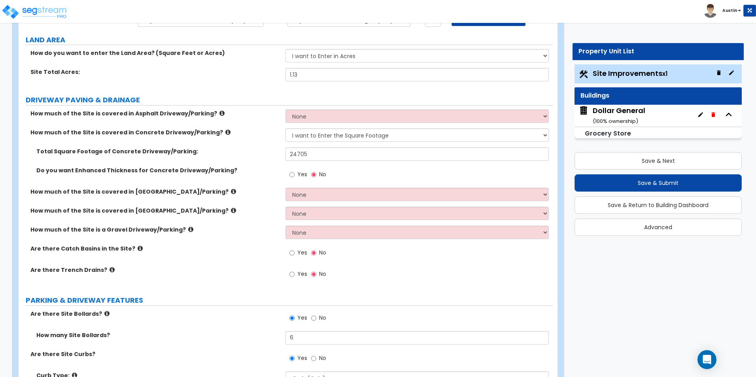
click at [302, 175] on span "Yes" at bounding box center [302, 174] width 10 height 8
click at [295, 175] on input "Yes" at bounding box center [291, 174] width 5 height 9
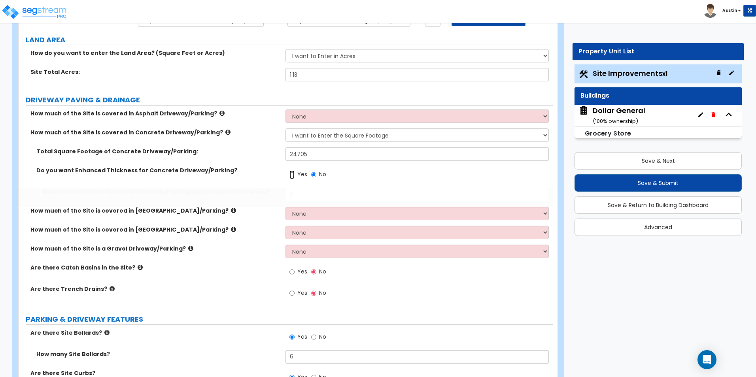
radio input "true"
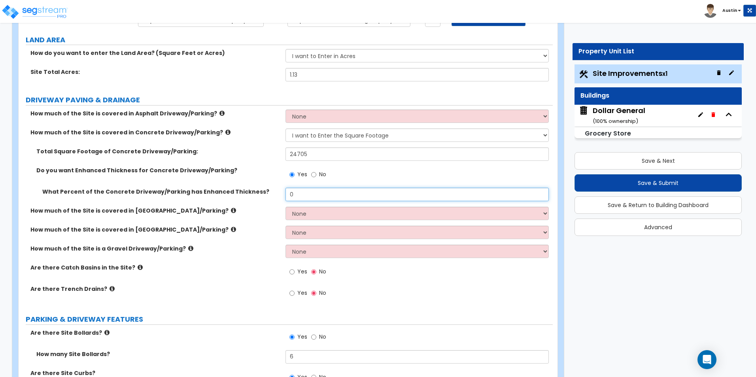
click at [303, 192] on input "0" at bounding box center [416, 194] width 263 height 13
type input "5"
click at [224, 172] on label "Do you want Enhanced Thickness for Concrete Driveway/Parking?" at bounding box center [157, 170] width 243 height 8
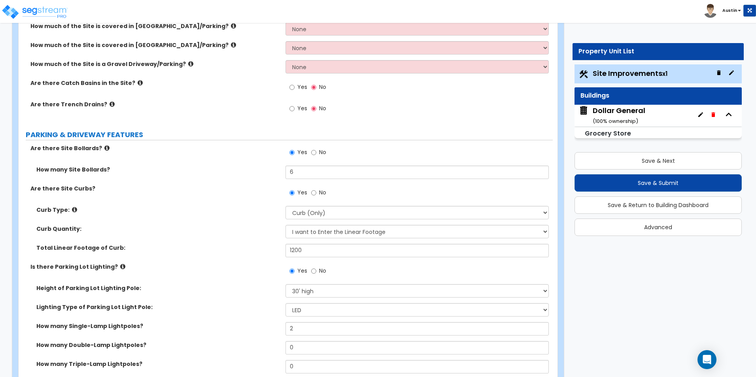
scroll to position [277, 0]
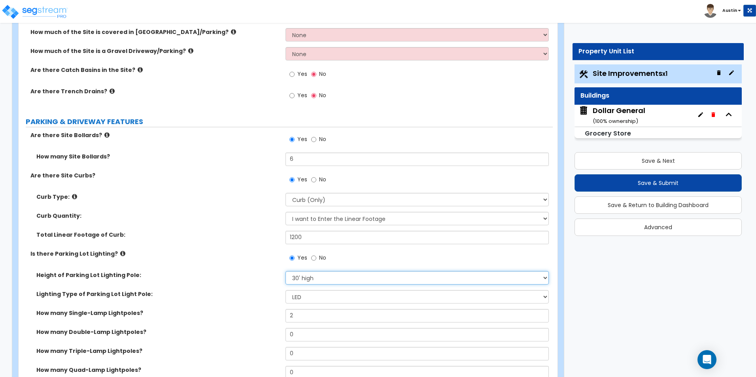
click at [317, 279] on select "Please Choose One 20' high 30' high 40' high" at bounding box center [416, 277] width 263 height 13
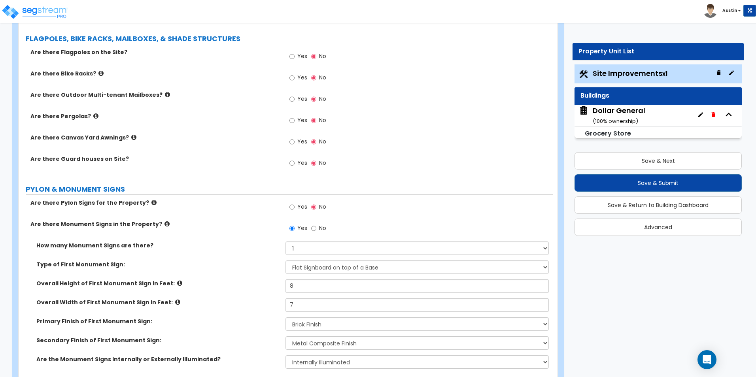
scroll to position [1813, 0]
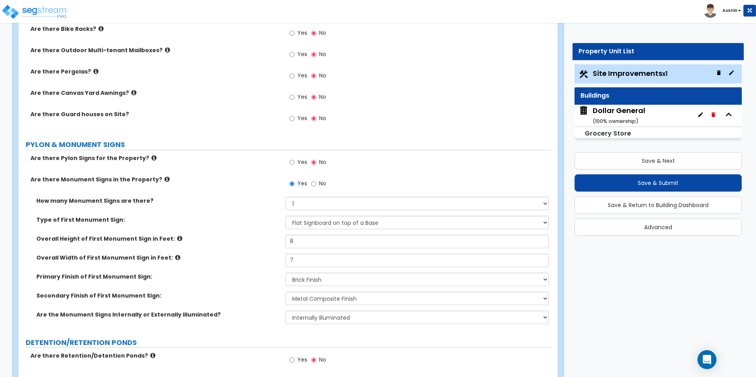
click at [610, 114] on div "Dollar General ( 100 % ownership)" at bounding box center [619, 116] width 53 height 20
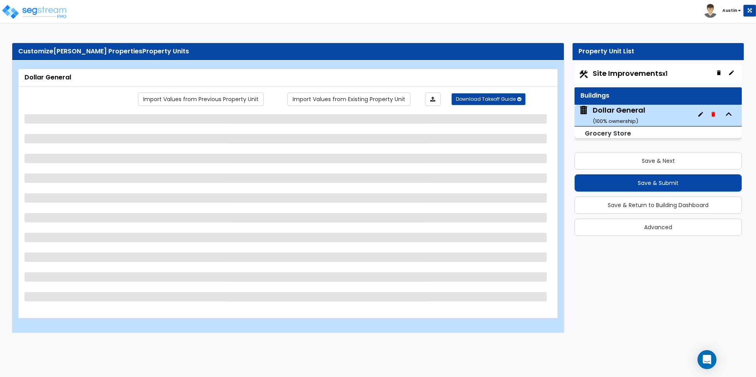
scroll to position [0, 0]
select select "6"
select select "1"
select select "2"
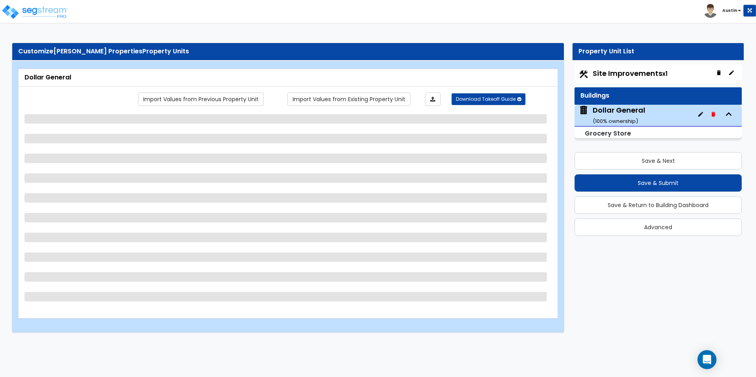
select select "1"
select select "2"
select select "1"
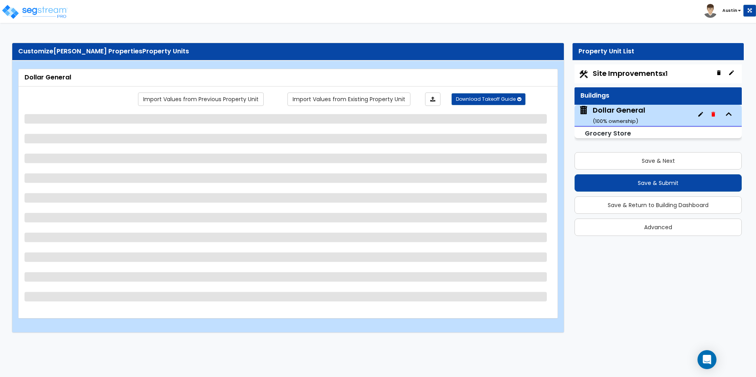
select select "2"
select select "1"
select select "2"
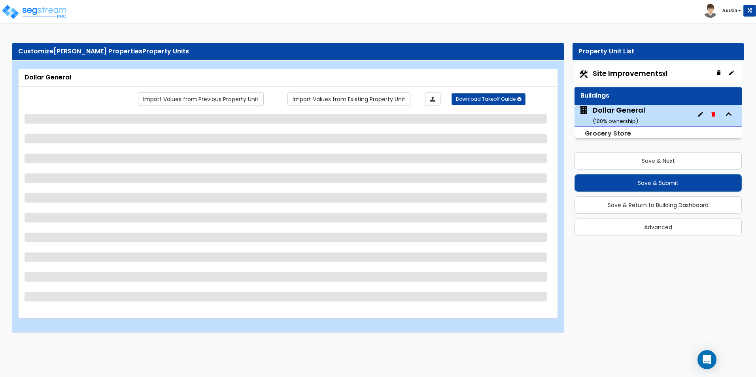
select select "1"
select select "4"
select select "1"
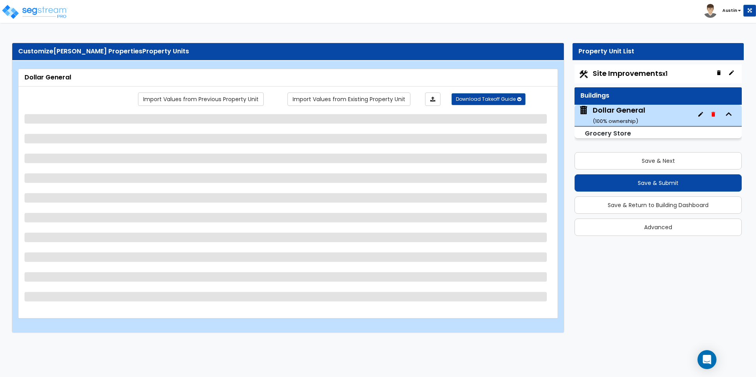
select select "1"
select select "4"
select select "1"
select select "2"
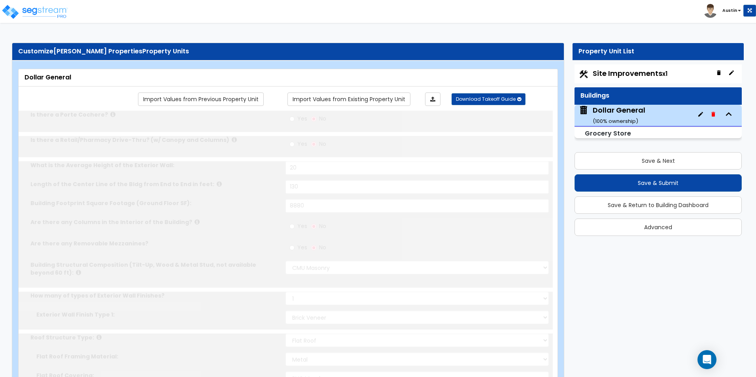
select select "2"
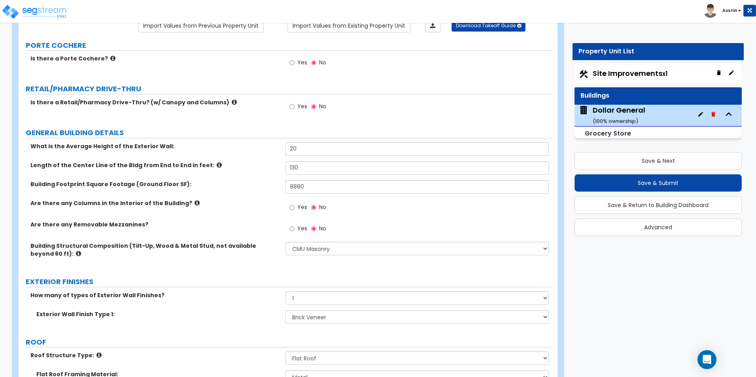
scroll to position [79, 0]
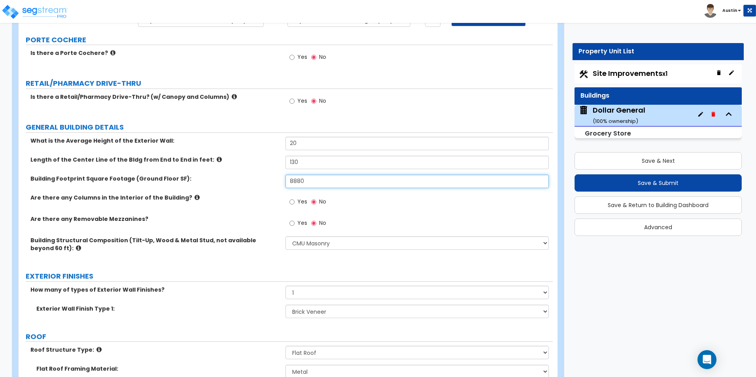
click at [345, 182] on input "8880" at bounding box center [416, 181] width 263 height 13
type input "9,000"
click at [243, 187] on div "Building Footprint Square Footage (Ground Floor SF): 9,000" at bounding box center [286, 184] width 534 height 19
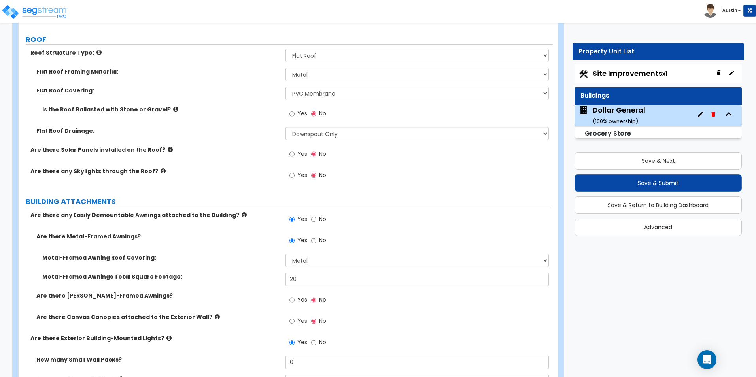
scroll to position [395, 0]
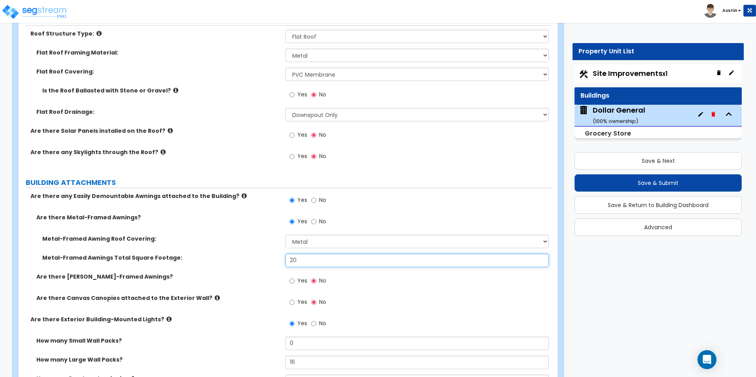
click at [317, 261] on input "20" at bounding box center [416, 260] width 263 height 13
type input "40"
click at [229, 240] on label "Metal-Framed Awning Roof Covering:" at bounding box center [160, 239] width 237 height 8
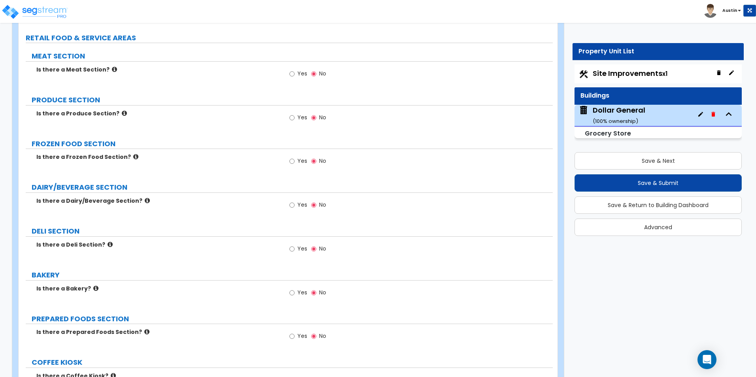
scroll to position [1384, 0]
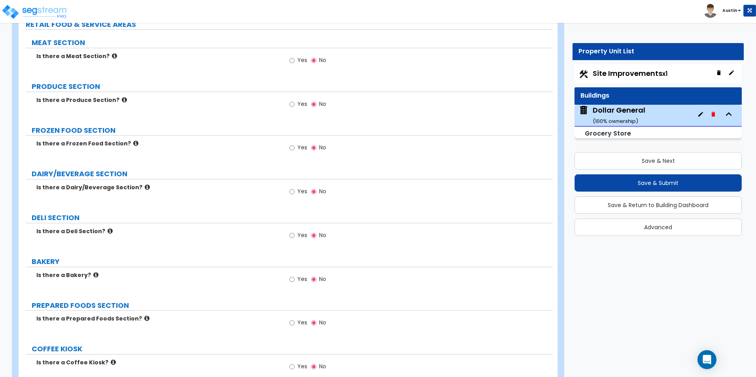
click at [145, 187] on icon at bounding box center [147, 187] width 5 height 6
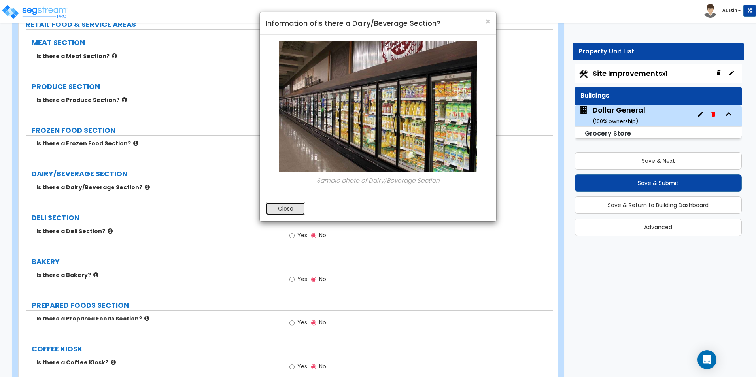
click at [295, 210] on button "Close" at bounding box center [286, 208] width 40 height 13
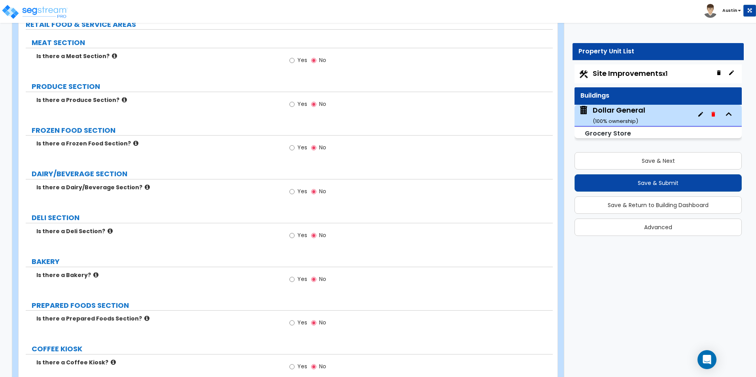
click at [133, 142] on icon at bounding box center [135, 143] width 5 height 6
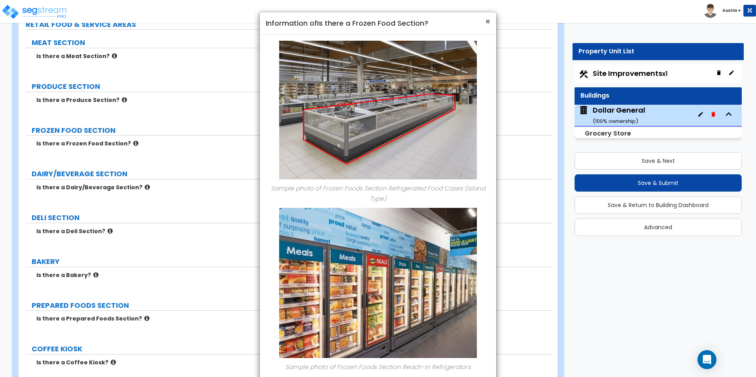
click at [485, 21] on span "×" at bounding box center [487, 21] width 5 height 11
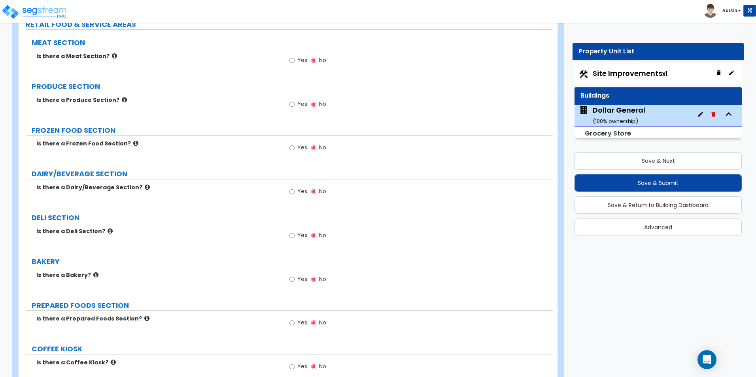
click at [298, 150] on span "Yes" at bounding box center [302, 148] width 10 height 8
click at [295, 150] on input "Yes" at bounding box center [291, 148] width 5 height 9
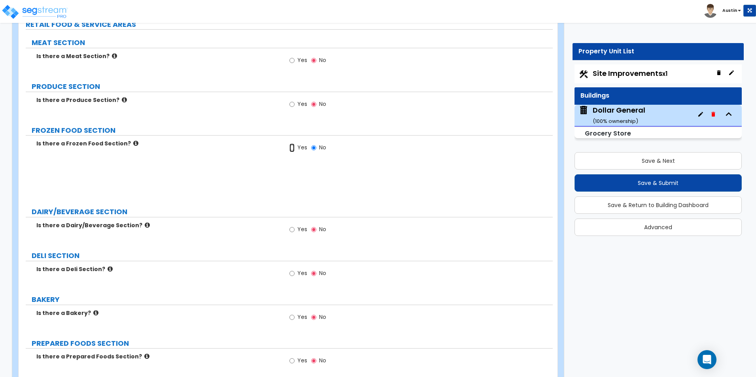
radio input "true"
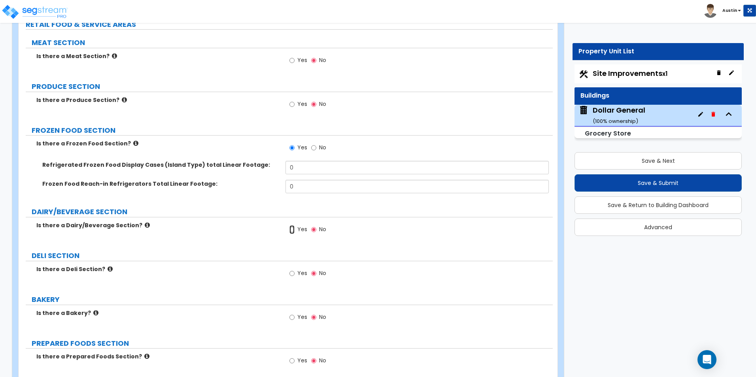
click at [290, 232] on input "Yes" at bounding box center [291, 229] width 5 height 9
radio input "true"
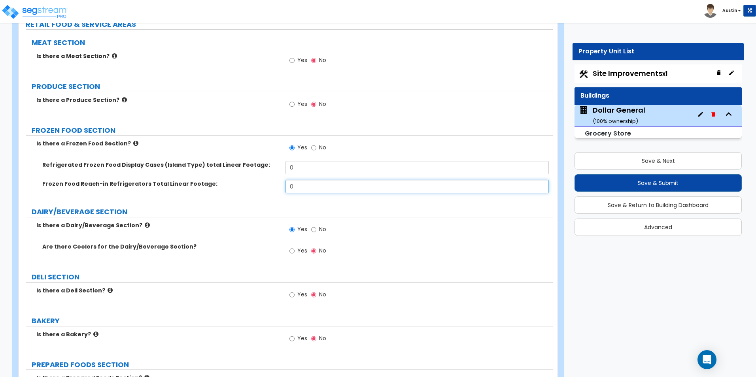
click at [303, 184] on input "0" at bounding box center [416, 186] width 263 height 13
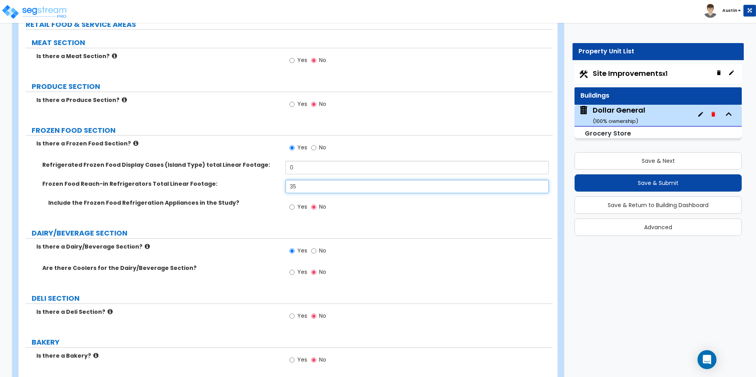
type input "35"
click at [293, 206] on input "Yes" at bounding box center [291, 207] width 5 height 9
radio input "true"
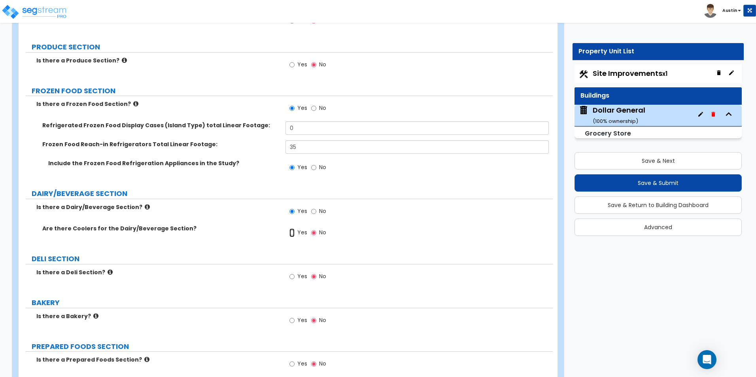
click at [290, 235] on input "Yes" at bounding box center [291, 233] width 5 height 9
radio input "true"
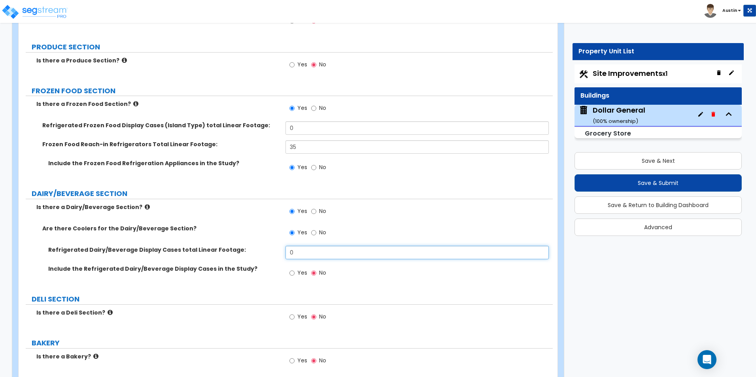
click at [302, 254] on input "0" at bounding box center [416, 252] width 263 height 13
type input "50"
click at [291, 274] on input "Yes" at bounding box center [291, 273] width 5 height 9
radio input "true"
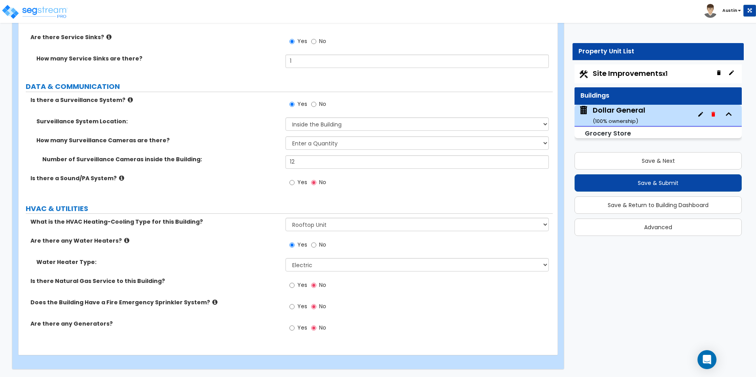
scroll to position [3050, 0]
click at [641, 183] on button "Save & Submit" at bounding box center [657, 182] width 167 height 17
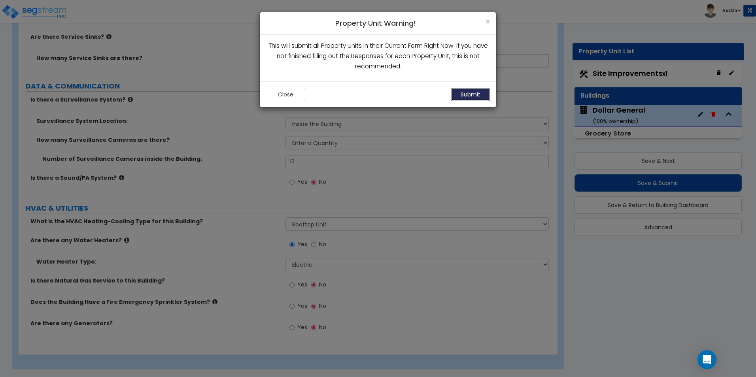
click at [473, 95] on button "Submit" at bounding box center [471, 94] width 40 height 13
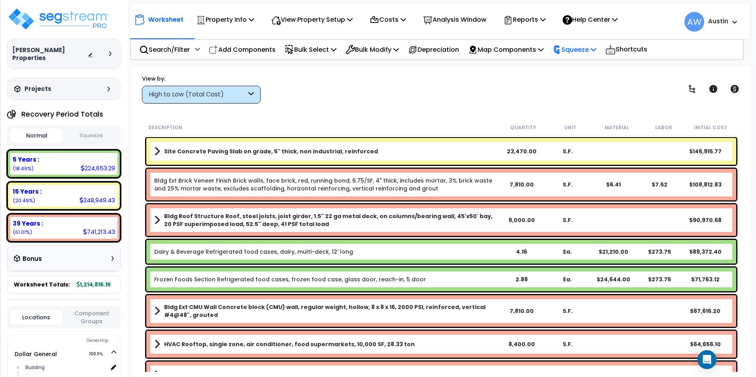
click at [579, 52] on p "Squeeze" at bounding box center [574, 49] width 43 height 11
click at [579, 68] on link "Squeeze" at bounding box center [588, 67] width 78 height 16
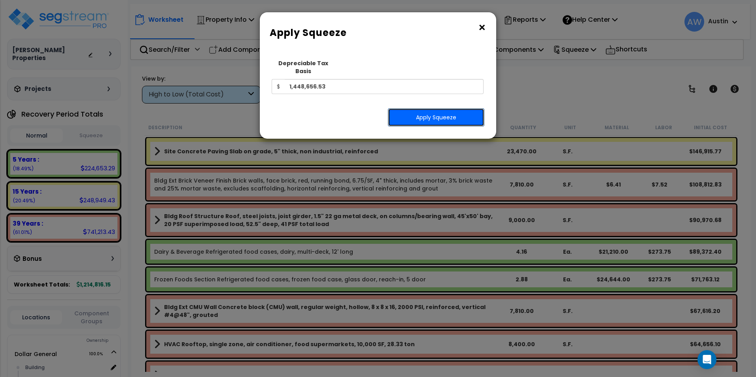
click at [416, 114] on button "Apply Squeeze" at bounding box center [436, 117] width 96 height 18
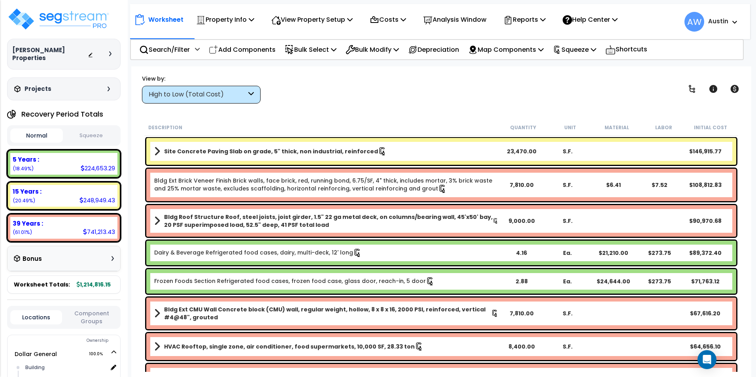
click at [93, 129] on button "Squeeze" at bounding box center [91, 136] width 53 height 14
click at [240, 96] on div "High to Low (Total Cost)" at bounding box center [198, 94] width 98 height 9
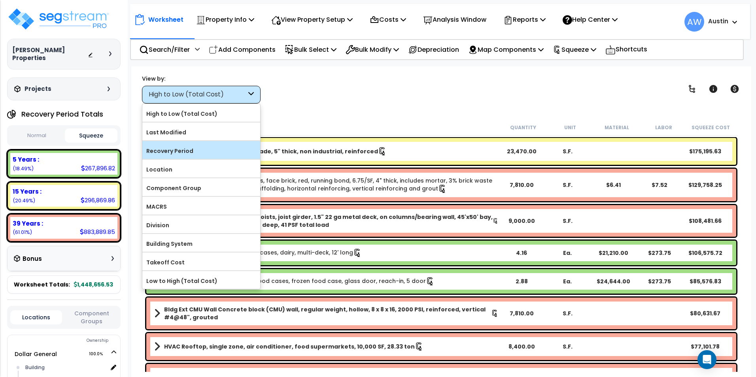
click at [188, 155] on label "Recovery Period" at bounding box center [201, 151] width 118 height 12
click at [0, 0] on input "Recovery Period" at bounding box center [0, 0] width 0 height 0
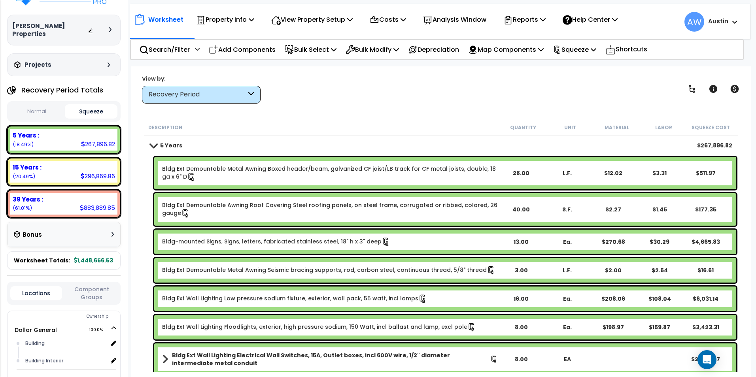
scroll to position [24, 0]
click at [93, 227] on div "Bonus" at bounding box center [64, 234] width 100 height 15
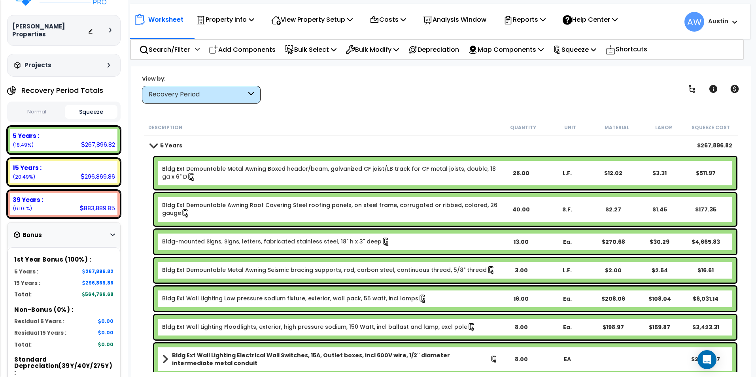
click at [94, 227] on div "Bonus" at bounding box center [64, 234] width 100 height 15
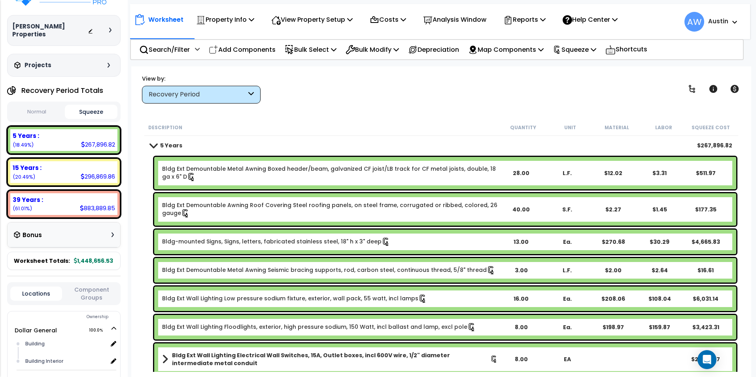
click at [94, 227] on div "Bonus" at bounding box center [64, 234] width 100 height 15
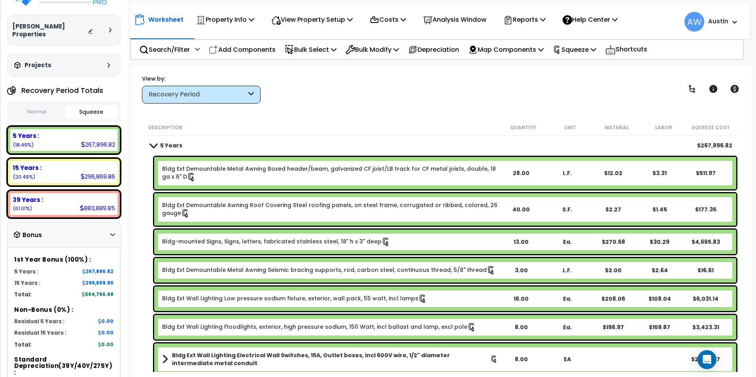
click at [94, 227] on div "Bonus" at bounding box center [64, 234] width 100 height 15
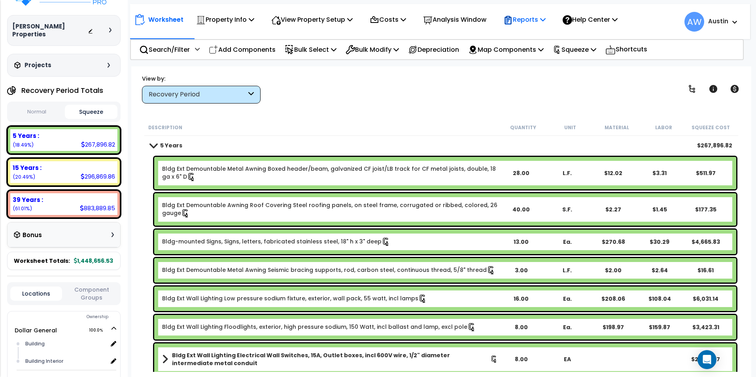
click at [546, 20] on icon at bounding box center [543, 19] width 6 height 6
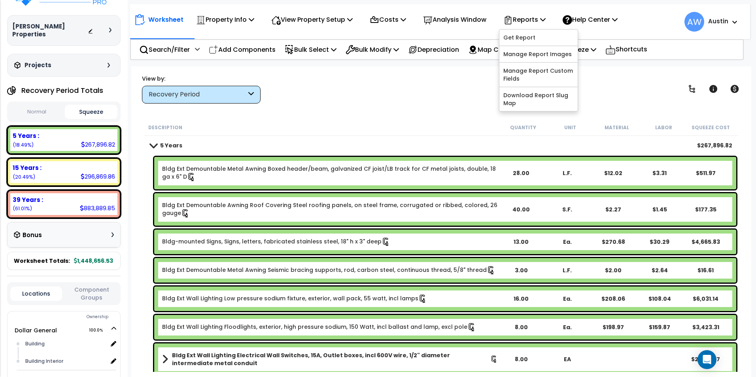
click at [430, 104] on div "Worksheet Property Info Property Setup Add Property Unit Template property Clon…" at bounding box center [441, 254] width 620 height 377
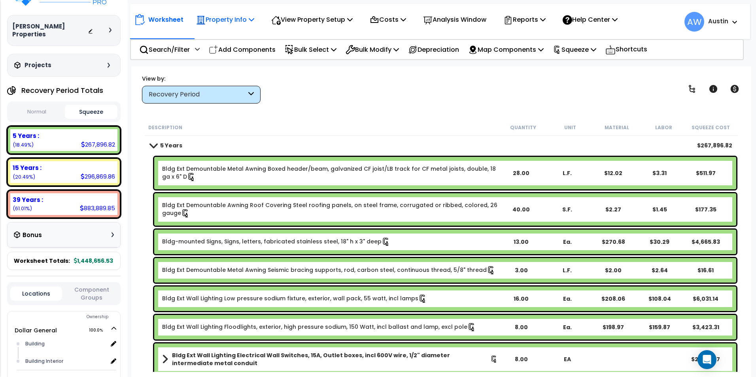
click at [227, 24] on p "Property Info" at bounding box center [225, 19] width 58 height 11
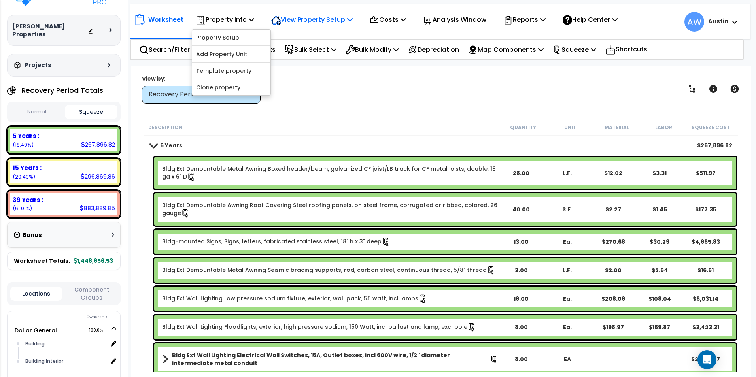
click at [254, 20] on p "View Property Setup" at bounding box center [225, 19] width 58 height 11
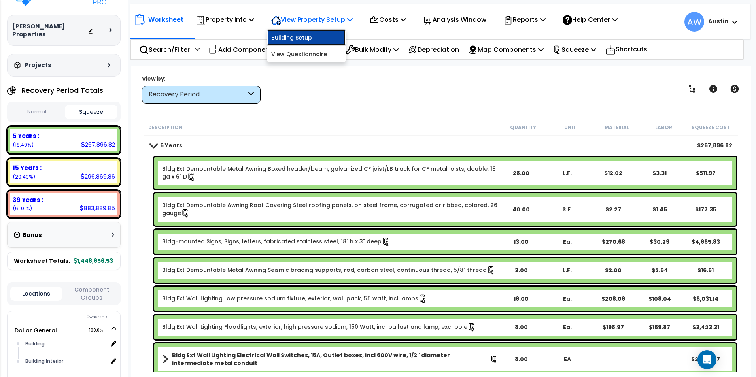
click at [308, 39] on link "Building Setup" at bounding box center [306, 38] width 78 height 16
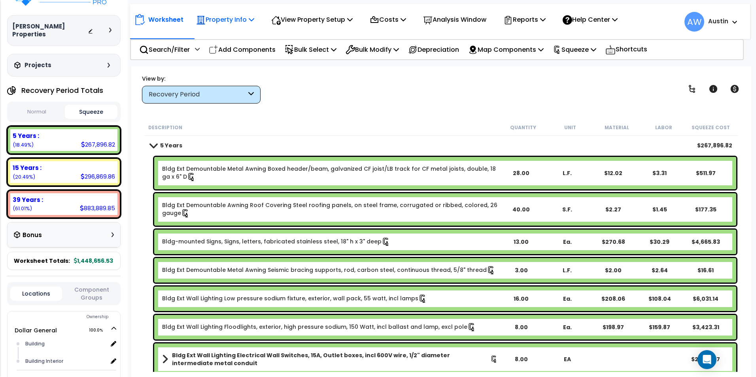
click at [243, 19] on p "Property Info" at bounding box center [225, 19] width 58 height 11
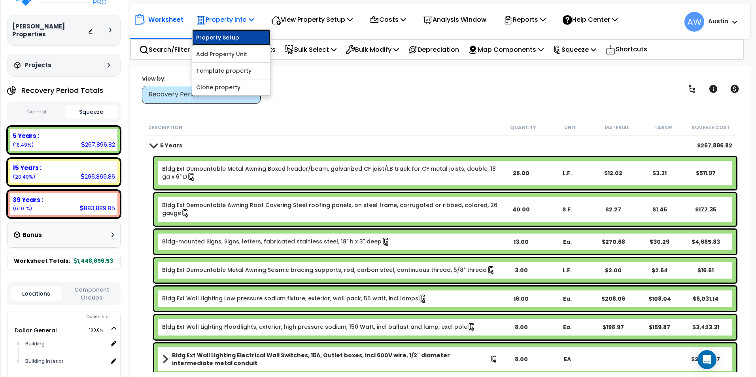
click at [235, 38] on link "Property Setup" at bounding box center [231, 38] width 78 height 16
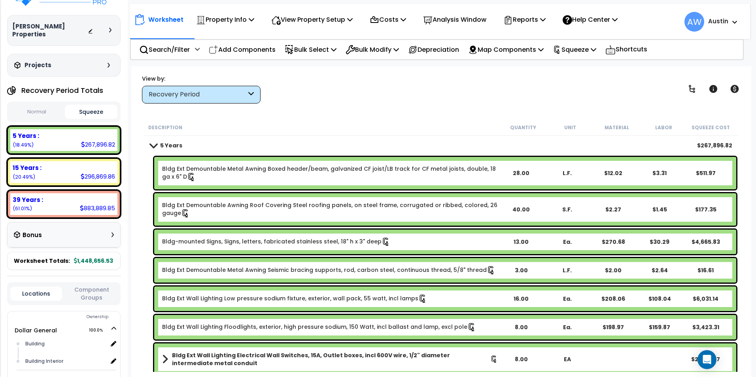
click at [40, 105] on button "Normal" at bounding box center [36, 112] width 53 height 14
click at [87, 105] on button "Squeeze" at bounding box center [91, 112] width 53 height 14
click at [43, 105] on button "Normal" at bounding box center [36, 112] width 53 height 14
click at [97, 105] on button "Squeeze" at bounding box center [91, 112] width 53 height 14
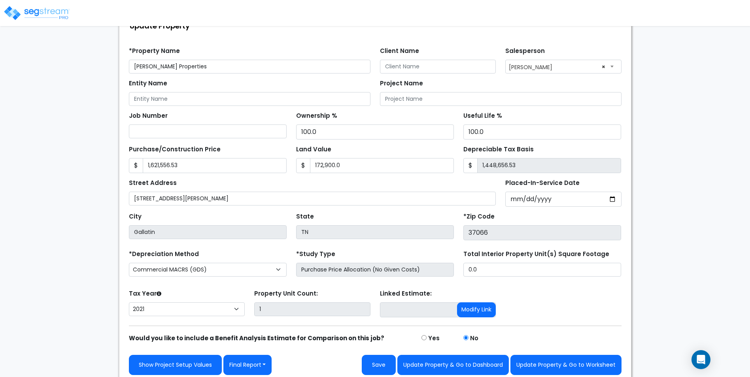
scroll to position [61, 0]
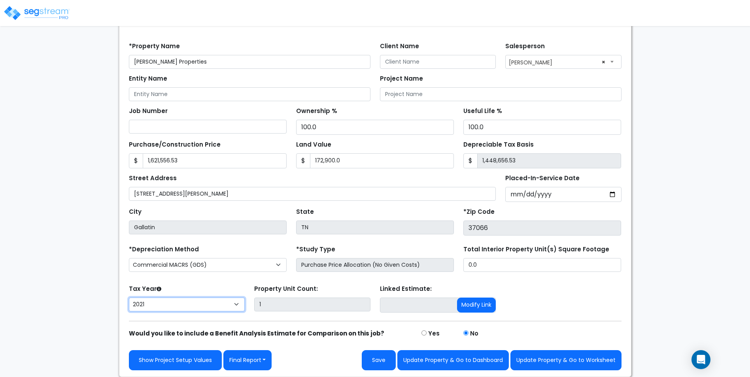
click at [219, 302] on select "2026 2025 2024 2023 2022 2021" at bounding box center [187, 305] width 116 height 14
click at [129, 298] on select "2026 2025 2024 2023 2022 2021" at bounding box center [187, 305] width 116 height 14
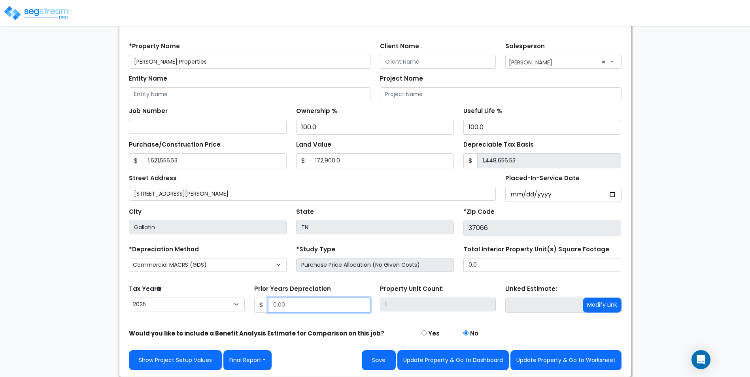
click at [304, 309] on input "Prior Years Depreciation" at bounding box center [319, 305] width 102 height 15
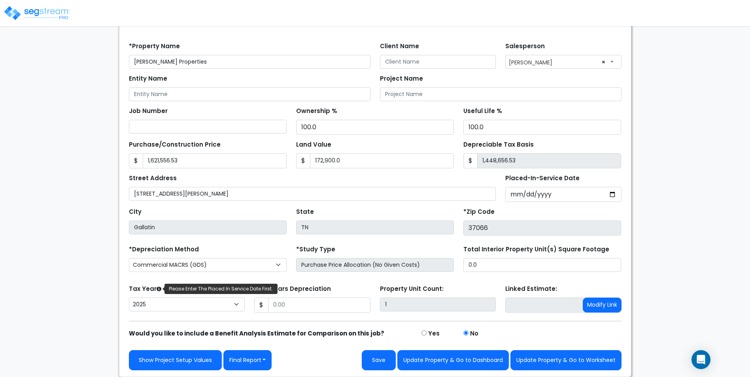
click at [157, 289] on icon at bounding box center [159, 289] width 5 height 5
click at [157, 298] on select "2026 2025 2024 2023 2022 2021" at bounding box center [187, 305] width 116 height 14
click at [196, 308] on select "2026 2025 2024 2023 2022 2021" at bounding box center [187, 305] width 116 height 14
click at [129, 298] on select "2026 2025 2024 2023 2022 2021" at bounding box center [187, 305] width 116 height 14
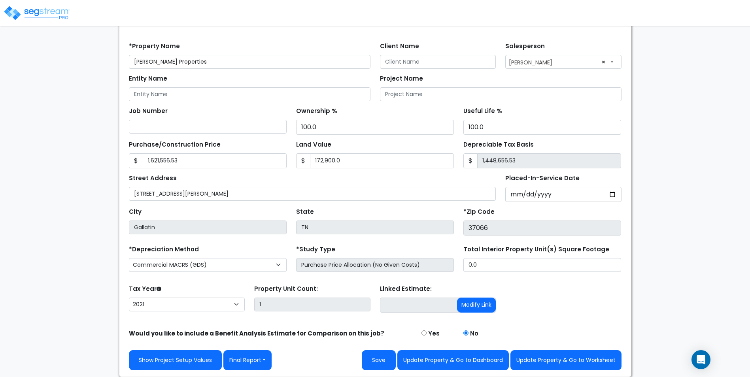
click at [50, 283] on div "We are Building your Property. So please grab a coffee and let us do the heavy …" at bounding box center [375, 176] width 750 height 404
click at [199, 308] on select "2026 2025 2024 2023 2022 2021" at bounding box center [187, 305] width 116 height 14
select select "2025"
click at [129, 298] on select "2026 2025 2024 2023 2022 2021" at bounding box center [187, 305] width 116 height 14
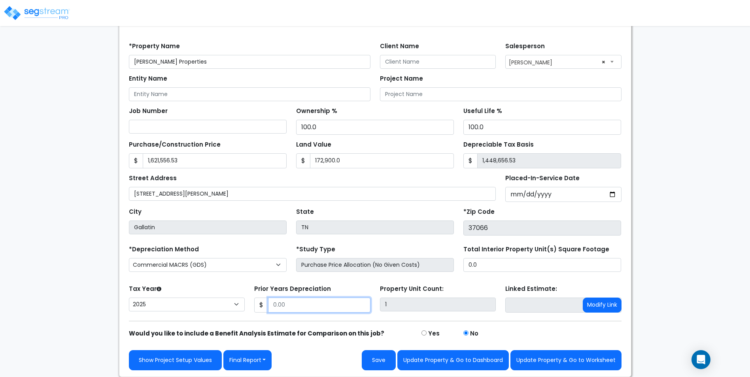
click at [301, 301] on input "Prior Years Depreciation" at bounding box center [319, 305] width 102 height 15
click at [669, 265] on div "We are Building your Property. So please grab a coffee and let us do the heavy …" at bounding box center [375, 176] width 750 height 404
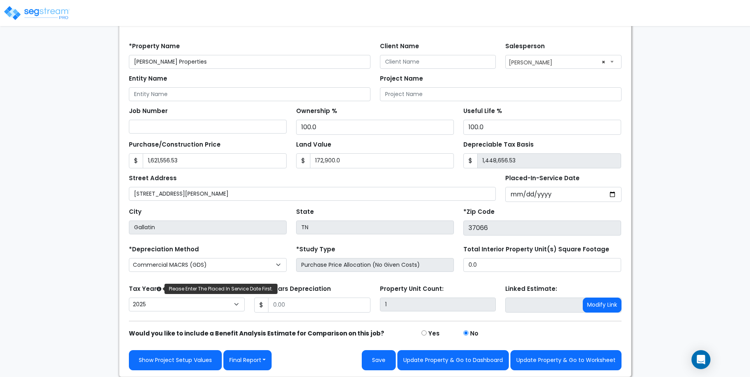
click at [159, 291] on icon at bounding box center [159, 289] width 5 height 5
click at [159, 298] on select "2026 2025 2024 2023 2022 2021" at bounding box center [187, 305] width 116 height 14
click at [60, 284] on div "We are Building your Property. So please grab a coffee and let us do the heavy …" at bounding box center [375, 176] width 750 height 404
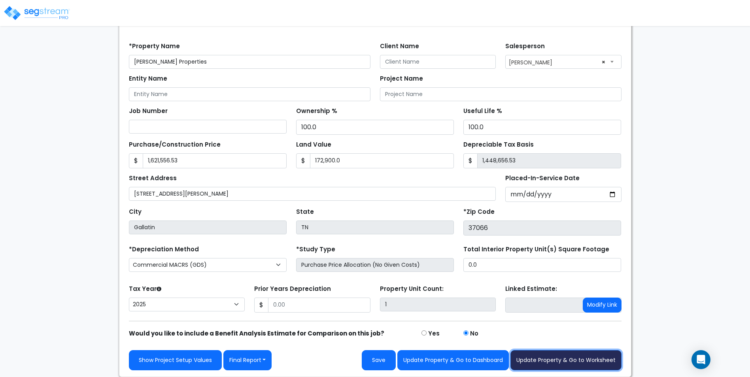
click at [553, 363] on button "Update Property & Go to Worksheet" at bounding box center [565, 360] width 111 height 20
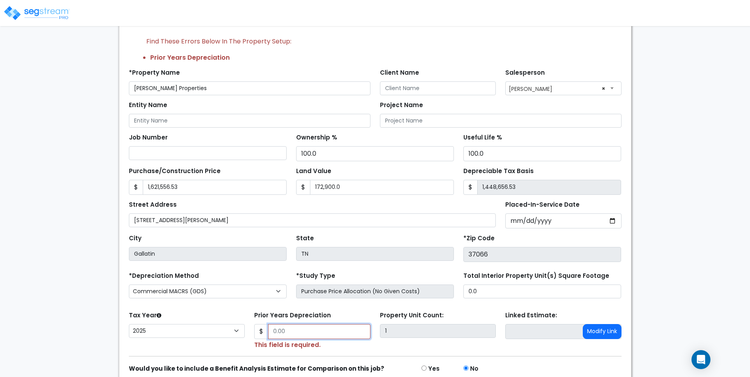
scroll to position [96, 0]
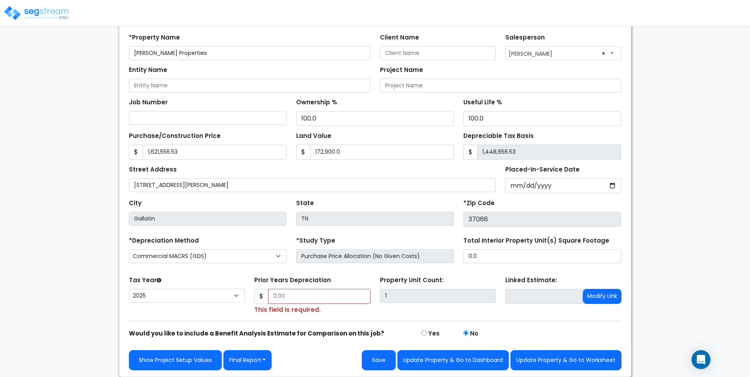
click at [284, 306] on small "This field is required." at bounding box center [287, 309] width 66 height 9
click at [297, 300] on input "Prior Years Depreciation" at bounding box center [319, 296] width 102 height 15
type input "."
type input "0"
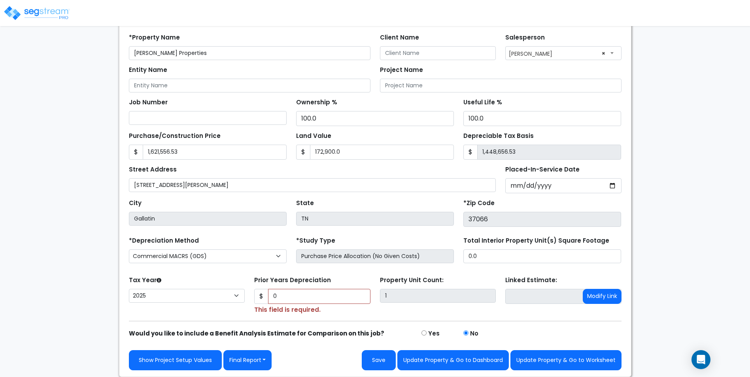
click at [668, 288] on div "We are Building your Property. So please grab a coffee and let us do the heavy …" at bounding box center [375, 157] width 750 height 439
click at [552, 356] on button "Update Property & Go to Worksheet" at bounding box center [565, 360] width 111 height 20
type input "1621556.53"
type input "172900"
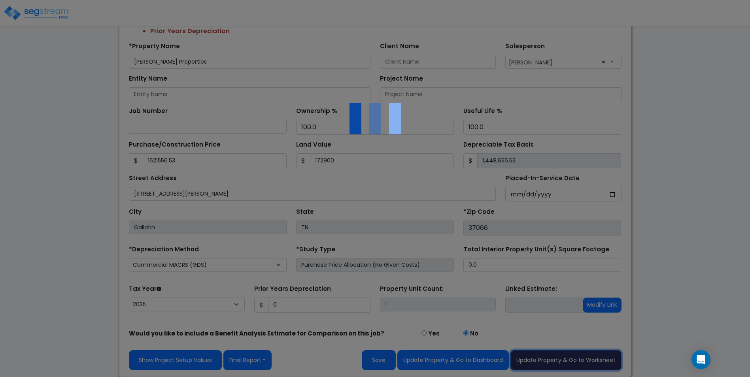
scroll to position [88, 0]
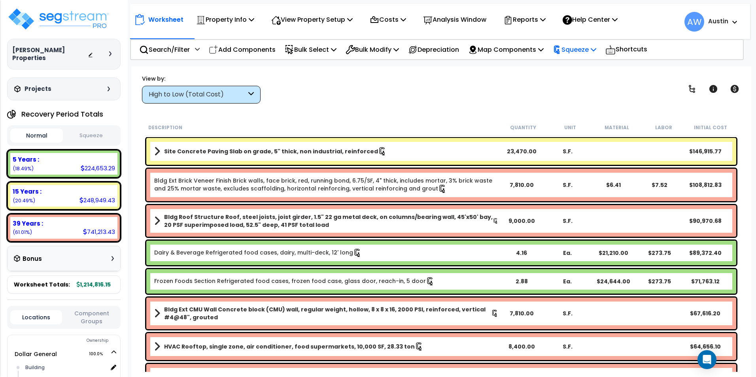
click at [574, 49] on p "Squeeze" at bounding box center [574, 49] width 43 height 11
click at [567, 66] on link "Re-squeeze" at bounding box center [588, 67] width 78 height 16
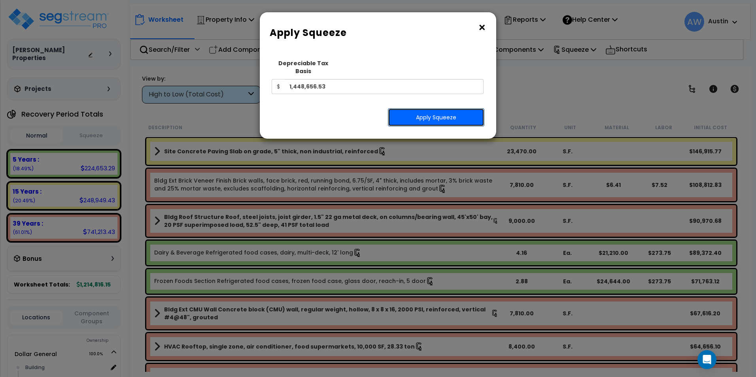
click at [442, 110] on button "Apply Squeeze" at bounding box center [436, 117] width 96 height 18
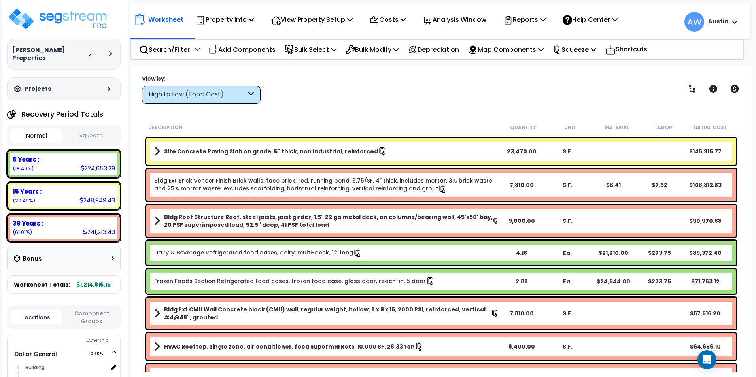
click at [93, 129] on button "Squeeze" at bounding box center [91, 136] width 53 height 14
click at [236, 99] on div "High to Low (Total Cost)" at bounding box center [198, 94] width 98 height 9
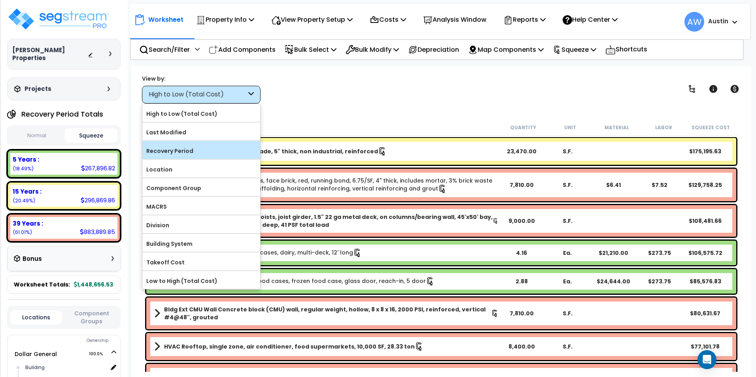
click at [176, 152] on label "Recovery Period" at bounding box center [201, 151] width 118 height 12
click at [0, 0] on input "Recovery Period" at bounding box center [0, 0] width 0 height 0
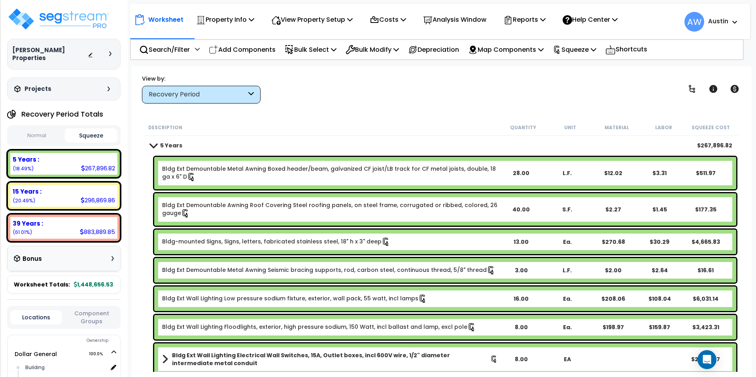
click at [399, 100] on div "View by: Recovery Period High to Low (Total Cost)" at bounding box center [441, 88] width 604 height 29
click at [245, 25] on p "Property Info" at bounding box center [225, 19] width 58 height 11
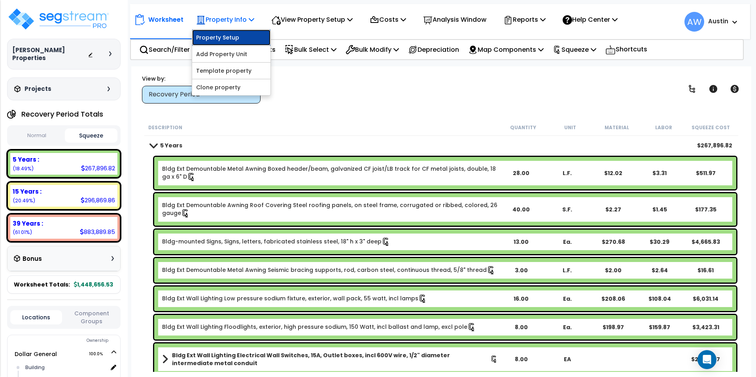
click at [234, 42] on link "Property Setup" at bounding box center [231, 38] width 78 height 16
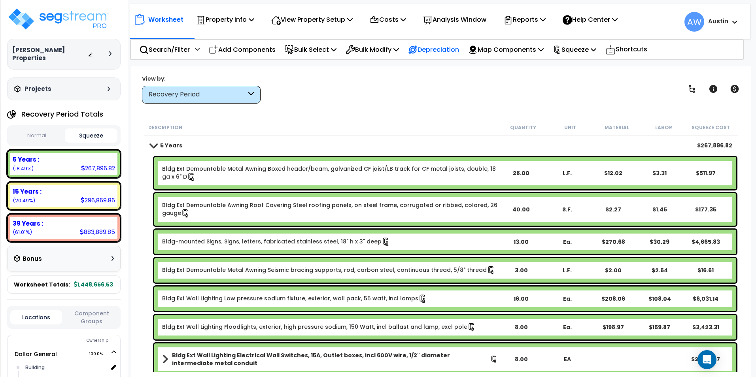
click at [447, 55] on div "Depreciation" at bounding box center [433, 49] width 51 height 19
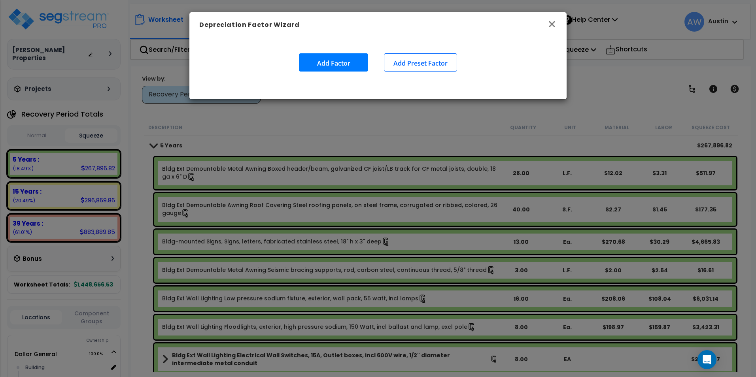
click at [554, 25] on icon "button" at bounding box center [551, 23] width 9 height 9
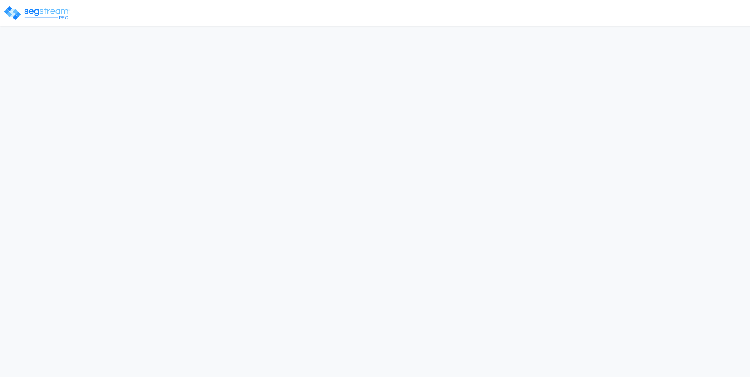
select select "2025"
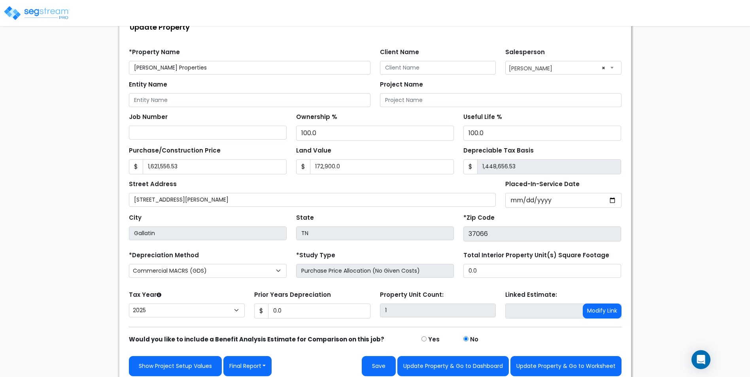
scroll to position [61, 0]
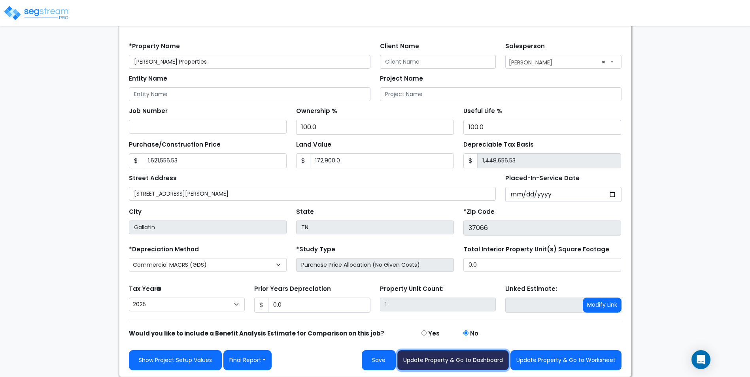
click at [464, 366] on button "Update Property & Go to Dashboard" at bounding box center [452, 360] width 111 height 20
type input "1621556.53"
type input "172900"
type input "0"
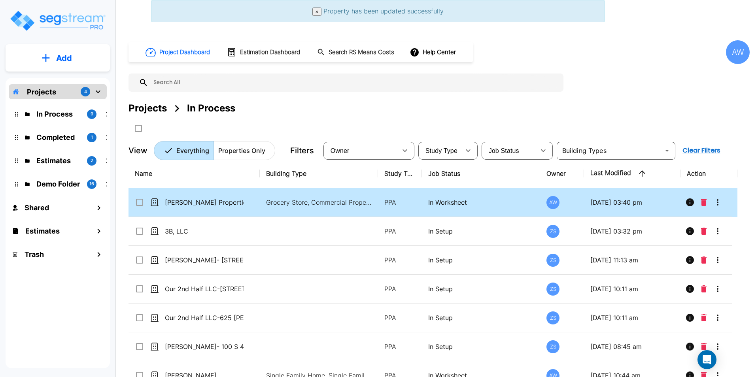
click at [227, 210] on td "[PERSON_NAME] Properties" at bounding box center [193, 202] width 131 height 29
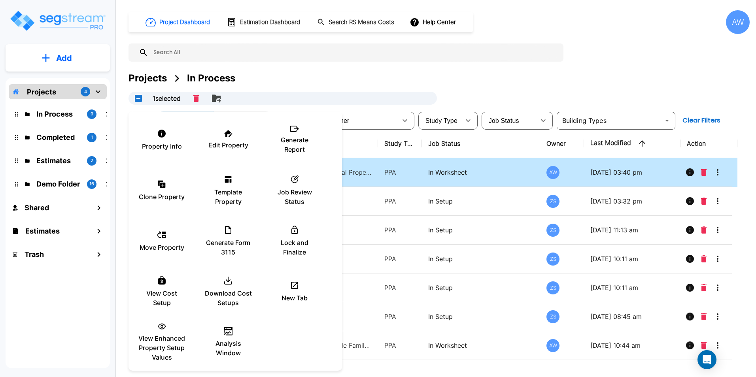
click at [539, 78] on div at bounding box center [378, 188] width 756 height 377
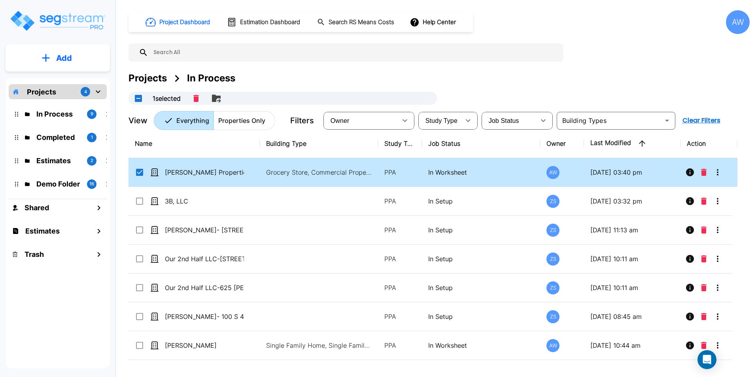
click at [142, 173] on input "select row Burchett Properties" at bounding box center [139, 171] width 8 height 7
click at [236, 178] on td "[PERSON_NAME] Properties" at bounding box center [193, 172] width 131 height 29
checkbox input "true"
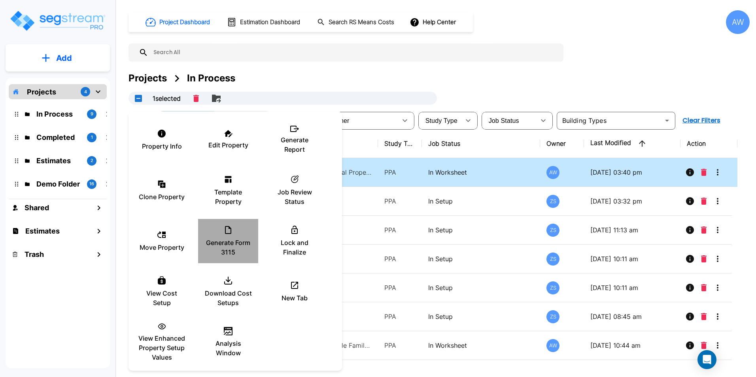
click at [233, 233] on div "Generate Form 3115" at bounding box center [227, 241] width 47 height 40
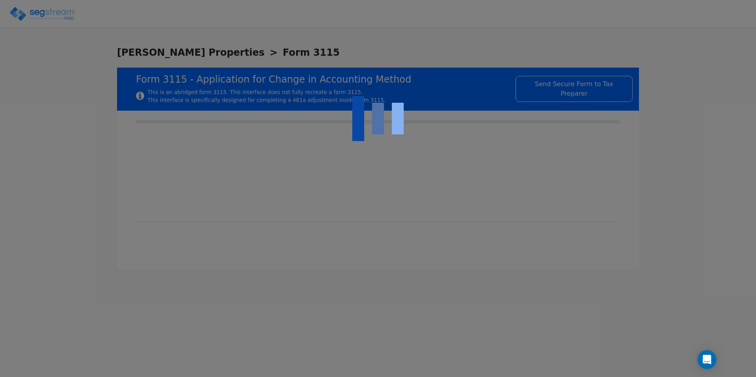
type input "[DATE]"
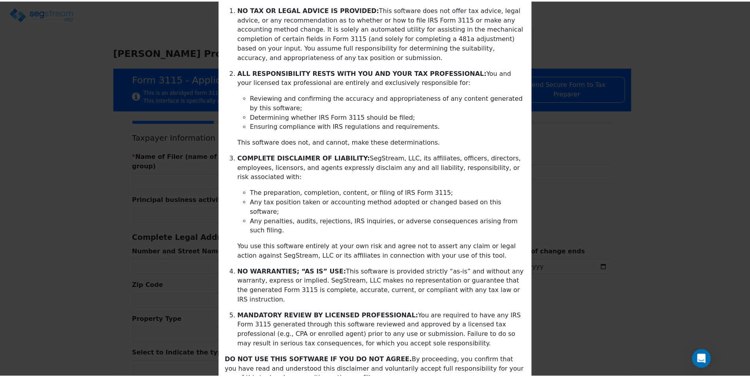
scroll to position [111, 0]
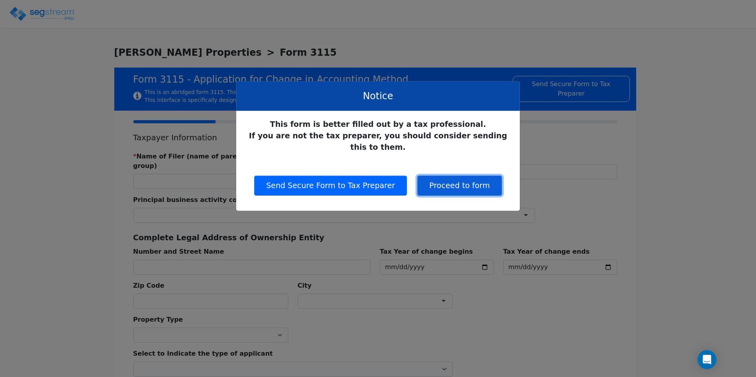
click at [448, 176] on button "Proceed to form" at bounding box center [460, 186] width 84 height 20
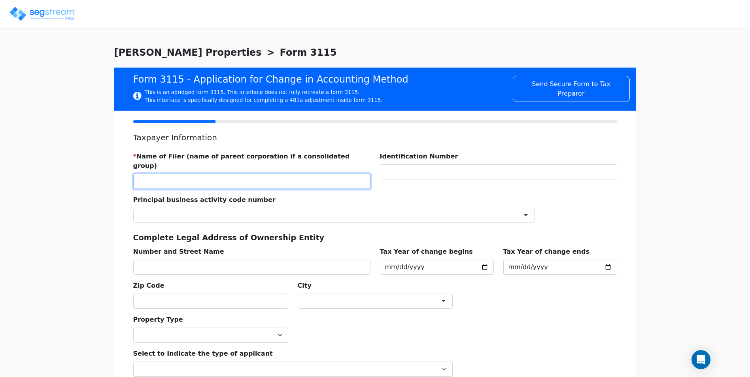
click at [188, 174] on input "text" at bounding box center [251, 181] width 237 height 15
type input "BURCHETT PROPERTIES"
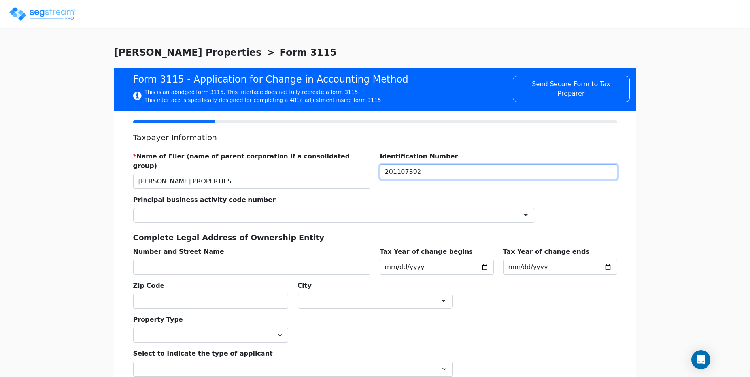
type input "201107392"
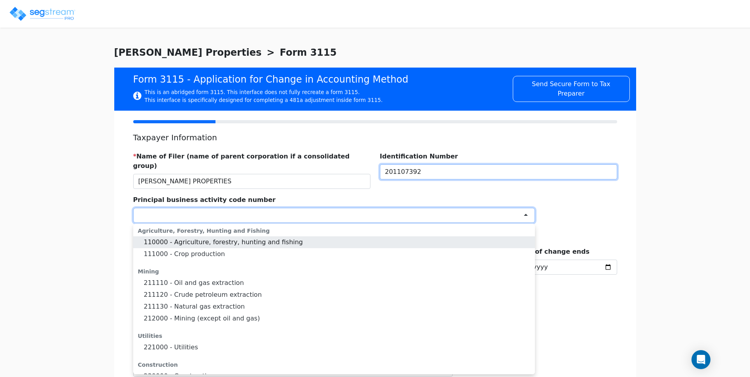
click at [414, 172] on input "201107392" at bounding box center [498, 171] width 237 height 15
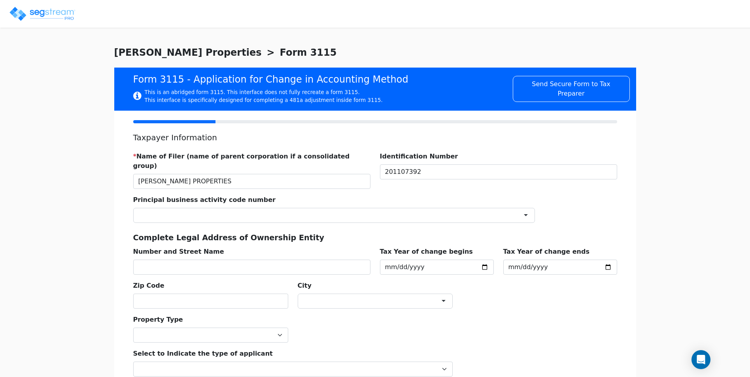
click at [251, 212] on div at bounding box center [334, 215] width 402 height 15
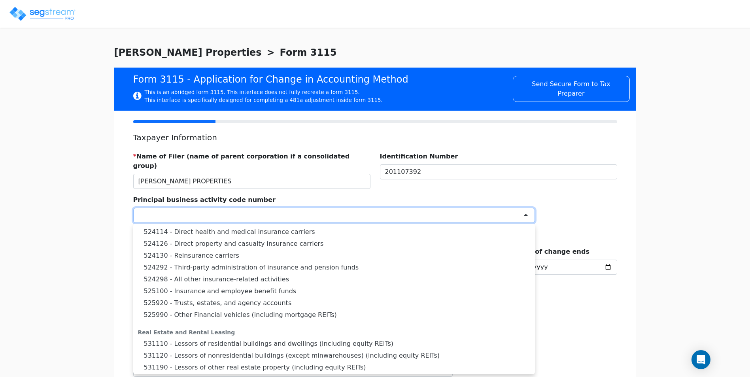
scroll to position [870, 0]
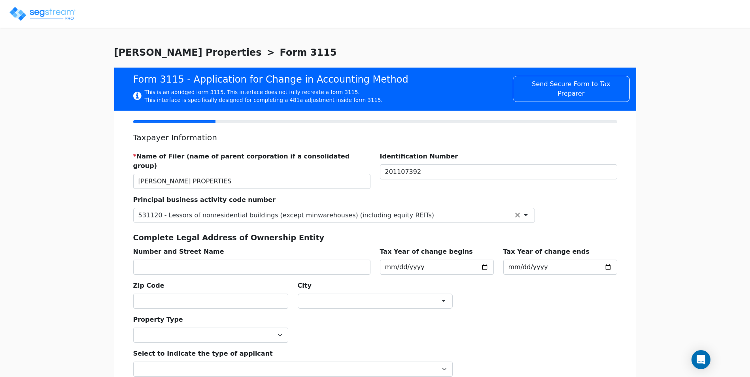
click at [100, 239] on div "We are Building your Property. So please grab a coffee and let us do the heavy …" at bounding box center [375, 264] width 750 height 439
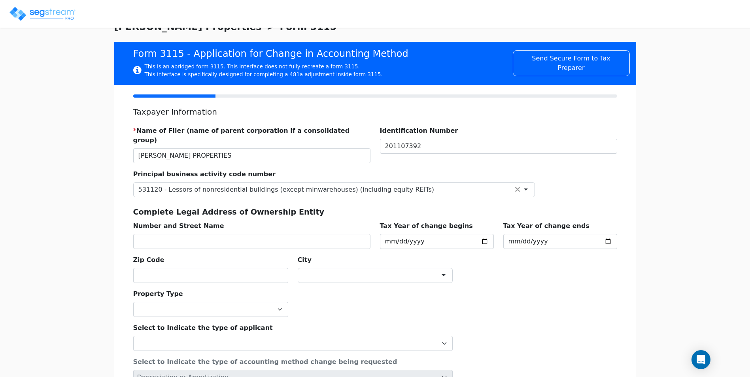
scroll to position [40, 0]
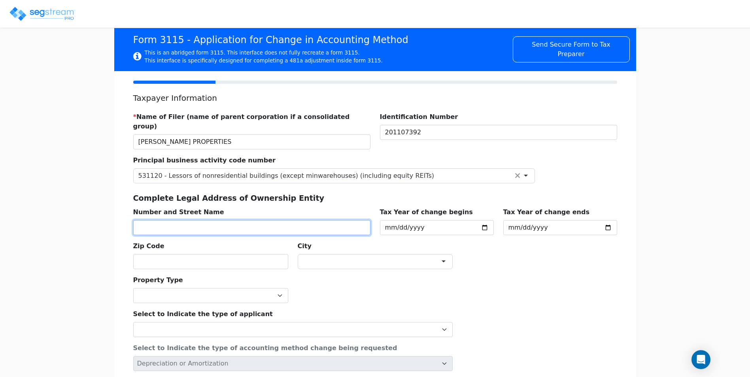
click at [178, 220] on input "text" at bounding box center [251, 227] width 237 height 15
type input "530 NEWSOUTH DRIVE"
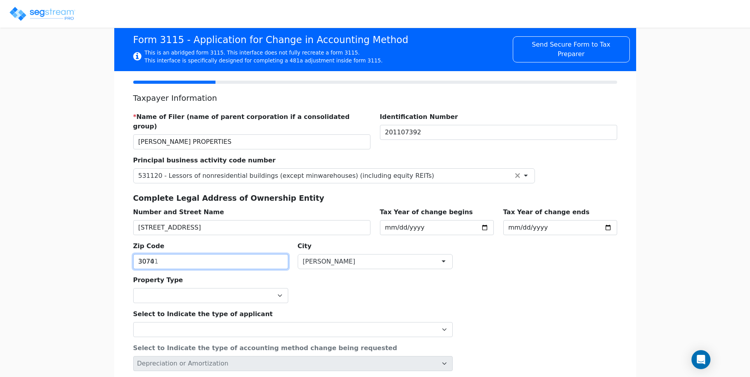
type input "30743"
type input "37043"
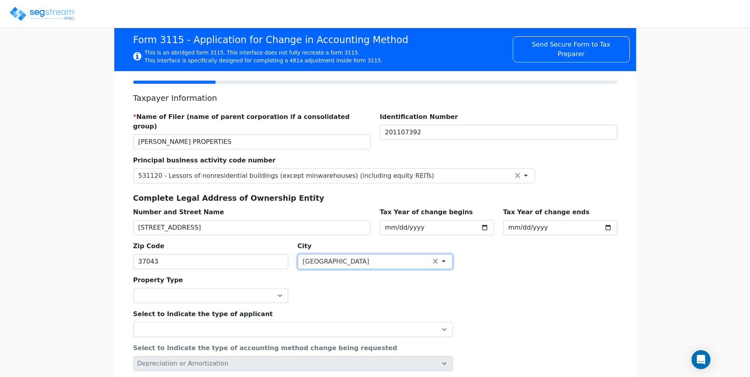
click at [410, 303] on div "Select to Indicate the type of applicant Individual Corporation Controlled fore…" at bounding box center [292, 320] width 329 height 34
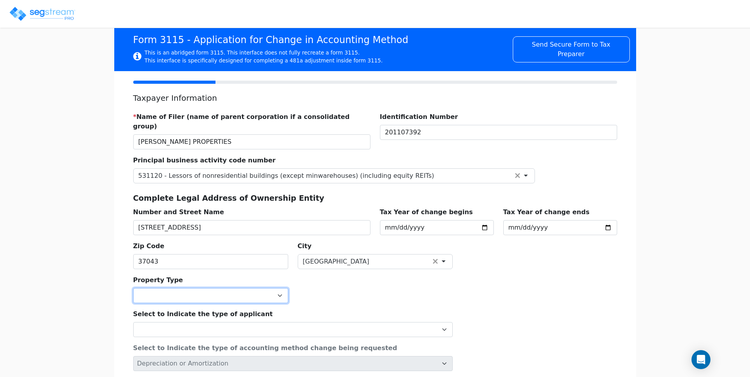
click at [207, 289] on select "Commercial Residential" at bounding box center [210, 295] width 155 height 15
select select "Commercial"
click at [133, 288] on select "Commercial Residential" at bounding box center [210, 295] width 155 height 15
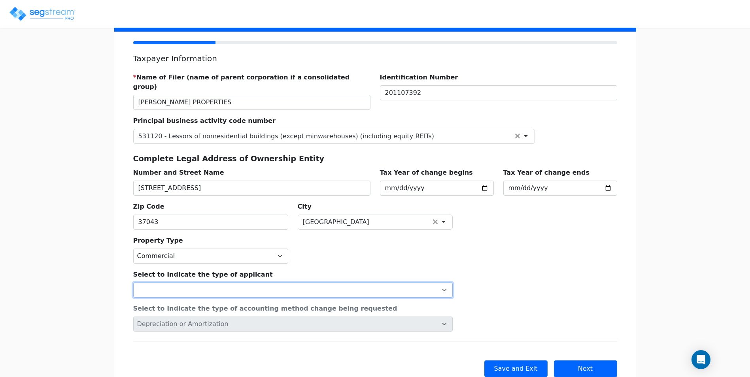
click at [280, 283] on select "Individual Corporation Controlled foreign corporation (Sec. 957) 10/50 corporat…" at bounding box center [292, 290] width 319 height 15
select select "Partnership"
click at [133, 283] on select "Individual Corporation Controlled foreign corporation (Sec. 957) 10/50 corporat…" at bounding box center [292, 290] width 319 height 15
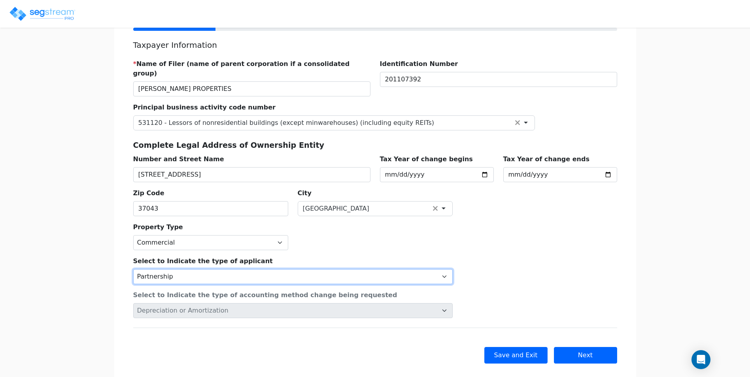
scroll to position [98, 0]
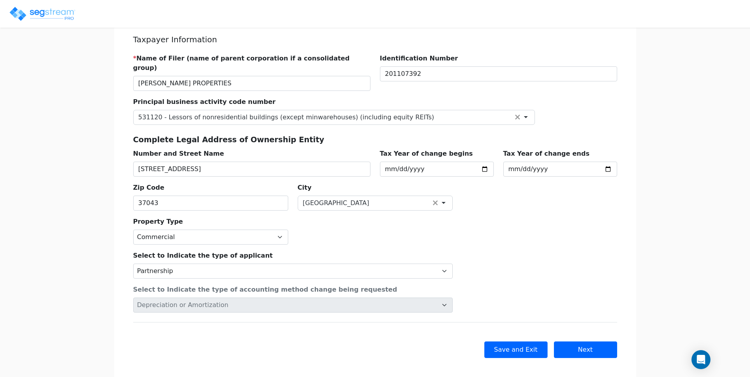
click at [178, 322] on div "Back Save and Exit Skip Save and Continue Next Submit" at bounding box center [375, 349] width 484 height 55
click at [588, 342] on button "Next" at bounding box center [585, 350] width 63 height 17
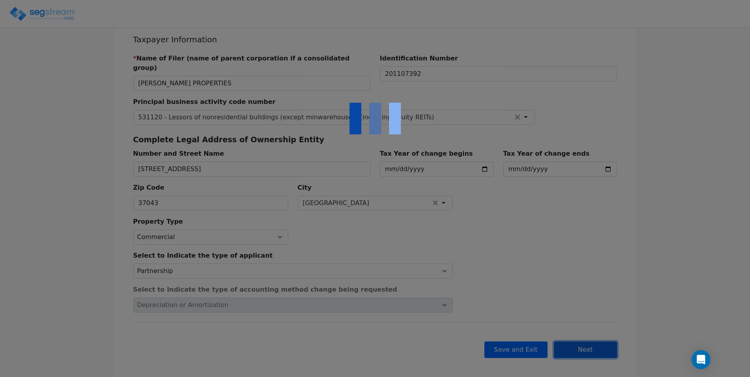
checkbox input "true"
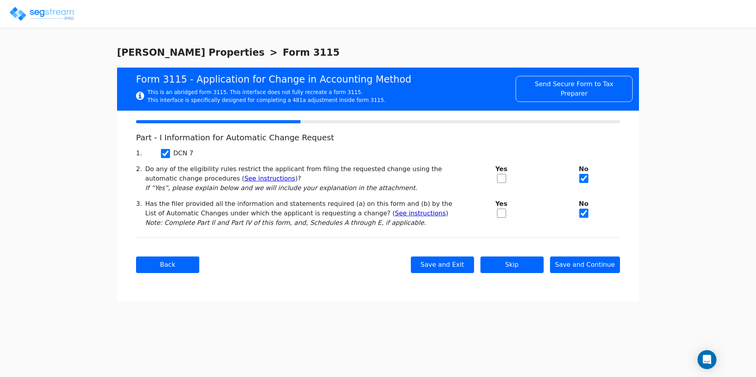
click at [501, 213] on input "checkbox" at bounding box center [501, 213] width 9 height 9
checkbox input "true"
click at [581, 214] on input "checkbox" at bounding box center [583, 213] width 9 height 9
checkbox input "true"
click at [501, 214] on input "checkbox" at bounding box center [501, 213] width 9 height 9
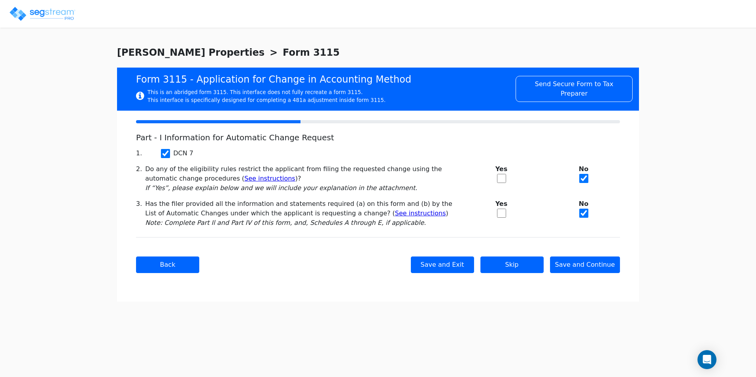
checkbox input "true"
checkbox input "false"
click at [283, 274] on div "Back Save and Exit Skip Save and Continue Next Submit" at bounding box center [378, 264] width 484 height 55
click at [590, 266] on button "Save and Continue" at bounding box center [585, 265] width 70 height 17
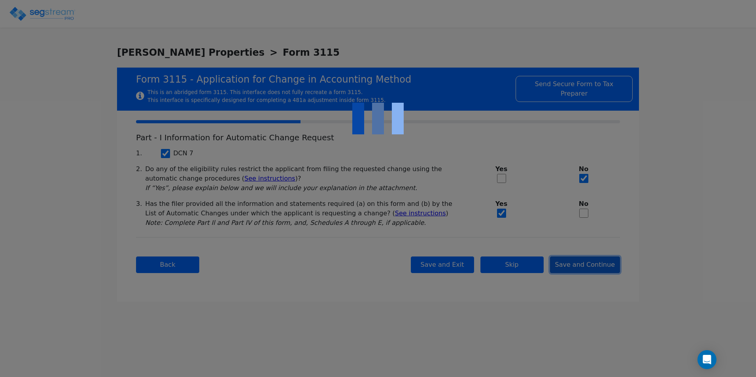
checkbox input "true"
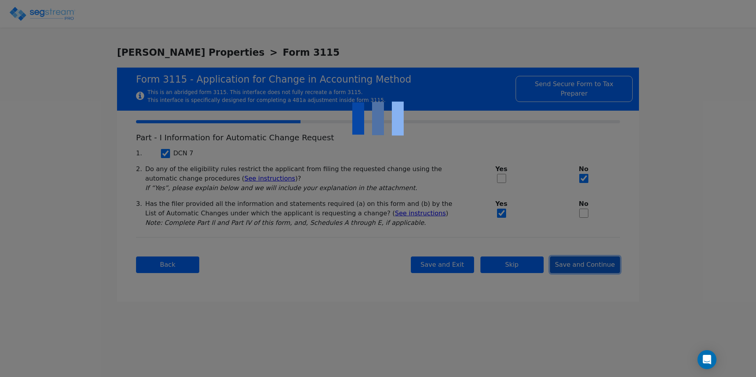
checkbox input "true"
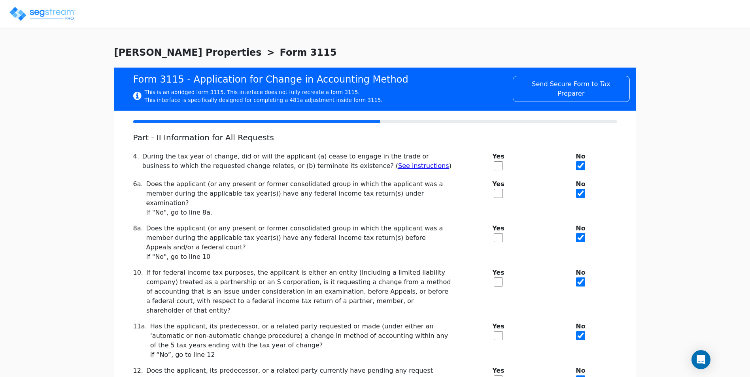
click at [206, 208] on div "If "No", go to line 8a." at bounding box center [299, 212] width 306 height 9
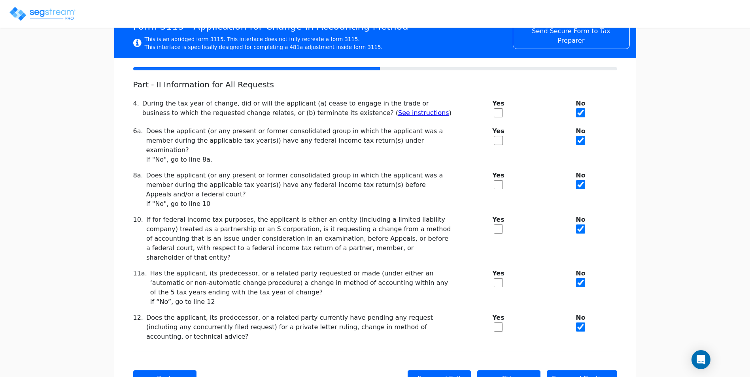
scroll to position [64, 0]
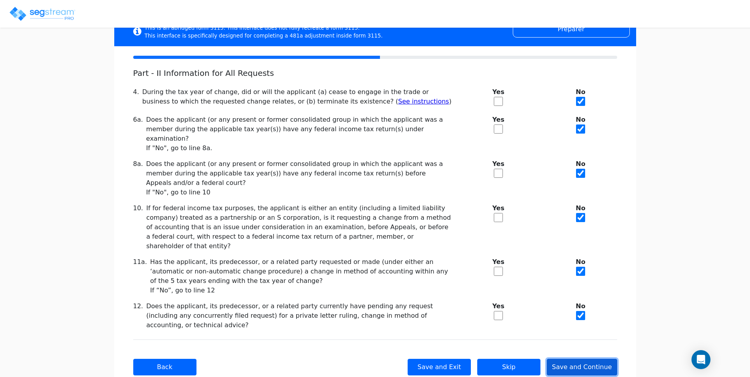
click at [593, 359] on button "Save and Continue" at bounding box center [582, 367] width 70 height 17
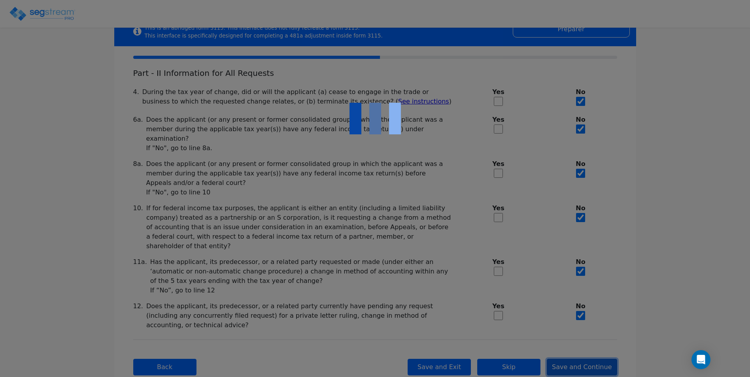
checkbox input "true"
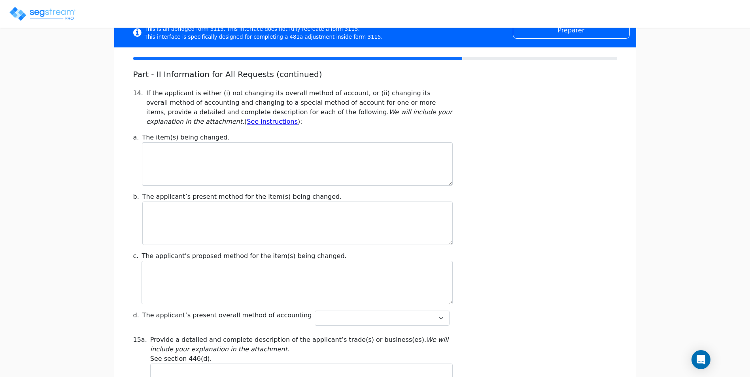
scroll to position [0, 0]
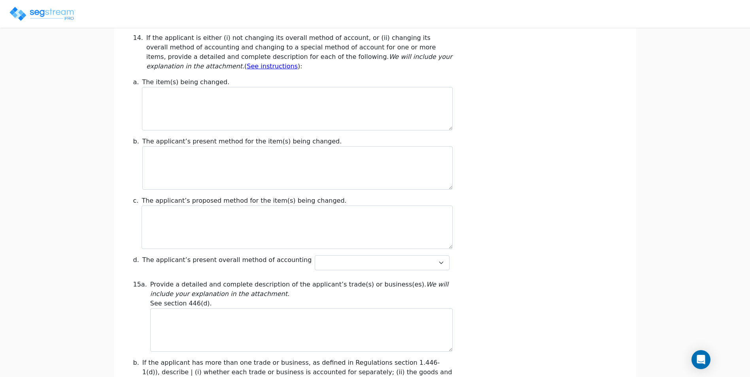
scroll to position [79, 0]
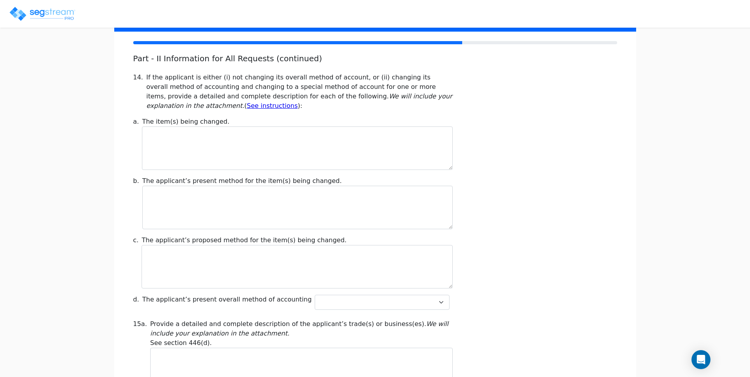
click at [298, 102] on link "See instructions" at bounding box center [272, 106] width 51 height 8
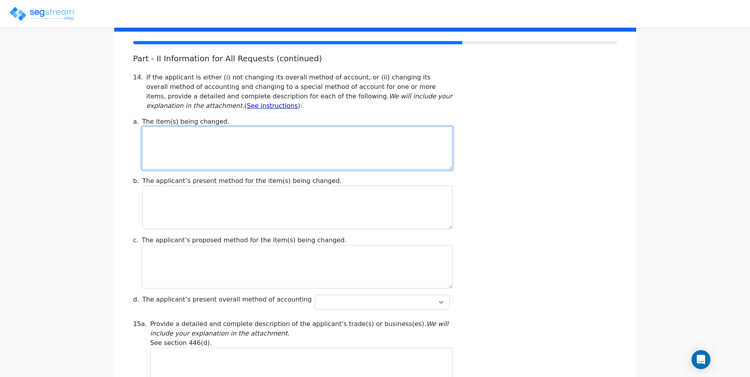
click at [189, 155] on textarea at bounding box center [297, 148] width 310 height 43
paste textarea "Depreciation of one nonresidential real property asset (Dollar General retail b…"
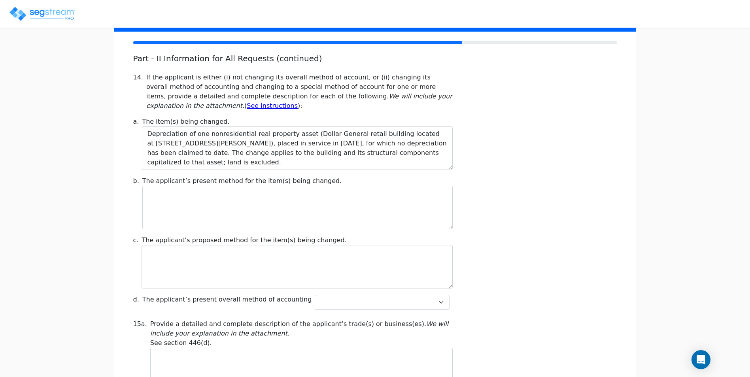
click at [608, 185] on div "b. The applicant’s present method for the item(s) being changed." at bounding box center [374, 202] width 493 height 53
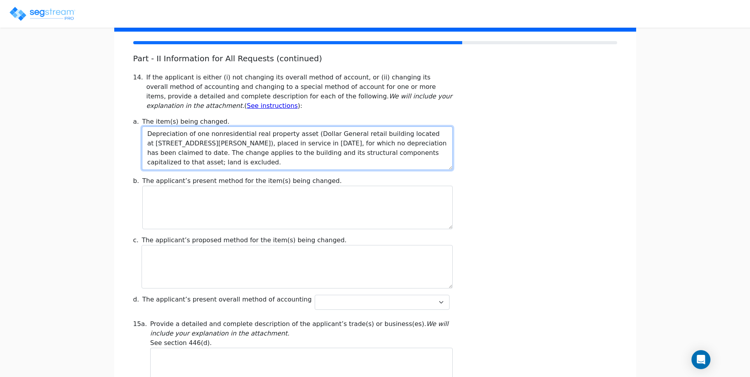
drag, startPoint x: 305, startPoint y: 134, endPoint x: 389, endPoint y: 135, distance: 84.2
click at [389, 135] on textarea "Depreciation of one nonresidential real property asset (Dollar General retail b…" at bounding box center [297, 148] width 310 height 43
click at [442, 134] on textarea "Depreciation of one nonresidential real property asset located at 142 E. Albert…" at bounding box center [297, 148] width 310 height 43
click at [407, 161] on textarea "Depreciation of one nonresidential real property asset located at 142 E. Albert…" at bounding box center [297, 148] width 310 height 43
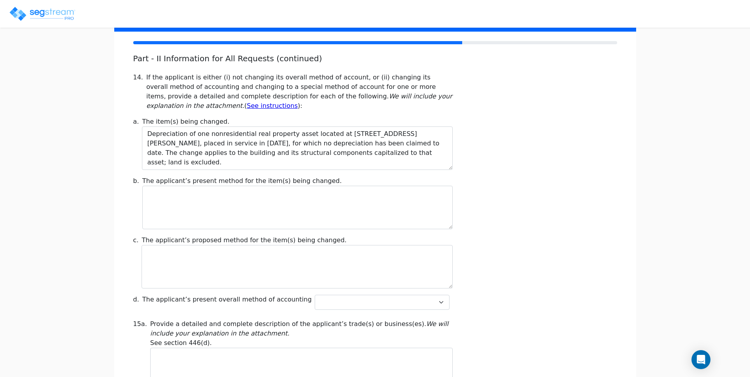
click at [558, 200] on div "b. The applicant’s present method for the item(s) being changed." at bounding box center [374, 202] width 493 height 53
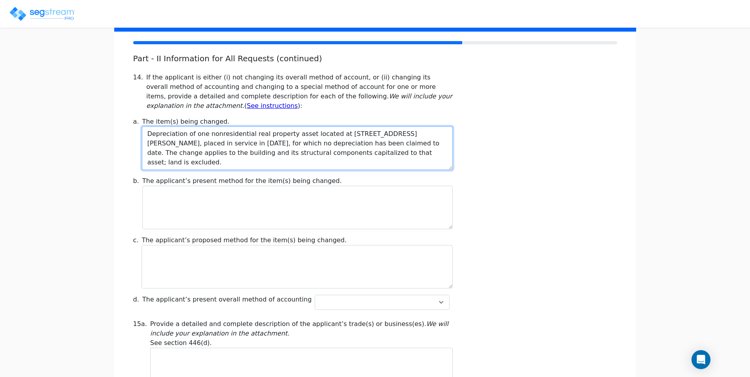
drag, startPoint x: 351, startPoint y: 135, endPoint x: 385, endPoint y: 149, distance: 37.1
click at [351, 135] on textarea "Depreciation of one nonresidential real property asset located at 142 E. Albert…" at bounding box center [297, 148] width 310 height 43
type textarea "Depreciation of one nonresidential real property asset located at 142 Albert Ga…"
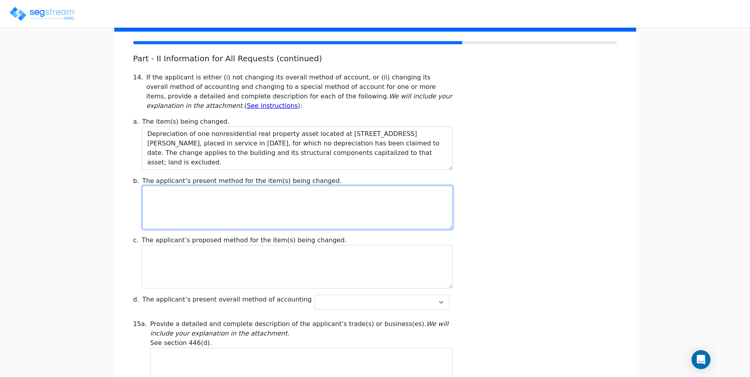
click at [212, 208] on textarea at bounding box center [297, 207] width 310 height 43
paste textarea "Impermissible method — No depreciation has been claimed for the nonresidential …"
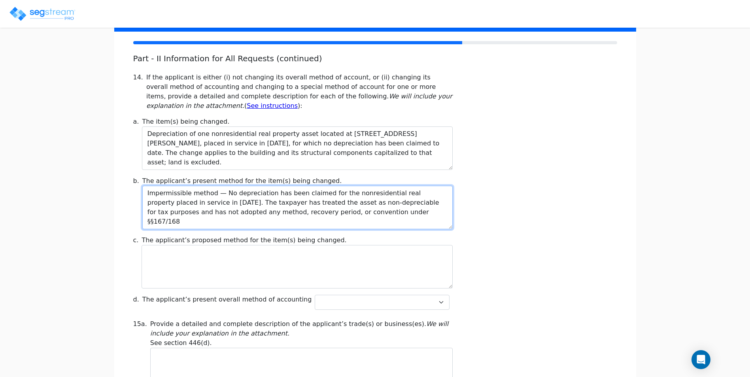
click at [393, 217] on textarea "Impermissible method — No depreciation has been claimed for the nonresidential …" at bounding box center [297, 207] width 310 height 43
type textarea "Impermissible method — No depreciation has been claimed for the nonresidential …"
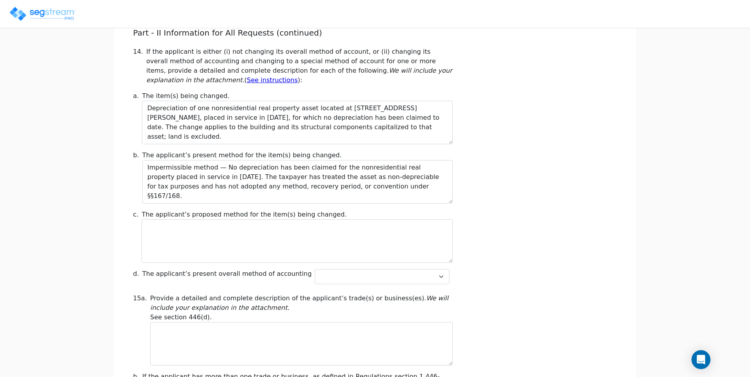
scroll to position [119, 0]
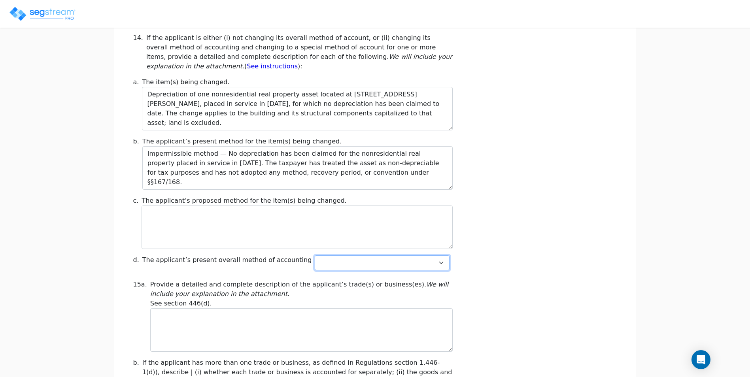
click at [359, 264] on select "Cash Accrual Hybrid" at bounding box center [382, 262] width 134 height 15
click at [510, 298] on div "15a. Provide a detailed and complete description of the applicant’s trade(s) or…" at bounding box center [374, 316] width 493 height 72
click at [387, 263] on select "Cash Accrual Hybrid" at bounding box center [382, 262] width 134 height 15
select select "Cash"
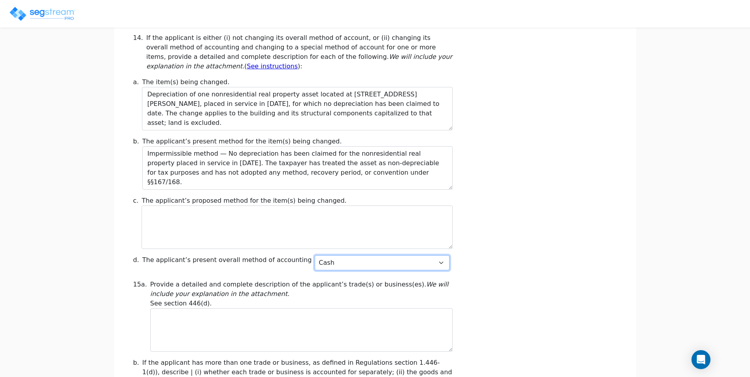
click at [315, 255] on select "Cash Accrual Hybrid" at bounding box center [382, 262] width 134 height 15
click at [508, 245] on div "c. The applicant’s proposed method for the item(s) being changed." at bounding box center [374, 222] width 493 height 53
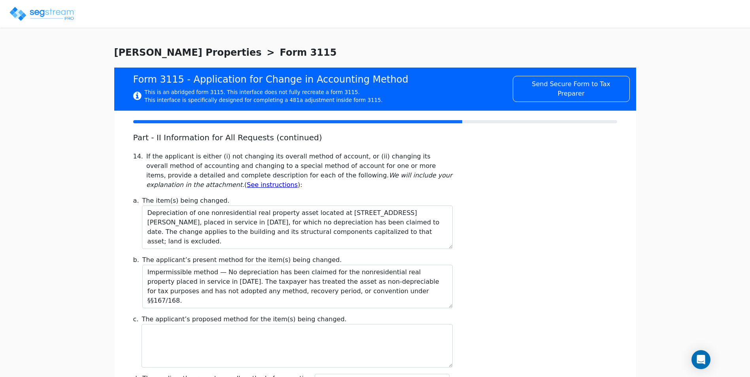
scroll to position [40, 0]
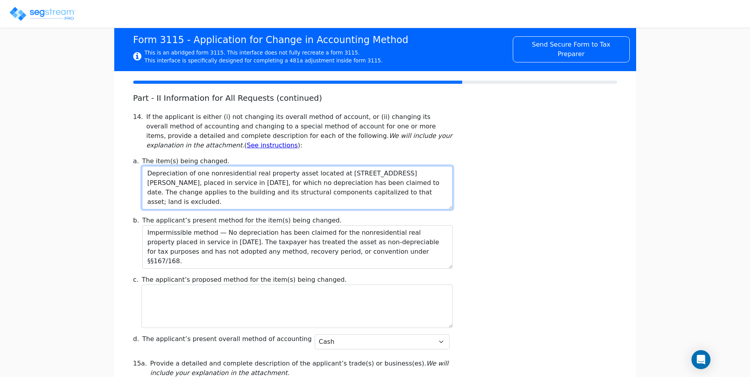
drag, startPoint x: 353, startPoint y: 206, endPoint x: 398, endPoint y: 200, distance: 45.6
click at [353, 206] on textarea "Depreciation of one nonresidential real property asset located at 142 Albert Ga…" at bounding box center [297, 187] width 310 height 43
drag, startPoint x: 403, startPoint y: 198, endPoint x: 50, endPoint y: 160, distance: 355.1
paste textarea "depreciable property placed in service in 2021 at 142 E. Albert Gallatin Ave., …"
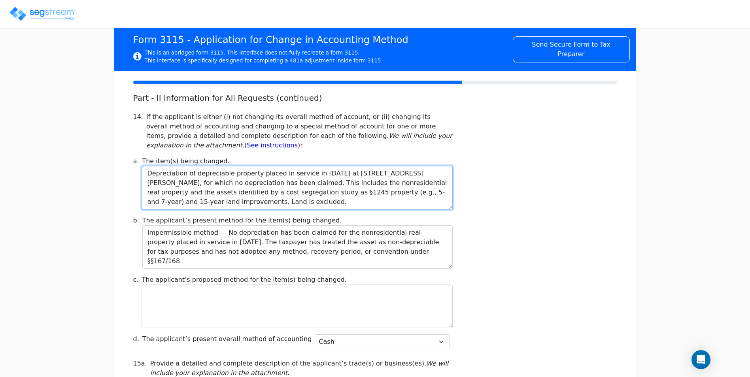
click at [365, 193] on textarea "Depreciation of depreciable property placed in service in 2021 at 142 E. Albert…" at bounding box center [297, 187] width 310 height 43
click at [324, 191] on textarea "Depreciation of depreciable property placed in service in 2021 at 142 E. Albert…" at bounding box center [297, 187] width 310 height 43
click at [352, 174] on textarea "Depreciation of depreciable property placed in service in 2021 at 142 E. Albert…" at bounding box center [297, 187] width 310 height 43
click at [309, 193] on textarea "Depreciation of depreciable property placed in service in 2021 at 142 Albert Ga…" at bounding box center [297, 187] width 310 height 43
click at [444, 195] on textarea "Depreciation of depreciable property placed in service in 2021 at 142 Albert Ga…" at bounding box center [297, 187] width 310 height 43
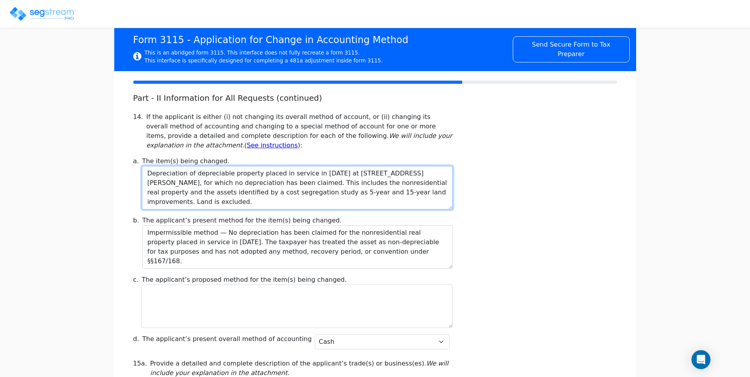
type textarea "Depreciation of depreciable property placed in service in 2021 at 142 Albert Ga…"
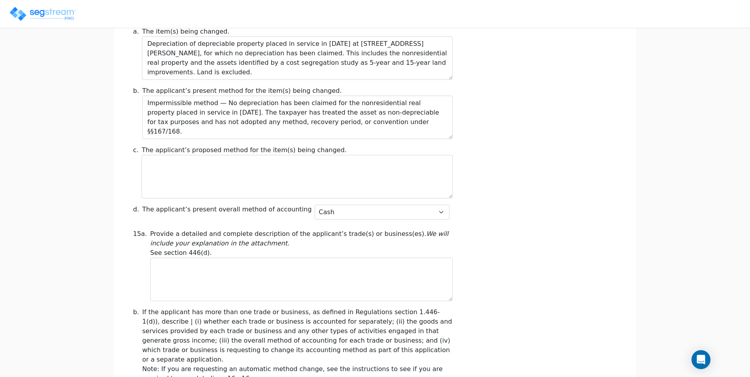
scroll to position [180, 0]
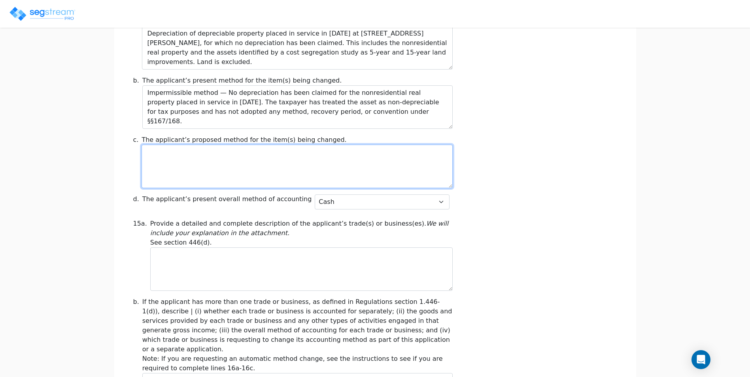
click at [179, 169] on textarea at bounding box center [297, 166] width 311 height 43
paste textarea "Proposed method: Adopt permissible methods under §§167 and 168 (MACRS–GDS) for …"
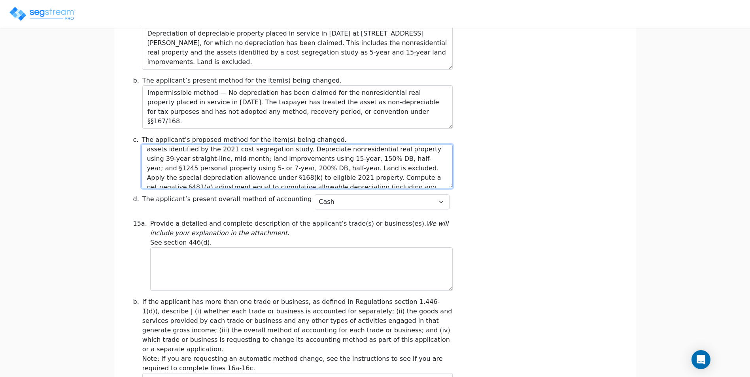
scroll to position [0, 0]
drag, startPoint x: 206, startPoint y: 152, endPoint x: 11, endPoint y: 150, distance: 194.5
click at [11, 150] on div "We are Building your Property. So please grab a coffee and let us do the heavy …" at bounding box center [375, 349] width 750 height 966
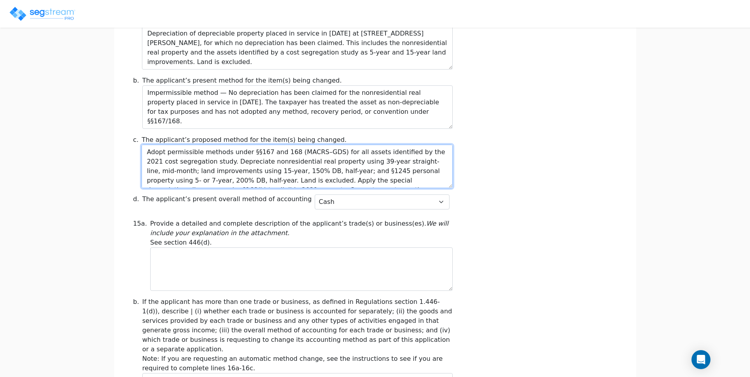
click at [426, 170] on textarea "Adopt permissible methods under §§167 and 168 (MACRS–GDS) for all assets identi…" at bounding box center [297, 166] width 311 height 43
drag, startPoint x: 319, startPoint y: 180, endPoint x: 217, endPoint y: 174, distance: 102.2
click at [217, 174] on textarea "Adopt permissible methods under §§167 and 168 (MACRS–GDS) for all assets identi…" at bounding box center [297, 166] width 311 height 43
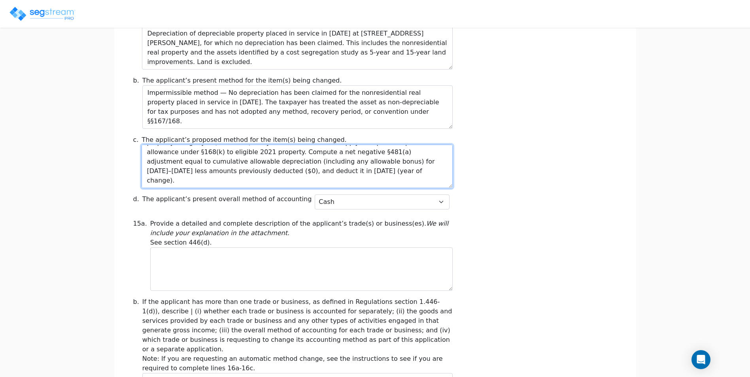
scroll to position [28, 0]
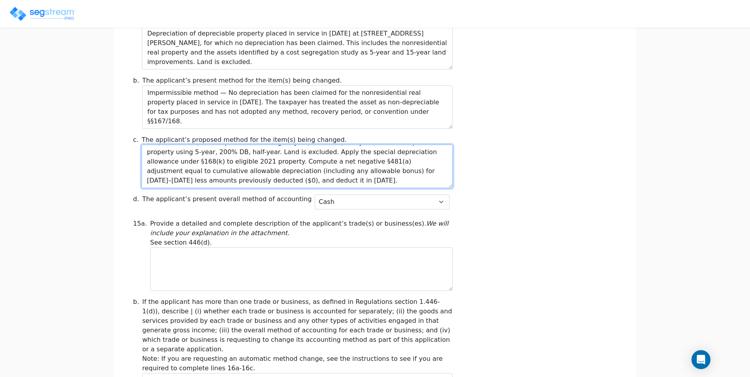
type textarea "Adopt permissible methods under §§167 and 168 (MACRS–GDS) for all assets identi…"
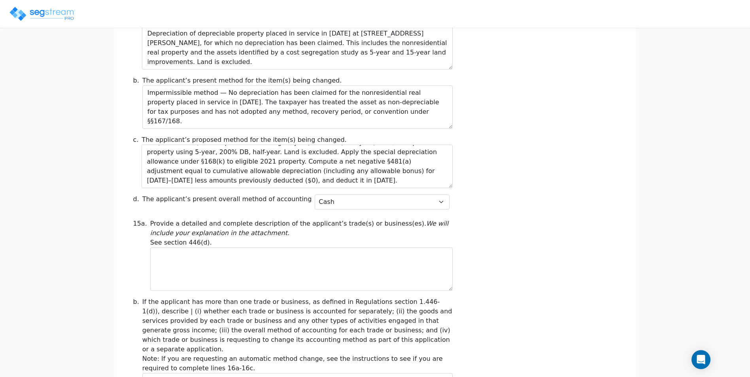
click at [548, 205] on div "d. The applicant’s present overall method of accounting Cash Accrual Hybrid" at bounding box center [374, 204] width 493 height 18
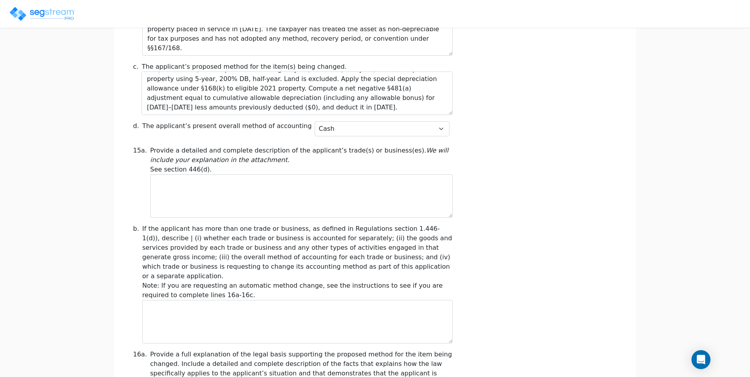
scroll to position [259, 0]
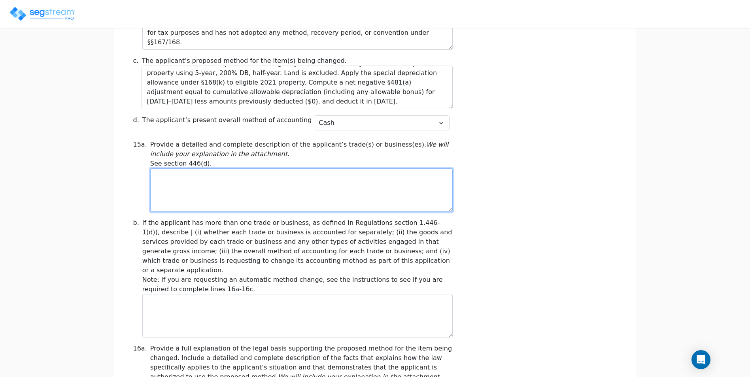
click at [201, 191] on textarea at bounding box center [301, 189] width 302 height 43
paste textarea "The applicant is a partnership engaged solely in the rental of nonresidential r…"
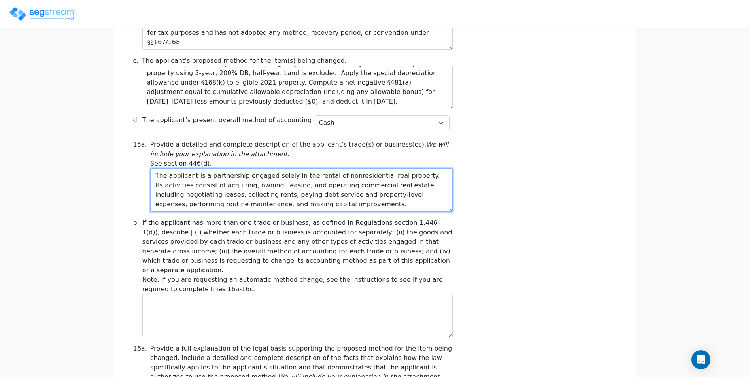
drag, startPoint x: 254, startPoint y: 195, endPoint x: 220, endPoint y: 196, distance: 34.0
click at [220, 196] on textarea "The applicant is a partnership engaged solely in the rental of nonresidential r…" at bounding box center [301, 189] width 302 height 43
drag, startPoint x: 265, startPoint y: 197, endPoint x: 219, endPoint y: 198, distance: 45.9
click at [219, 198] on textarea "The applicant is a partnership engaged solely in the rental of nonresidential r…" at bounding box center [301, 189] width 302 height 43
click at [260, 204] on textarea "The applicant is a partnership engaged solely in the rental of nonresidential r…" at bounding box center [301, 189] width 302 height 43
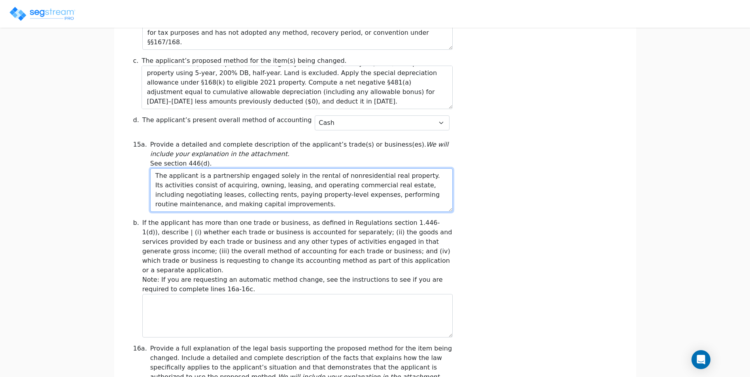
type textarea "The applicant is a partnership engaged solely in the rental of nonresidential r…"
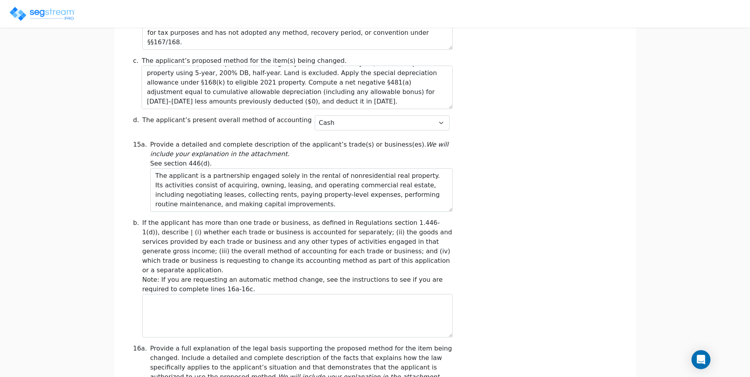
click at [490, 258] on div "b. If the applicant has more than one trade or business, as defined in Regulati…" at bounding box center [374, 277] width 493 height 119
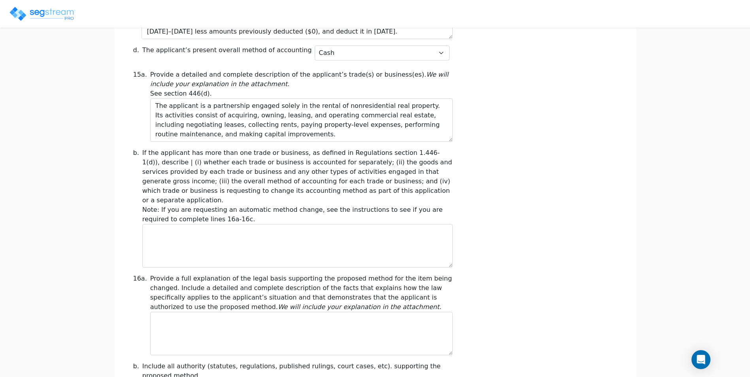
scroll to position [338, 0]
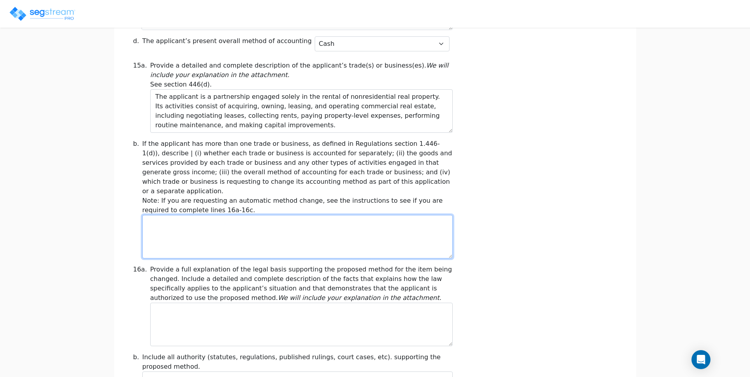
click at [181, 224] on textarea at bounding box center [297, 236] width 310 height 43
paste textarea "The applicant has one trade or business within the meaning of Reg. §1.446-1(d):…"
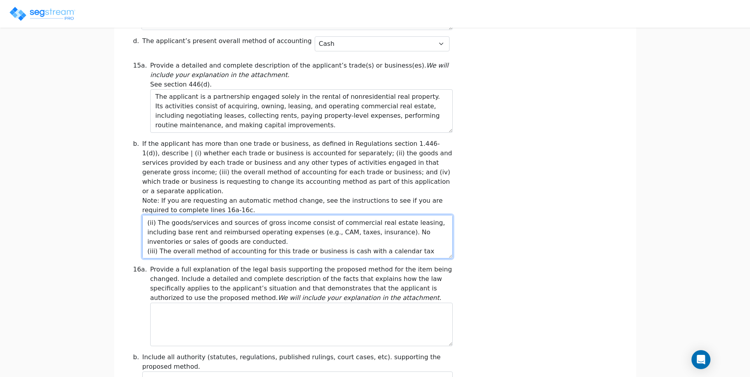
scroll to position [24, 0]
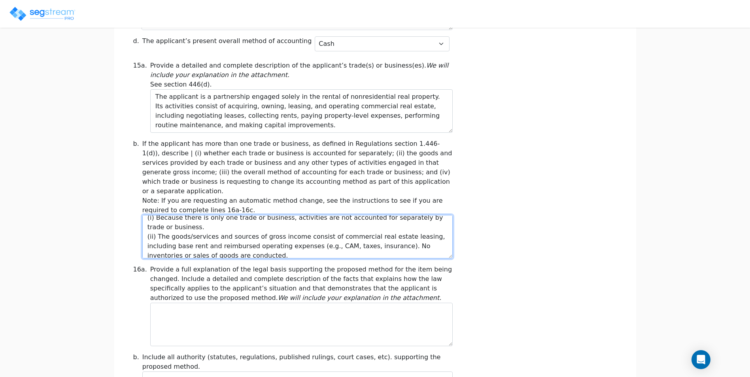
drag, startPoint x: 359, startPoint y: 236, endPoint x: 182, endPoint y: 235, distance: 177.5
click at [182, 235] on textarea "The applicant has one trade or business within the meaning of Reg. §1.446-1(d):…" at bounding box center [297, 236] width 310 height 43
click at [334, 238] on textarea "The applicant has one trade or business within the meaning of Reg. §1.446-1(d):…" at bounding box center [297, 236] width 310 height 43
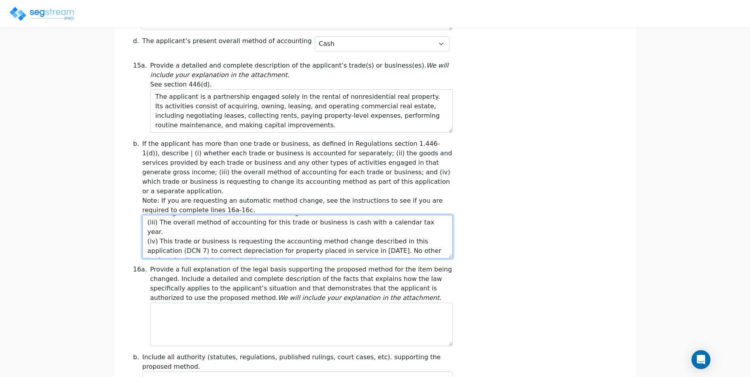
scroll to position [49, 0]
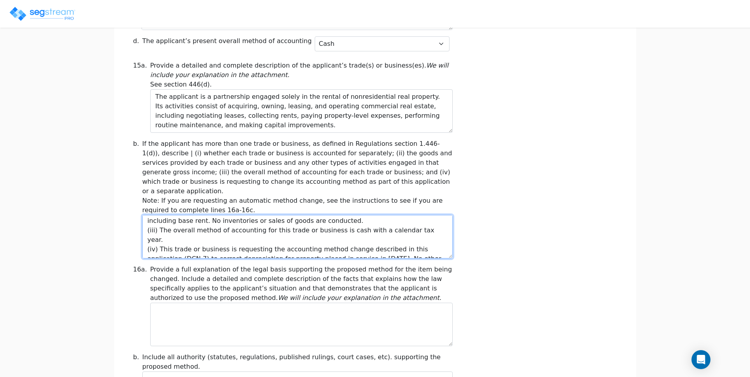
drag, startPoint x: 416, startPoint y: 213, endPoint x: 350, endPoint y: 224, distance: 67.0
click at [350, 224] on textarea "The applicant has one trade or business within the meaning of Reg. §1.446-1(d):…" at bounding box center [297, 236] width 310 height 43
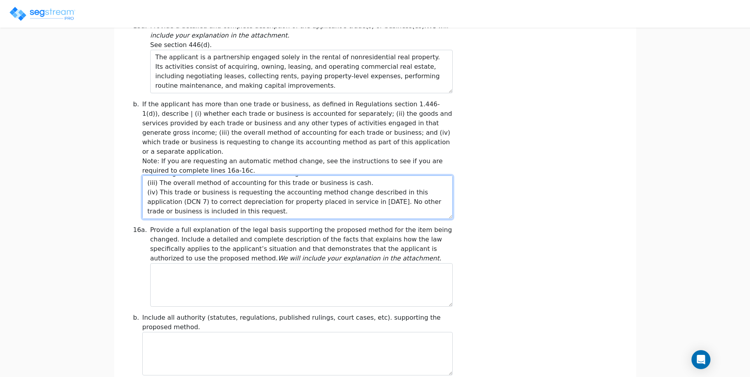
scroll to position [338, 0]
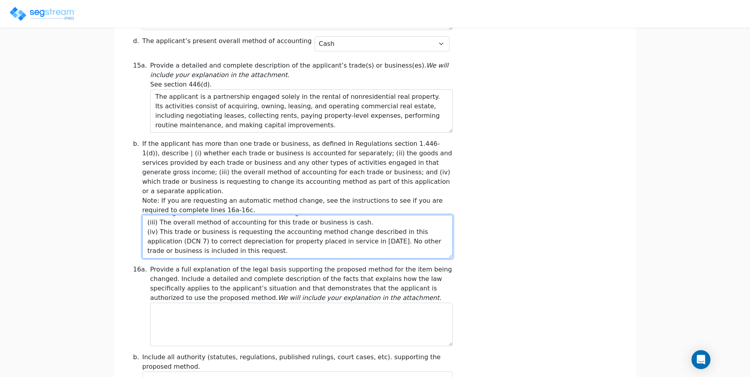
type textarea "The applicant has one trade or business within the meaning of Reg. §1.446-1(d):…"
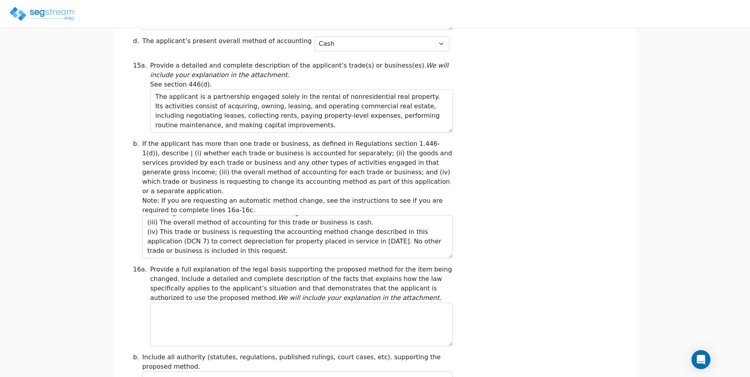
click at [512, 228] on div "b. If the applicant has more than one trade or business, as defined in Regulati…" at bounding box center [374, 198] width 493 height 119
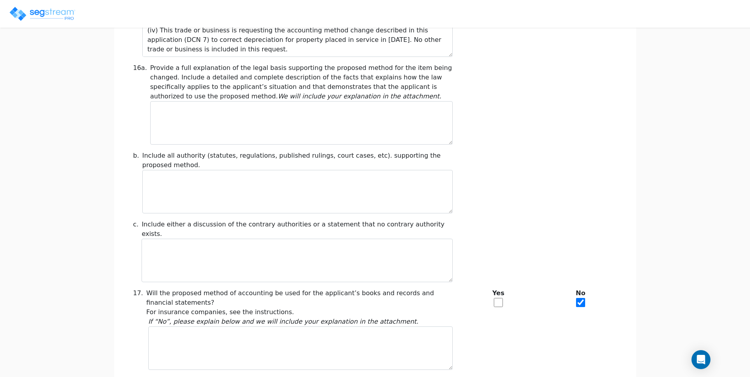
scroll to position [496, 0]
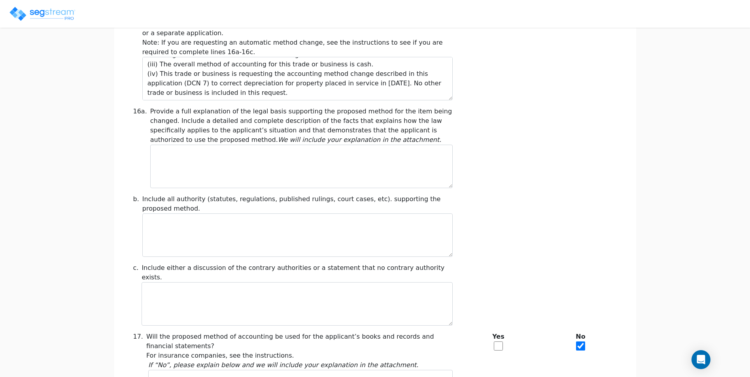
click at [544, 210] on div "b. Include all authority (statutes, regulations, published rulings, court cases…" at bounding box center [374, 226] width 493 height 62
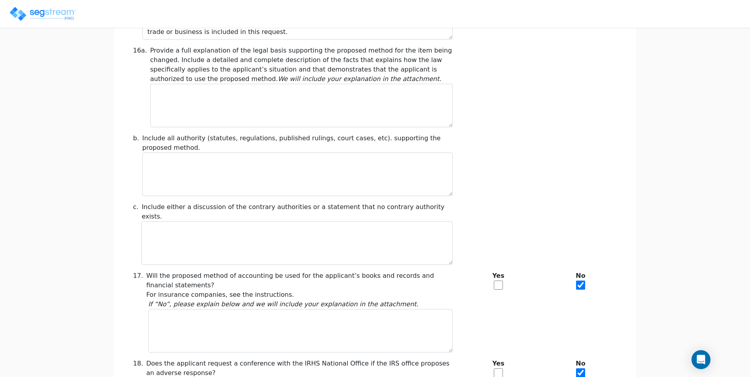
scroll to position [614, 0]
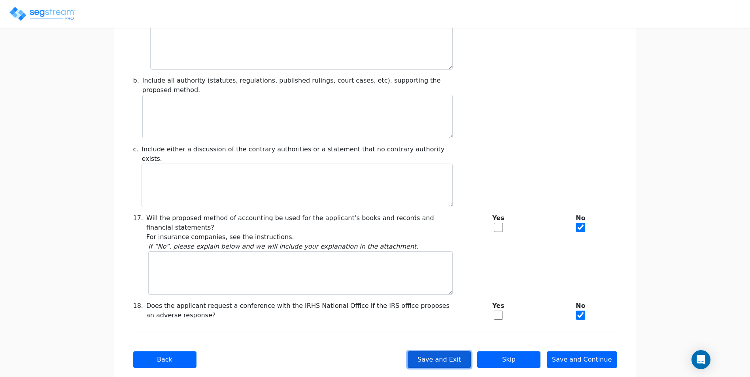
click at [455, 351] on button "Save and Exit" at bounding box center [439, 359] width 63 height 17
